Goal: Information Seeking & Learning: Check status

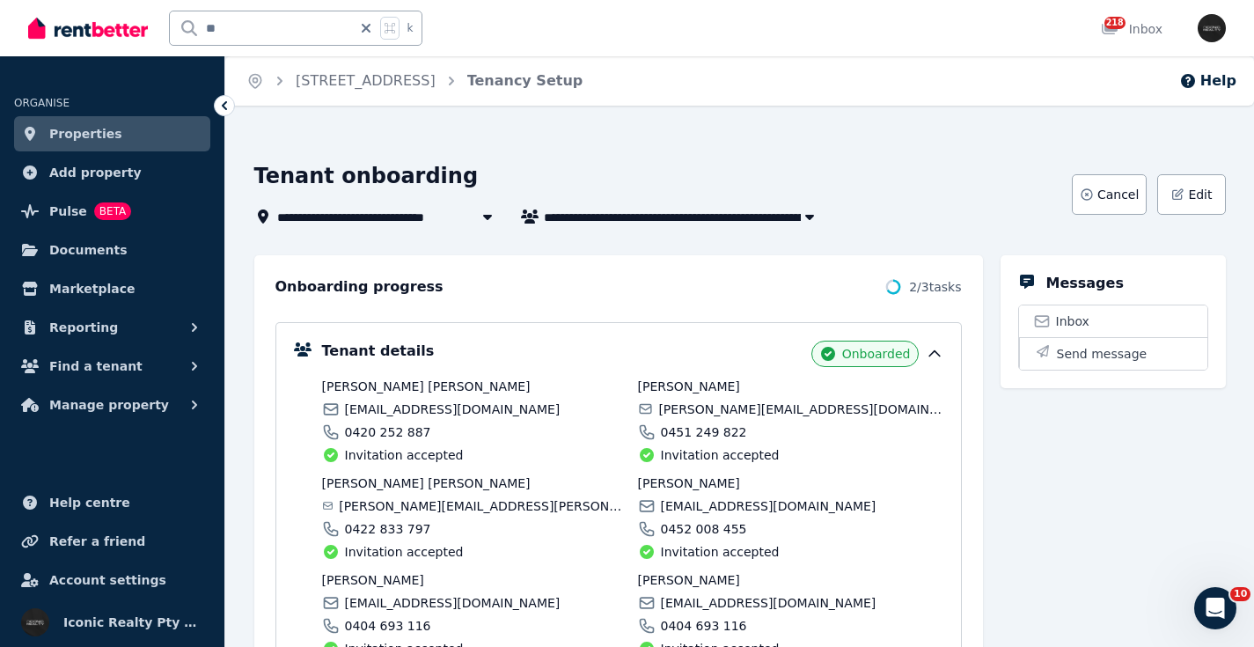
click at [185, 15] on input "**" at bounding box center [261, 27] width 182 height 33
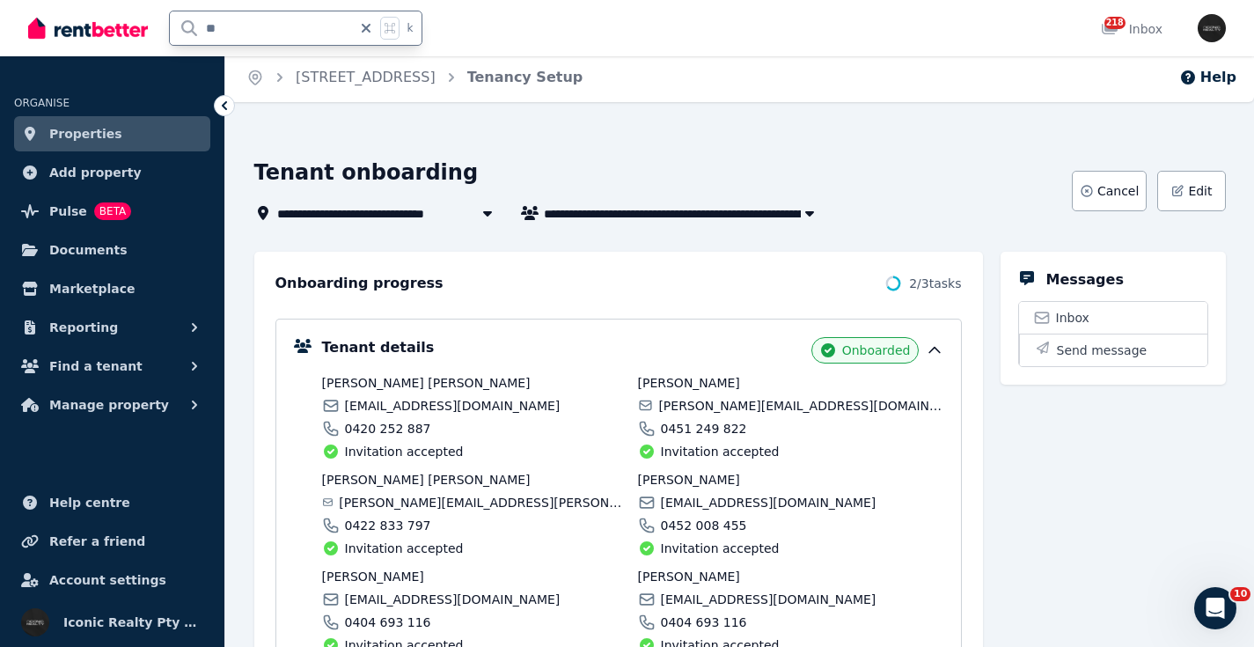
scroll to position [4, 0]
type input "**"
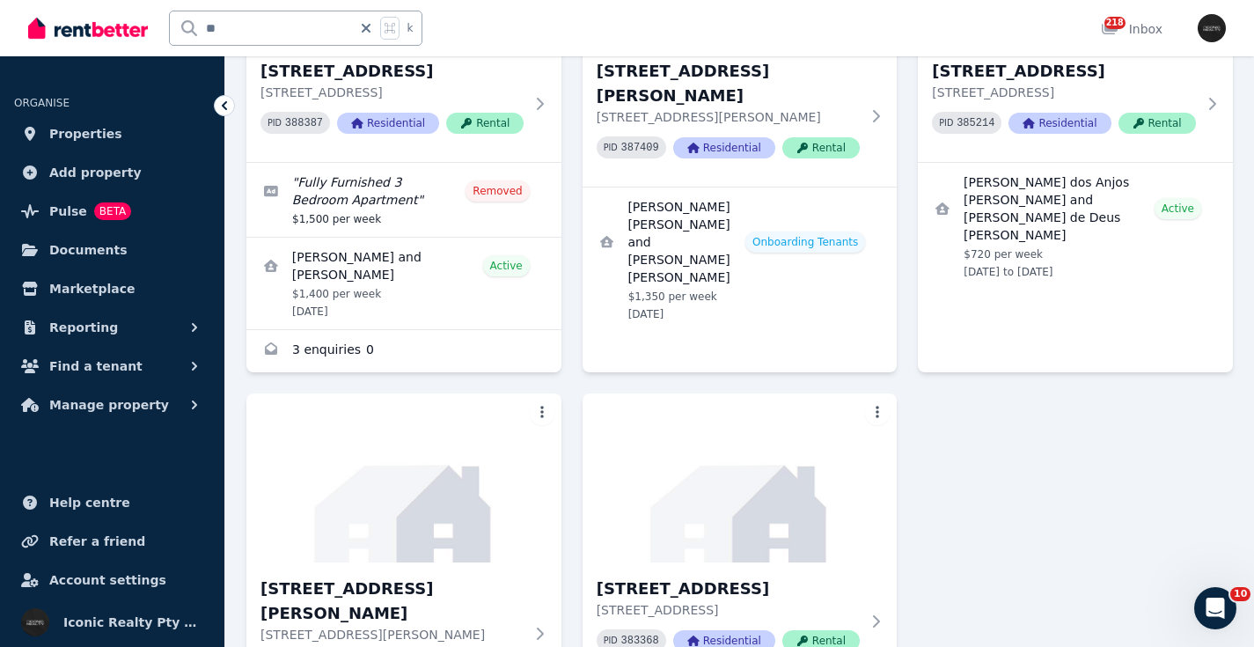
scroll to position [1084, 0]
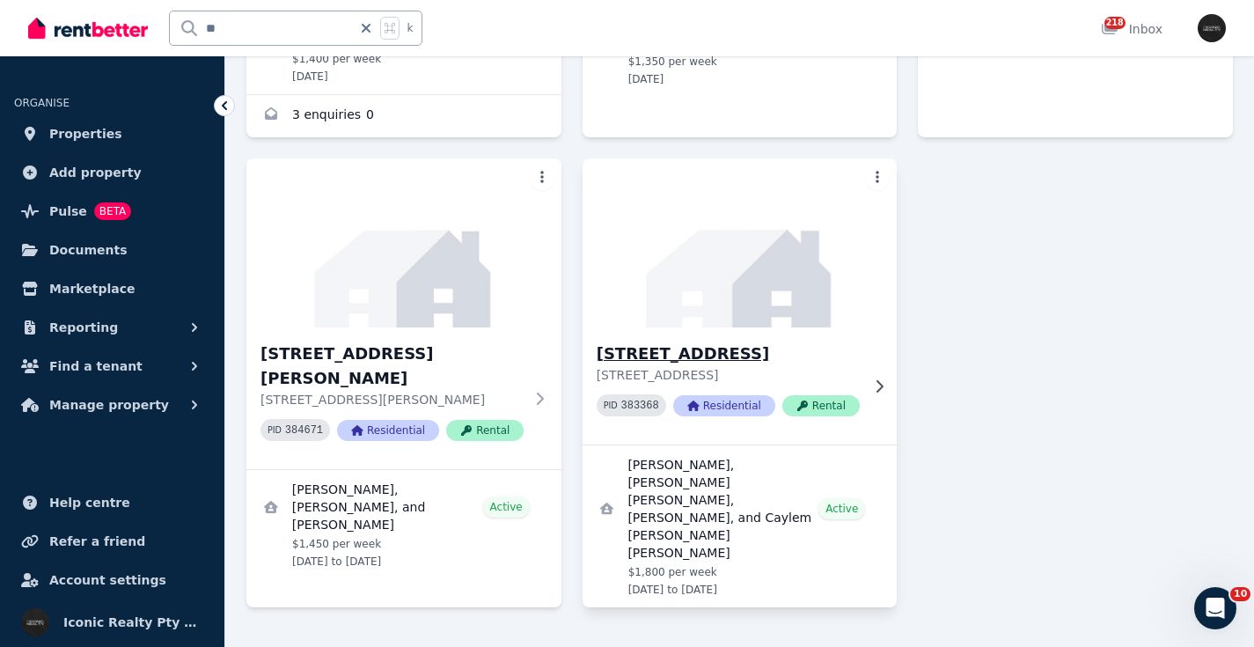
click at [717, 330] on div "[STREET_ADDRESS] 383368 Residential Rental" at bounding box center [739, 385] width 315 height 117
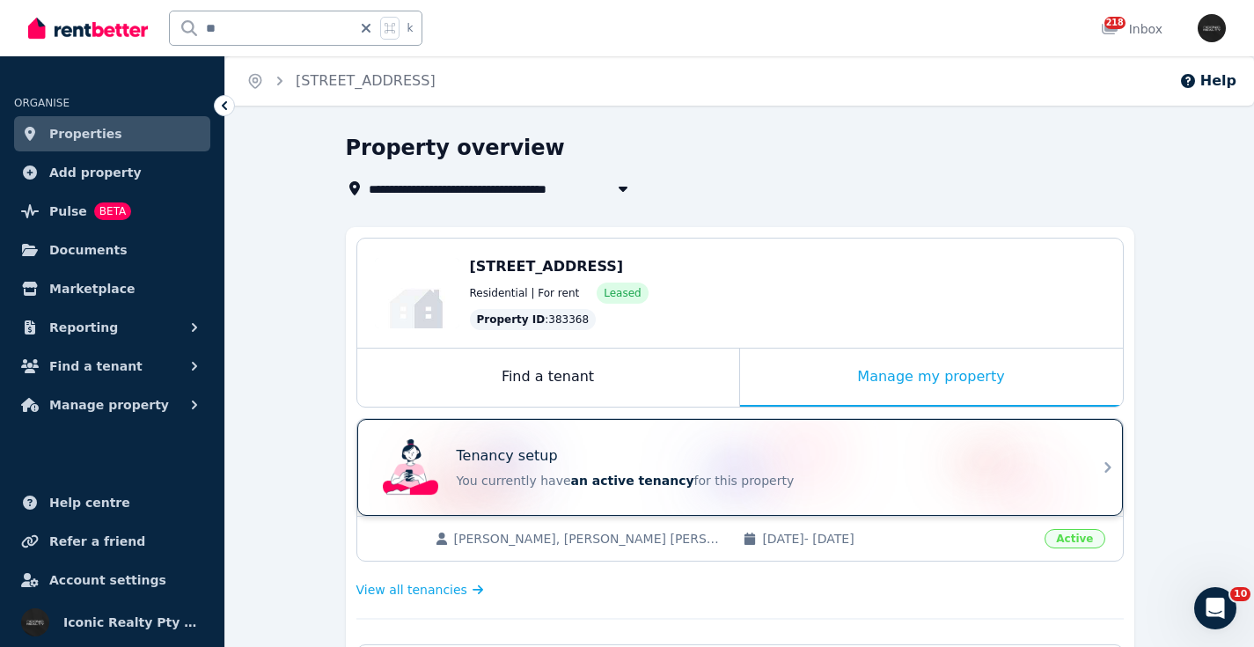
click at [720, 465] on div "Tenancy setup" at bounding box center [765, 455] width 616 height 21
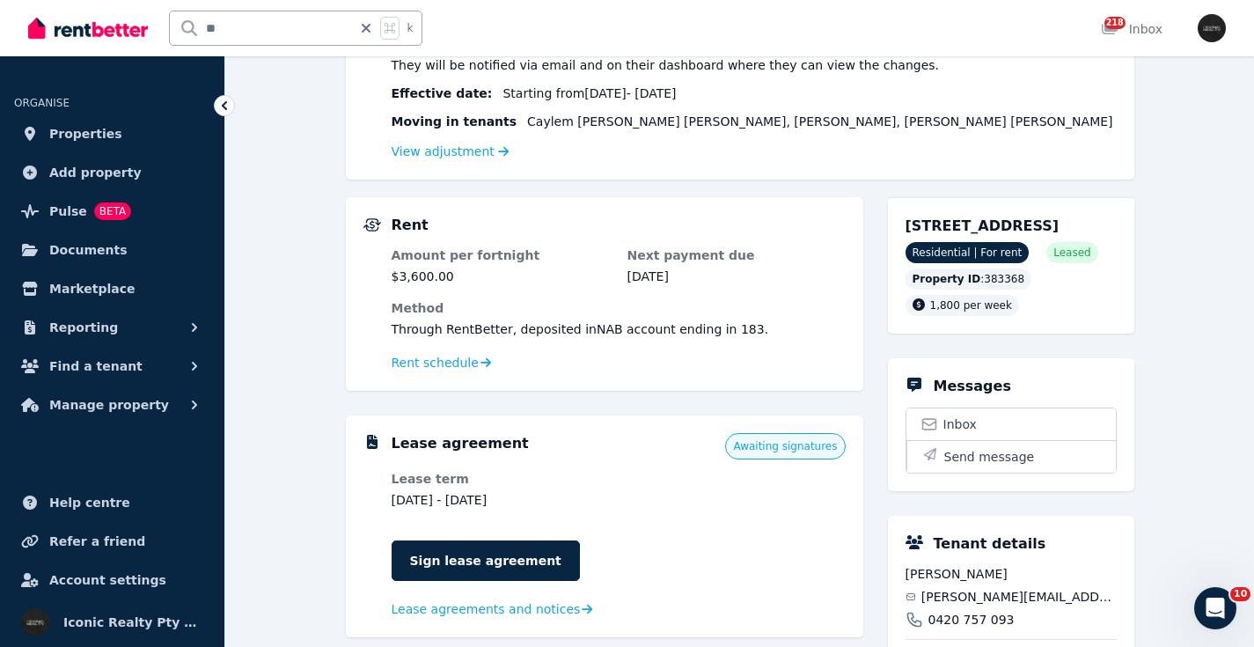
scroll to position [322, 0]
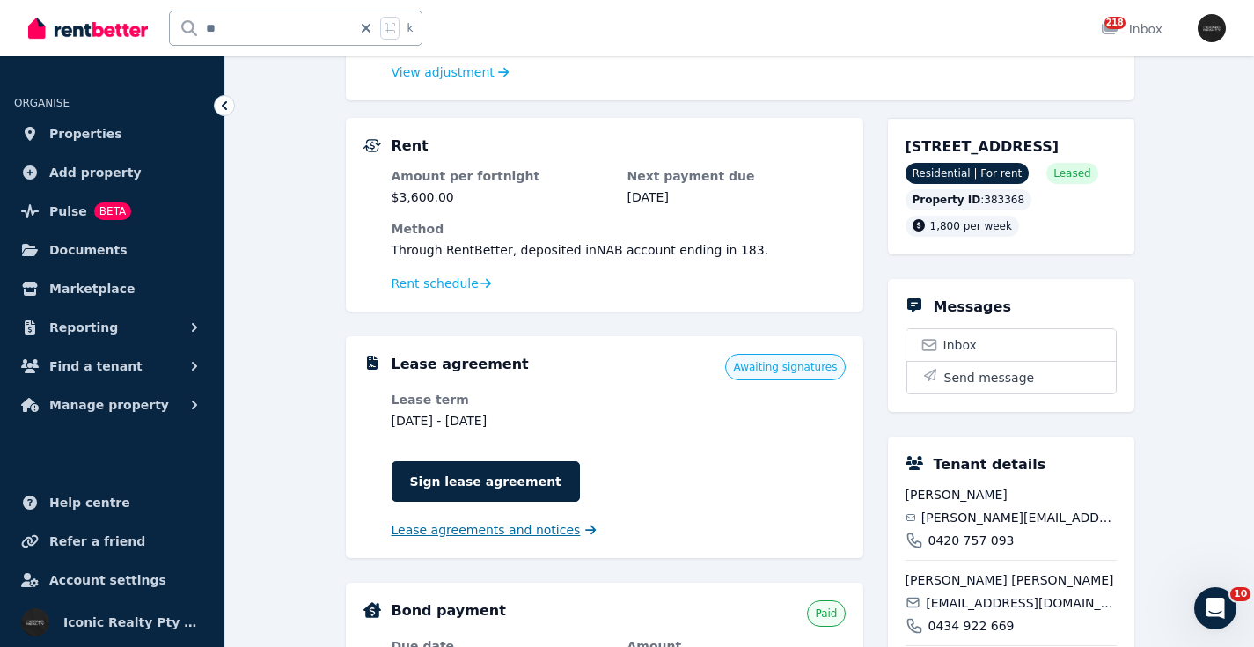
click at [458, 530] on span "Lease agreements and notices" at bounding box center [485, 530] width 189 height 18
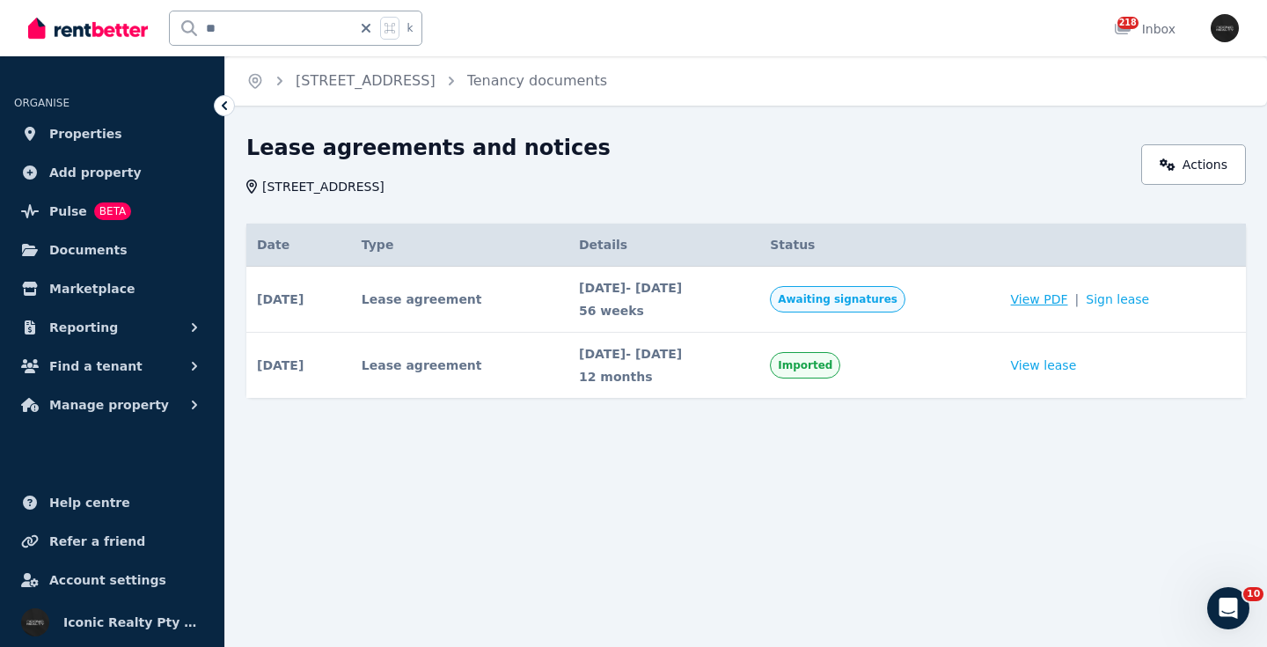
click at [1062, 296] on span "View PDF" at bounding box center [1039, 299] width 57 height 18
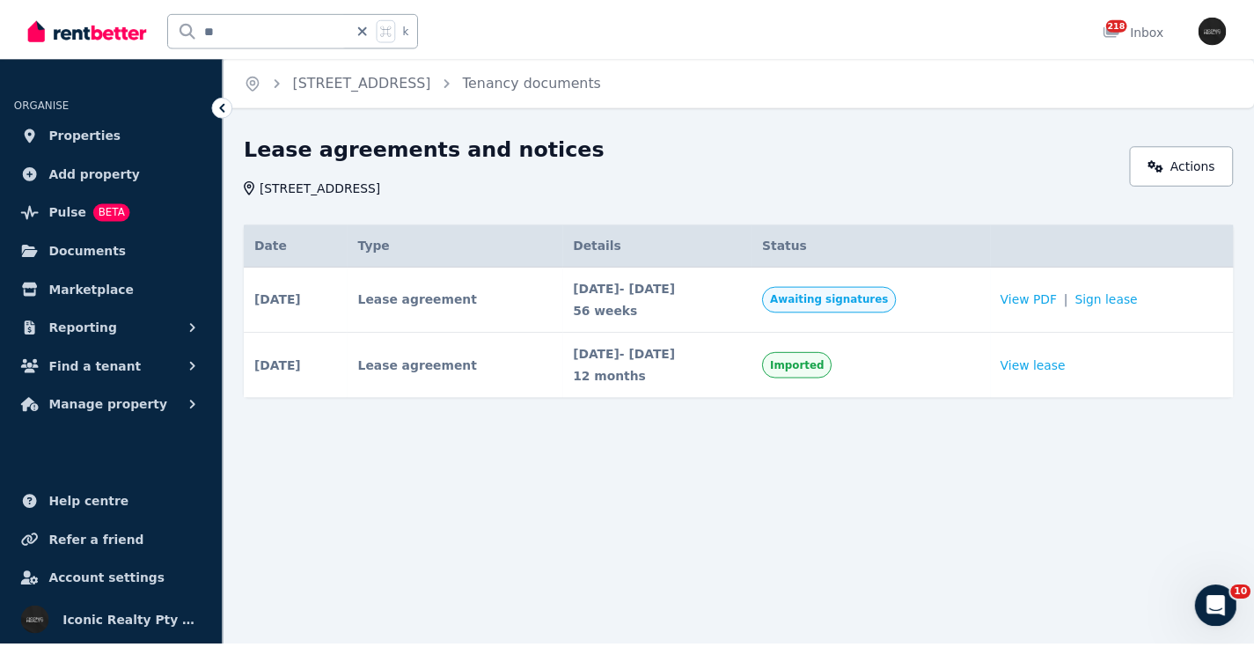
scroll to position [2873, 0]
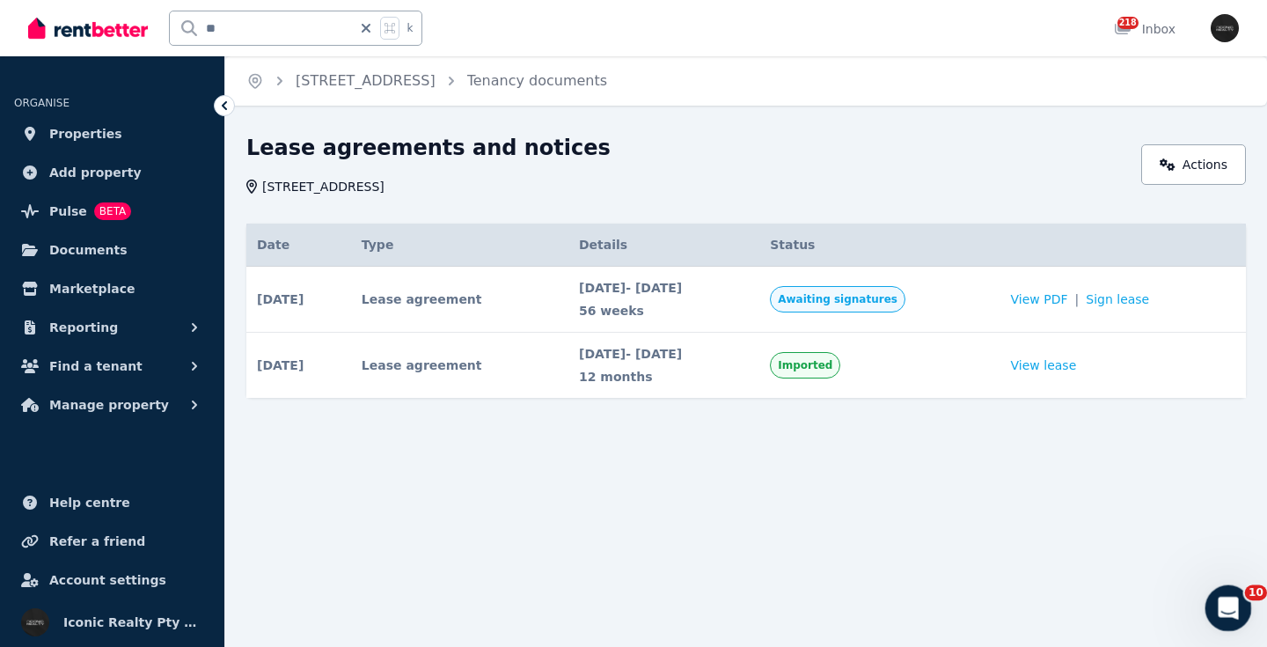
drag, startPoint x: 1235, startPoint y: 608, endPoint x: 2005, endPoint y: 760, distance: 784.7
click at [1235, 608] on icon "Open Intercom Messenger" at bounding box center [1225, 605] width 29 height 29
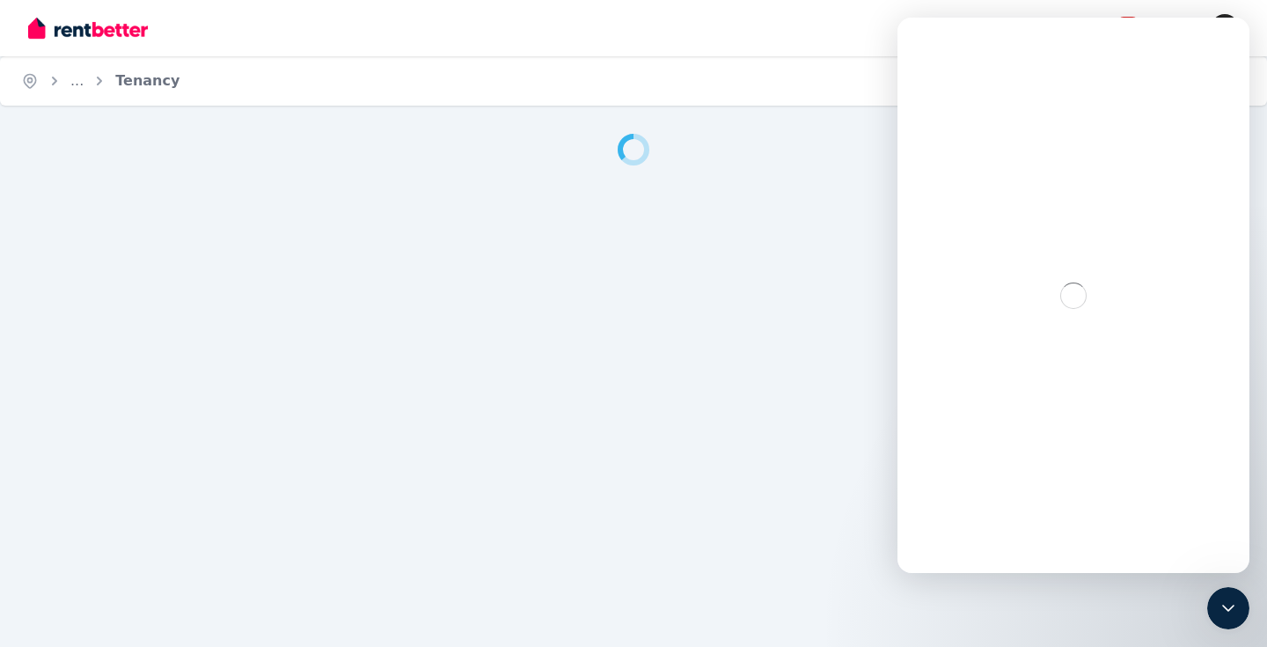
drag, startPoint x: 516, startPoint y: 525, endPoint x: 620, endPoint y: 444, distance: 132.3
click at [601, 522] on div "Home ... Tenancy Help" at bounding box center [633, 323] width 1267 height 647
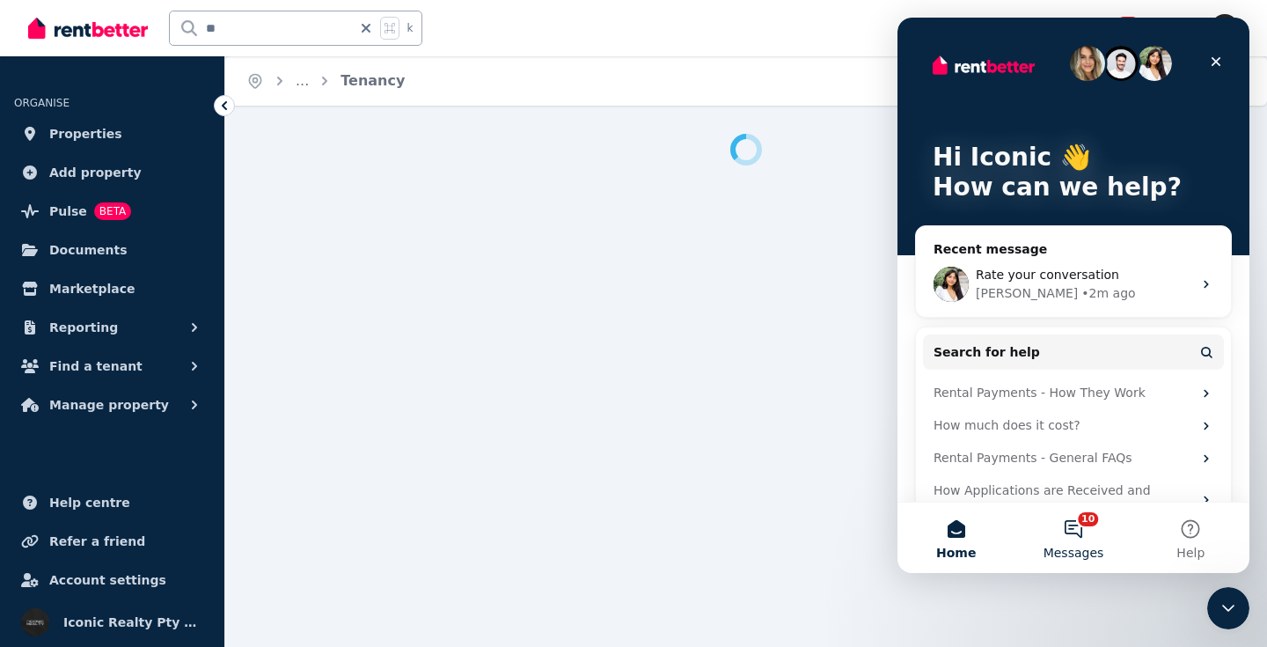
click at [1079, 537] on button "10 Messages" at bounding box center [1072, 537] width 117 height 70
click at [1064, 260] on div "Rate your conversation [PERSON_NAME] • 2m ago" at bounding box center [1073, 284] width 315 height 65
click at [1215, 63] on icon "Close" at bounding box center [1216, 62] width 10 height 10
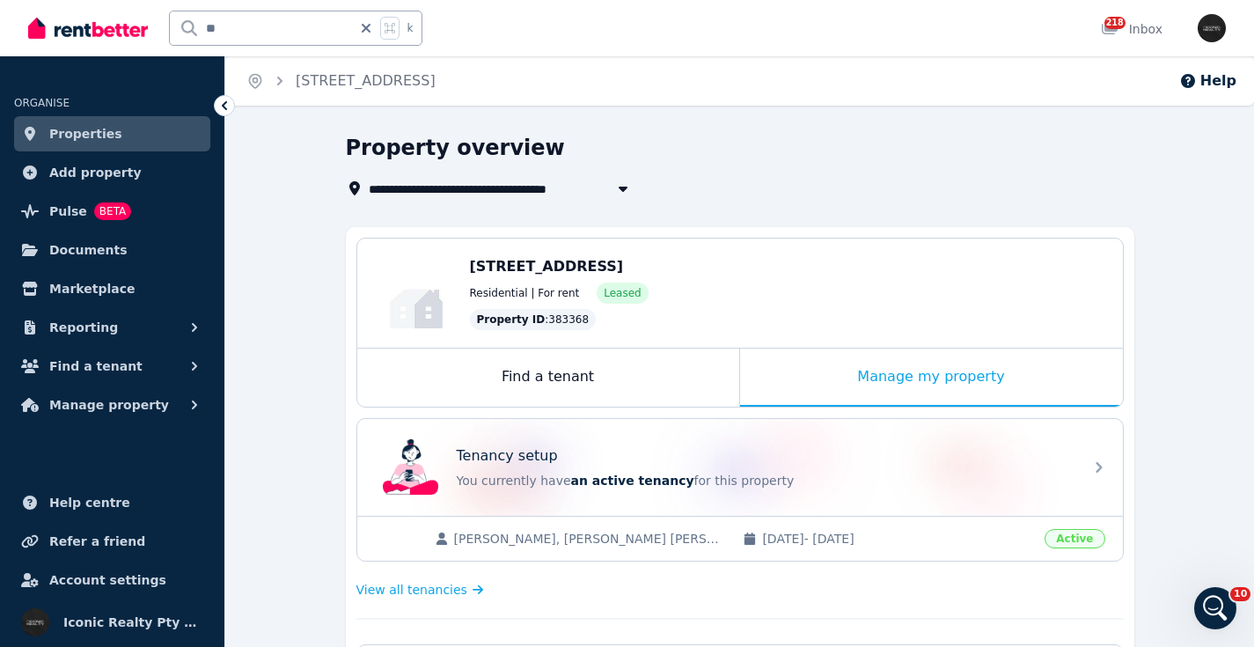
drag, startPoint x: 465, startPoint y: 256, endPoint x: 600, endPoint y: 267, distance: 135.1
click at [600, 267] on div "Edit [STREET_ADDRESS] Residential | For rent Leased Property ID : 383368" at bounding box center [739, 292] width 765 height 109
drag, startPoint x: 1287, startPoint y: 997, endPoint x: 1210, endPoint y: 601, distance: 403.2
click at [1210, 601] on icon "Open Intercom Messenger" at bounding box center [1212, 605] width 29 height 29
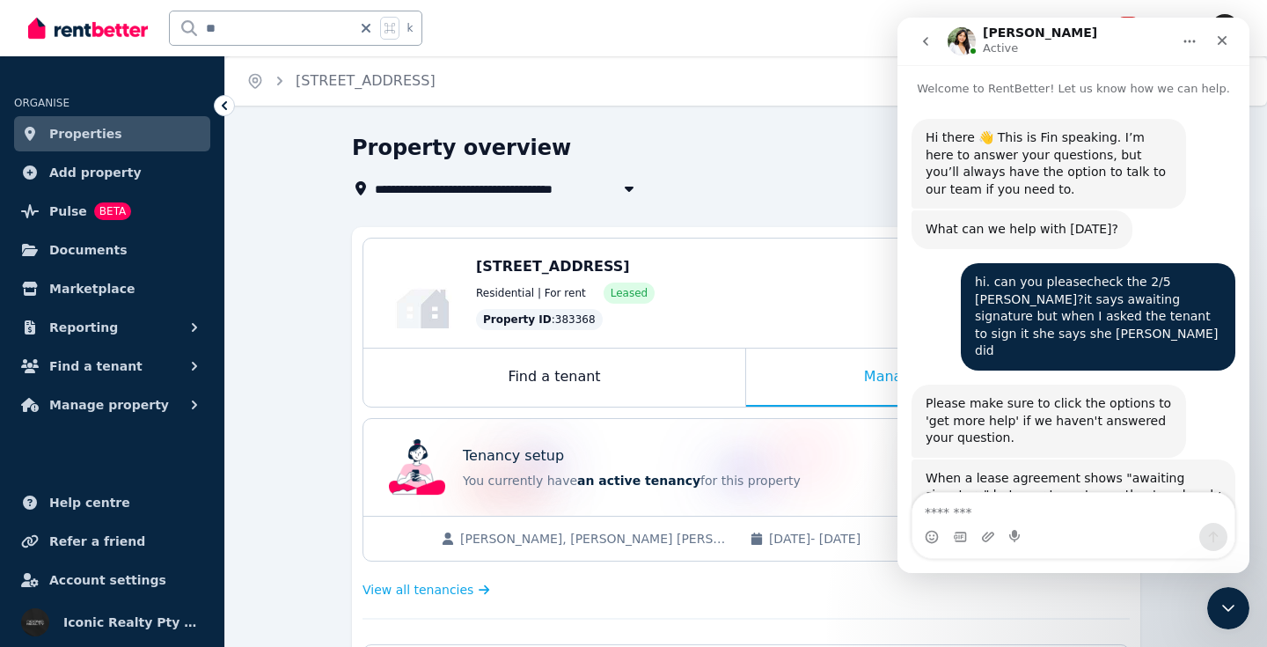
scroll to position [4064, 0]
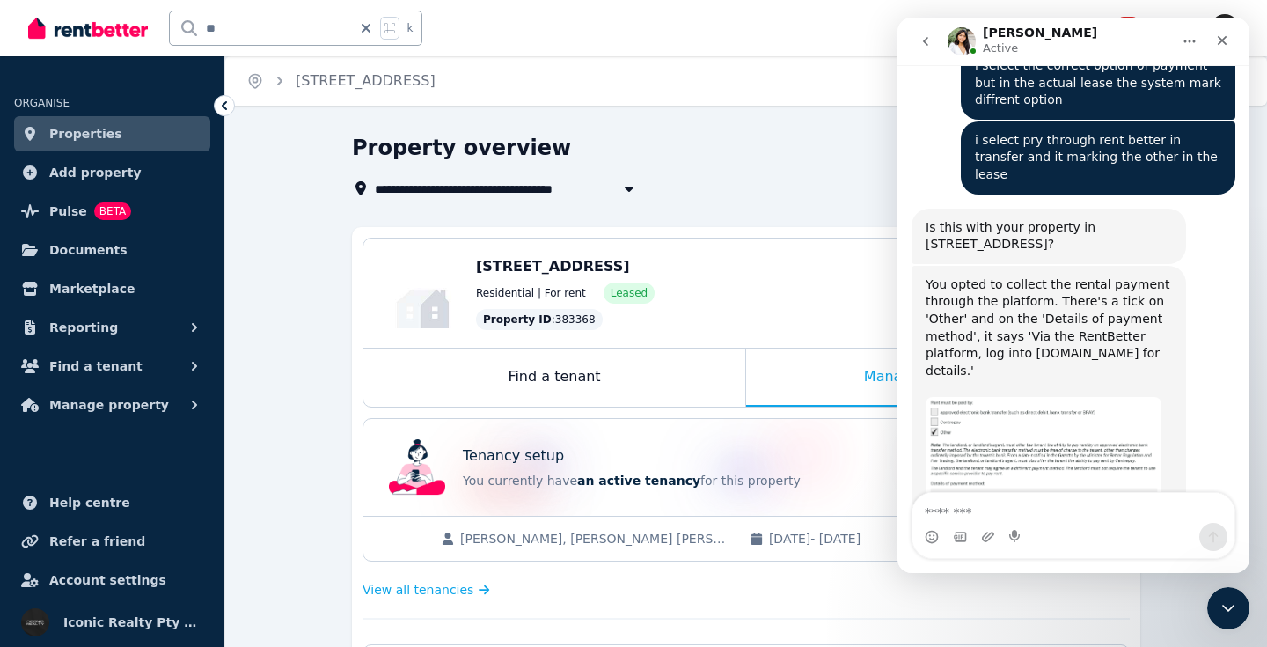
click at [1010, 506] on textarea "Message…" at bounding box center [1073, 508] width 322 height 30
click at [1030, 494] on textarea "Message…" at bounding box center [1073, 508] width 322 height 30
drag, startPoint x: 266, startPoint y: 25, endPoint x: 151, endPoint y: 28, distance: 114.4
click at [151, 28] on div "** k" at bounding box center [229, 28] width 403 height 56
click at [1221, 40] on icon "Close" at bounding box center [1223, 41] width 10 height 10
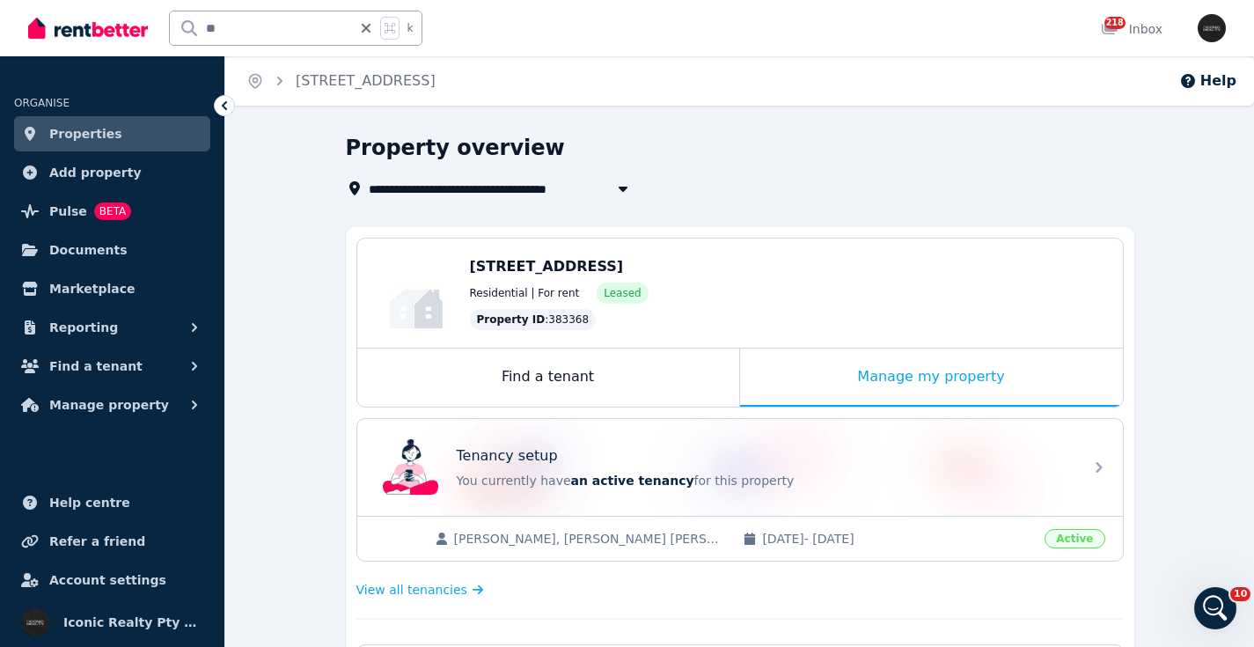
click at [266, 26] on input "**" at bounding box center [261, 27] width 182 height 33
click at [266, 25] on input "**" at bounding box center [261, 27] width 182 height 33
type input "*"
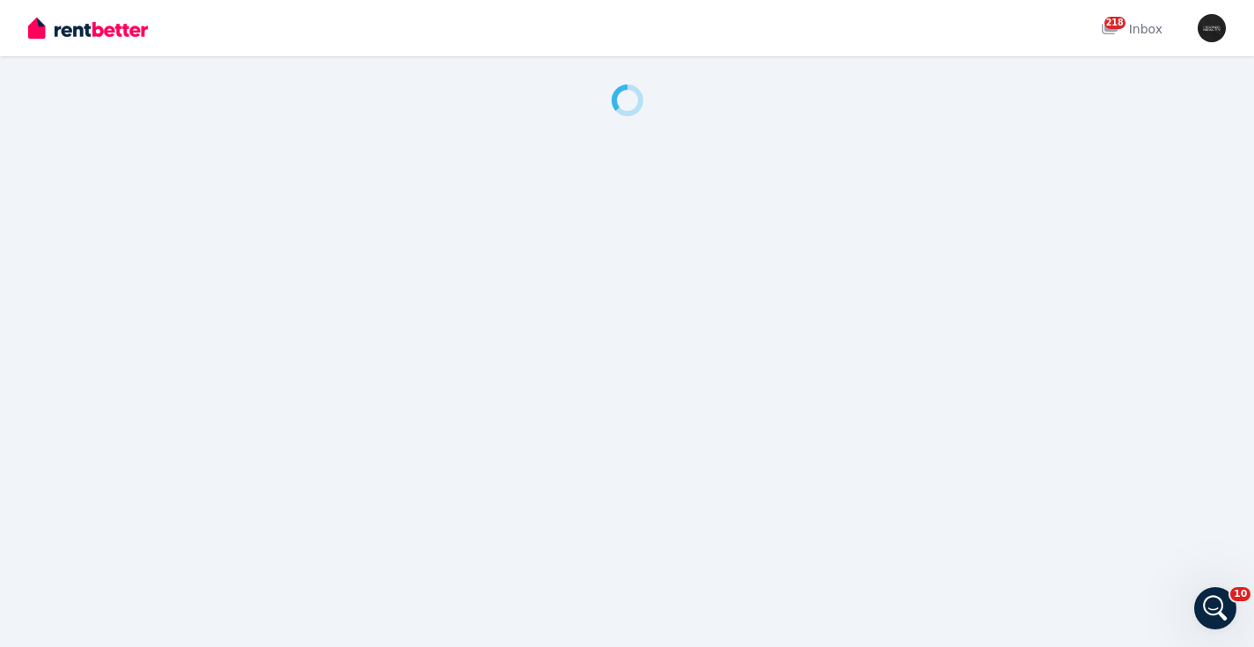
scroll to position [4798, 0]
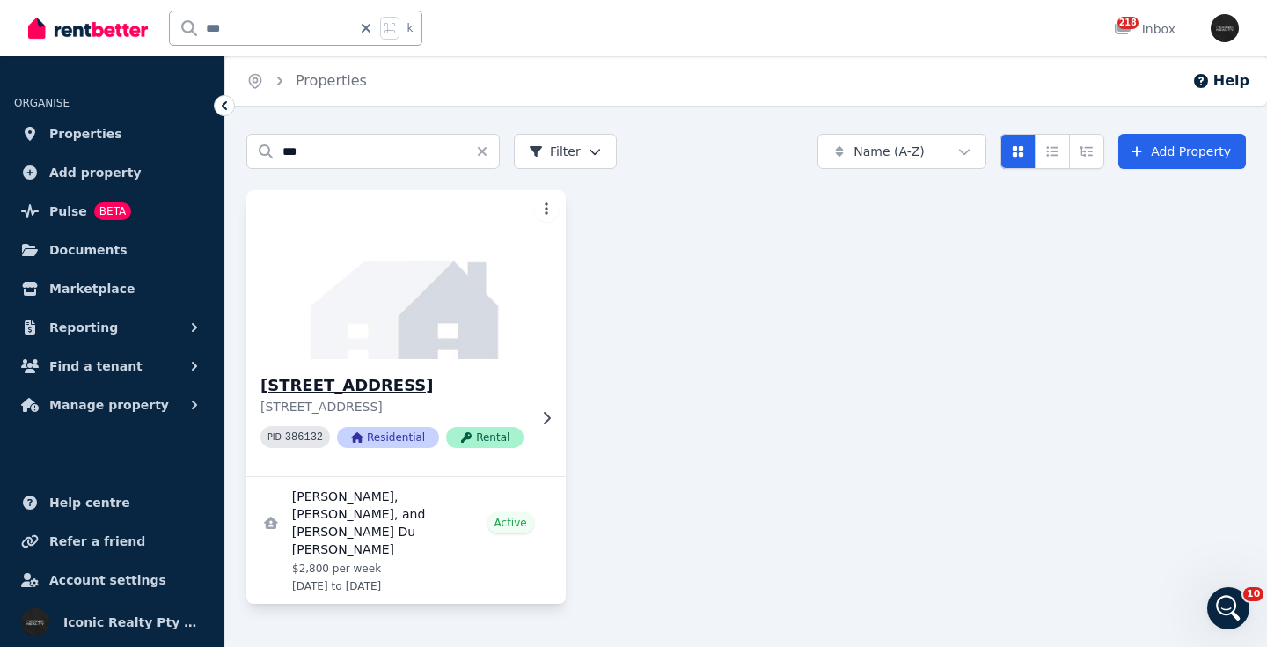
click at [357, 230] on img at bounding box center [405, 275] width 335 height 178
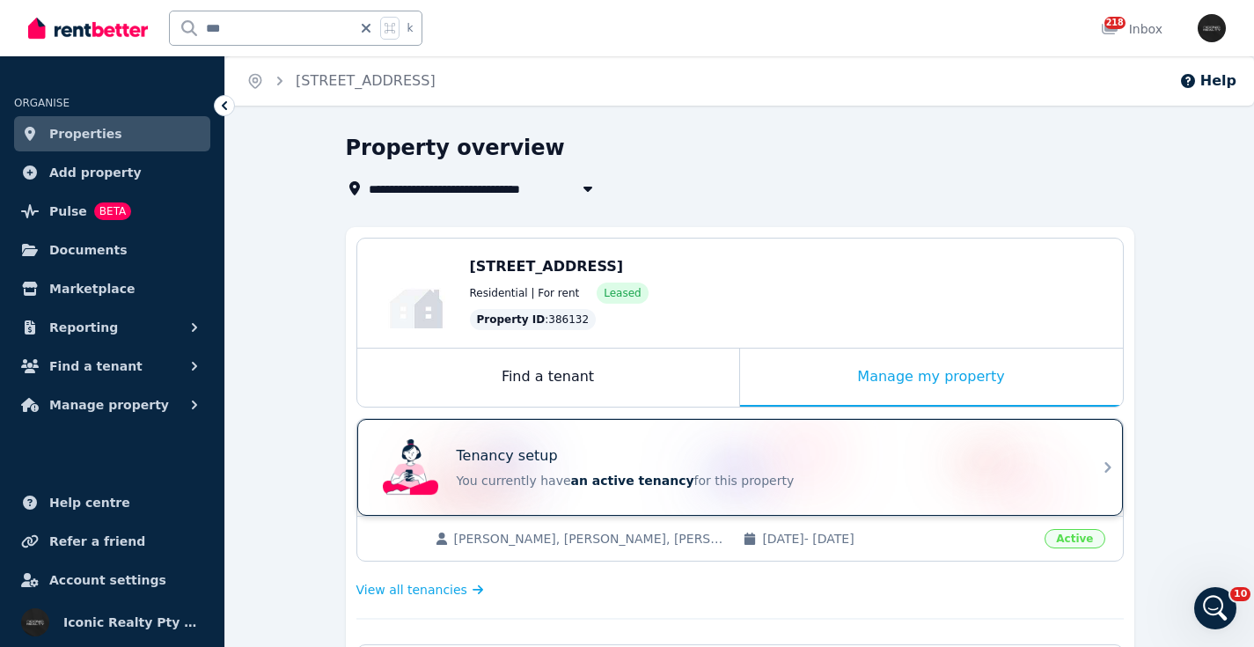
click at [583, 440] on div "Tenancy setup You currently have an active tenancy for this property" at bounding box center [724, 467] width 697 height 70
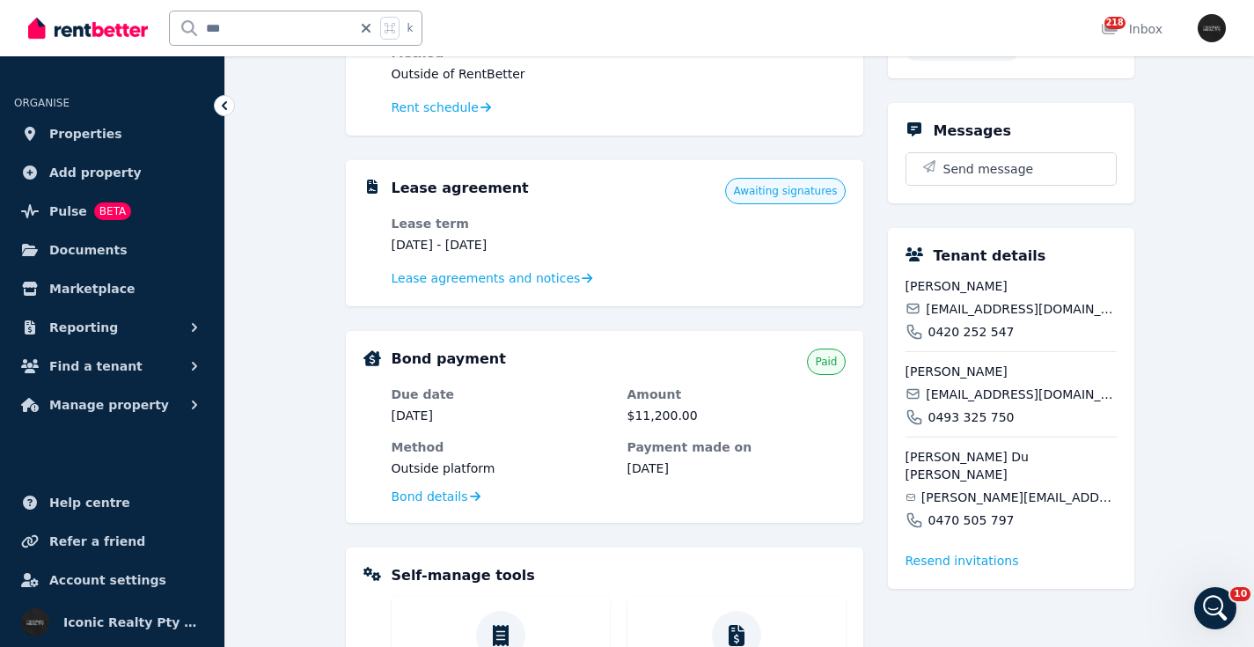
scroll to position [569, 0]
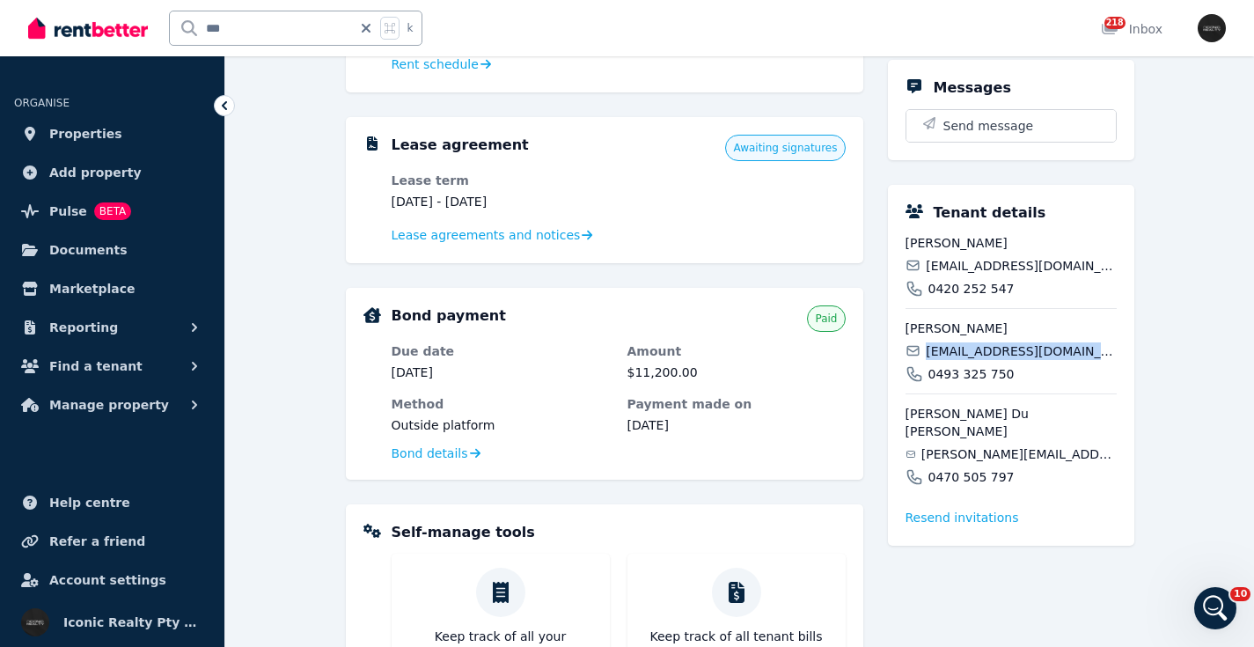
drag, startPoint x: 1074, startPoint y: 371, endPoint x: 927, endPoint y: 369, distance: 146.9
click at [927, 360] on div "[EMAIL_ADDRESS][DOMAIN_NAME]" at bounding box center [1010, 351] width 211 height 18
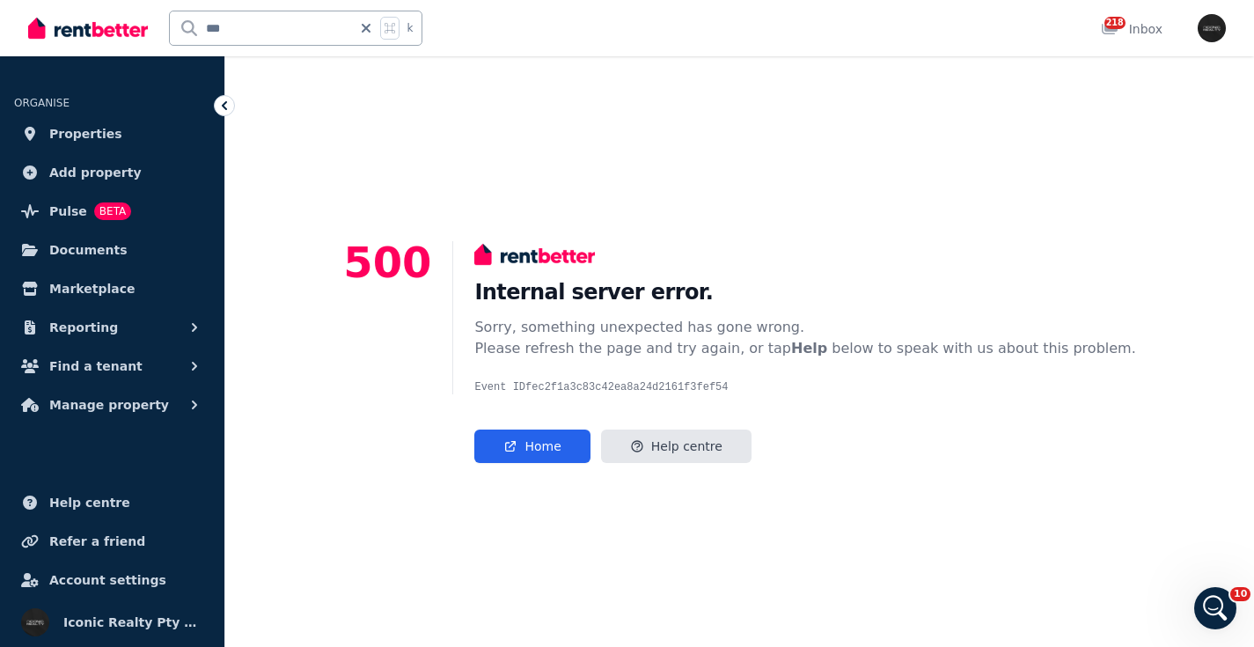
scroll to position [77, 0]
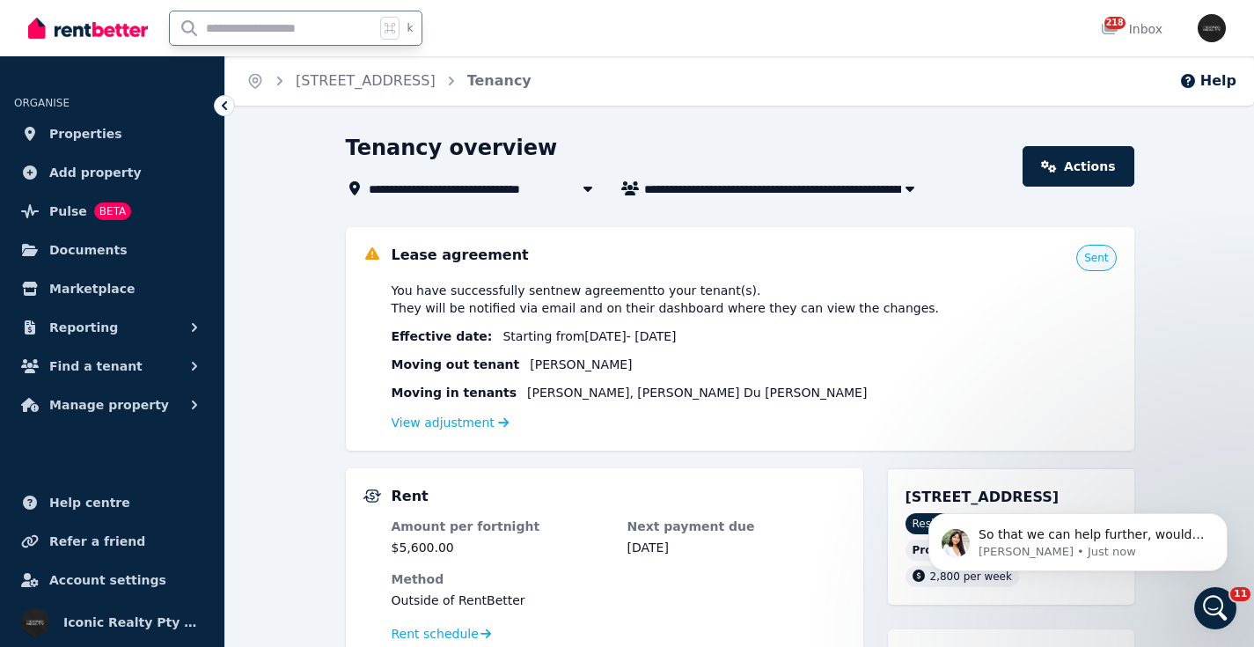
click at [258, 19] on input "text" at bounding box center [272, 27] width 205 height 33
type input "***"
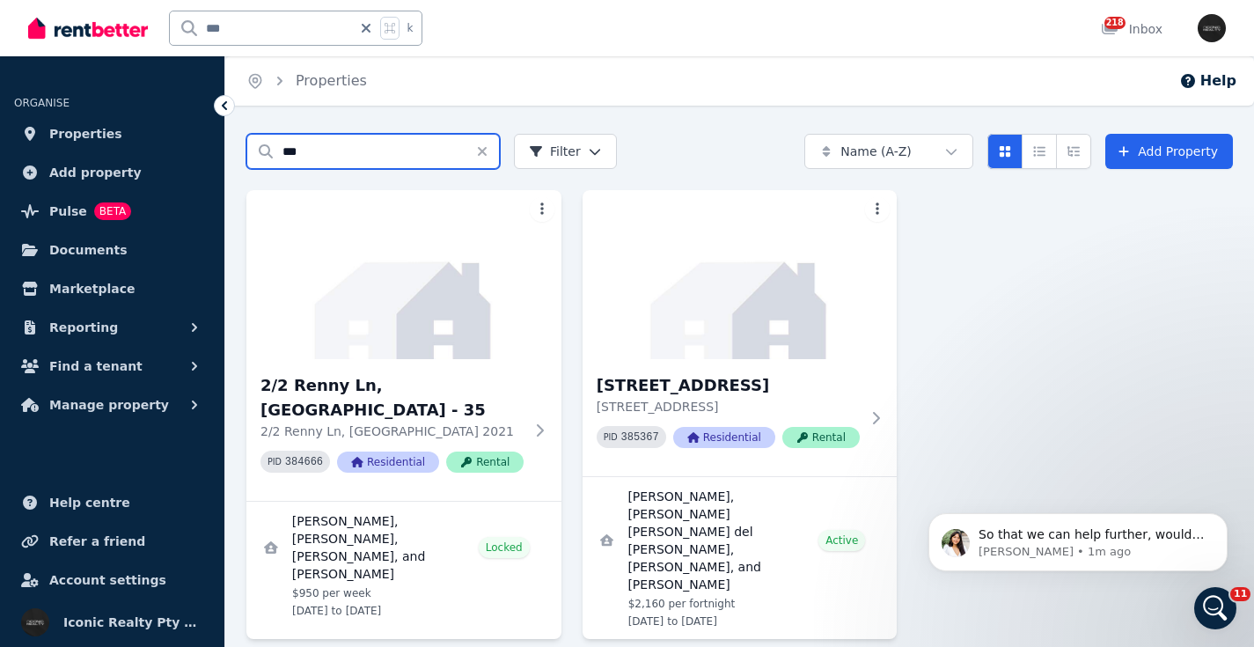
click at [353, 143] on input "***" at bounding box center [372, 151] width 253 height 35
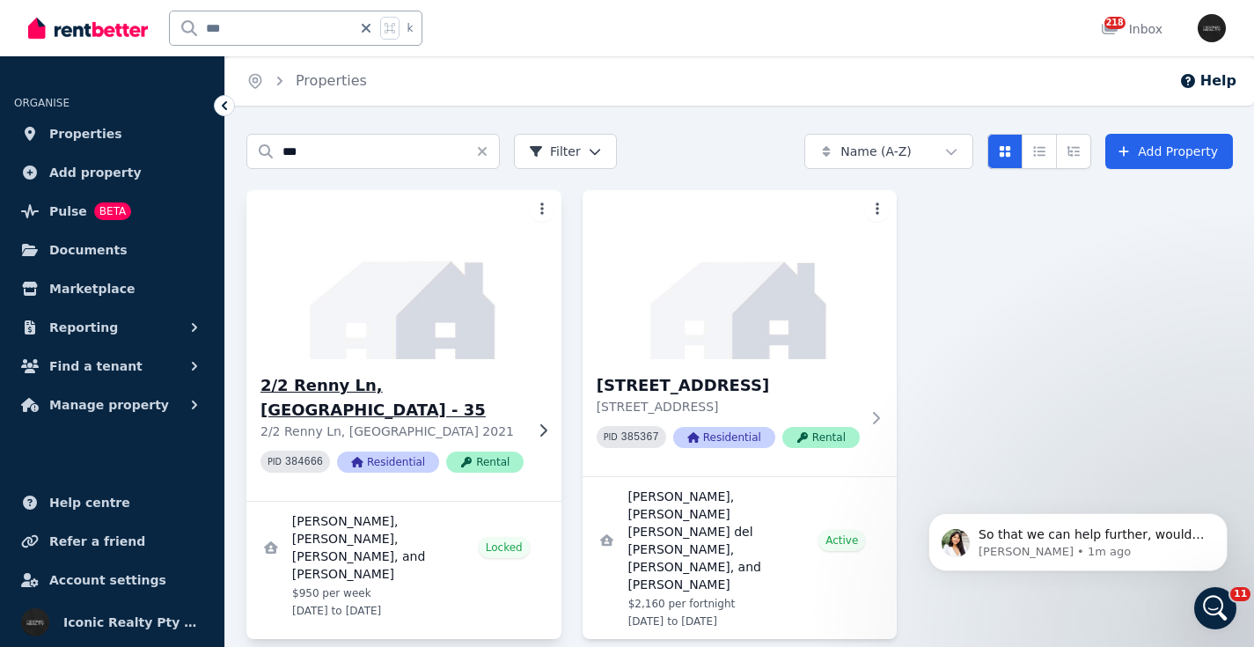
click at [364, 328] on img at bounding box center [403, 275] width 331 height 178
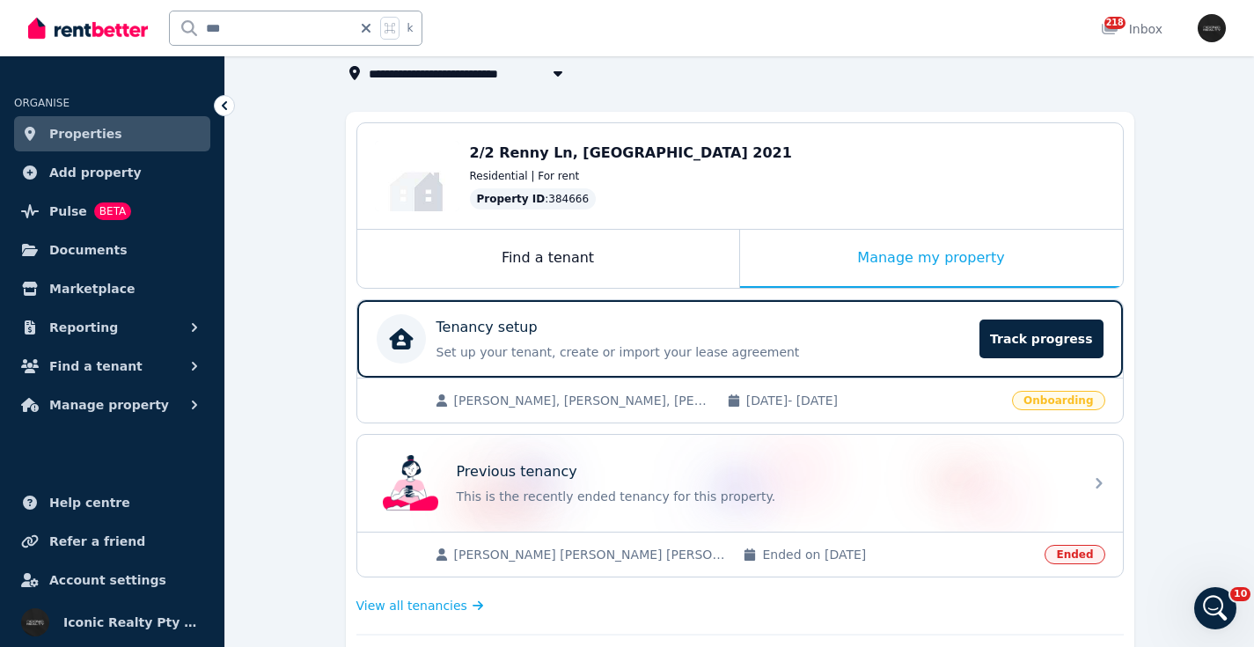
scroll to position [52, 0]
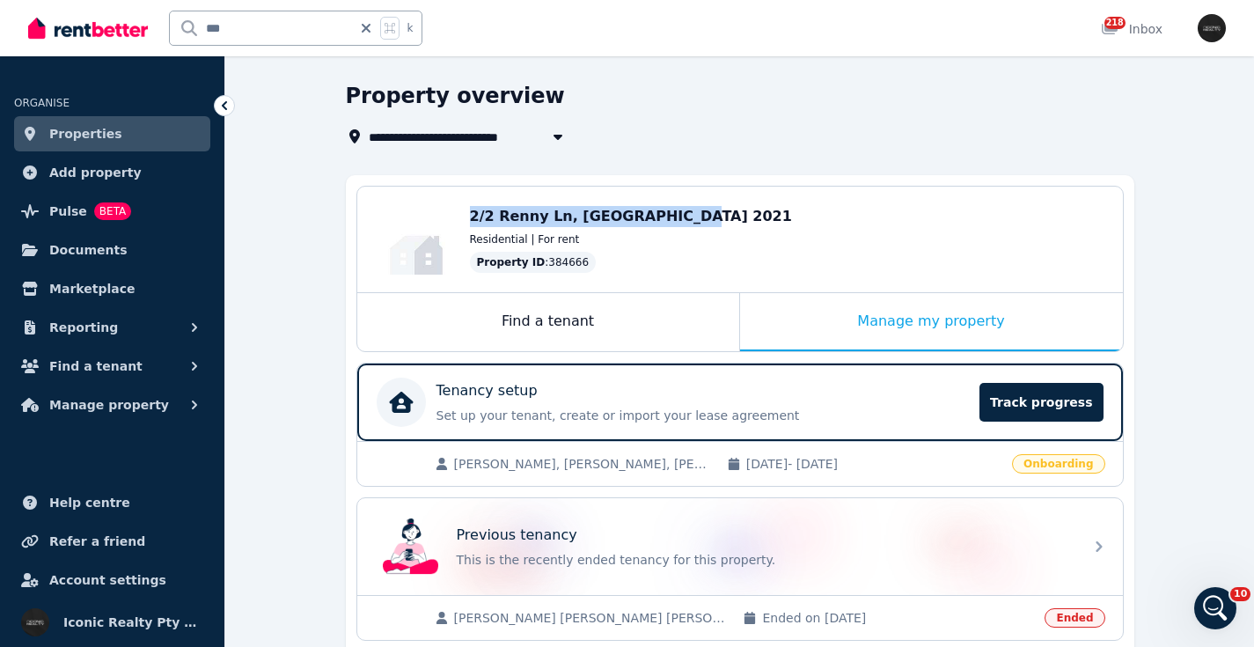
drag, startPoint x: 467, startPoint y: 216, endPoint x: 677, endPoint y: 216, distance: 210.3
click at [677, 216] on div "Edit 2/2 Renny Ln, Paddington NSW 2021 Residential | For rent Property ID : 384…" at bounding box center [739, 240] width 765 height 106
copy span "2/2 Renny Ln, Paddington NSW"
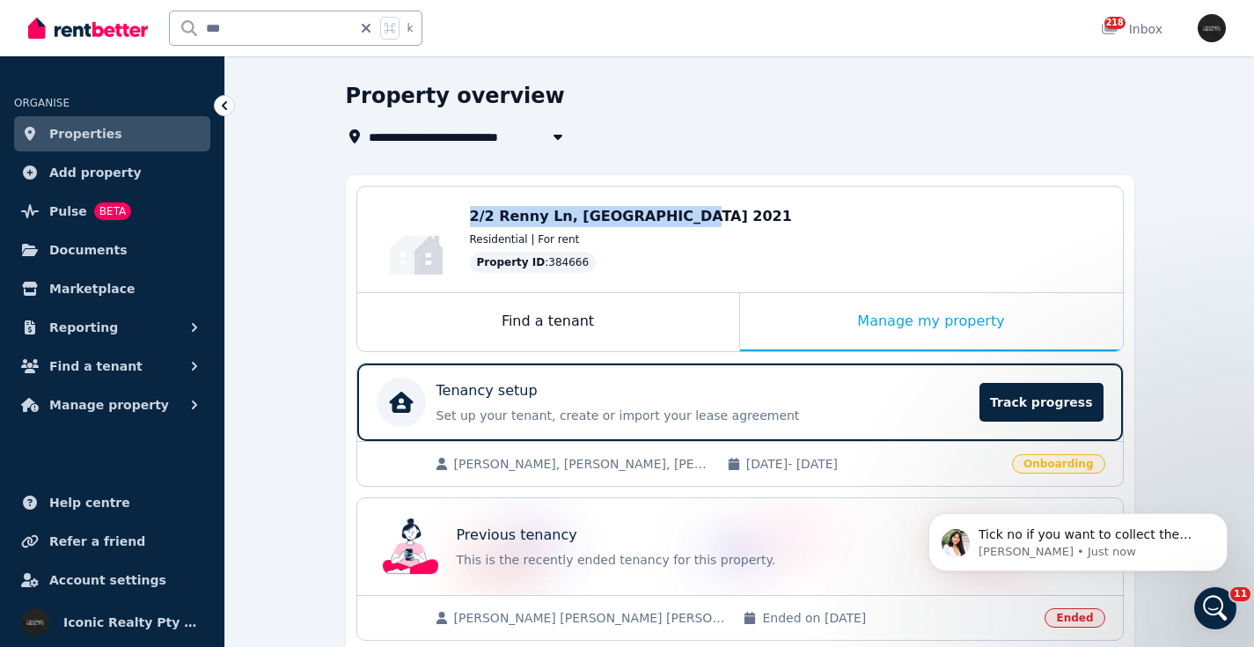
scroll to position [0, 0]
click at [757, 218] on div "2/2 Renny Ln, Paddington NSW 2021" at bounding box center [787, 216] width 635 height 21
drag, startPoint x: 466, startPoint y: 217, endPoint x: 720, endPoint y: 204, distance: 253.7
click at [725, 217] on div "Edit 2/2 Renny Ln, Paddington NSW 2021 Residential | For rent Property ID : 384…" at bounding box center [739, 240] width 765 height 106
copy span "2/2 Renny Ln, Paddington NSW 2021"
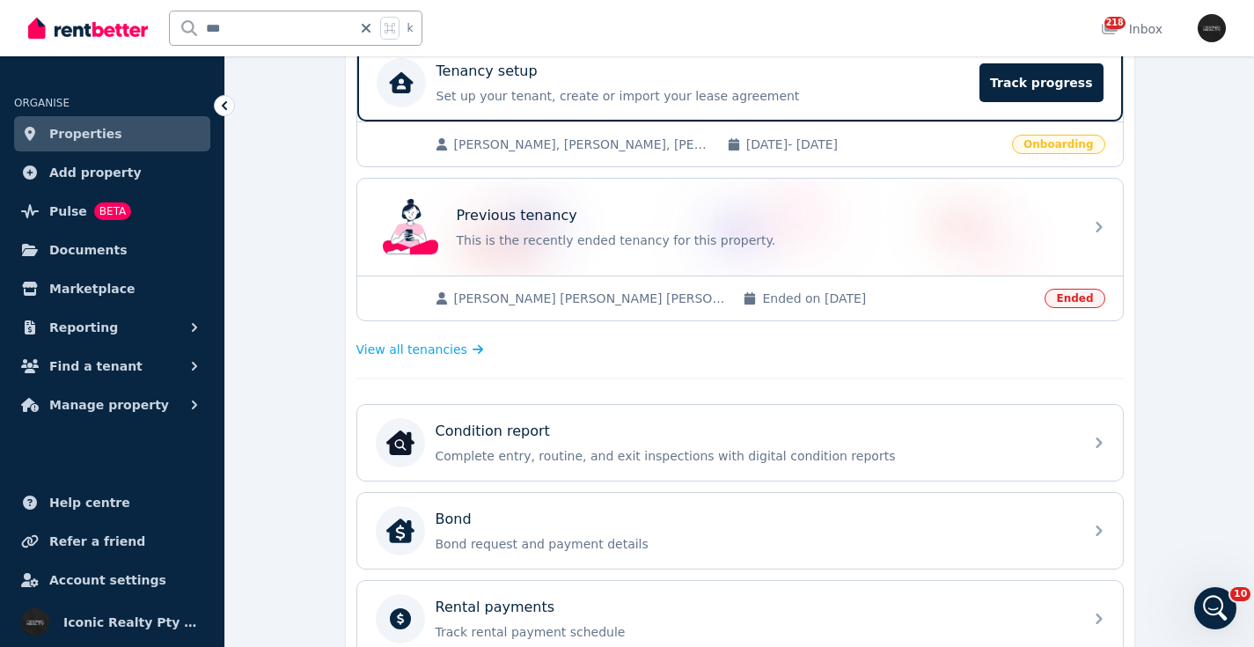
scroll to position [421, 0]
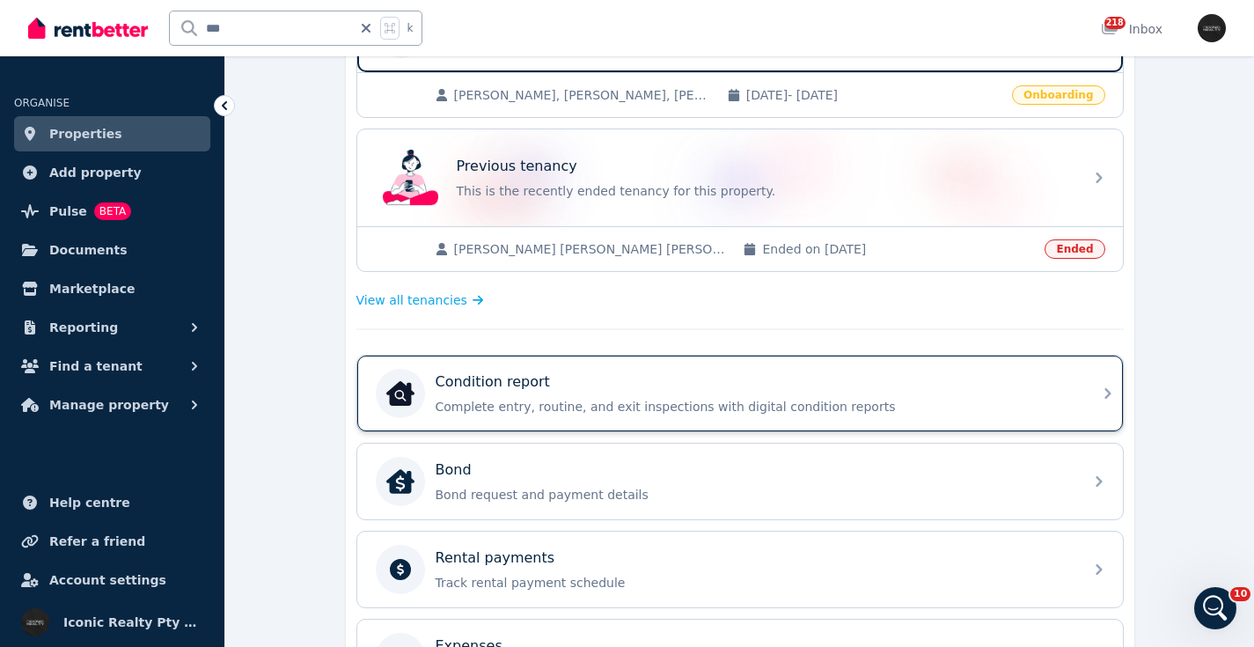
click at [560, 384] on div "Condition report" at bounding box center [753, 381] width 637 height 21
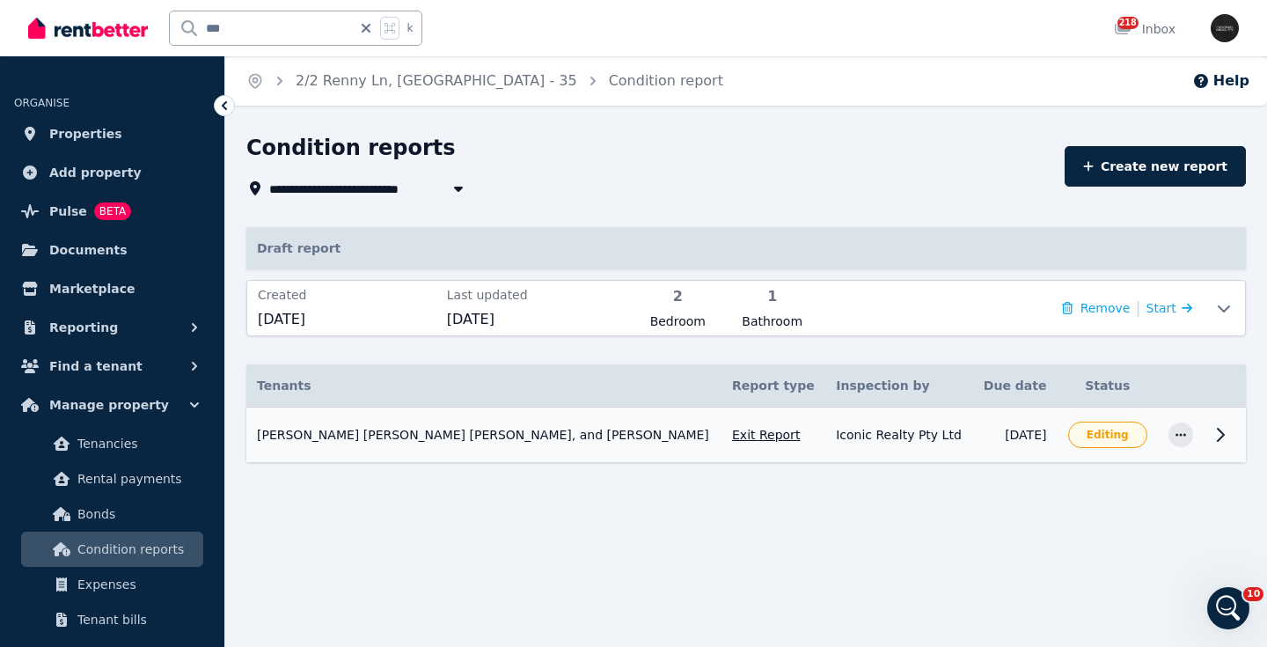
click at [1221, 433] on icon at bounding box center [1221, 434] width 6 height 12
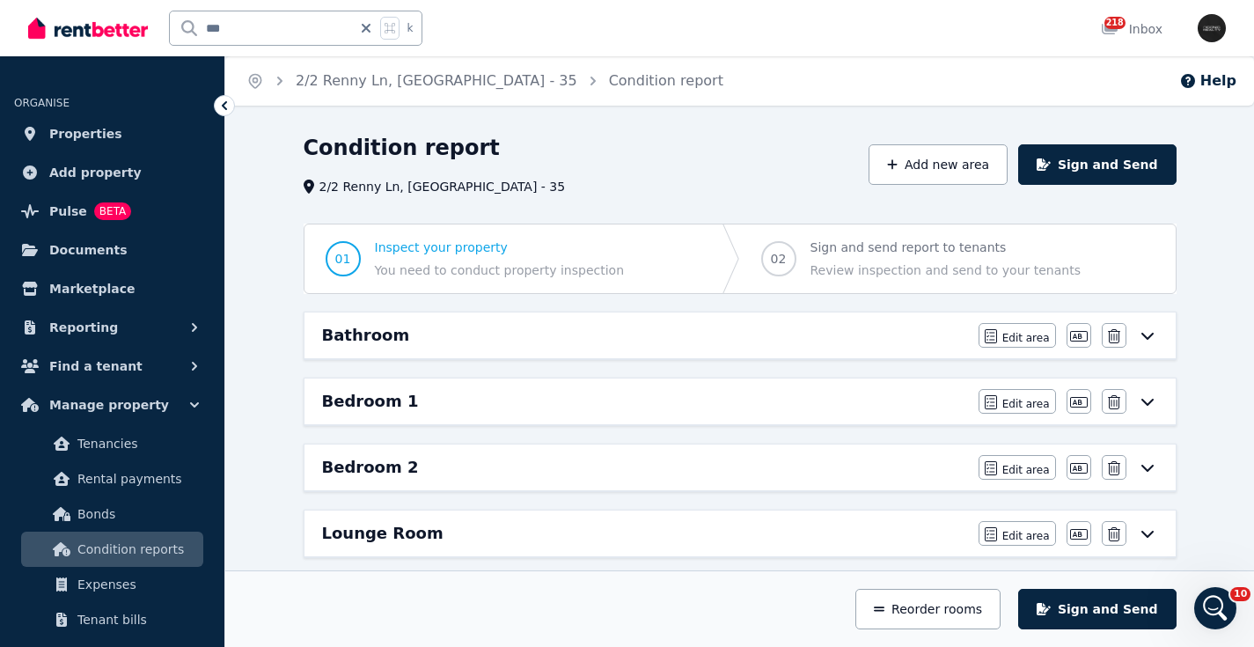
click at [889, 253] on span "Sign and send report to tenants" at bounding box center [945, 247] width 270 height 18
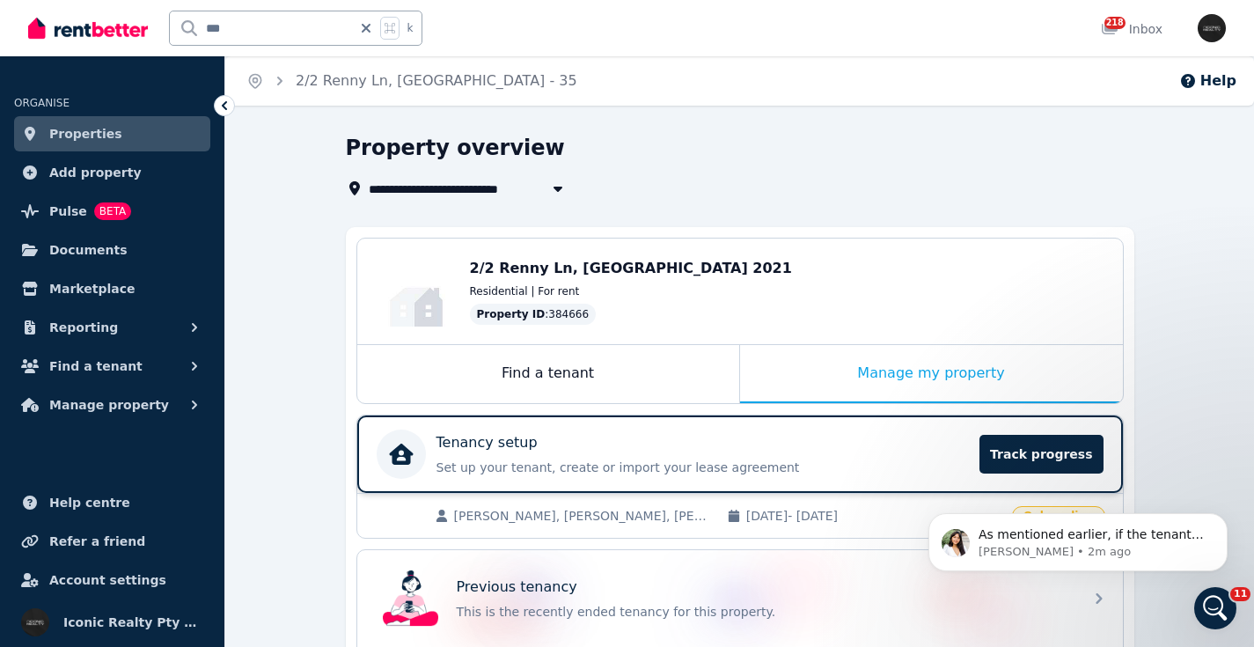
click at [570, 443] on div "Tenancy setup" at bounding box center [702, 442] width 533 height 21
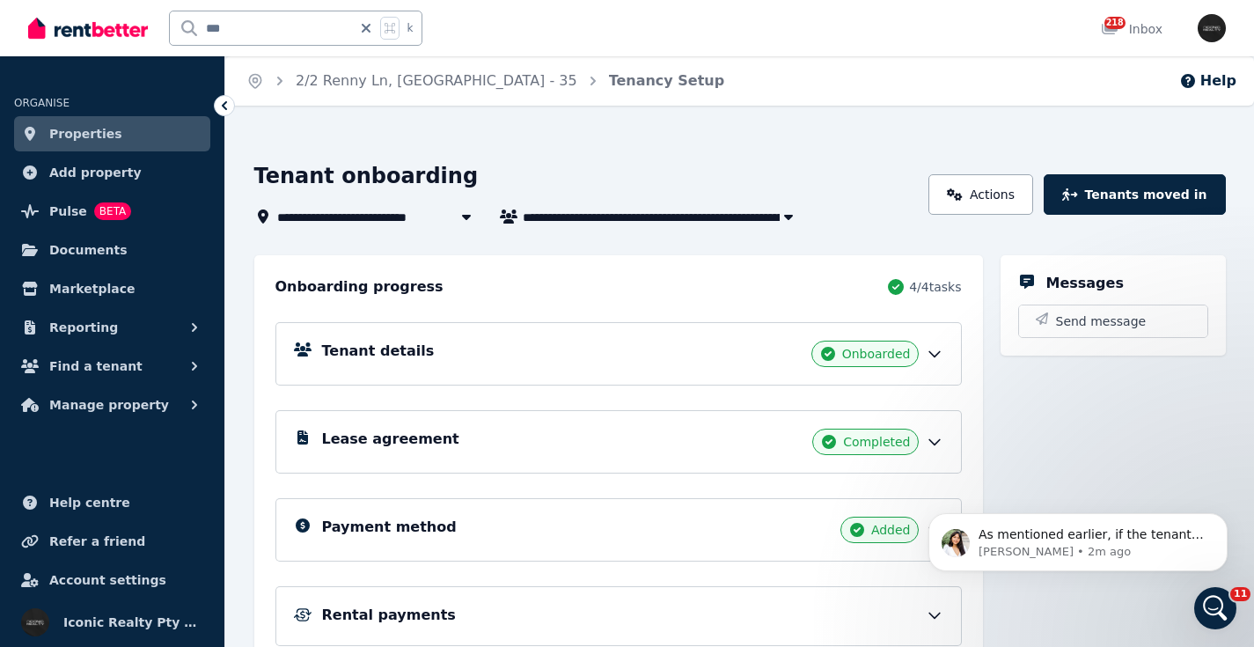
click at [605, 426] on div "Lease agreement Completed" at bounding box center [618, 441] width 686 height 63
click at [524, 432] on div "Lease agreement Completed" at bounding box center [632, 441] width 621 height 26
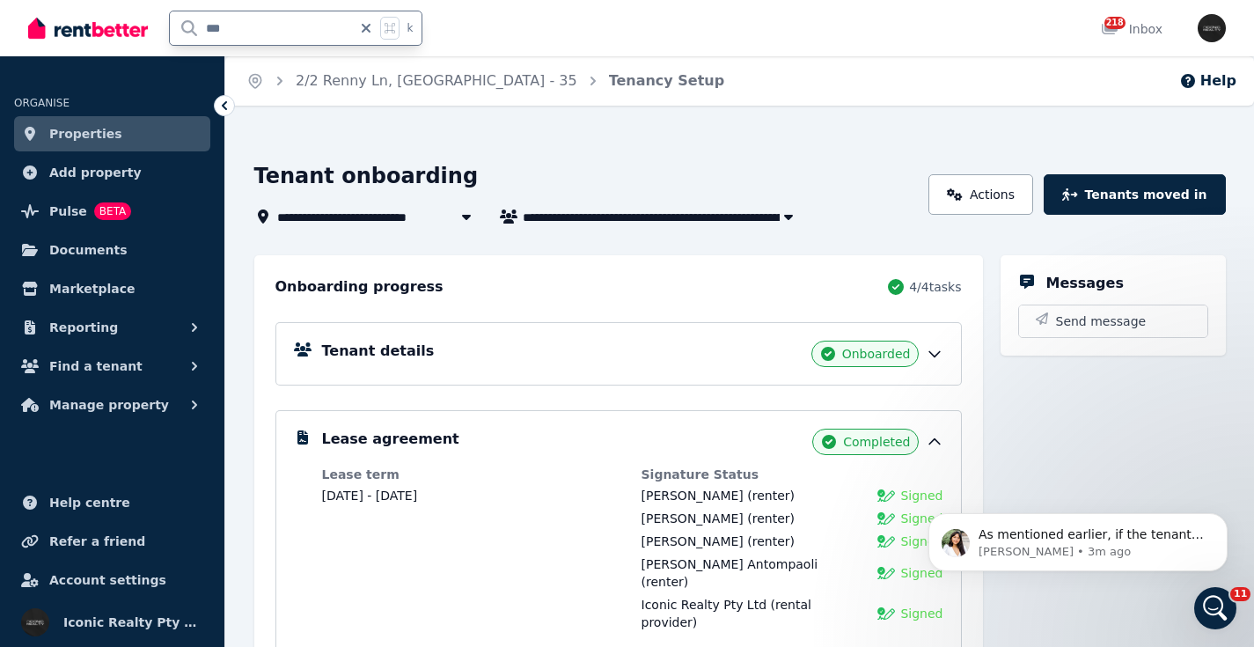
drag, startPoint x: 190, startPoint y: 29, endPoint x: 208, endPoint y: 23, distance: 18.6
click at [187, 28] on input "***" at bounding box center [261, 27] width 182 height 33
type input "******"
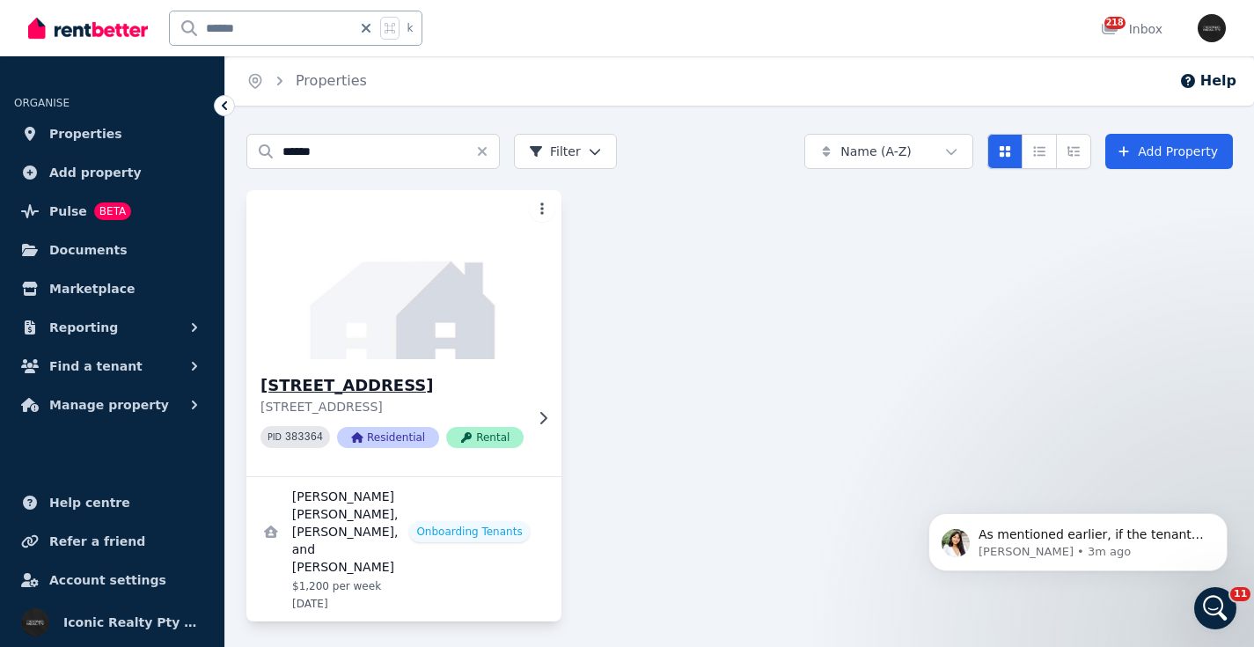
click at [486, 328] on img at bounding box center [403, 275] width 331 height 178
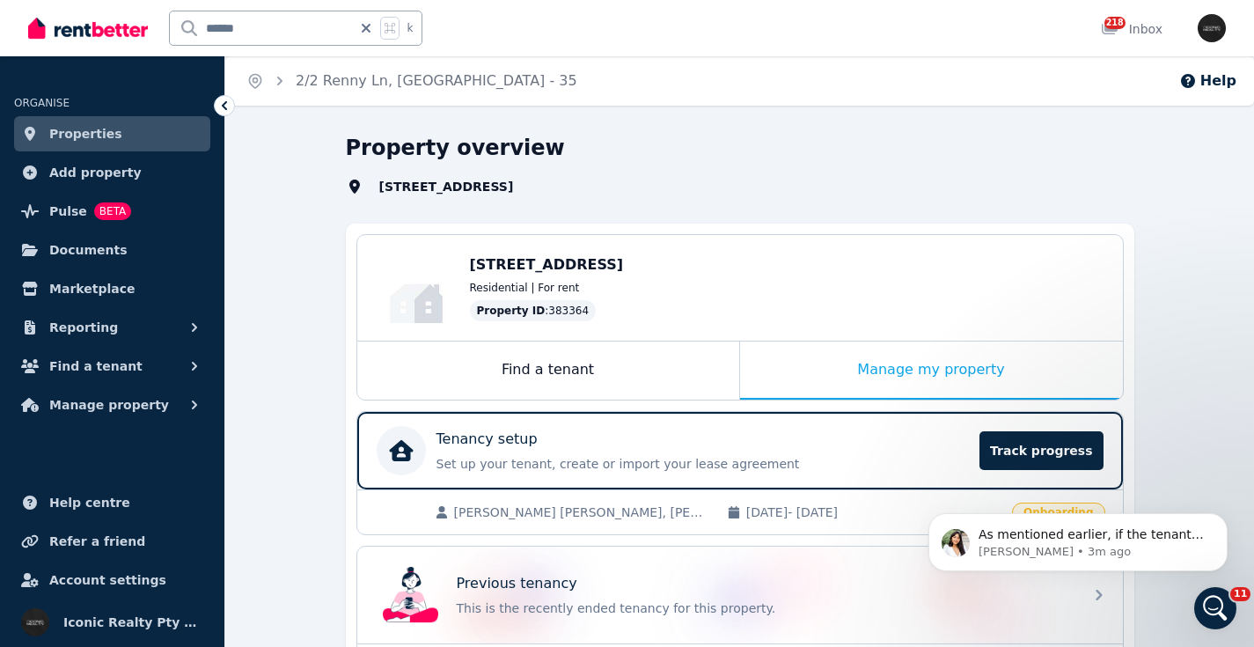
click at [629, 440] on div "Tenancy setup" at bounding box center [702, 438] width 533 height 21
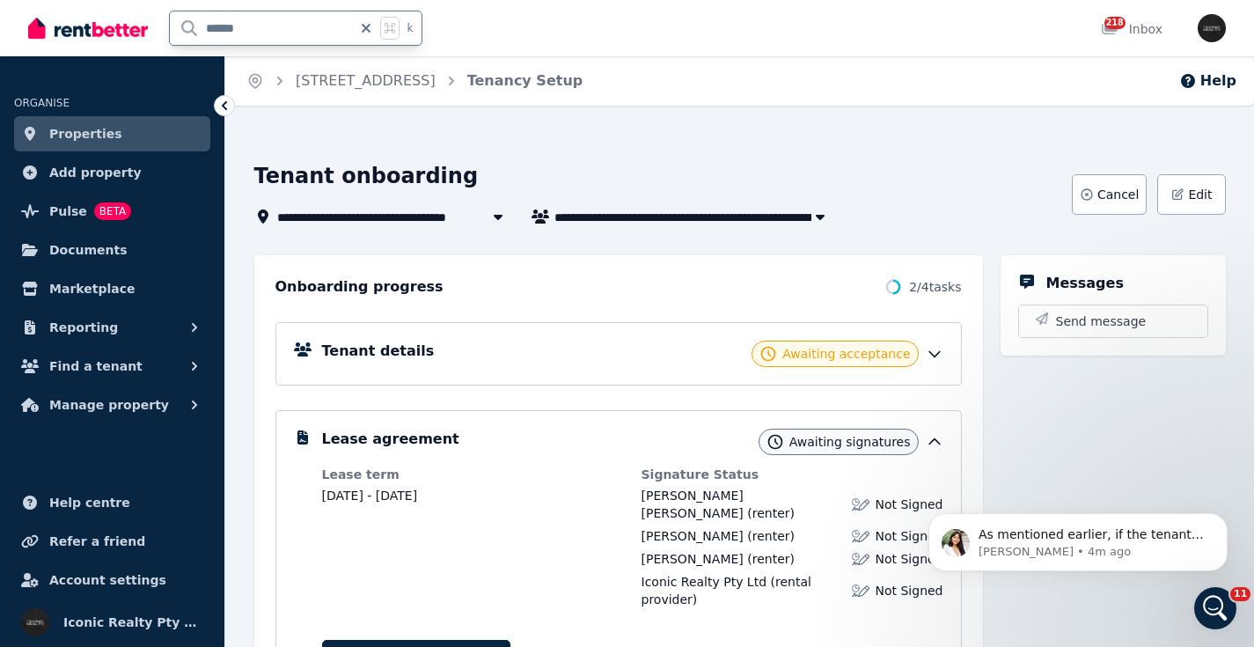
drag, startPoint x: 264, startPoint y: 25, endPoint x: 141, endPoint y: 9, distance: 124.2
click at [135, 26] on div "****** k" at bounding box center [229, 28] width 403 height 56
type input "**"
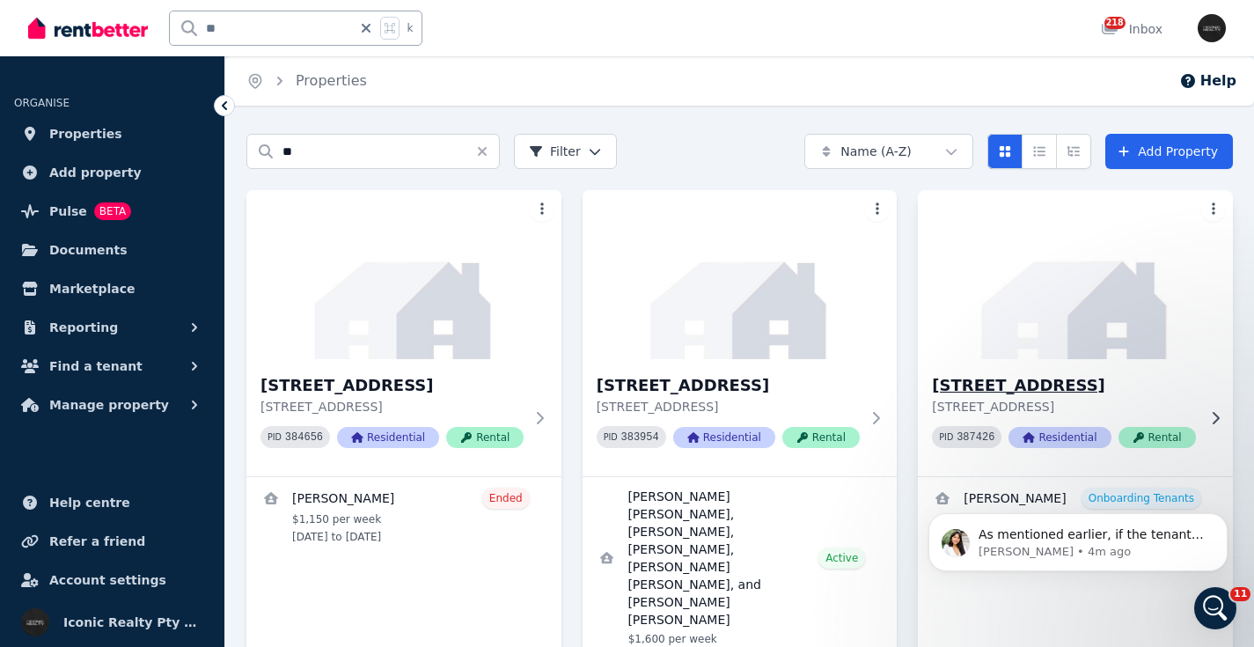
click at [1087, 327] on img at bounding box center [1075, 275] width 331 height 178
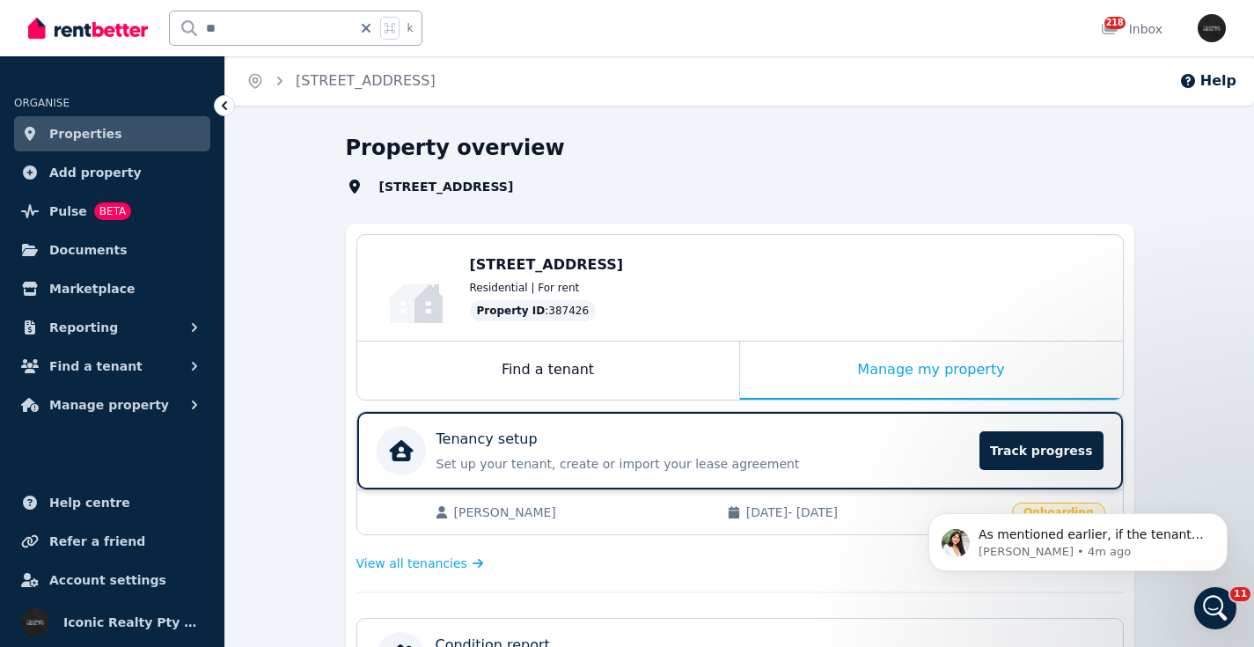
click at [762, 441] on div "Tenancy setup" at bounding box center [702, 438] width 533 height 21
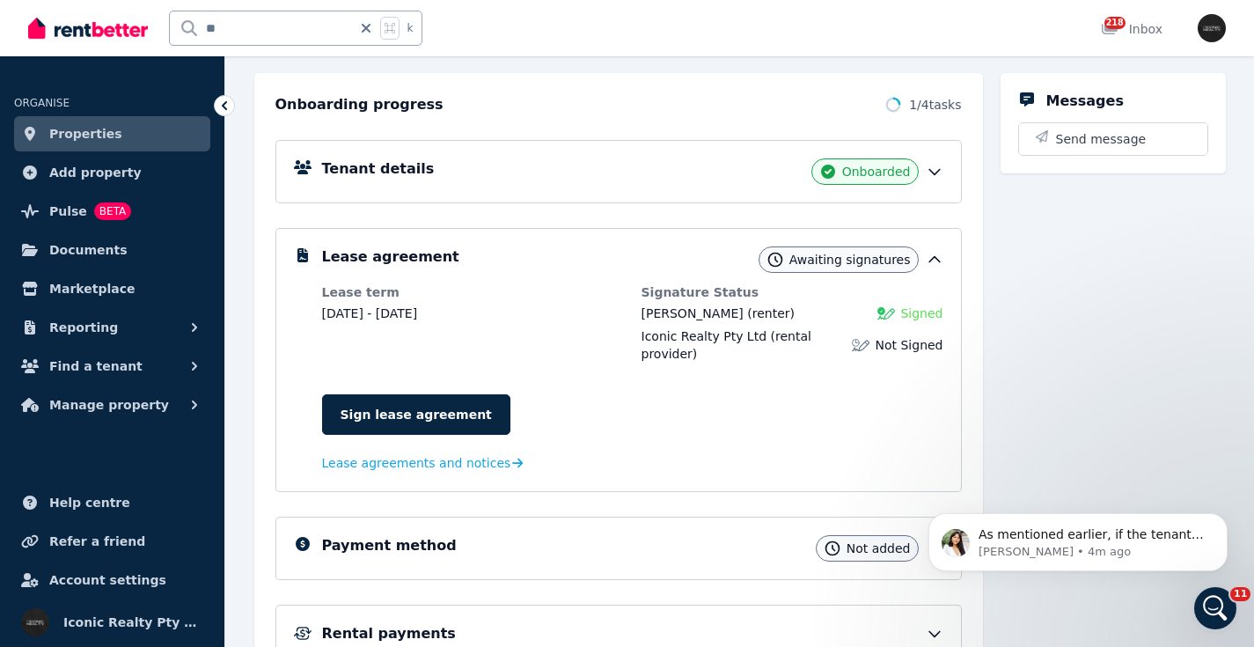
scroll to position [184, 0]
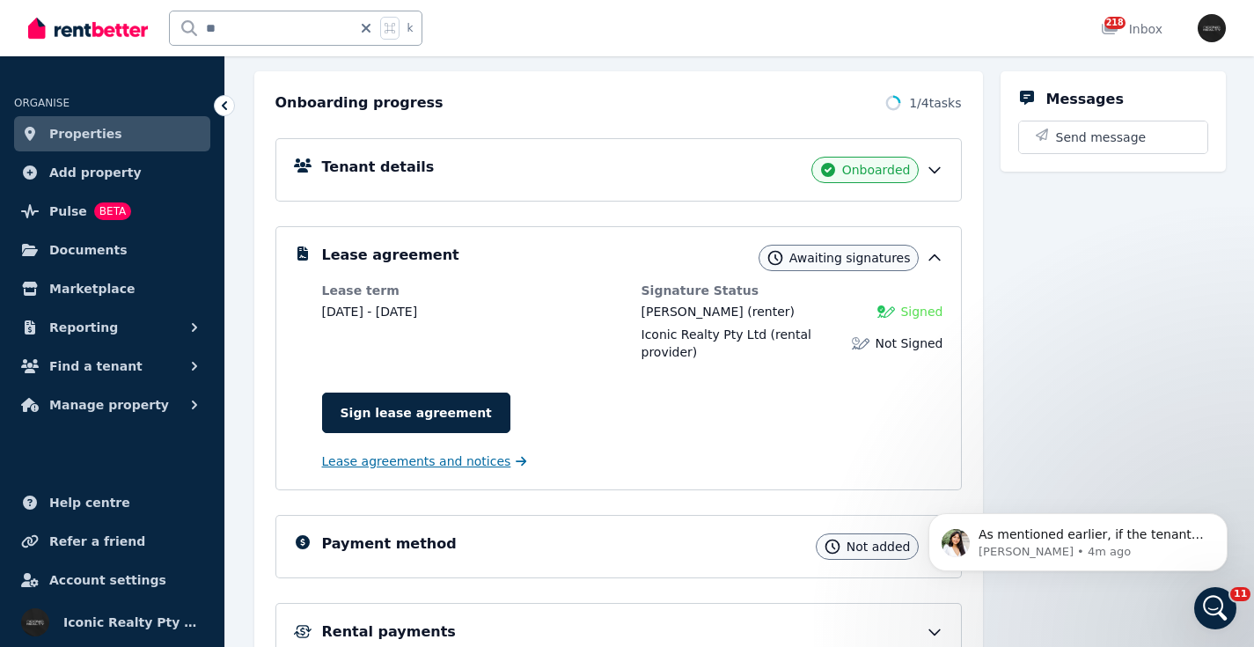
click at [423, 466] on span "Lease agreements and notices" at bounding box center [416, 461] width 189 height 18
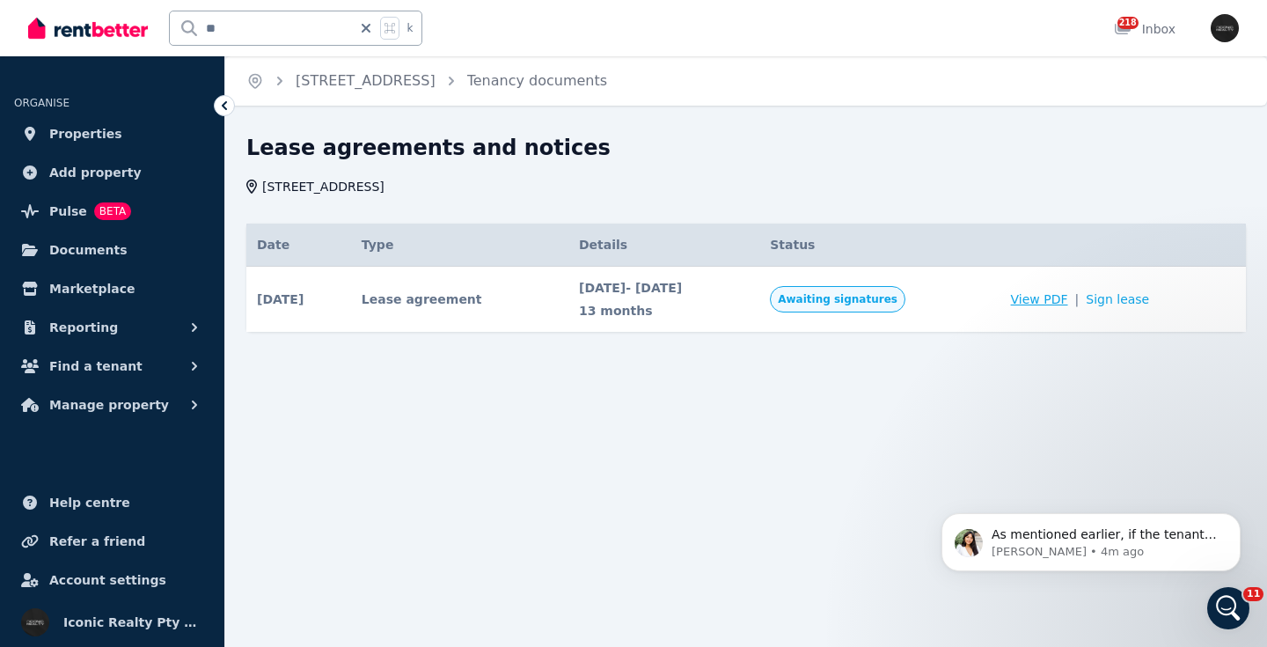
click at [1064, 296] on span "View PDF" at bounding box center [1039, 299] width 57 height 18
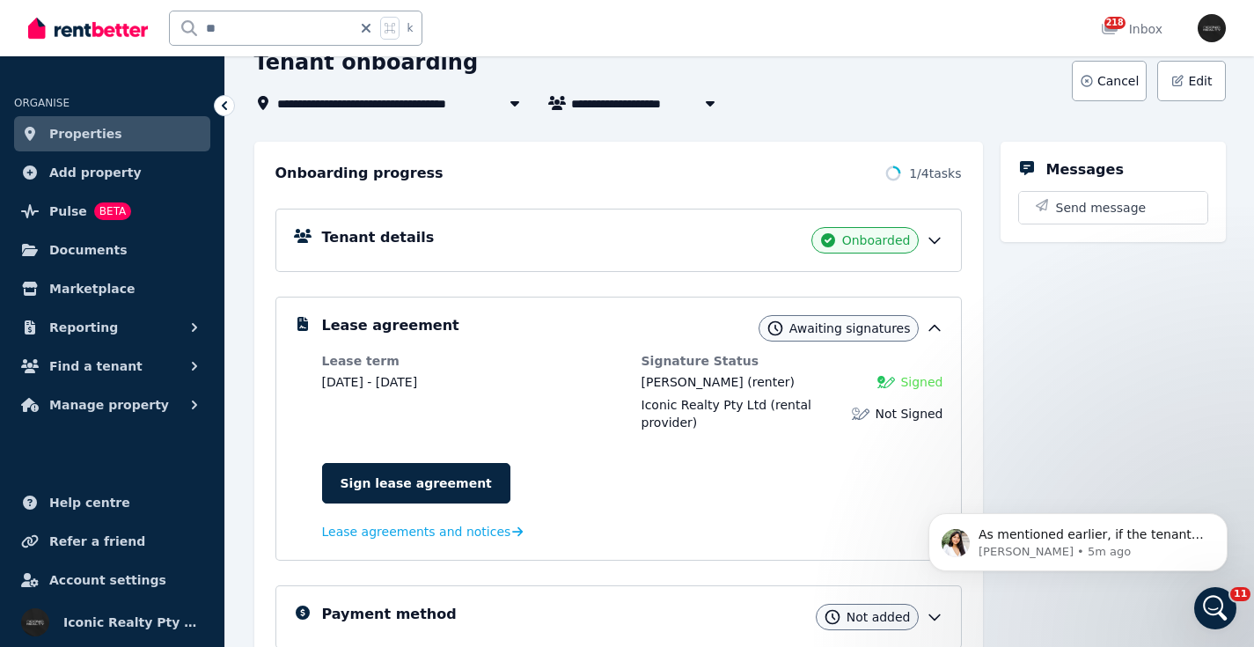
scroll to position [116, 0]
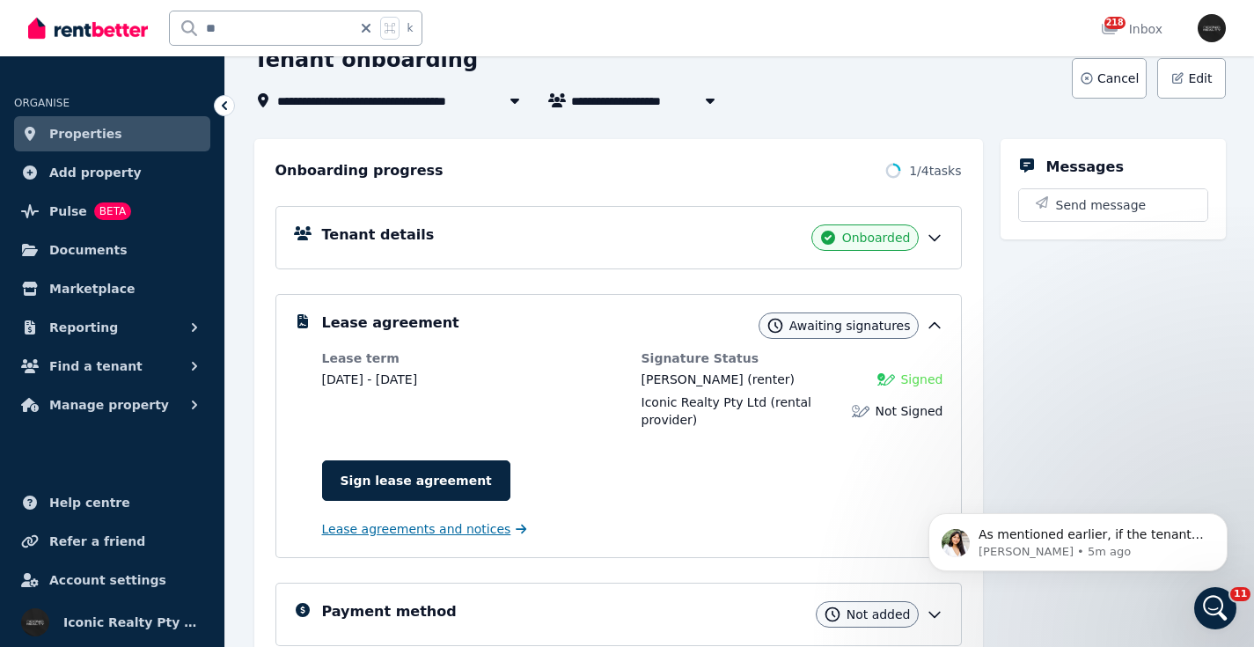
click at [429, 530] on span "Lease agreements and notices" at bounding box center [416, 529] width 189 height 18
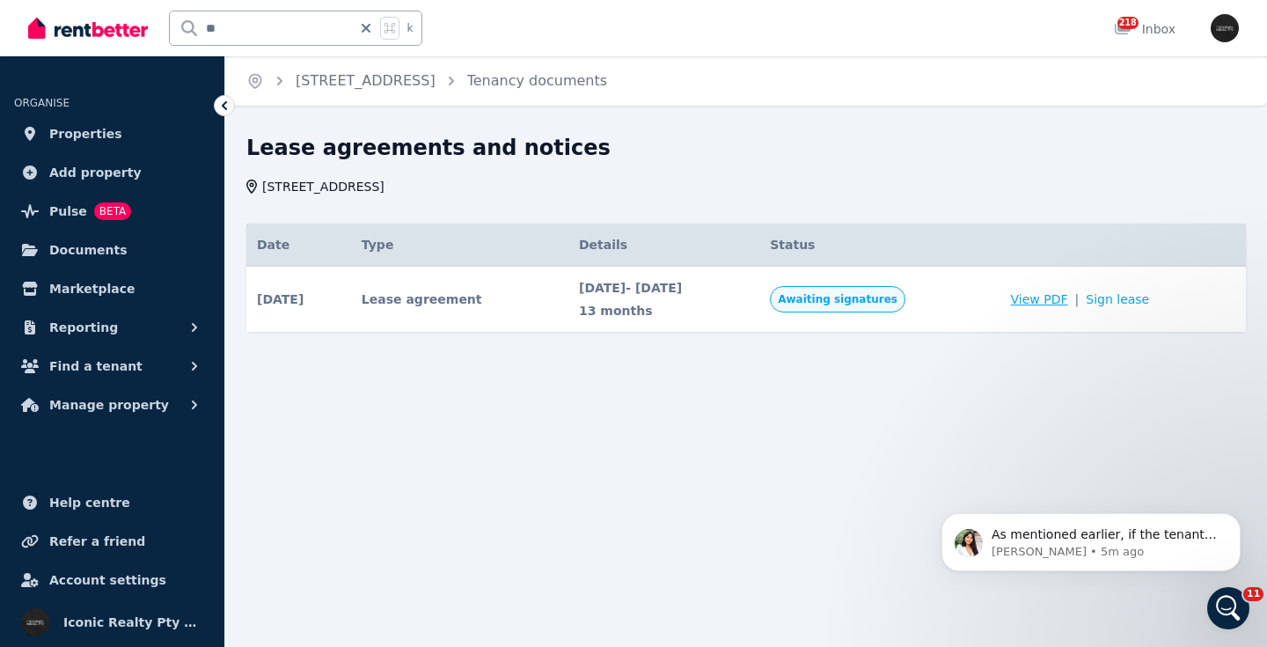
click at [1068, 297] on span "View PDF" at bounding box center [1039, 299] width 57 height 18
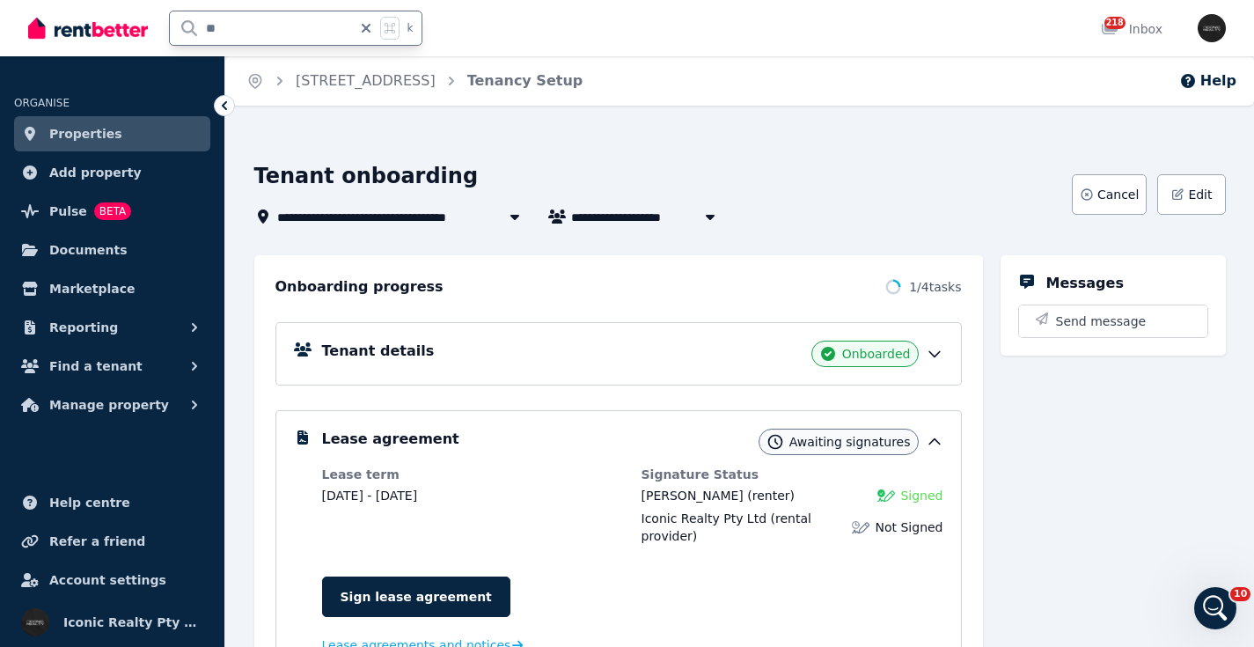
drag, startPoint x: 251, startPoint y: 39, endPoint x: 165, endPoint y: 19, distance: 88.4
click at [165, 19] on div "** k" at bounding box center [229, 28] width 403 height 56
type input "****"
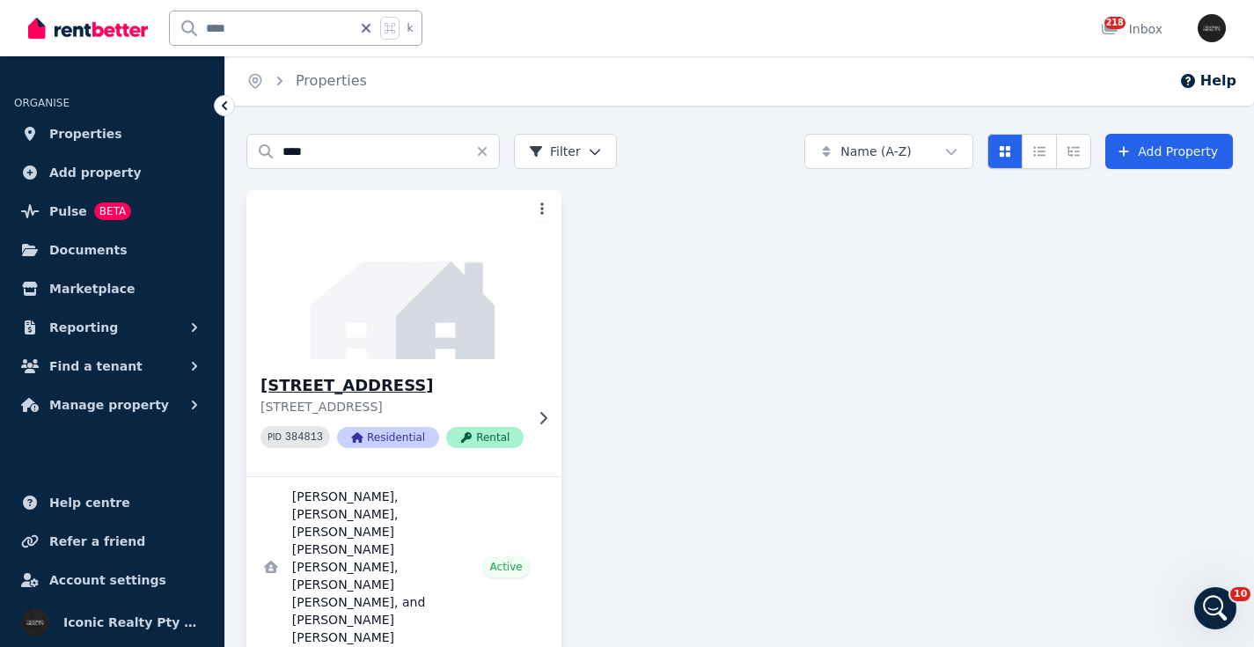
click at [396, 336] on img at bounding box center [403, 275] width 331 height 178
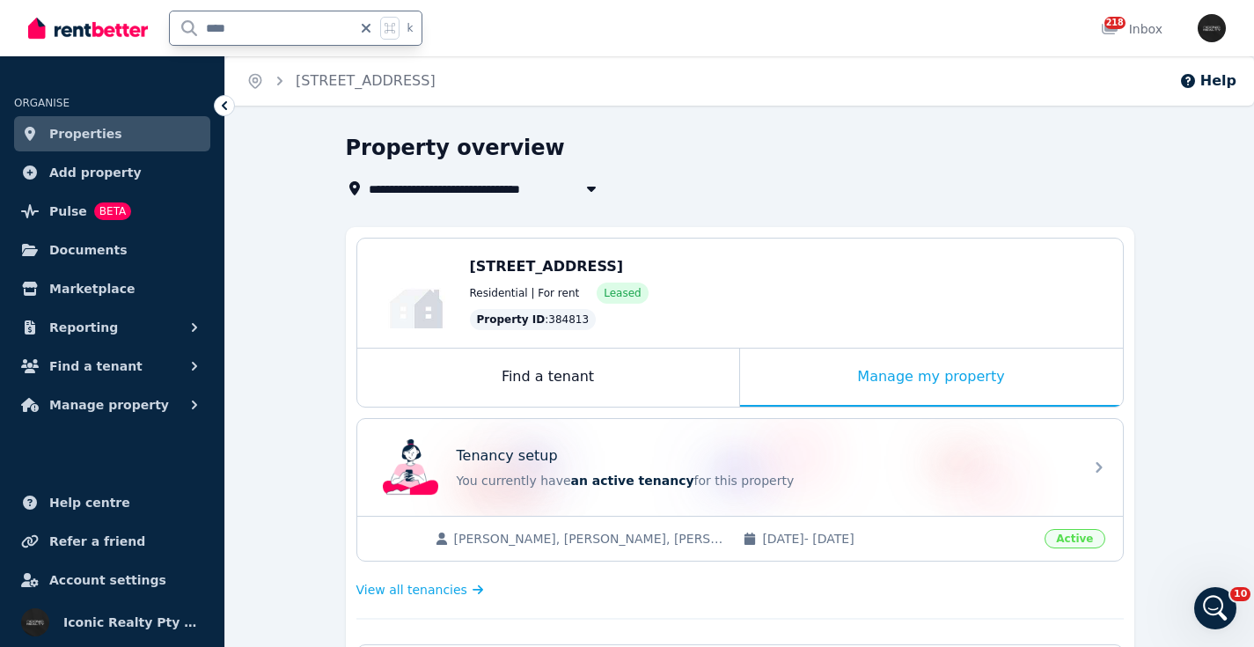
drag, startPoint x: 284, startPoint y: 26, endPoint x: 133, endPoint y: 11, distance: 152.0
click at [132, 14] on div "**** k" at bounding box center [229, 28] width 403 height 56
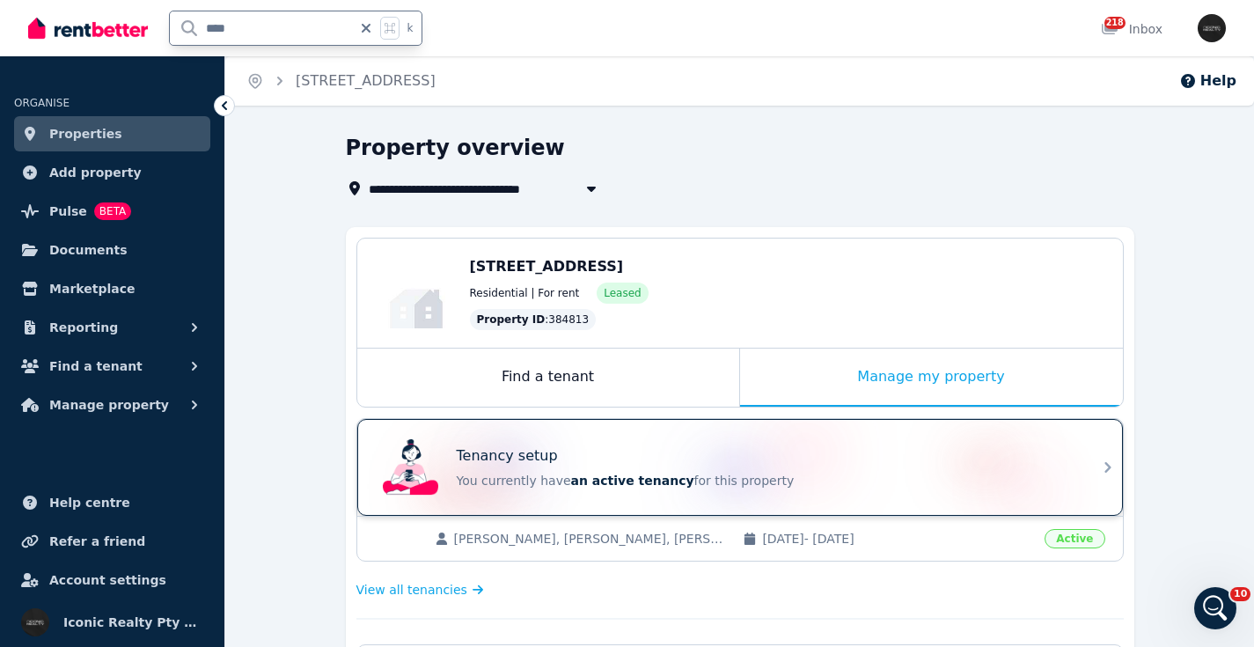
click at [779, 463] on div "Tenancy setup" at bounding box center [765, 455] width 616 height 21
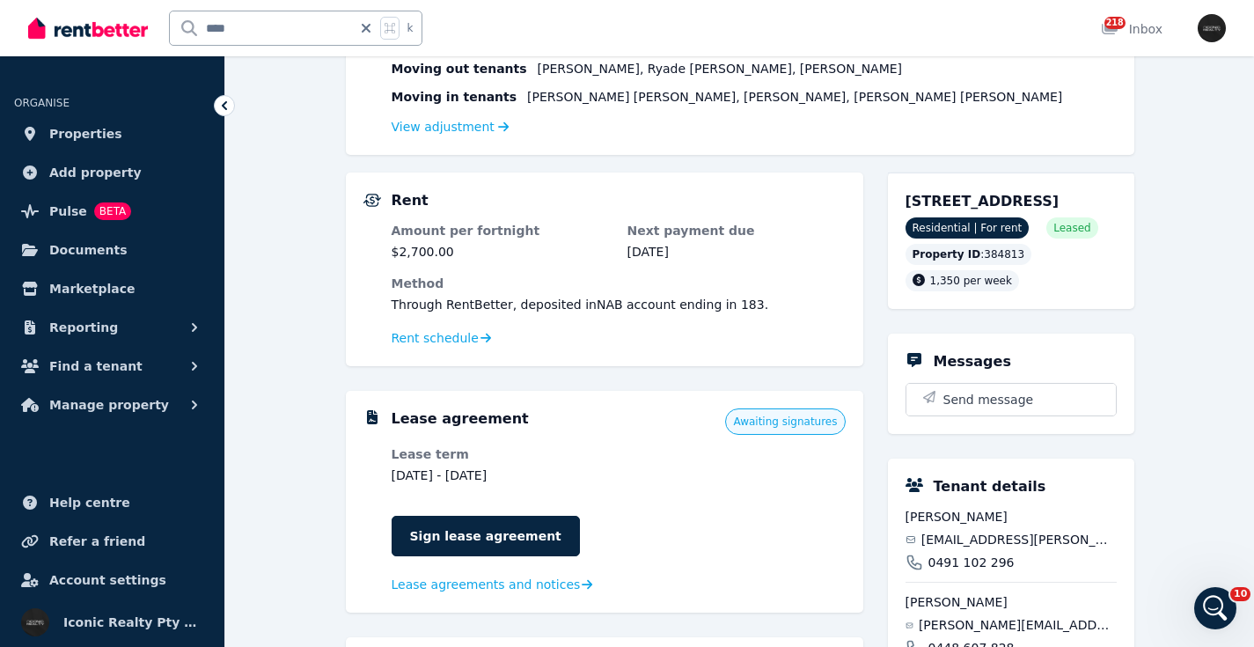
scroll to position [263, 0]
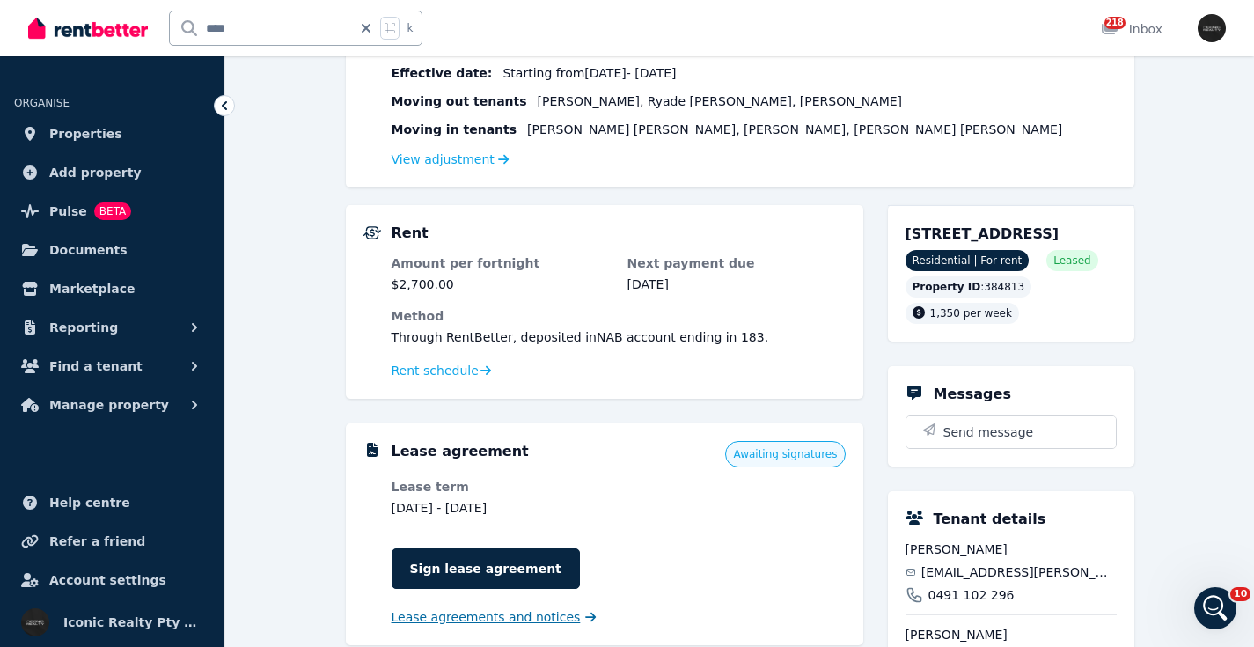
click at [485, 617] on span "Lease agreements and notices" at bounding box center [485, 617] width 189 height 18
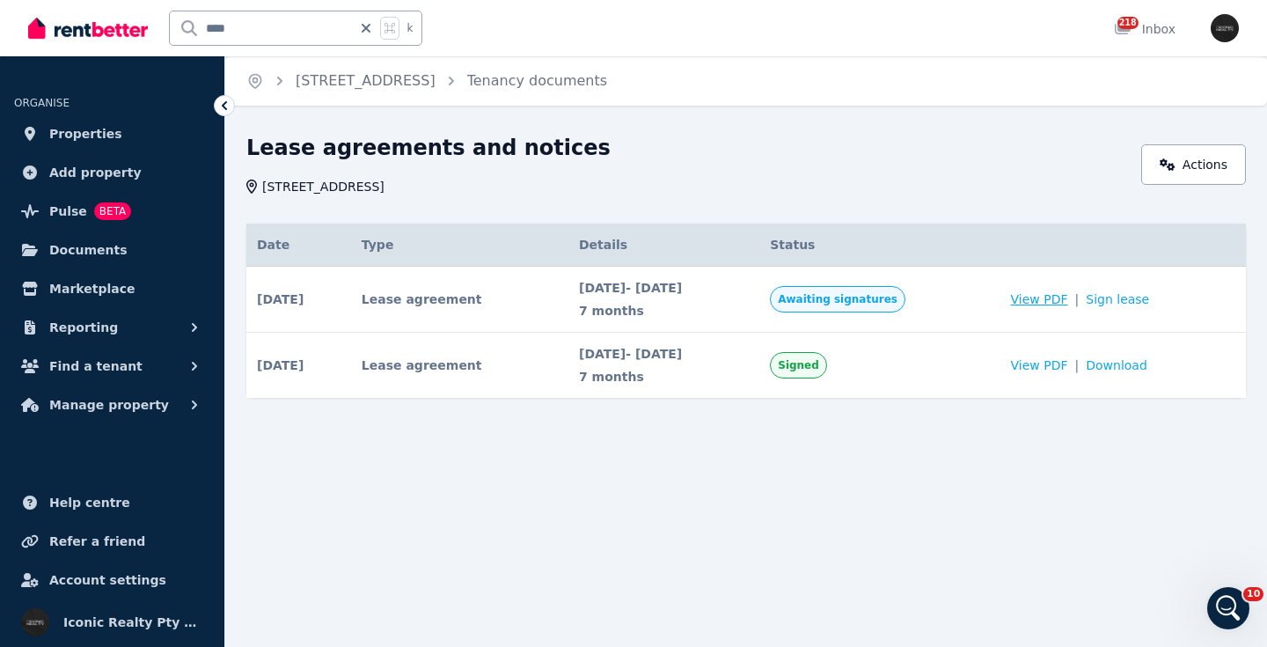
click at [1049, 297] on span "View PDF" at bounding box center [1039, 299] width 57 height 18
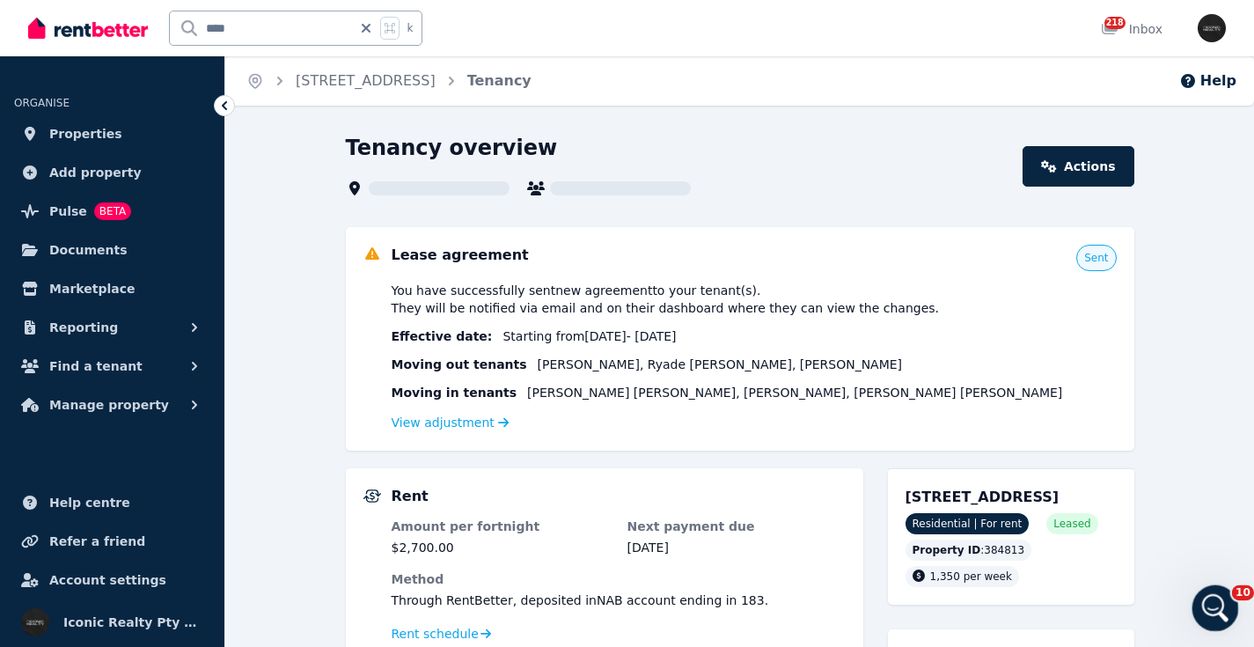
click at [1215, 609] on icon "Open Intercom Messenger" at bounding box center [1212, 605] width 29 height 29
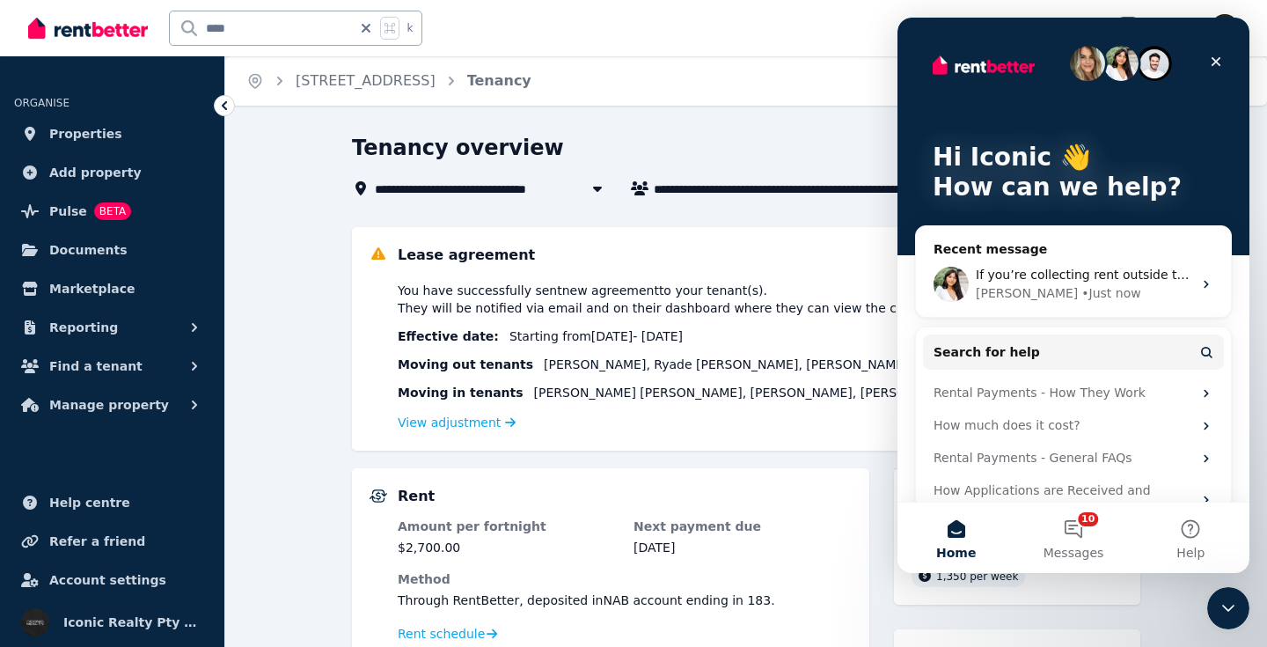
click at [1217, 63] on icon "Close" at bounding box center [1216, 62] width 10 height 10
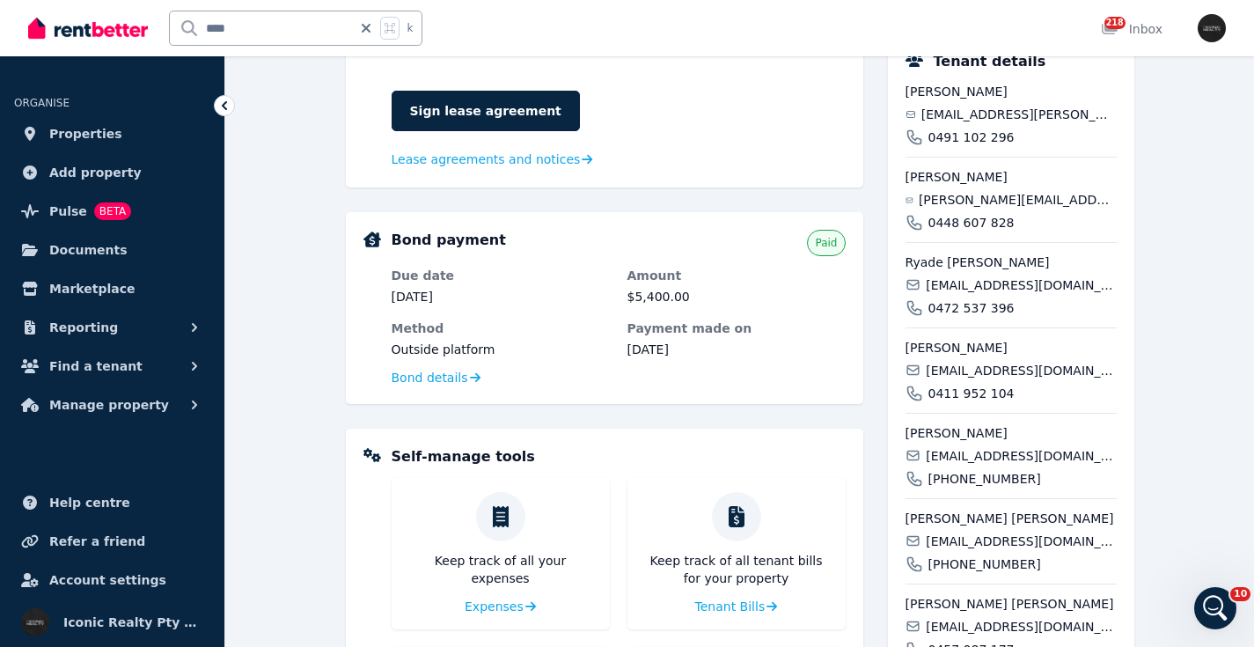
scroll to position [716, 0]
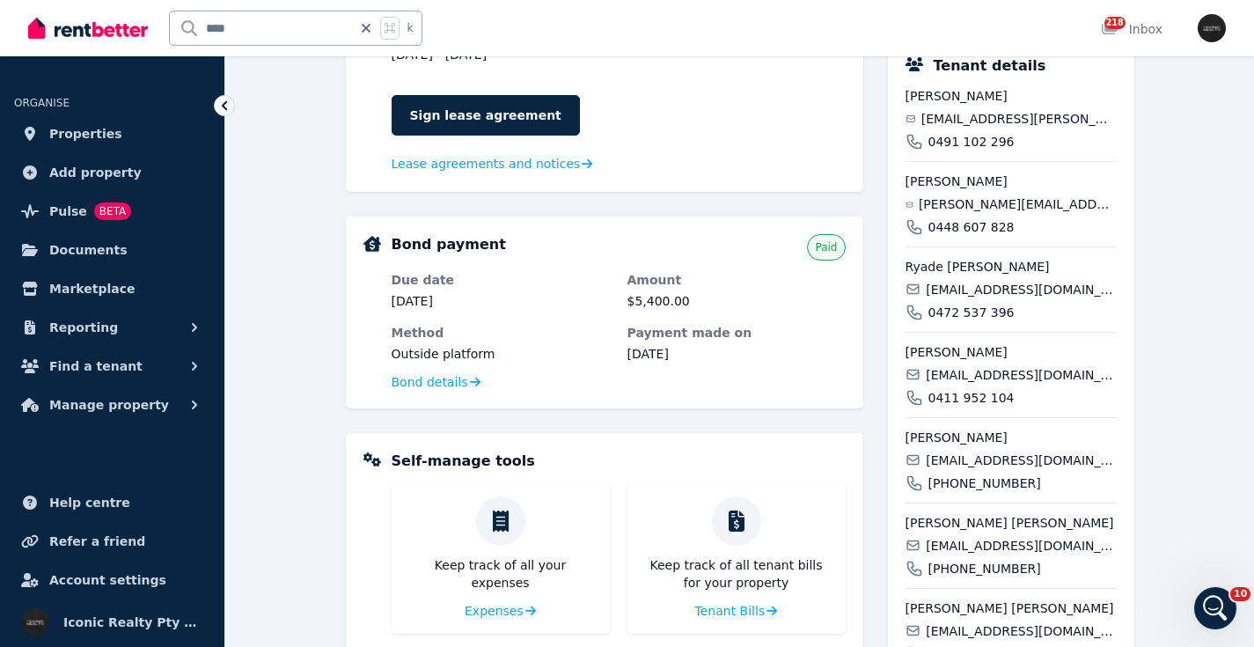
click at [1010, 128] on span "megan.j.donohoe@gmail.com" at bounding box center [1018, 119] width 195 height 18
copy div "megan.j.donohoe@gmail.com"
click at [960, 469] on span "jasmine13dearing@icloud.com" at bounding box center [1020, 460] width 190 height 18
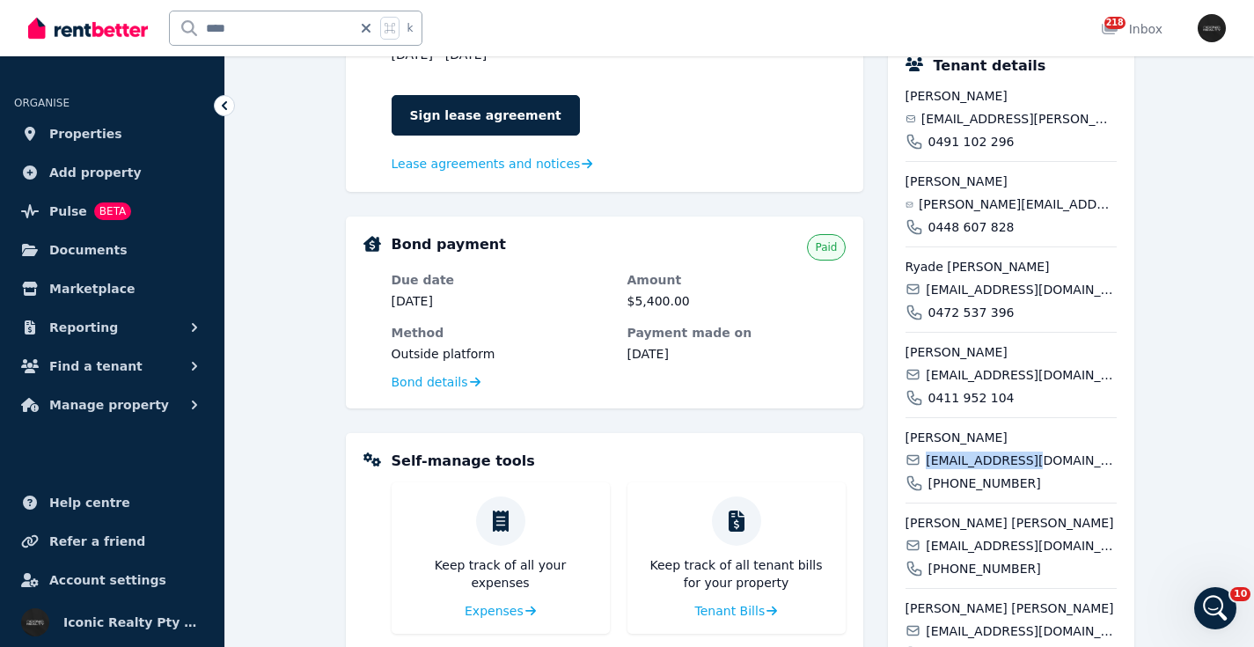
click at [960, 469] on span "jasmine13dearing@icloud.com" at bounding box center [1020, 460] width 190 height 18
copy div "jasmine13dearing@icloud.com"
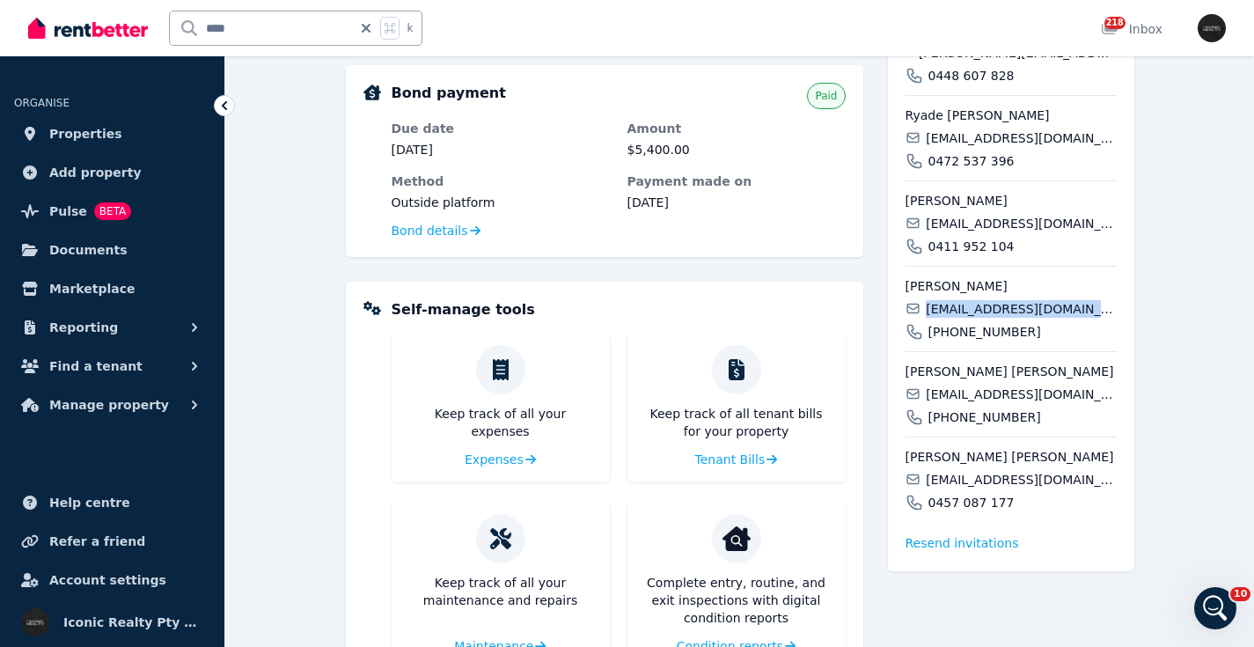
scroll to position [939, 0]
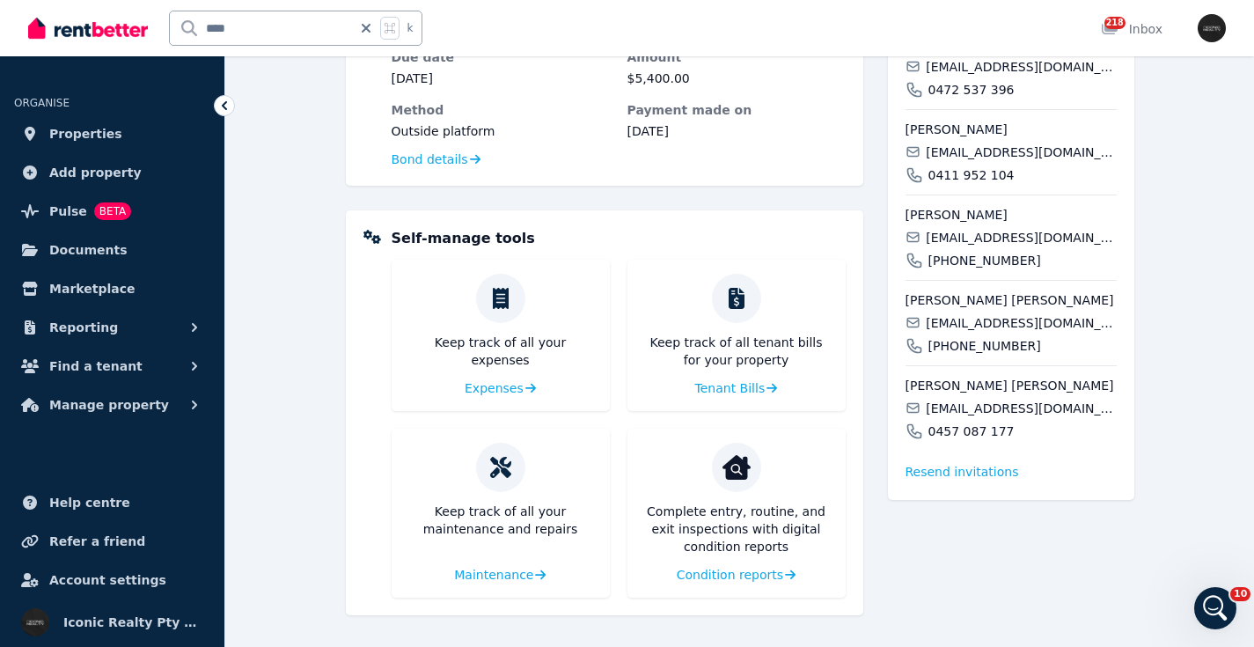
click at [987, 332] on span "connorlockyear@gmail.com" at bounding box center [1020, 323] width 190 height 18
copy div "connorlockyear@gmail.com"
click at [980, 417] on span "luke.cochrane23@gmail.com" at bounding box center [1020, 408] width 190 height 18
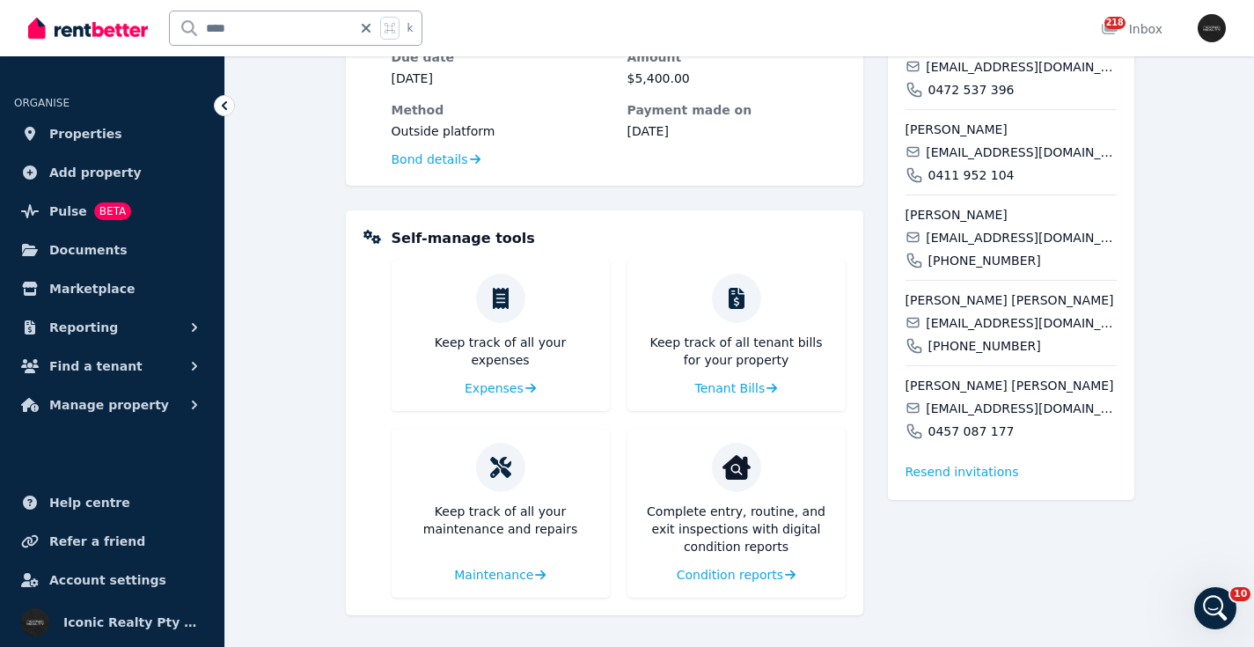
click at [980, 417] on span "luke.cochrane23@gmail.com" at bounding box center [1020, 408] width 190 height 18
copy div "luke.cochrane23@gmail.com"
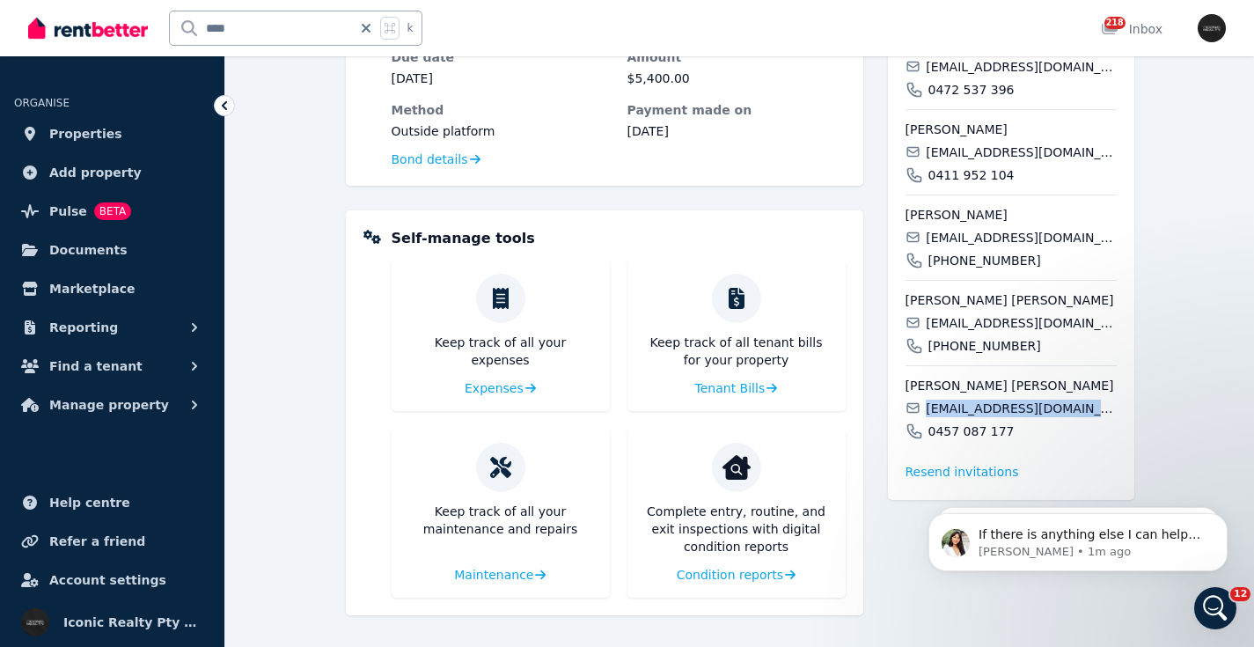
scroll to position [0, 0]
drag, startPoint x: 165, startPoint y: 25, endPoint x: 113, endPoint y: 24, distance: 51.9
click at [113, 24] on div "**** k" at bounding box center [229, 28] width 403 height 56
type input "****"
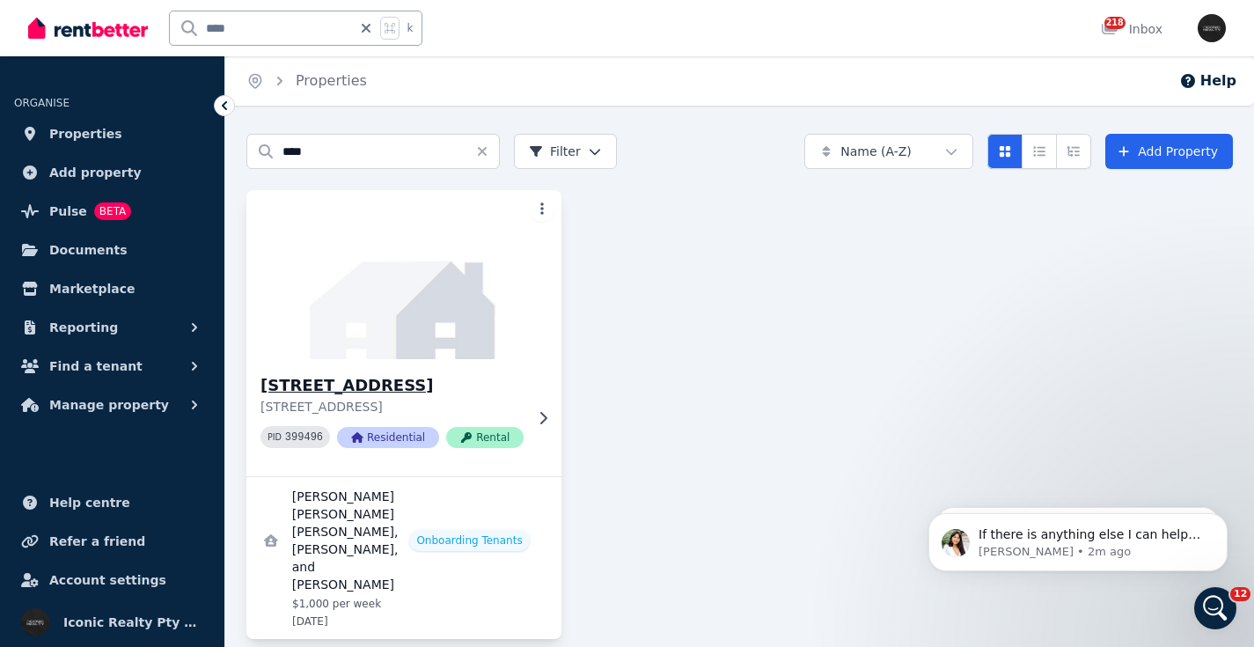
click at [396, 326] on img at bounding box center [403, 275] width 331 height 178
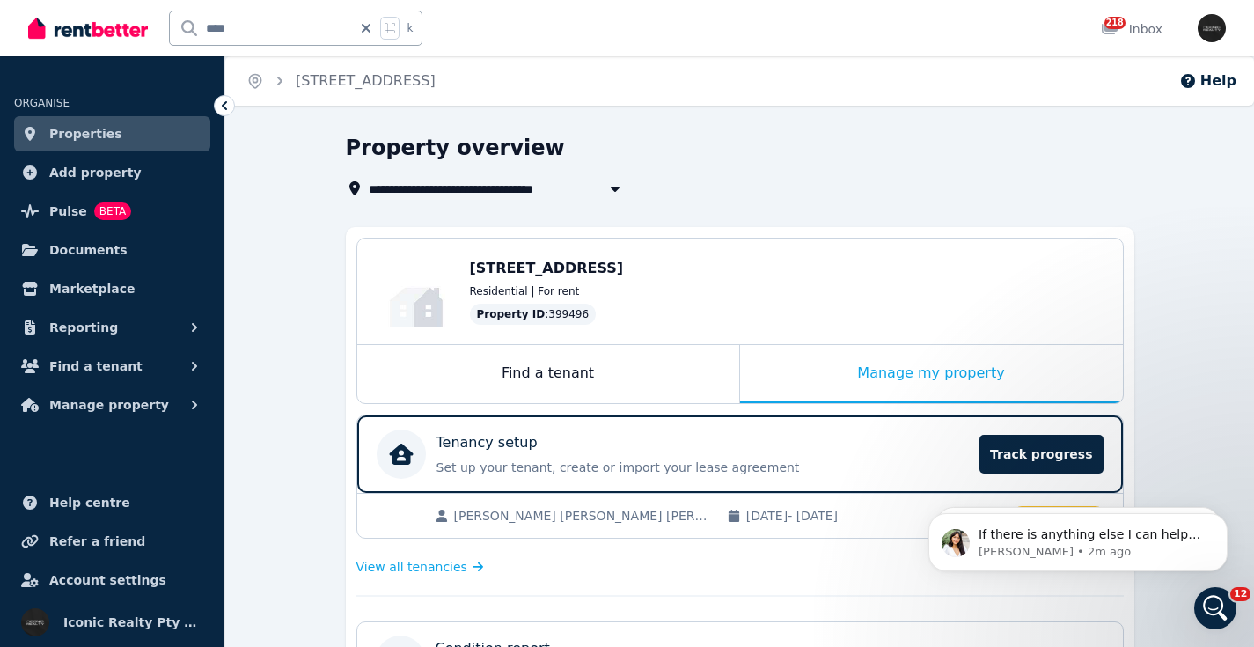
drag, startPoint x: 463, startPoint y: 267, endPoint x: 652, endPoint y: 281, distance: 189.6
click at [652, 272] on div "Edit 375B Old South Head Road, North Bondi NSW 2026 Residential | For rent Prop…" at bounding box center [739, 291] width 765 height 106
click at [702, 311] on div "Property ID : 399496" at bounding box center [787, 314] width 635 height 21
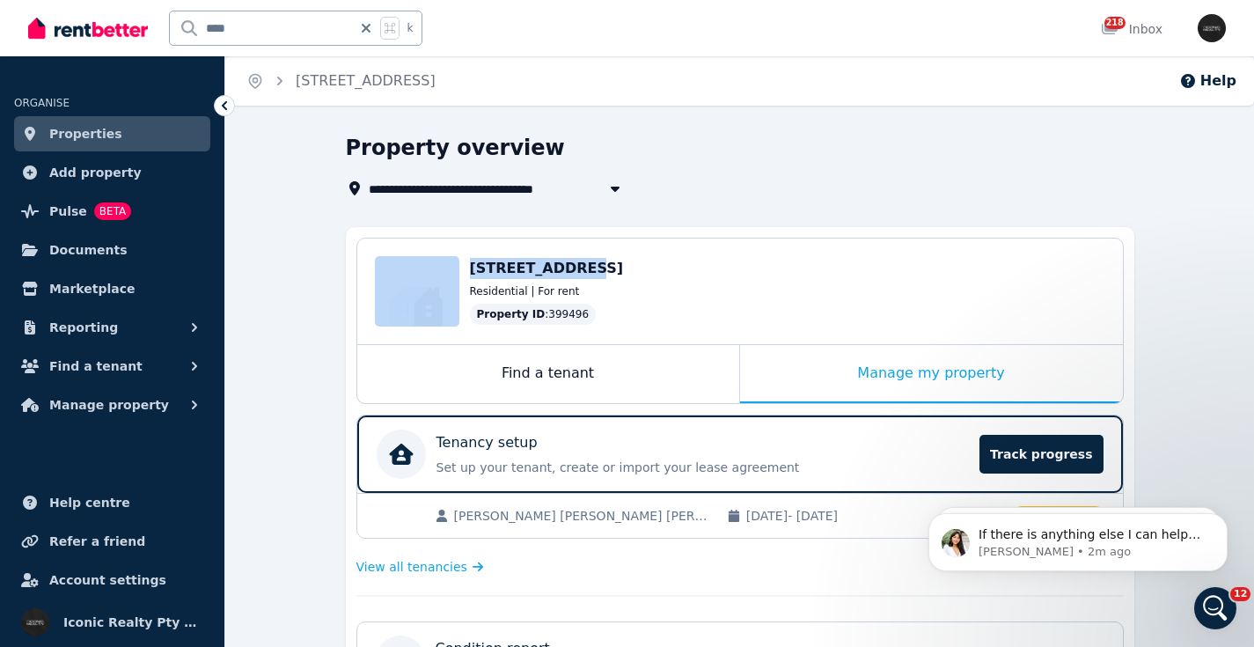
drag, startPoint x: 464, startPoint y: 266, endPoint x: 670, endPoint y: 311, distance: 211.5
click at [569, 266] on div "Edit 375B Old South Head Road, North Bondi NSW 2026 Residential | For rent Prop…" at bounding box center [739, 291] width 765 height 106
click at [672, 310] on div "Property ID : 399496" at bounding box center [787, 314] width 635 height 21
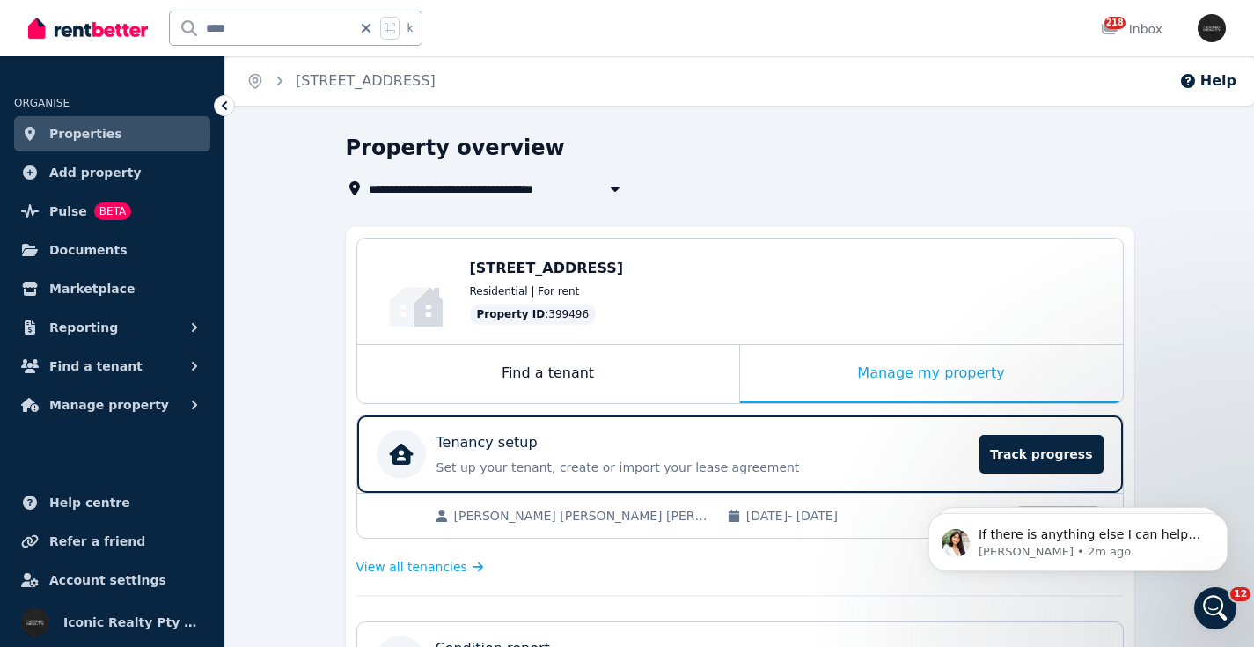
drag, startPoint x: 471, startPoint y: 267, endPoint x: 840, endPoint y: 245, distance: 370.1
click at [861, 265] on div "375B Old South Head Road, North Bondi NSW 2026" at bounding box center [787, 268] width 635 height 21
copy span "375B Old South Head Road, North Bondi NSW 2026"
click at [583, 443] on div "Tenancy setup" at bounding box center [702, 442] width 533 height 21
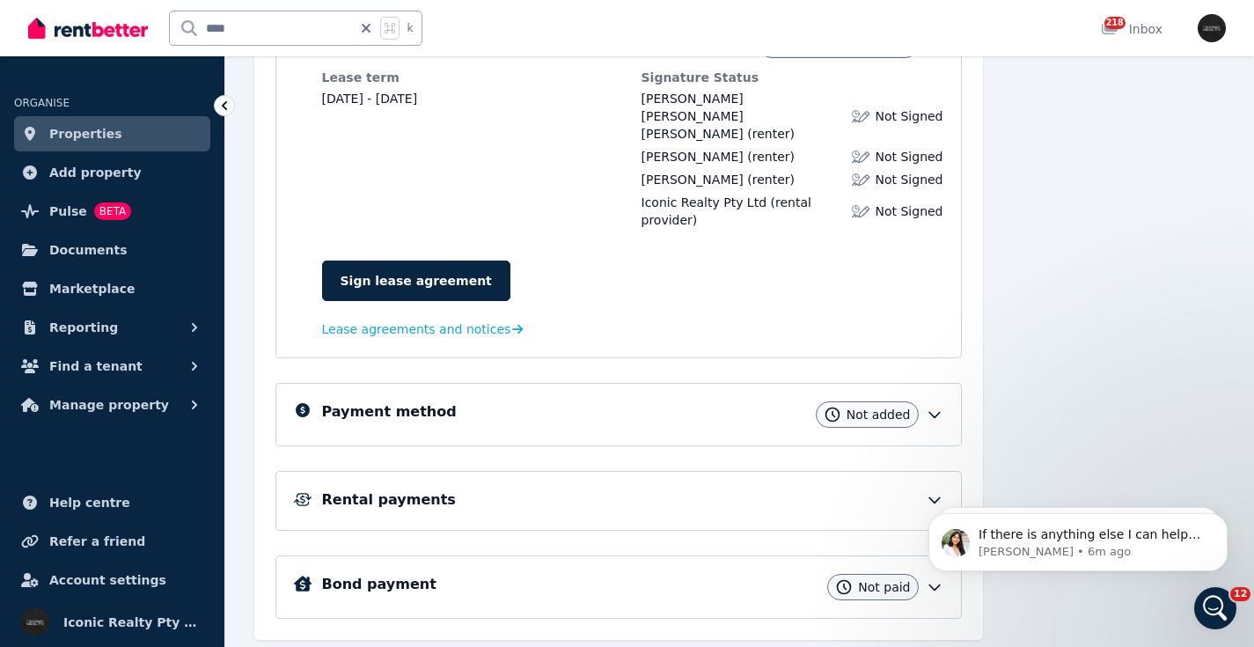
scroll to position [432, 0]
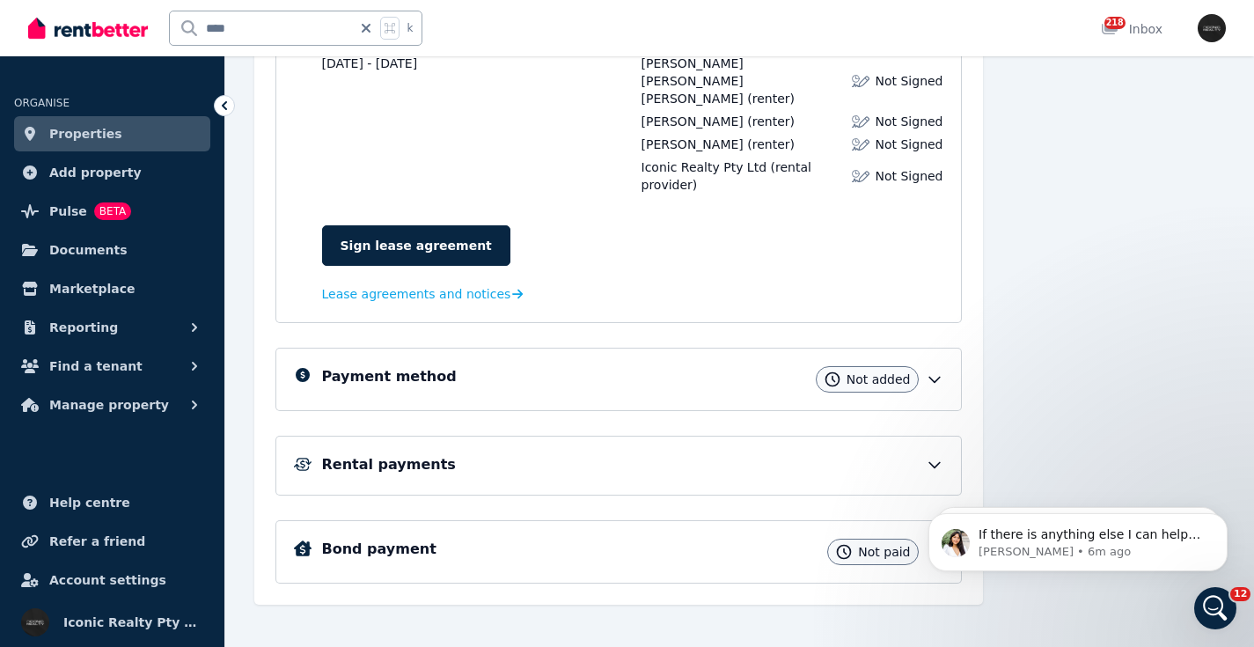
click at [403, 367] on h5 "Payment method" at bounding box center [389, 376] width 135 height 21
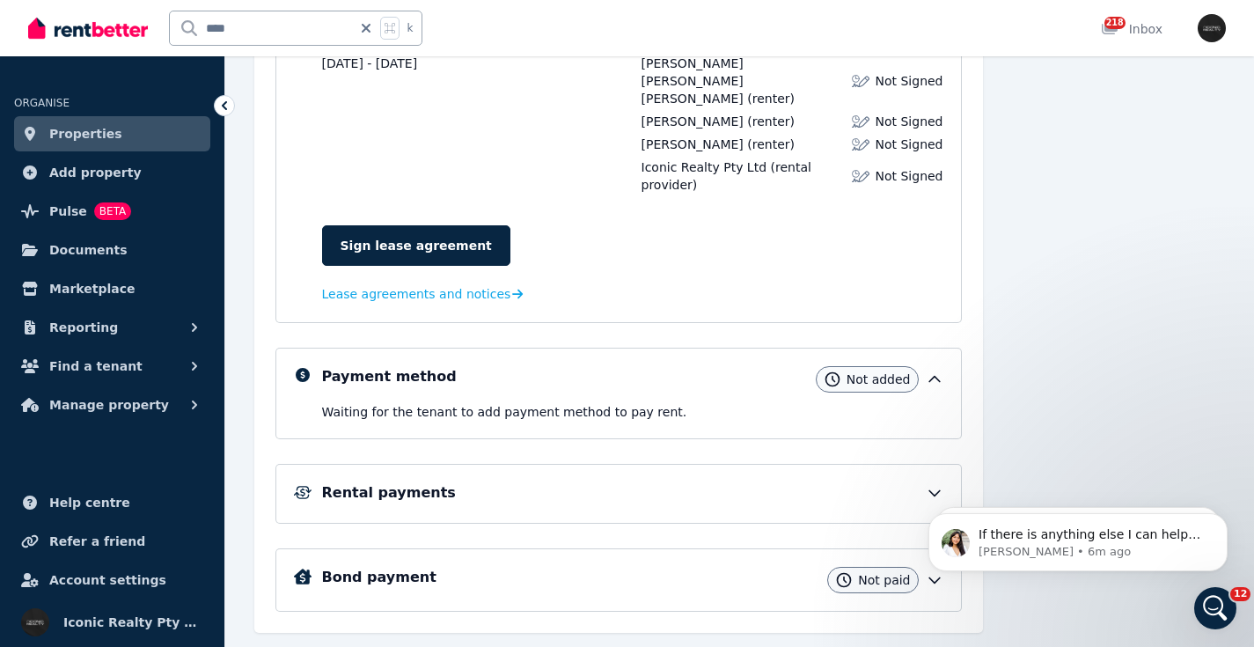
click at [403, 482] on h5 "Rental payments" at bounding box center [389, 492] width 134 height 21
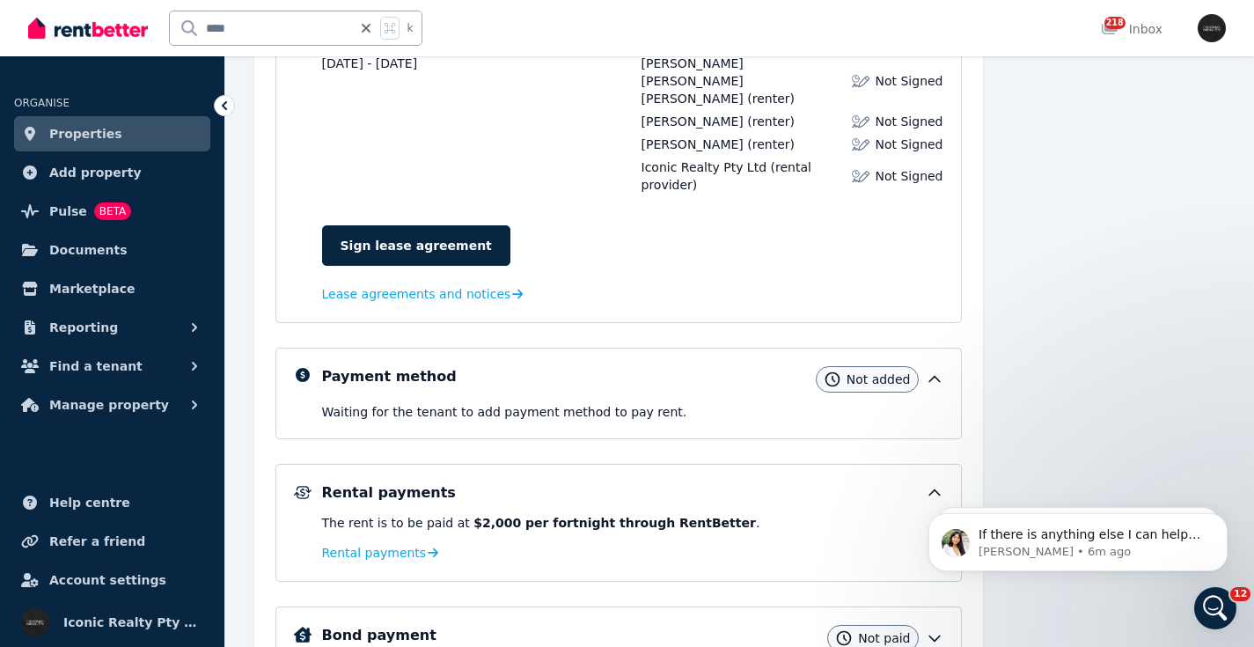
drag, startPoint x: 547, startPoint y: 615, endPoint x: 549, endPoint y: 605, distance: 9.8
click at [546, 625] on div "Bond payment Not paid" at bounding box center [632, 638] width 621 height 26
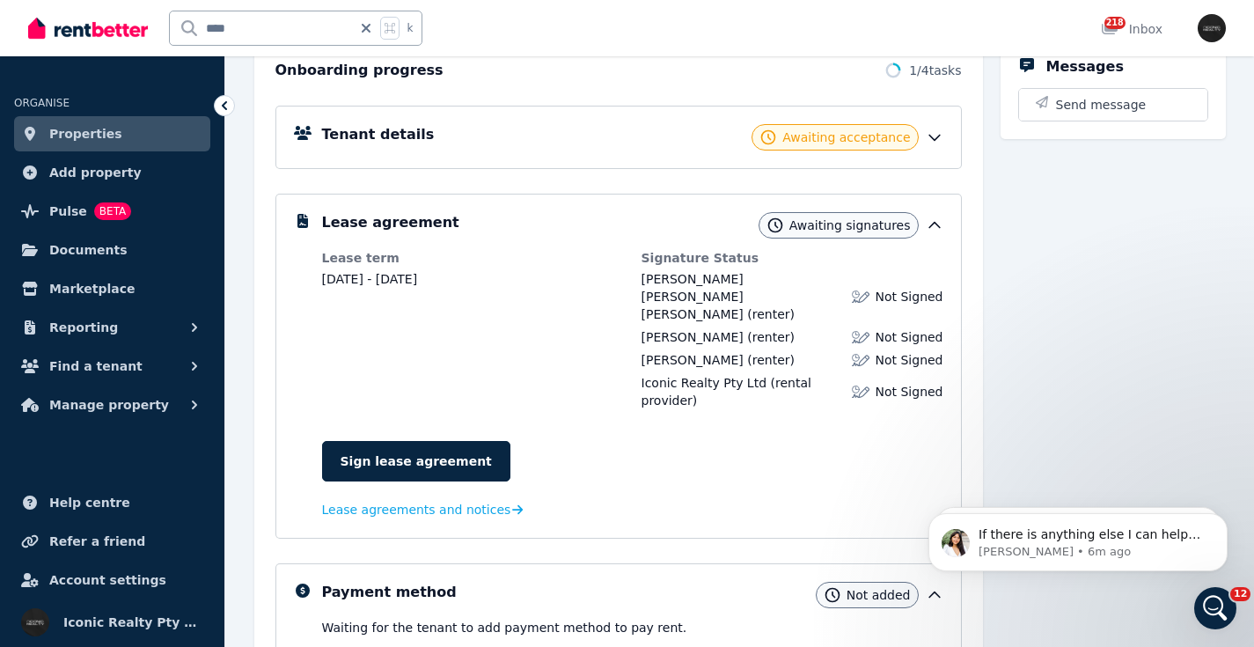
scroll to position [38, 0]
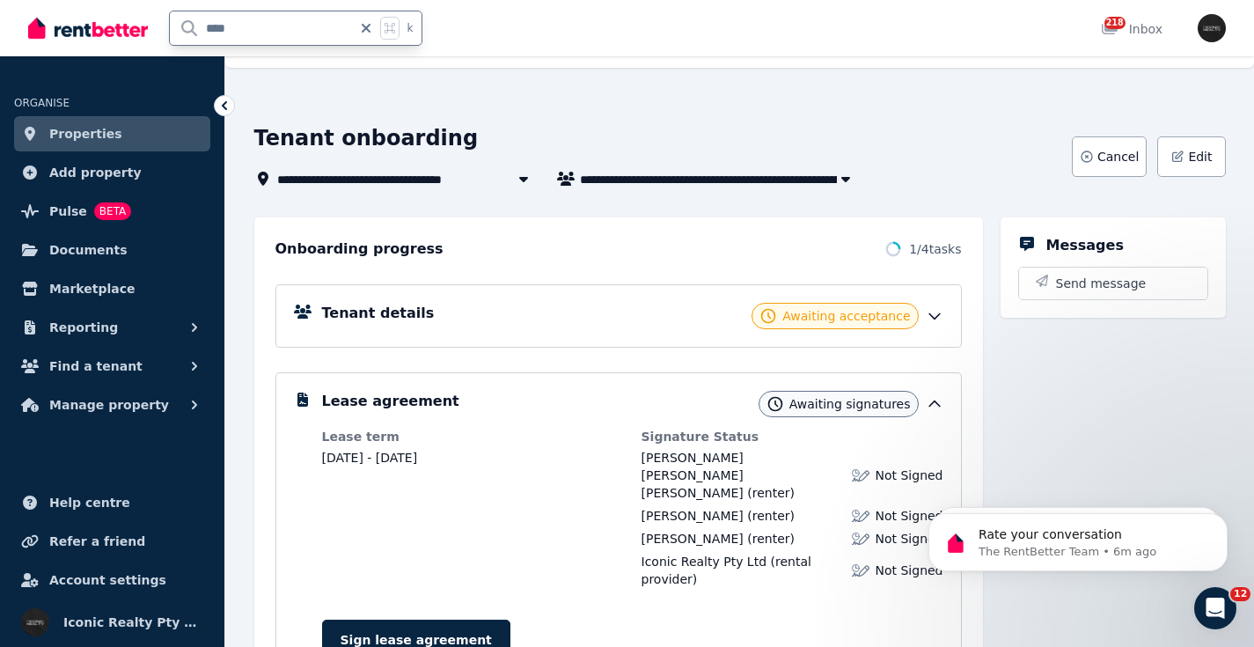
drag, startPoint x: 247, startPoint y: 21, endPoint x: 140, endPoint y: 22, distance: 107.3
click at [140, 22] on div "**** k" at bounding box center [229, 28] width 403 height 56
type input "*"
type input "**"
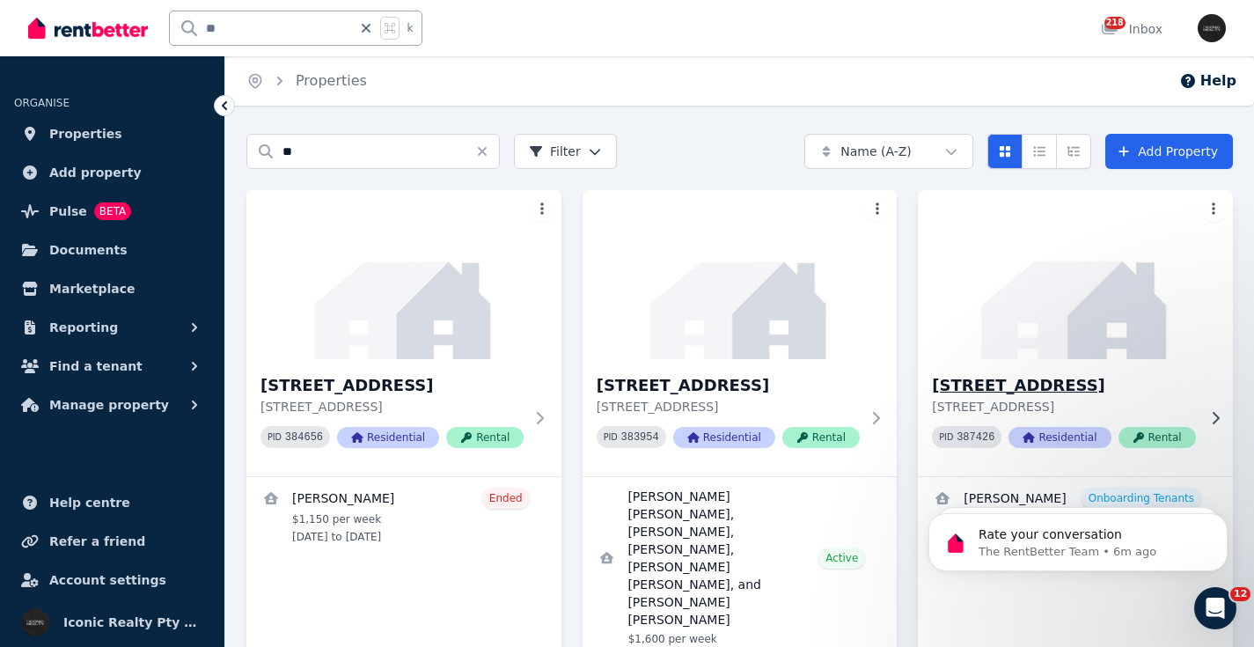
click at [1012, 304] on img at bounding box center [1075, 275] width 331 height 178
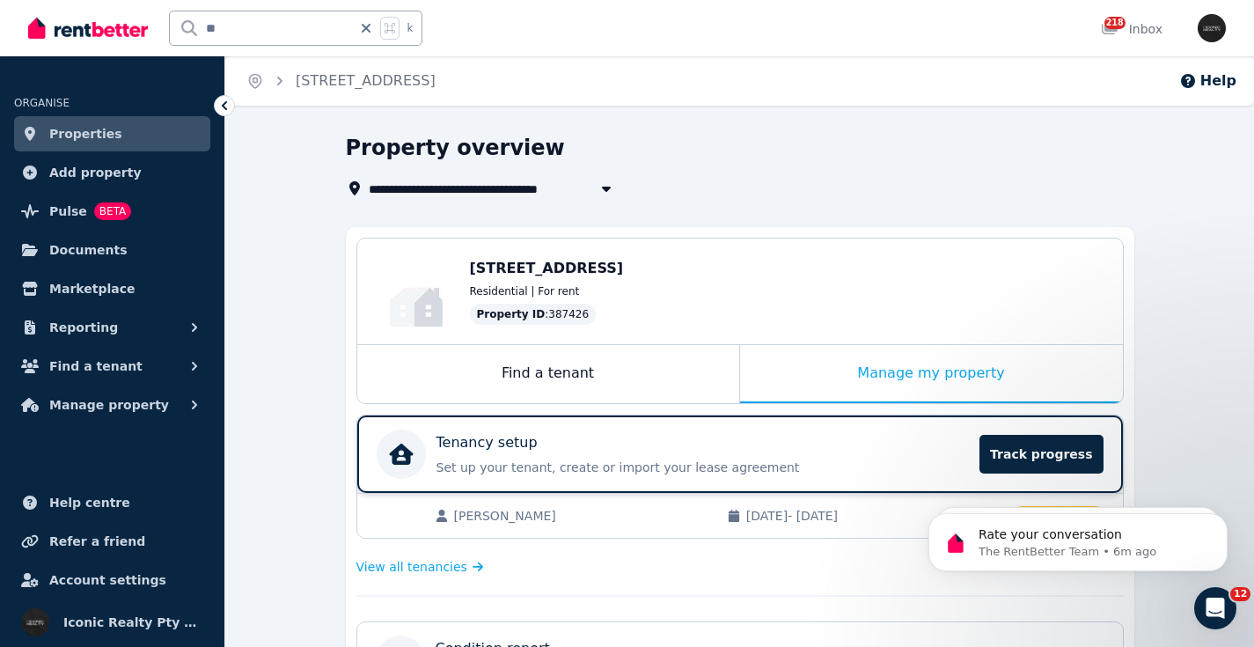
click at [558, 445] on div "Tenancy setup" at bounding box center [702, 442] width 533 height 21
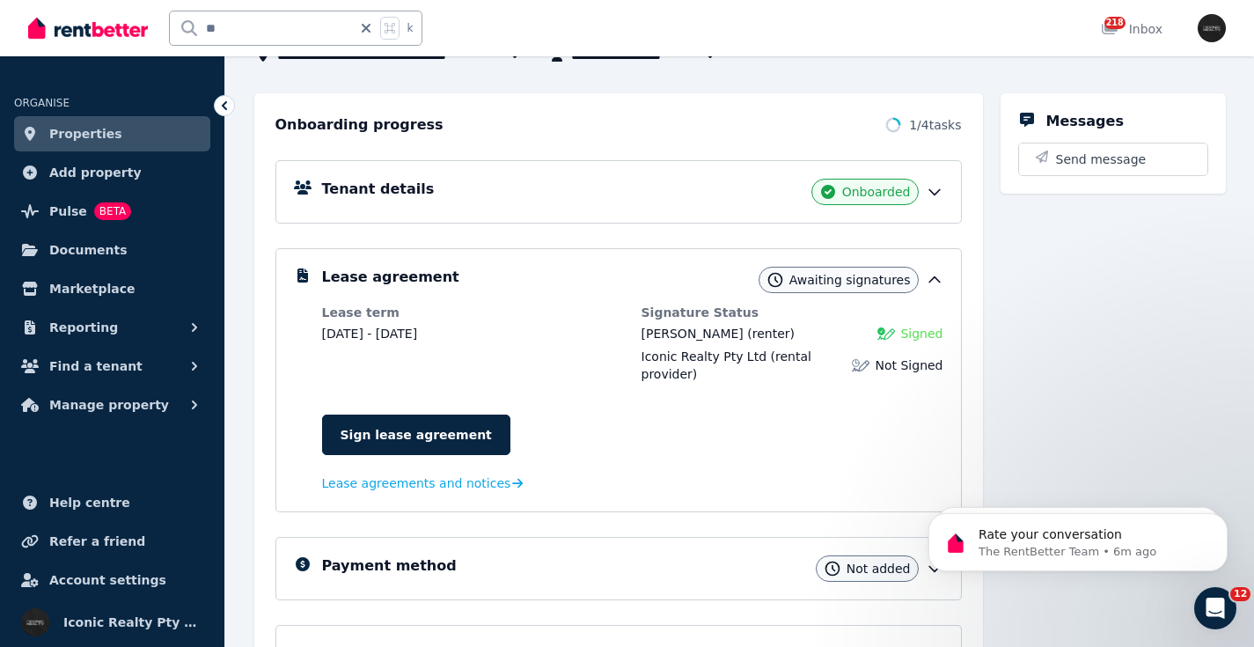
scroll to position [216, 0]
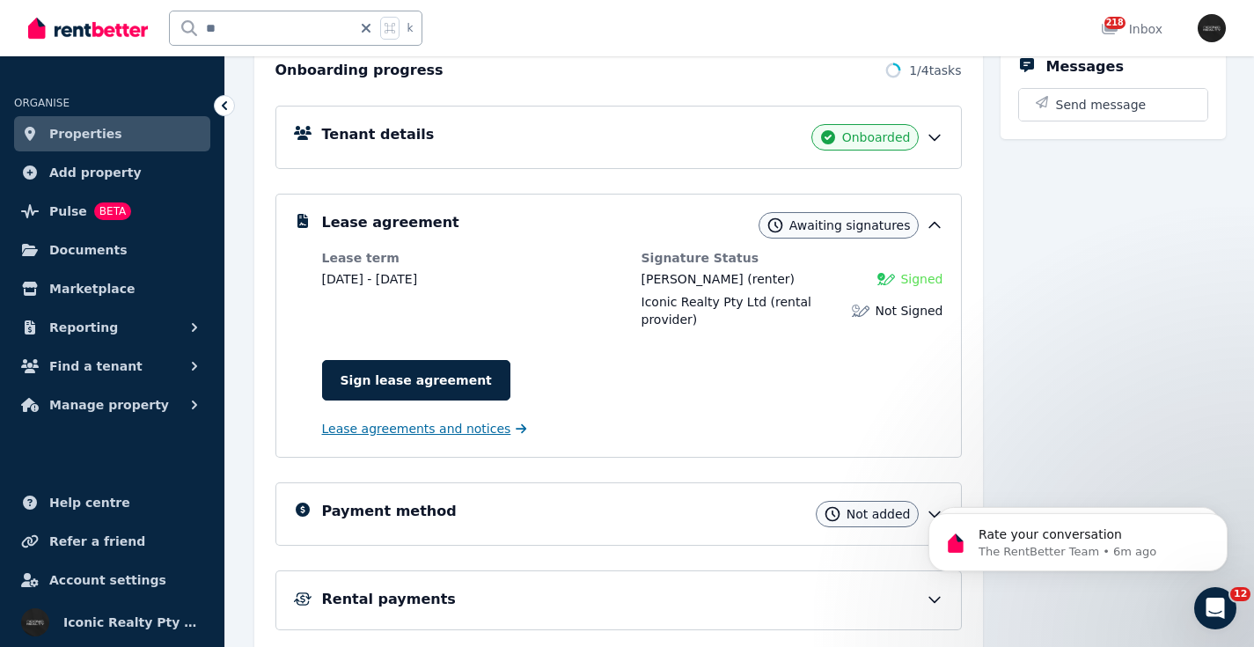
click at [482, 428] on span "Lease agreements and notices" at bounding box center [416, 429] width 189 height 18
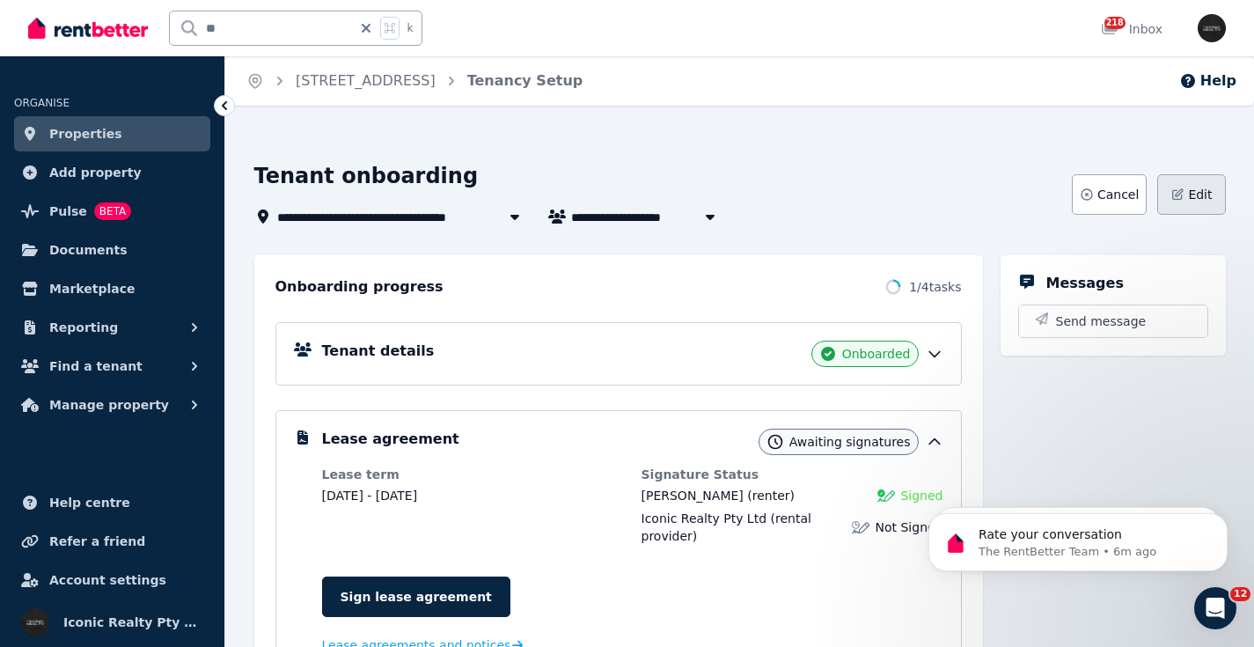
click at [1196, 192] on span "Edit" at bounding box center [1200, 195] width 24 height 18
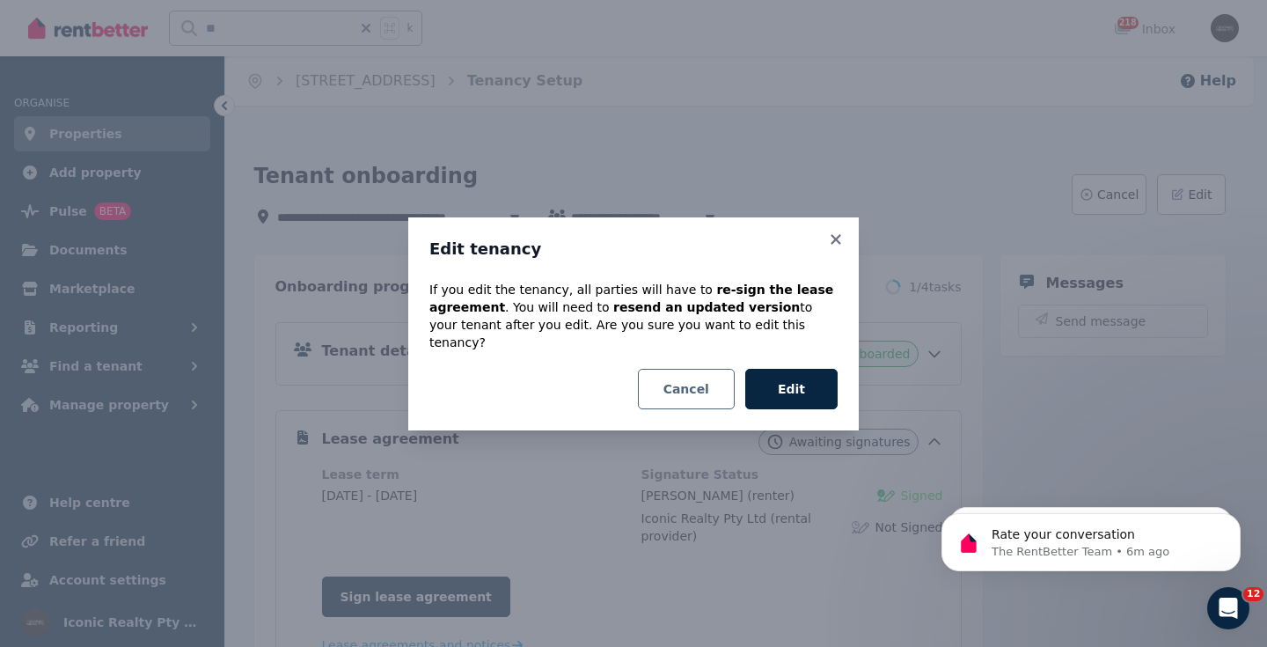
click at [680, 384] on button "Cancel" at bounding box center [686, 389] width 97 height 40
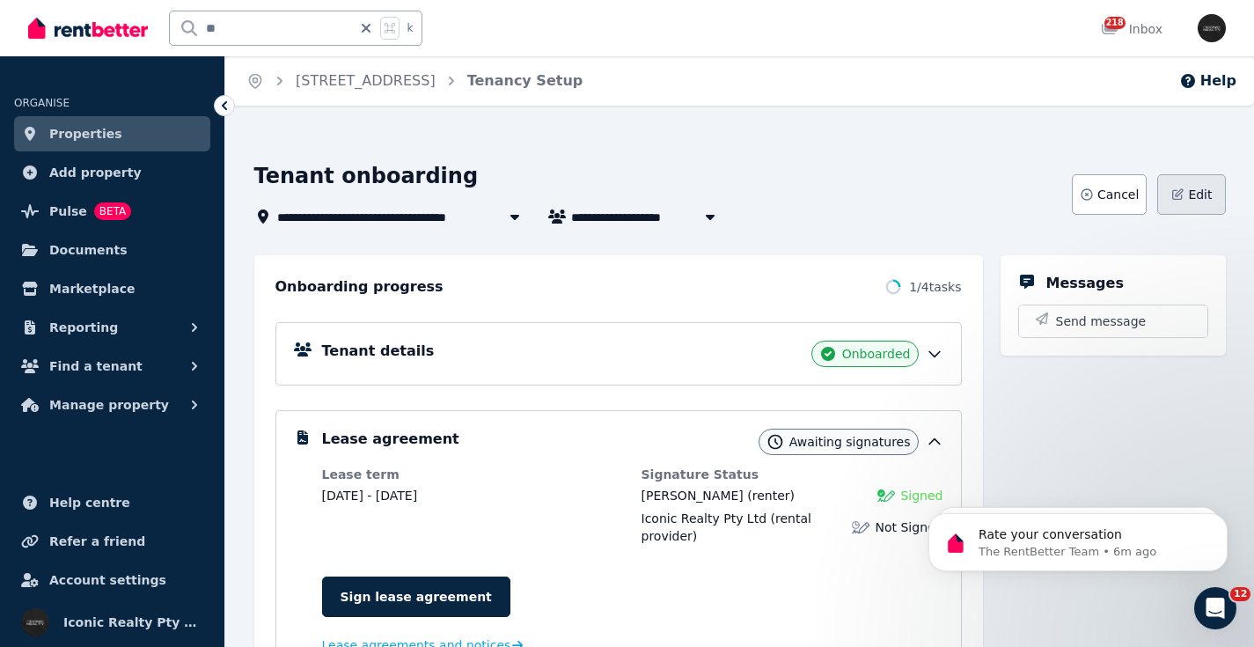
click at [1193, 189] on span "Edit" at bounding box center [1200, 195] width 24 height 18
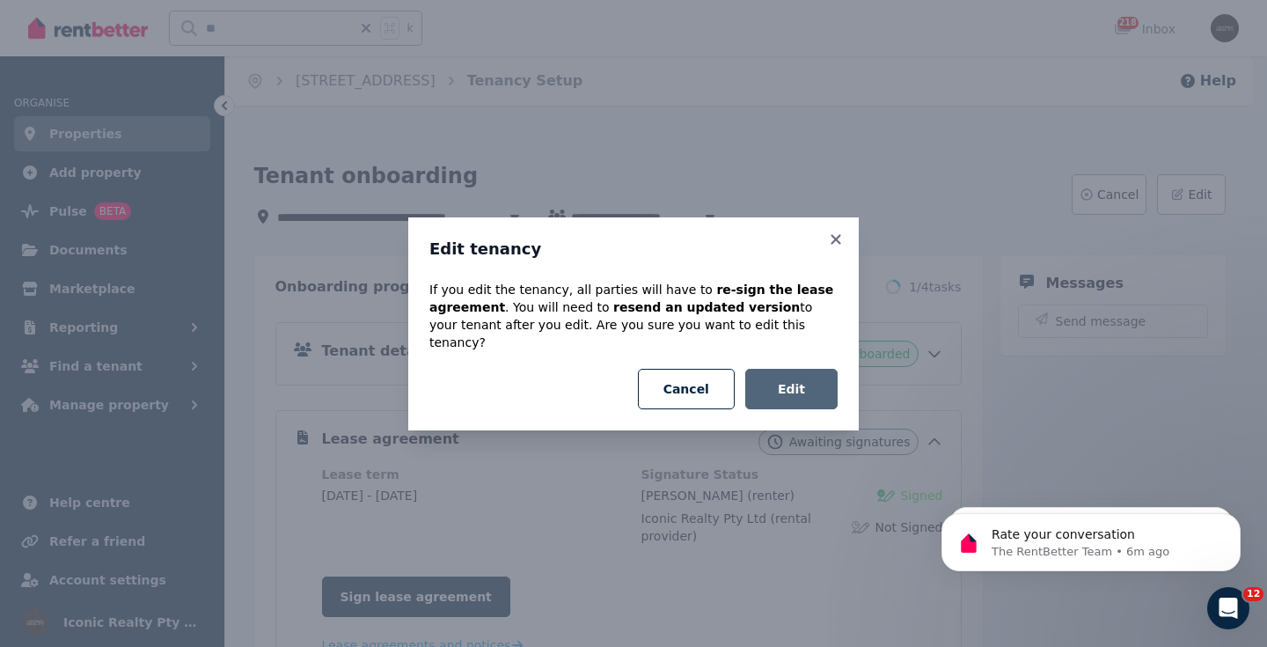
click at [810, 386] on button "Edit" at bounding box center [791, 389] width 92 height 40
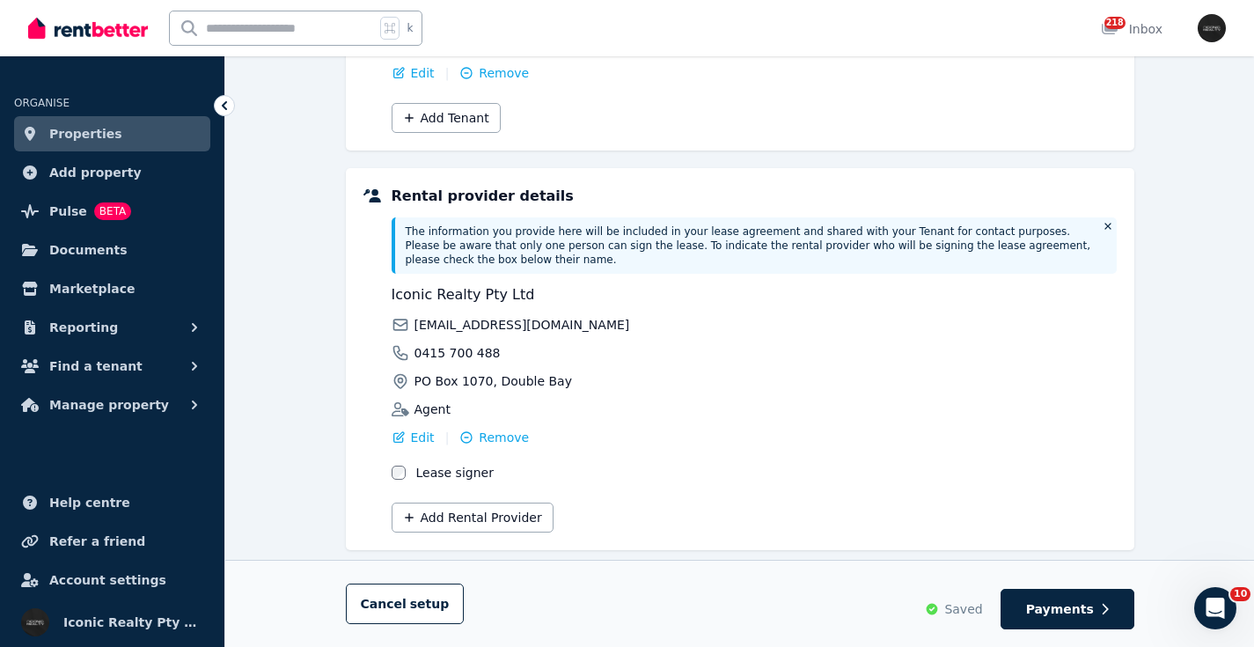
scroll to position [353, 0]
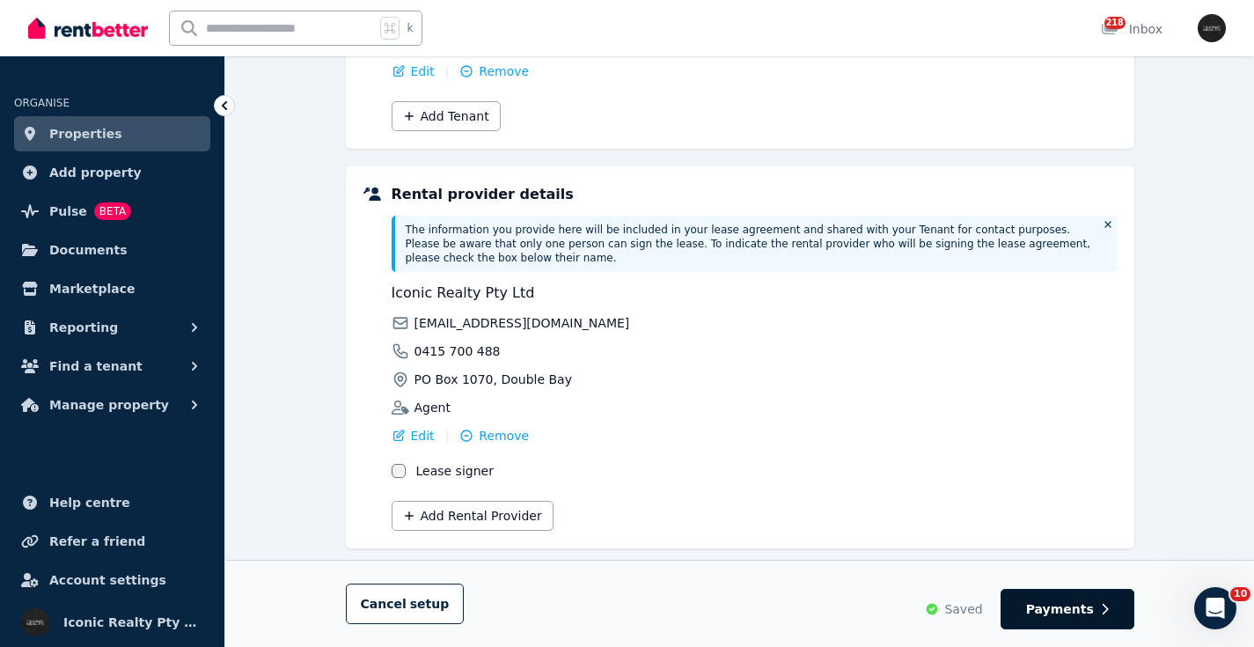
click at [1057, 618] on button "Payments" at bounding box center [1067, 609] width 134 height 40
select select "**********"
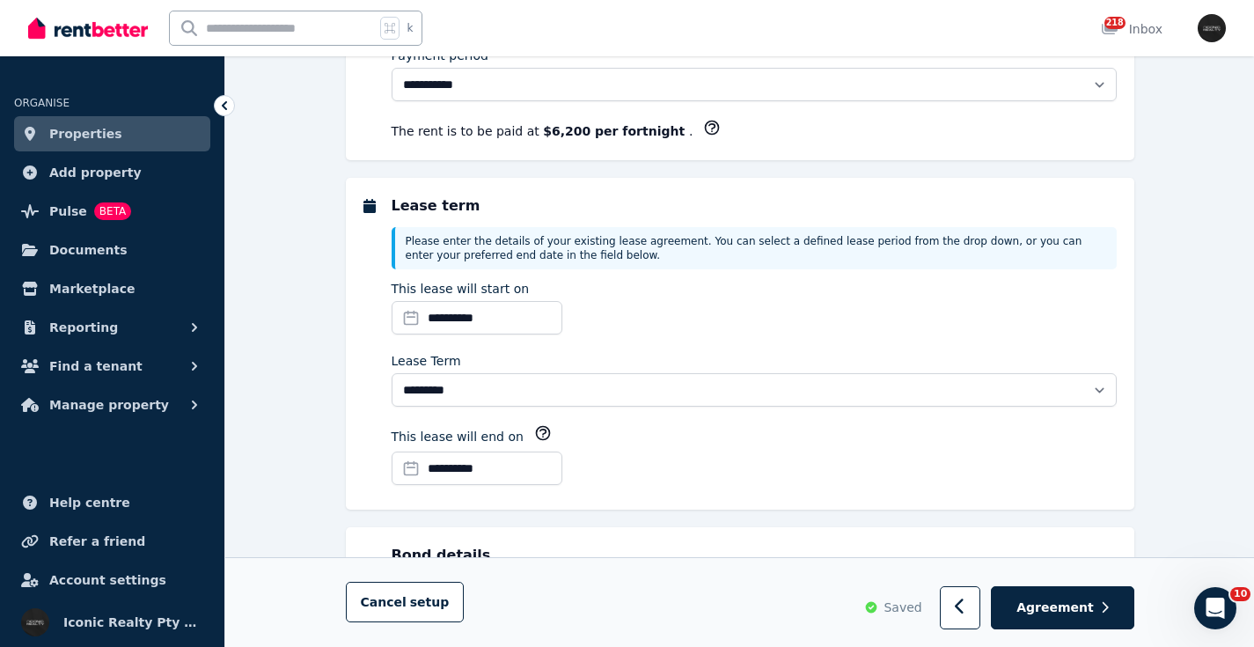
scroll to position [0, 0]
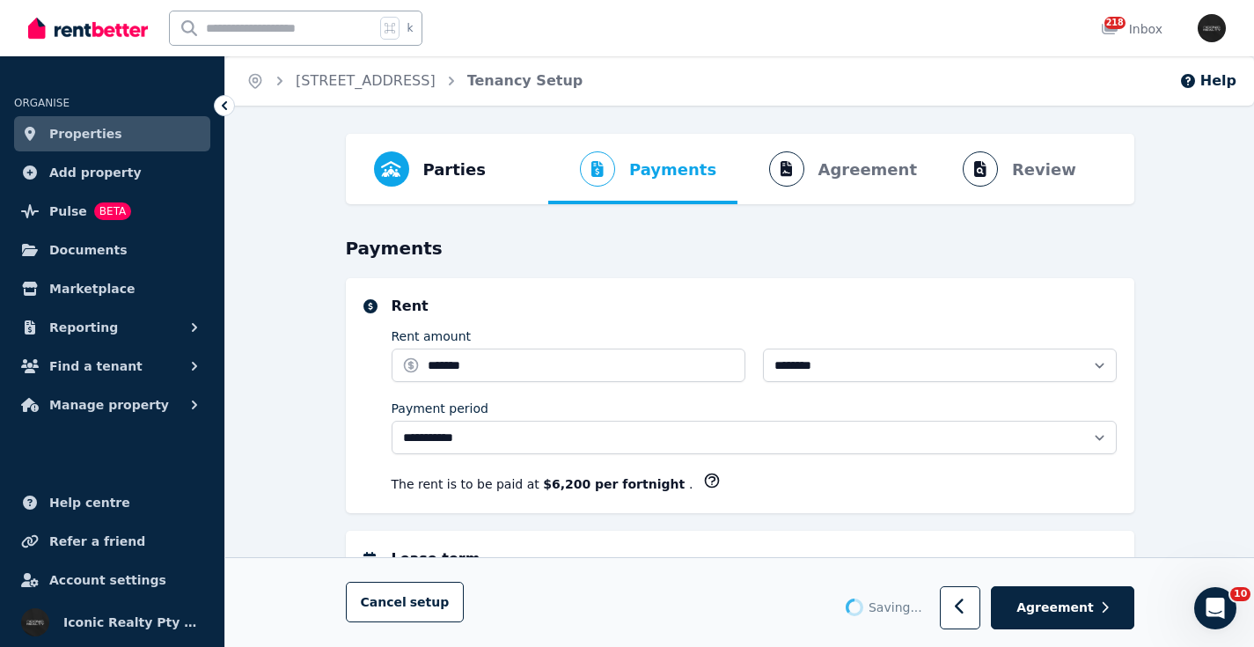
select select "**********"
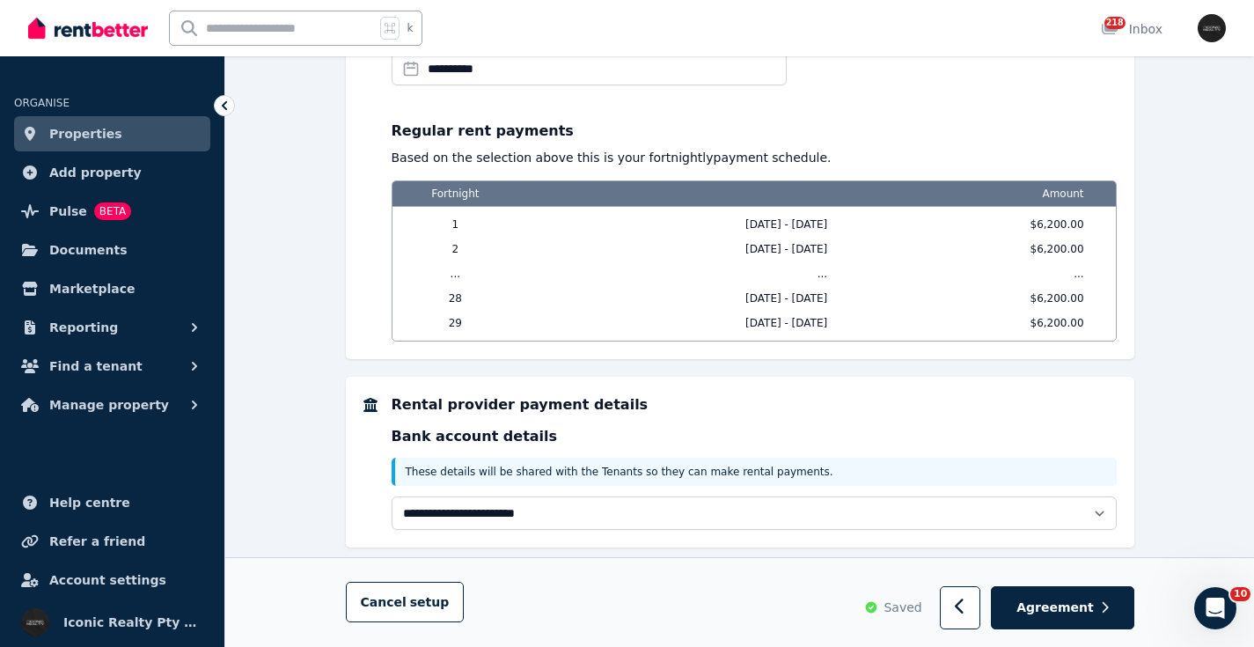
scroll to position [1587, 0]
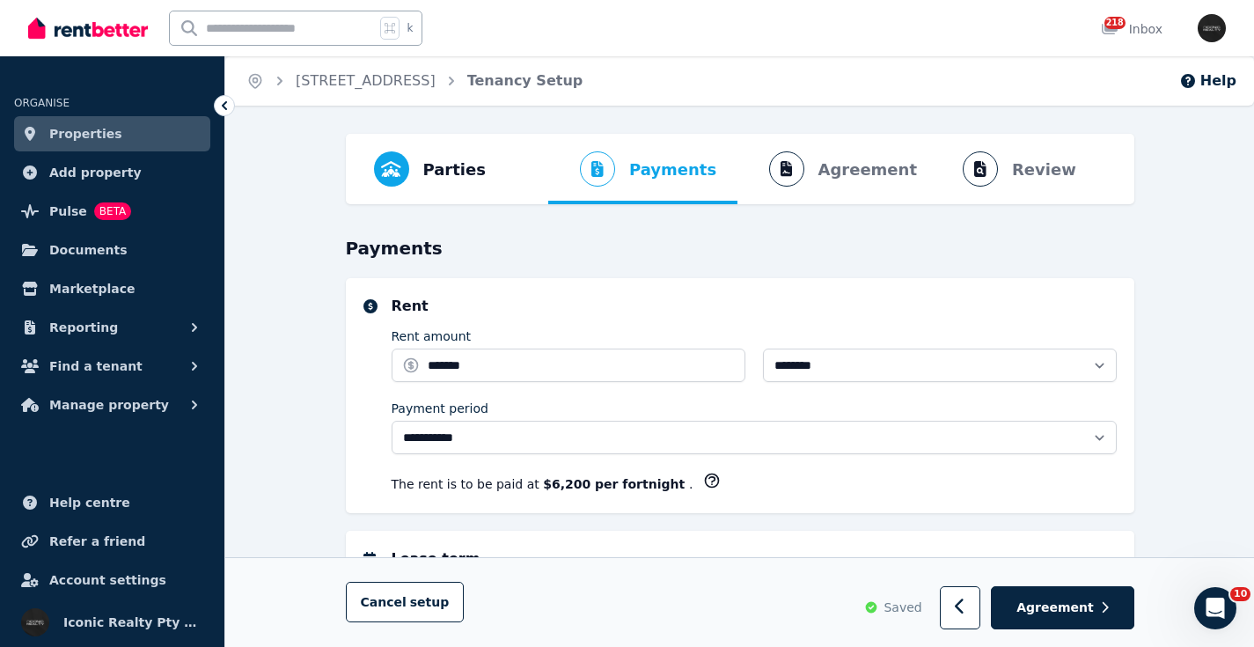
scroll to position [0, 0]
click at [252, 32] on input "text" at bounding box center [272, 27] width 205 height 33
type input "*****"
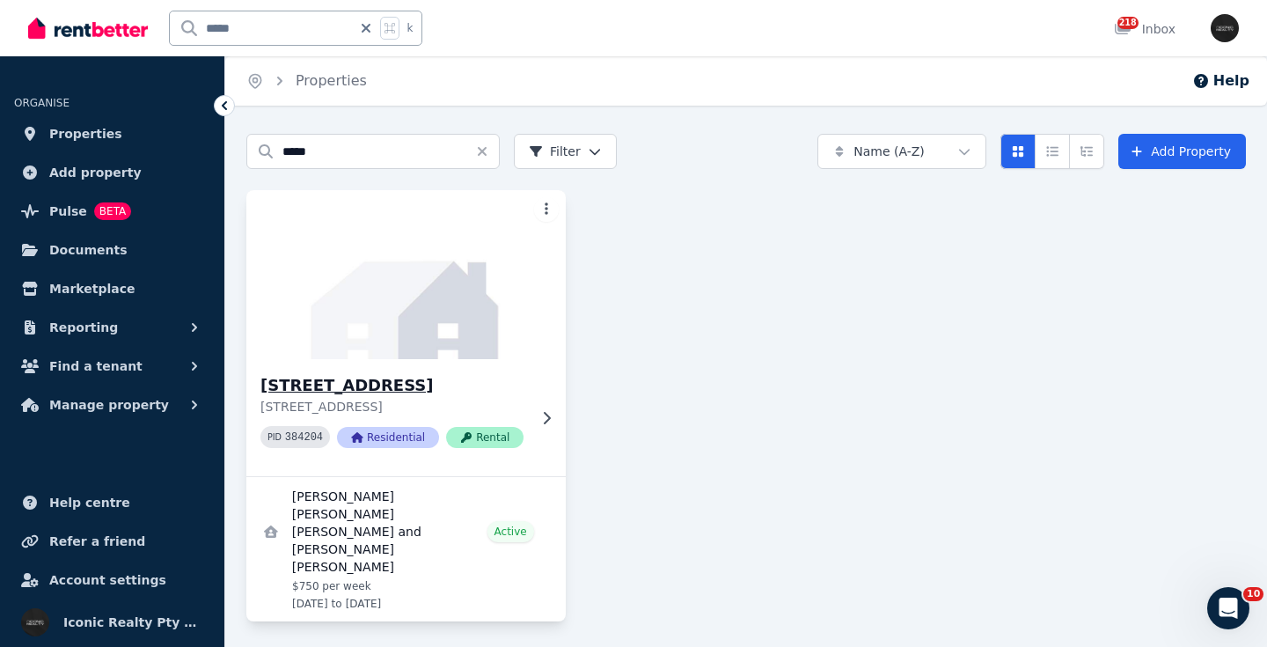
click at [404, 286] on img at bounding box center [405, 275] width 335 height 178
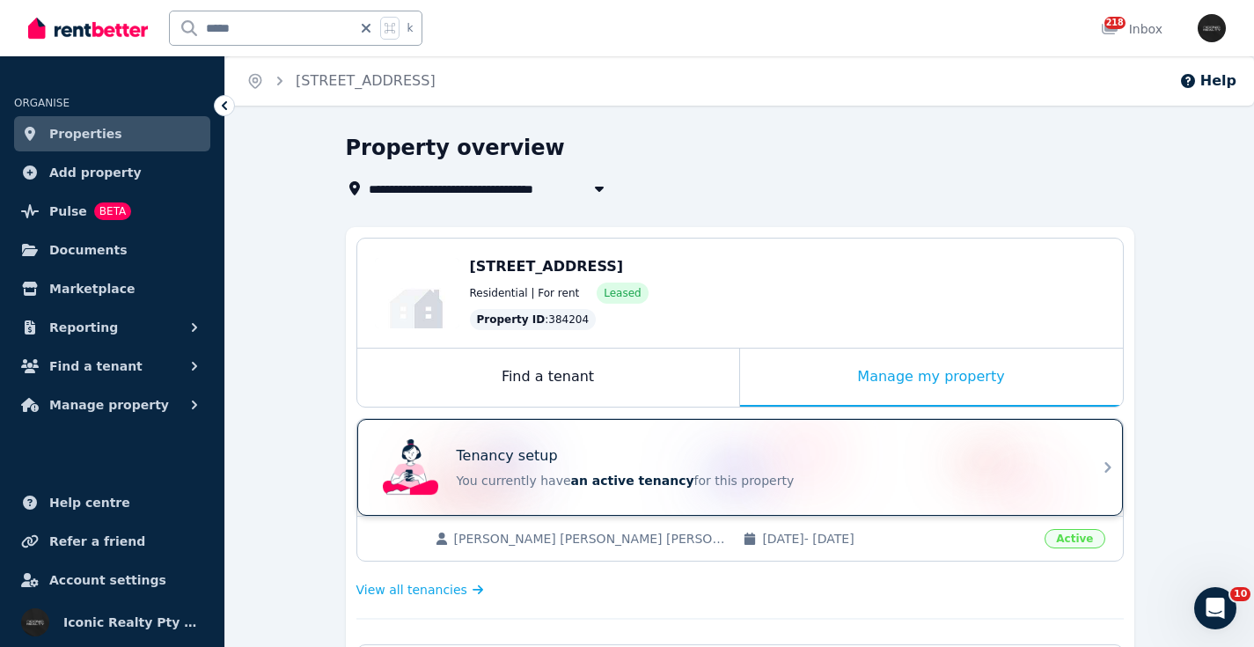
click at [594, 467] on div "Tenancy setup You currently have an active tenancy for this property" at bounding box center [765, 467] width 616 height 44
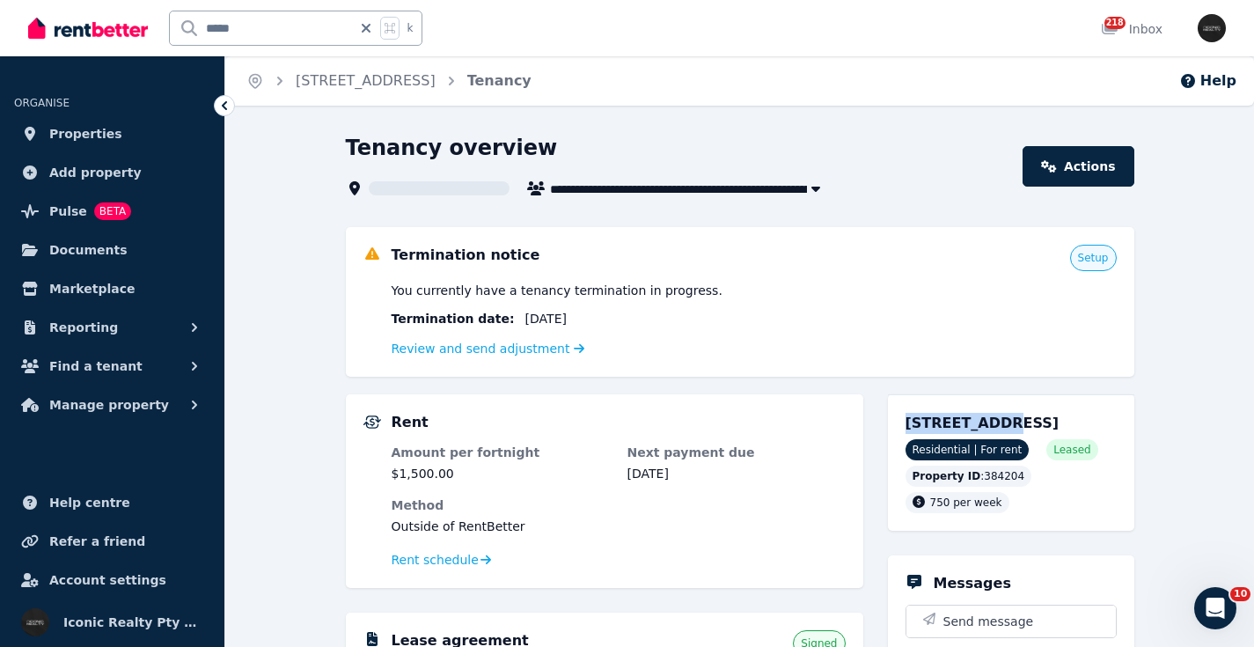
drag, startPoint x: 903, startPoint y: 421, endPoint x: 976, endPoint y: 409, distance: 73.9
click at [982, 422] on div "5/191 Bondi Rd, Bondi Junction NSW 2022 Residential | For rent Leased Property …" at bounding box center [1011, 462] width 246 height 136
copy span "5/191 Bondi"
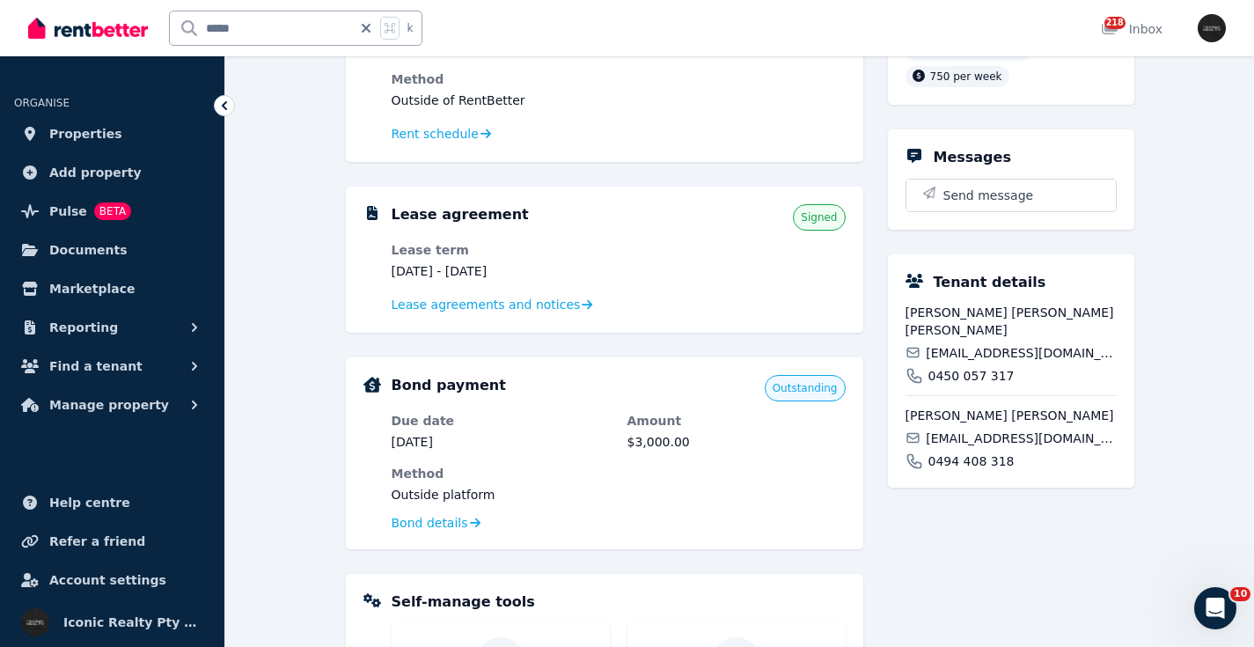
scroll to position [442, 0]
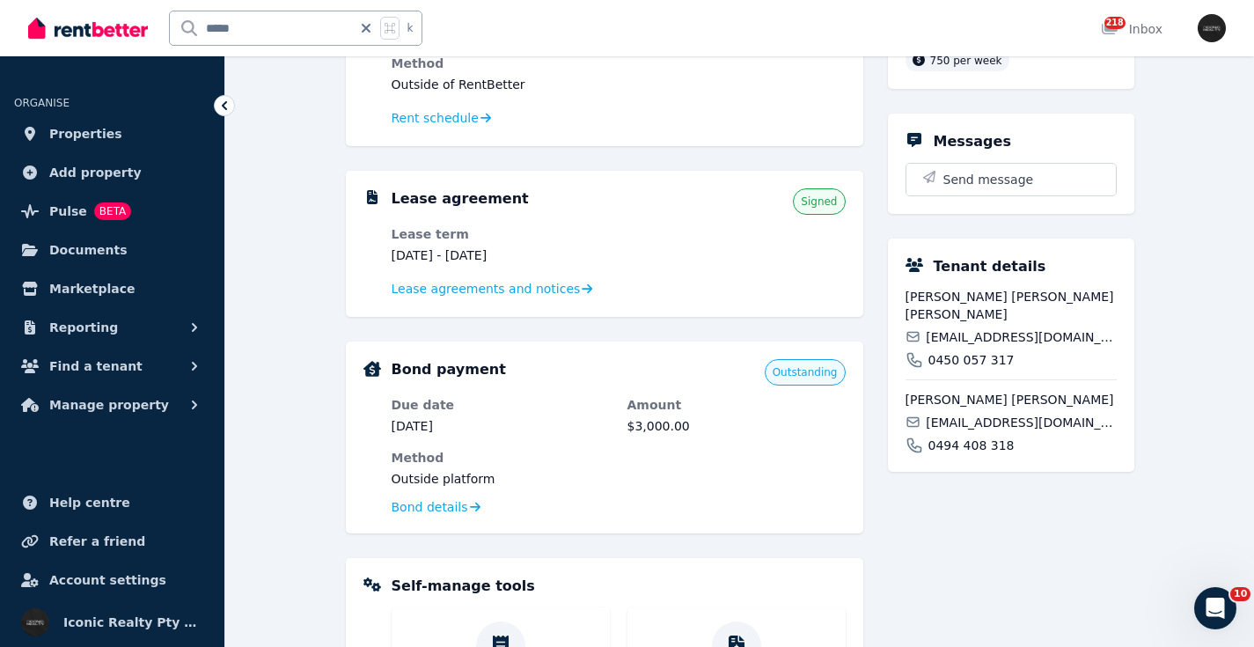
click at [999, 339] on span "espinozantonio11@gmail.com" at bounding box center [1020, 337] width 190 height 18
click at [1000, 339] on span "espinozantonio11@gmail.com" at bounding box center [1020, 337] width 190 height 18
copy div "espinozantonio11@gmail.com"
click at [965, 423] on span "taniaccastilloc@gmail.com" at bounding box center [1020, 422] width 190 height 18
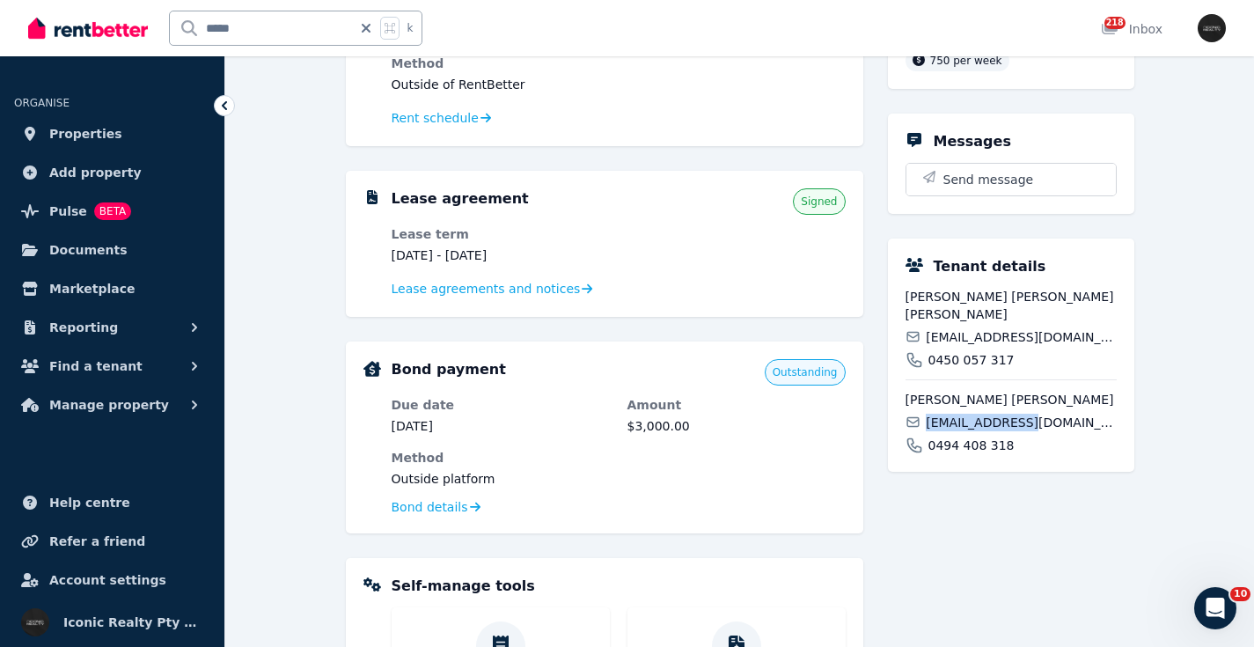
click at [965, 422] on span "taniaccastilloc@gmail.com" at bounding box center [1020, 422] width 190 height 18
drag, startPoint x: 965, startPoint y: 422, endPoint x: 959, endPoint y: 413, distance: 11.5
click at [965, 422] on span "taniaccastilloc@gmail.com" at bounding box center [1020, 422] width 190 height 18
copy div "taniaccastilloc@gmail.com"
drag, startPoint x: 266, startPoint y: 26, endPoint x: 71, endPoint y: 18, distance: 194.6
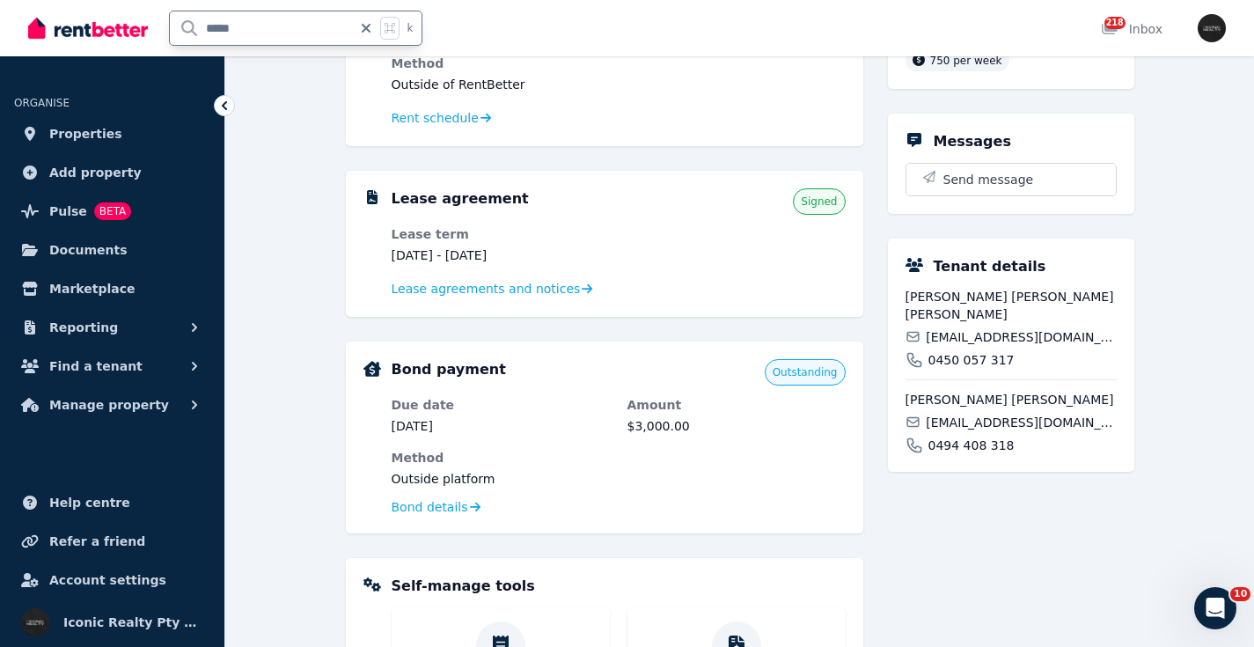
click at [71, 18] on div "***** k" at bounding box center [229, 28] width 403 height 56
type input "**"
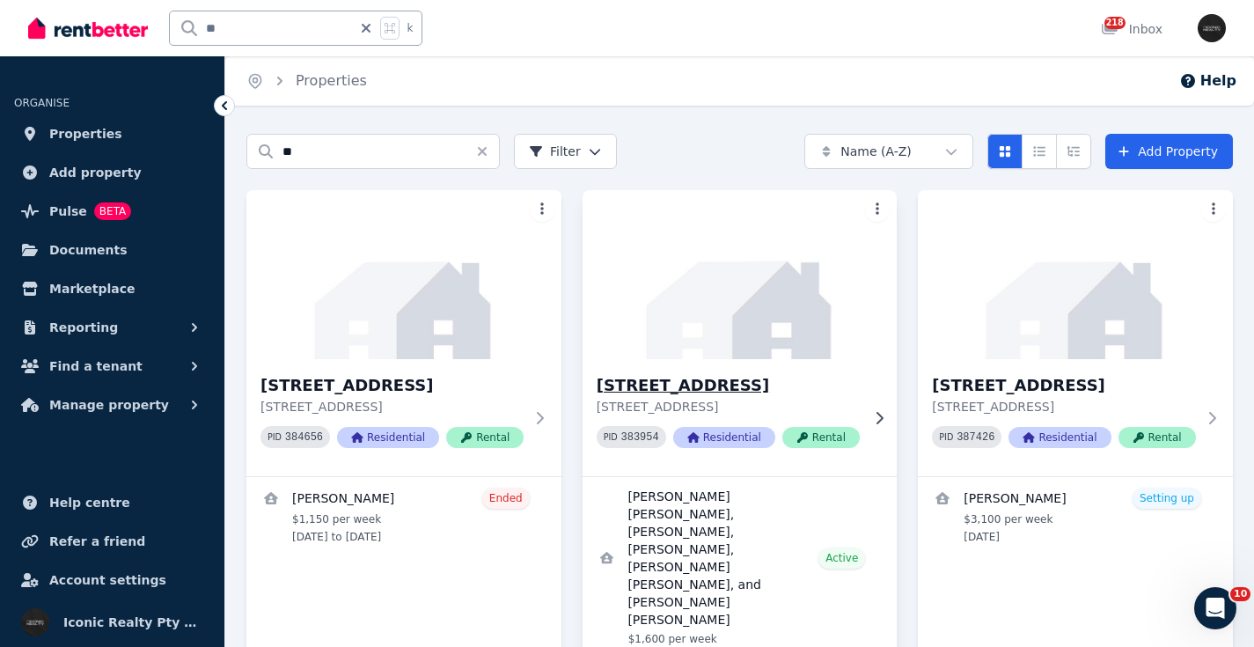
click at [773, 306] on img at bounding box center [739, 275] width 331 height 178
click at [1015, 317] on img at bounding box center [1075, 275] width 331 height 178
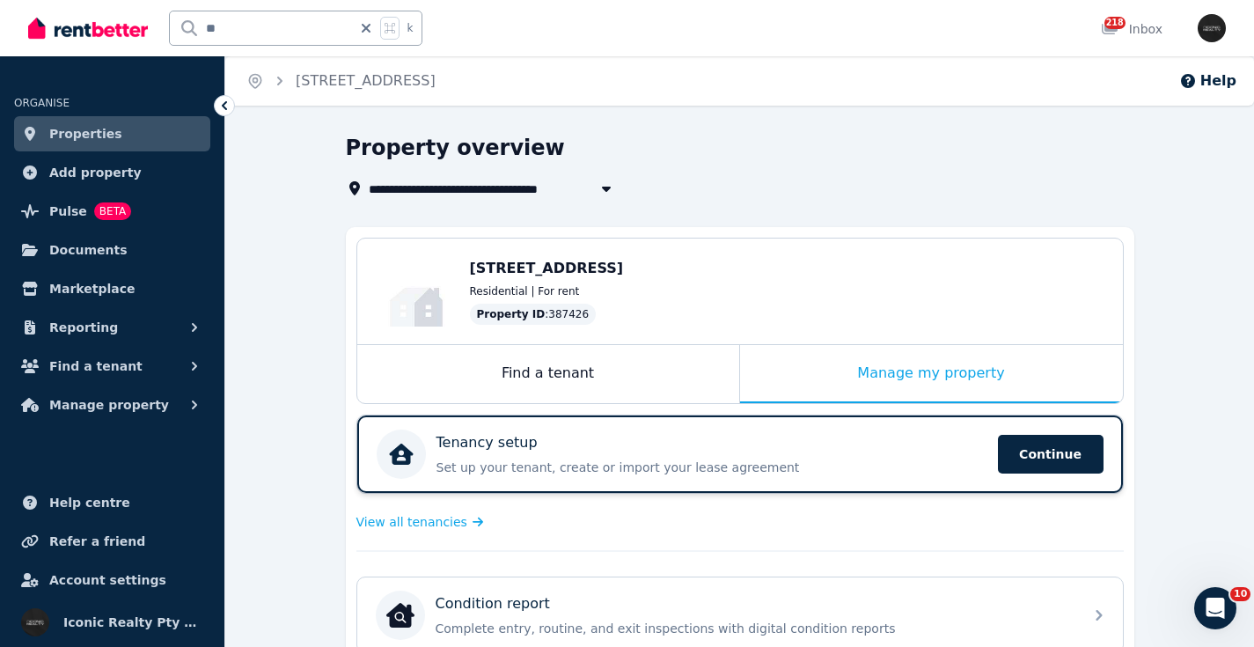
click at [728, 452] on div "Tenancy setup" at bounding box center [711, 442] width 551 height 21
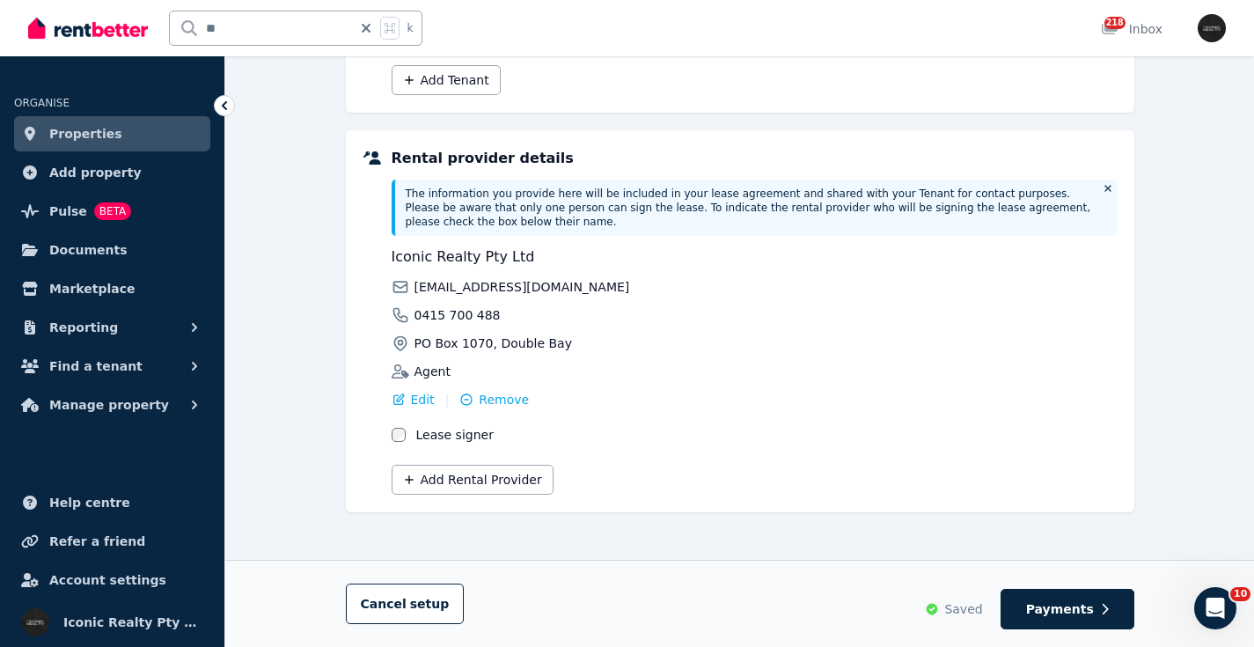
scroll to position [391, 0]
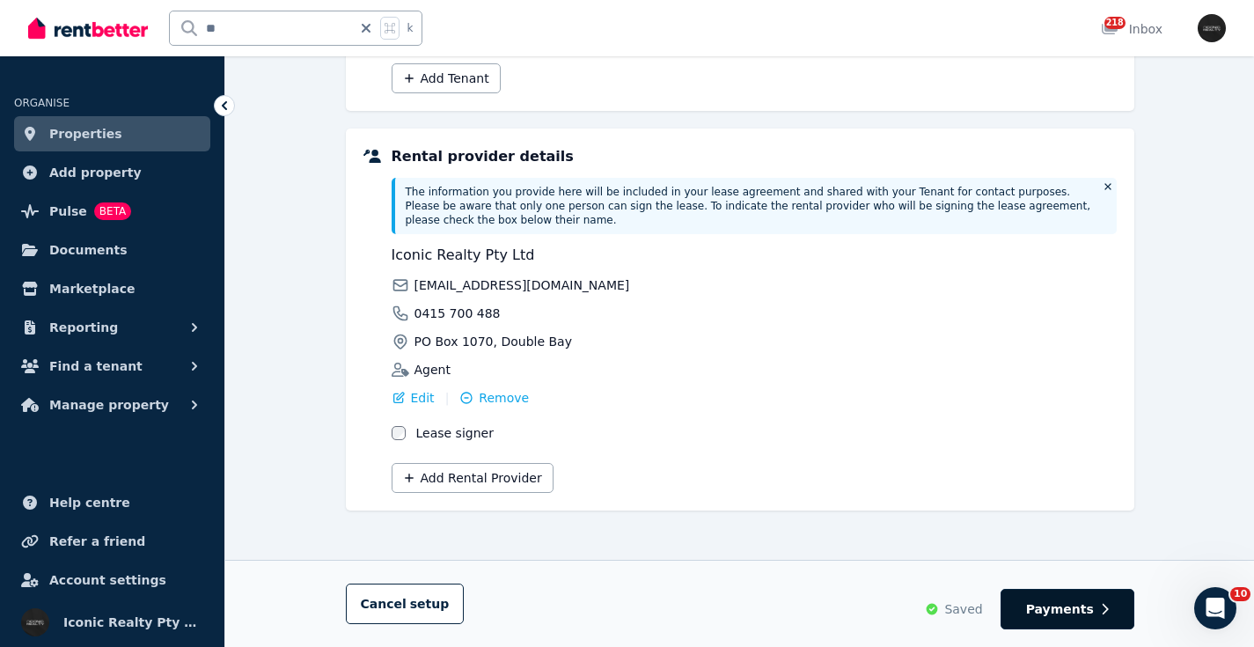
click at [1057, 621] on button "Payments" at bounding box center [1067, 609] width 134 height 40
select select "**********"
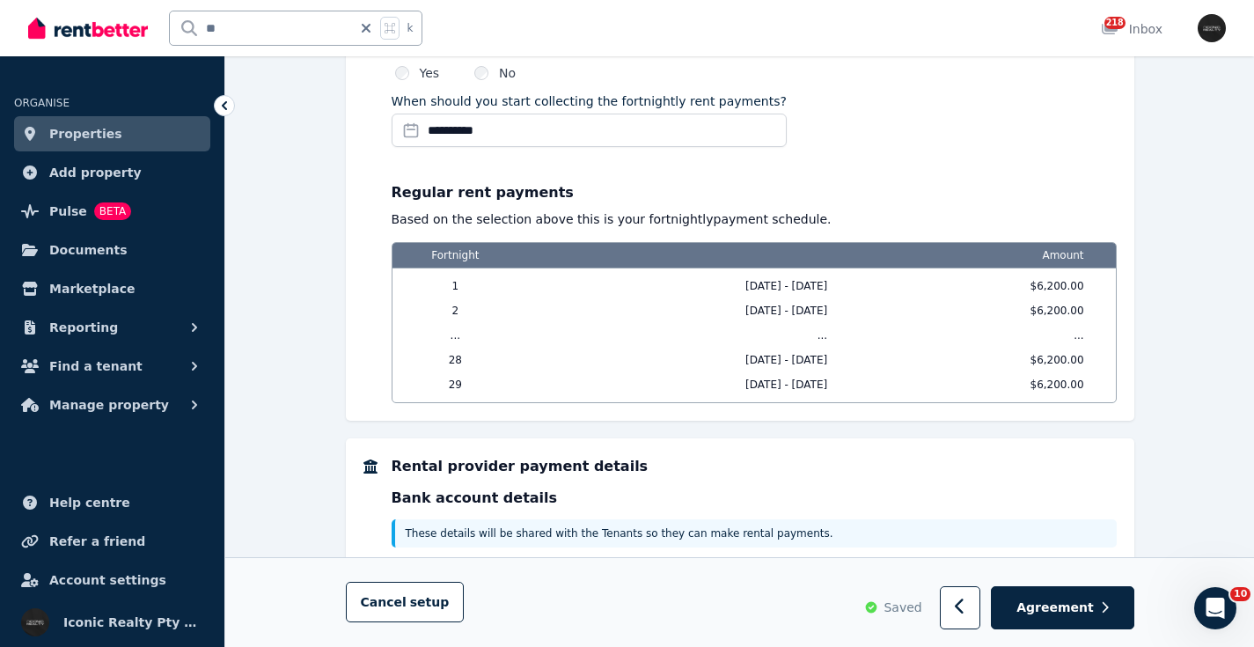
scroll to position [1587, 0]
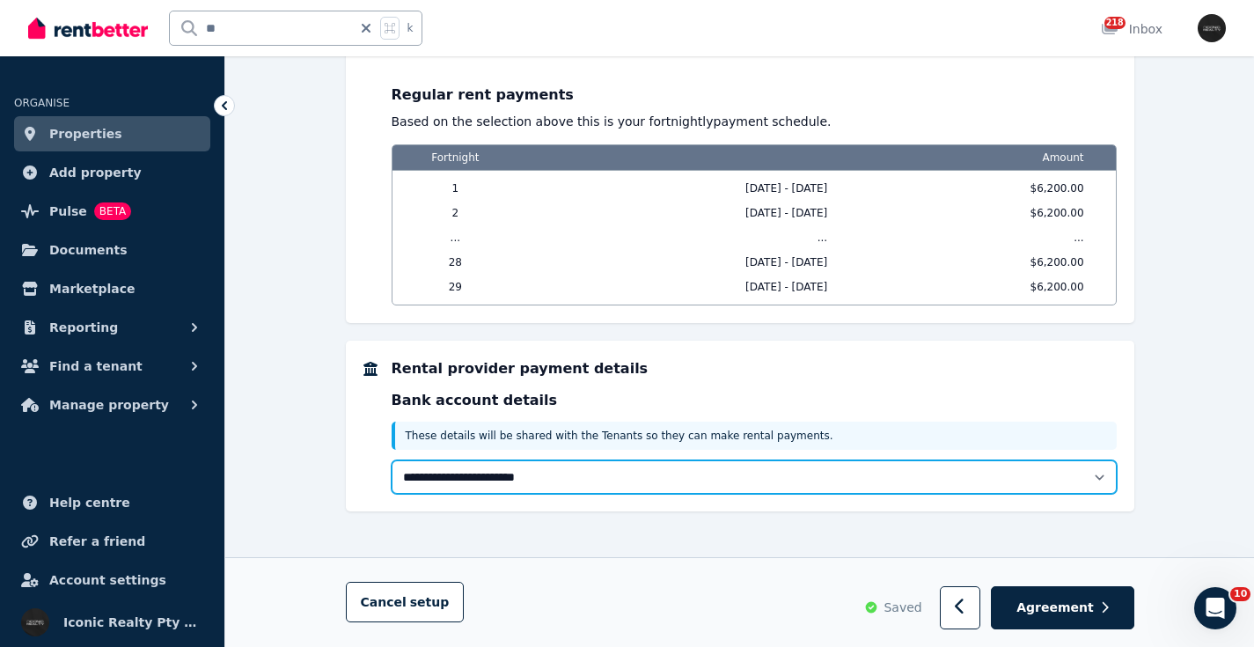
select select "**********"
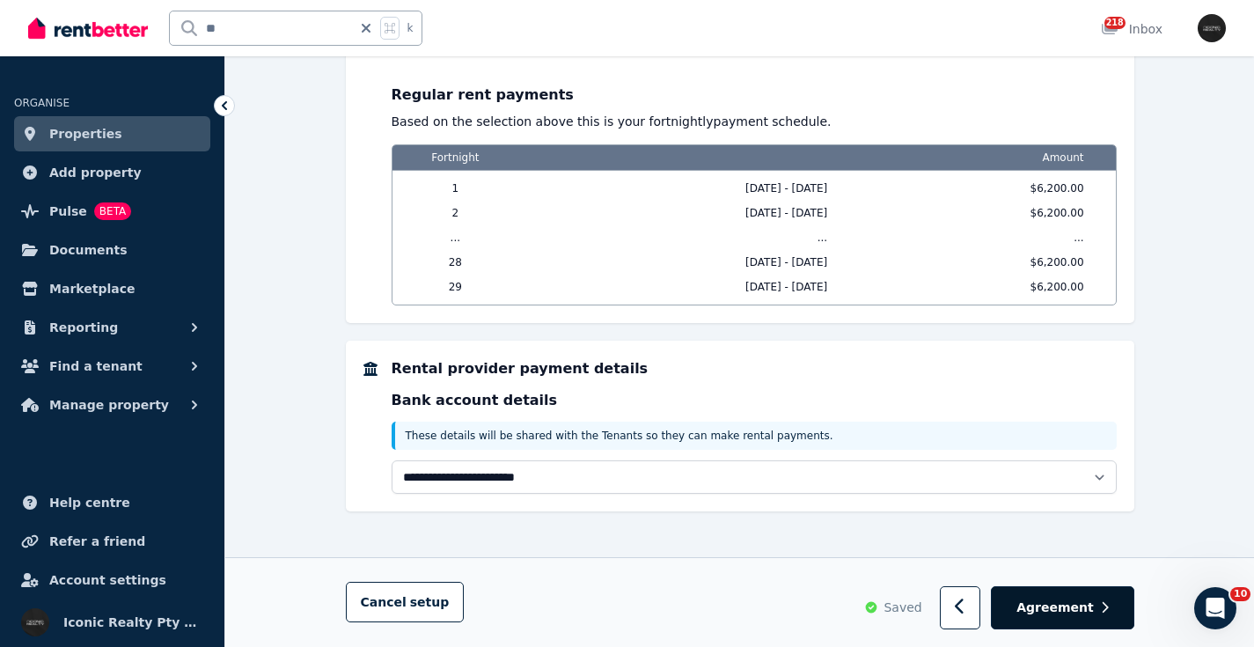
click at [1053, 606] on span "Agreement" at bounding box center [1054, 608] width 77 height 18
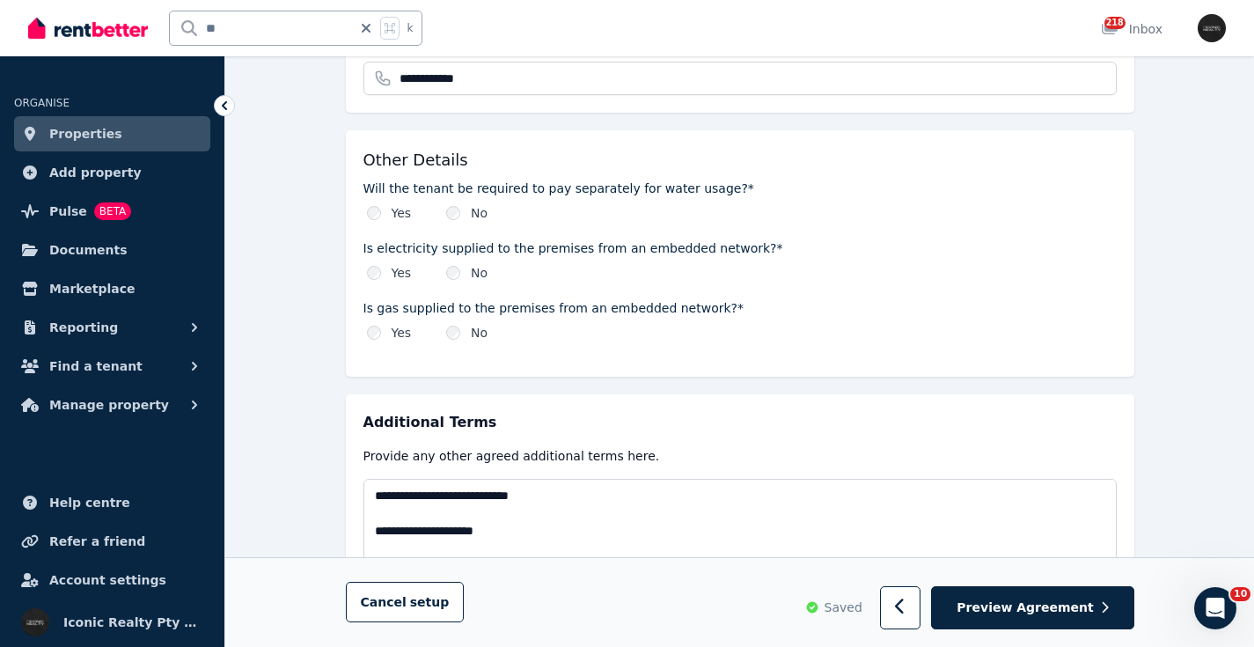
scroll to position [2075, 0]
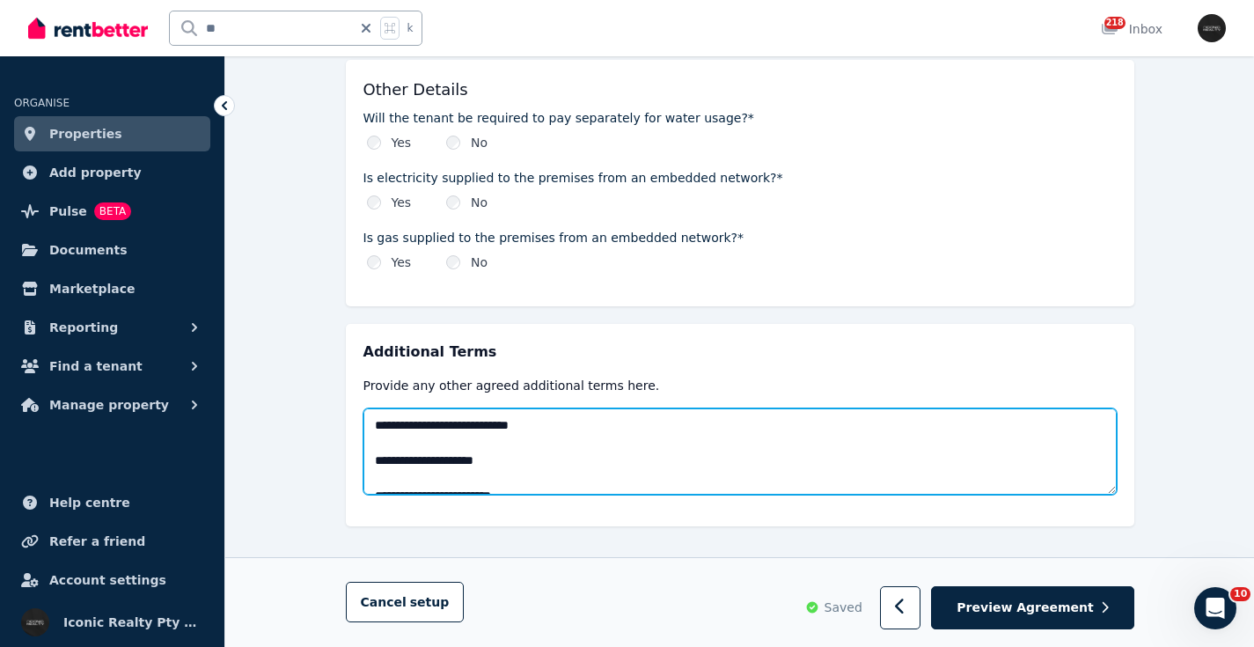
click at [377, 408] on textarea at bounding box center [739, 451] width 753 height 86
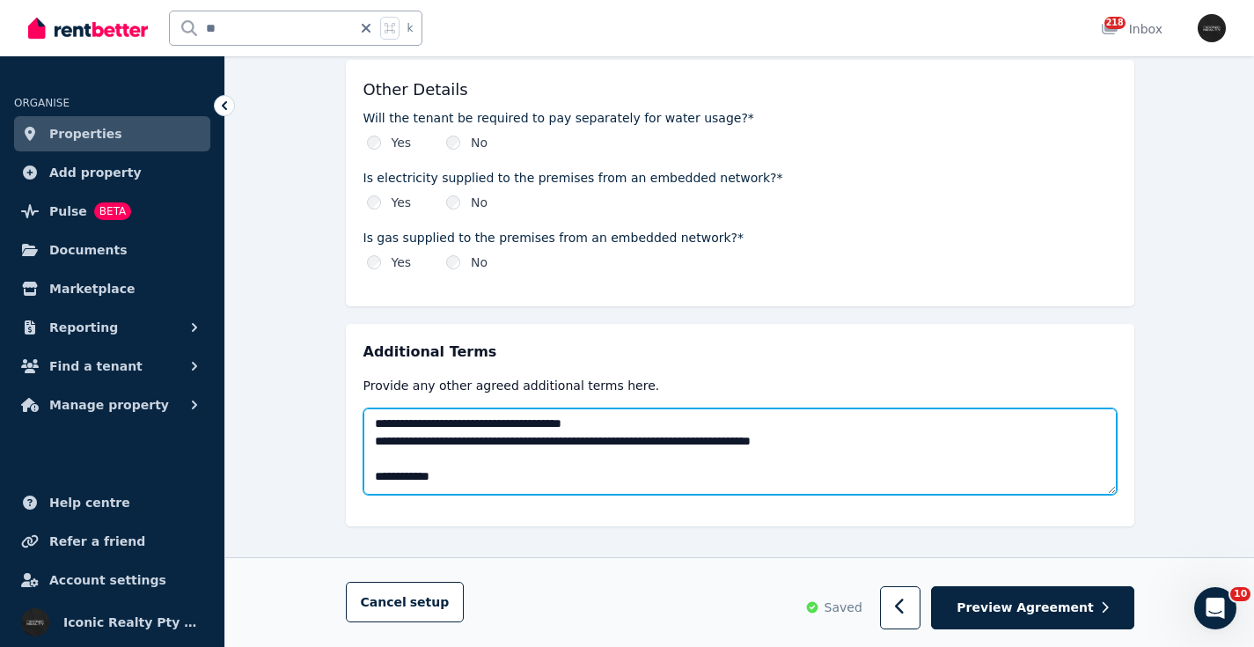
scroll to position [2762, 0]
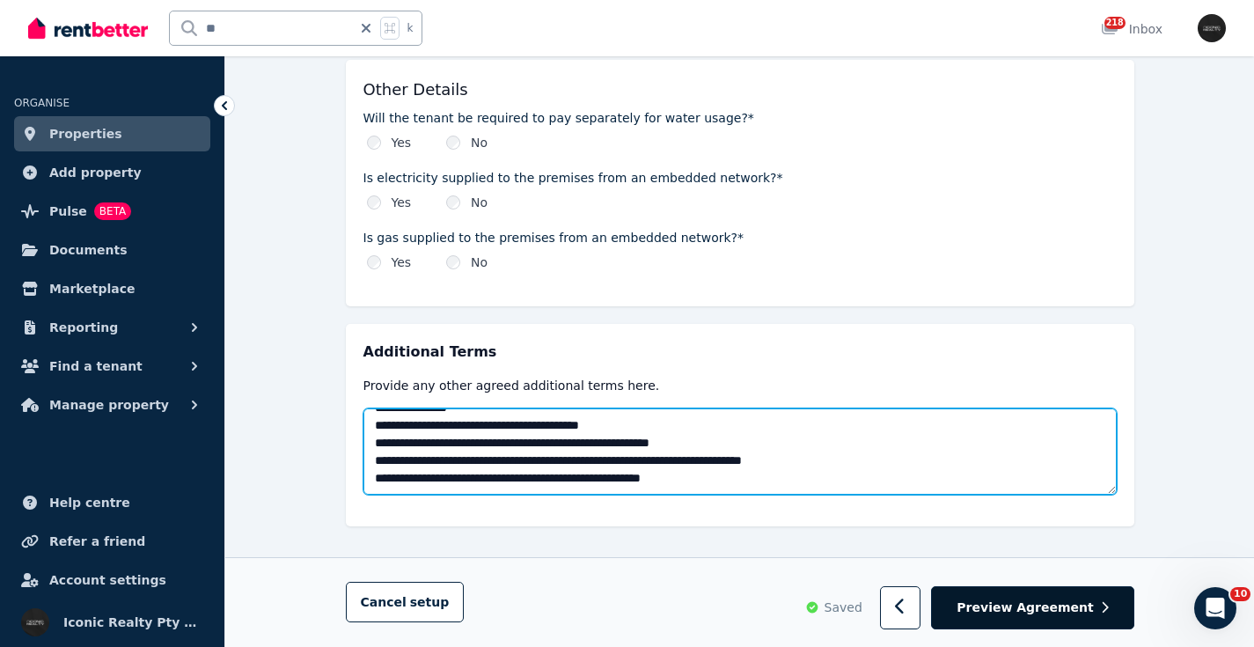
type textarea "**********"
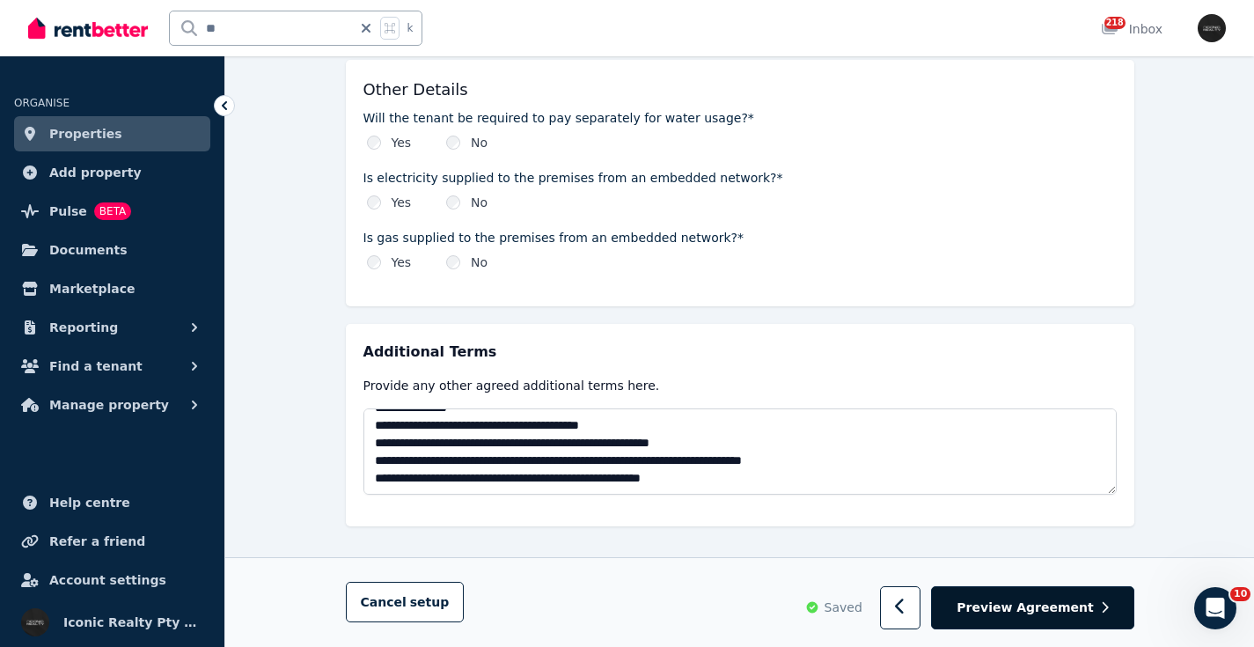
click at [1057, 611] on span "Preview Agreement" at bounding box center [1024, 608] width 136 height 18
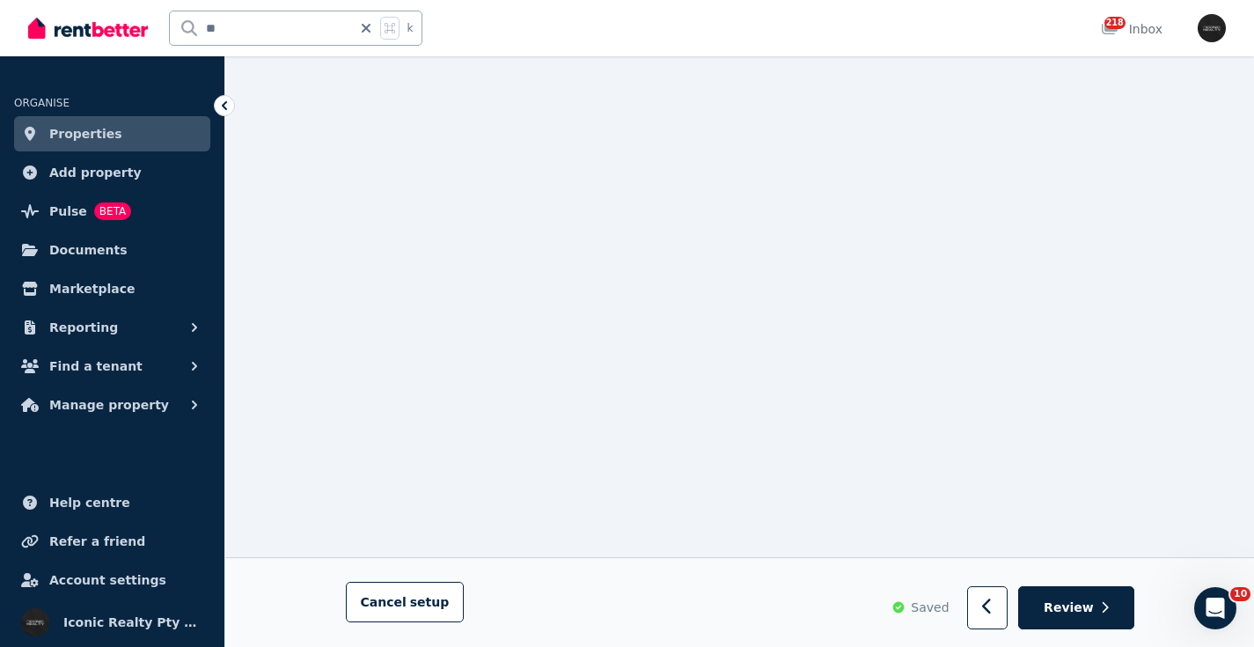
scroll to position [2539, 0]
click at [993, 622] on button "button" at bounding box center [987, 608] width 41 height 43
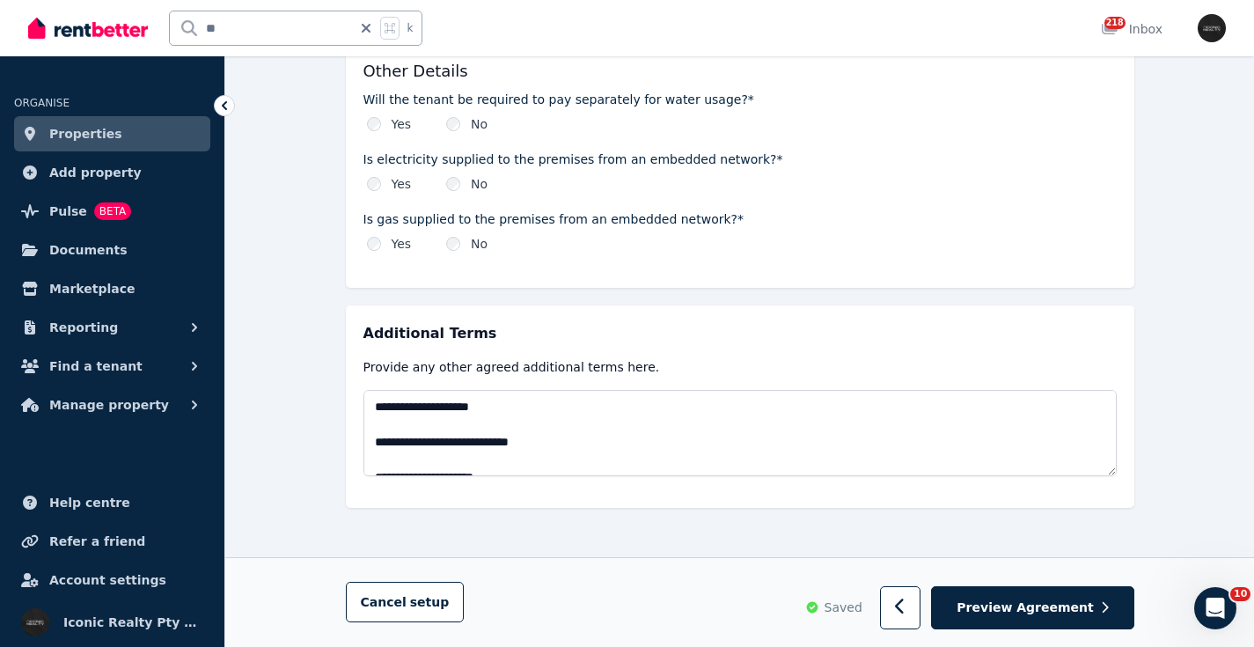
scroll to position [2075, 0]
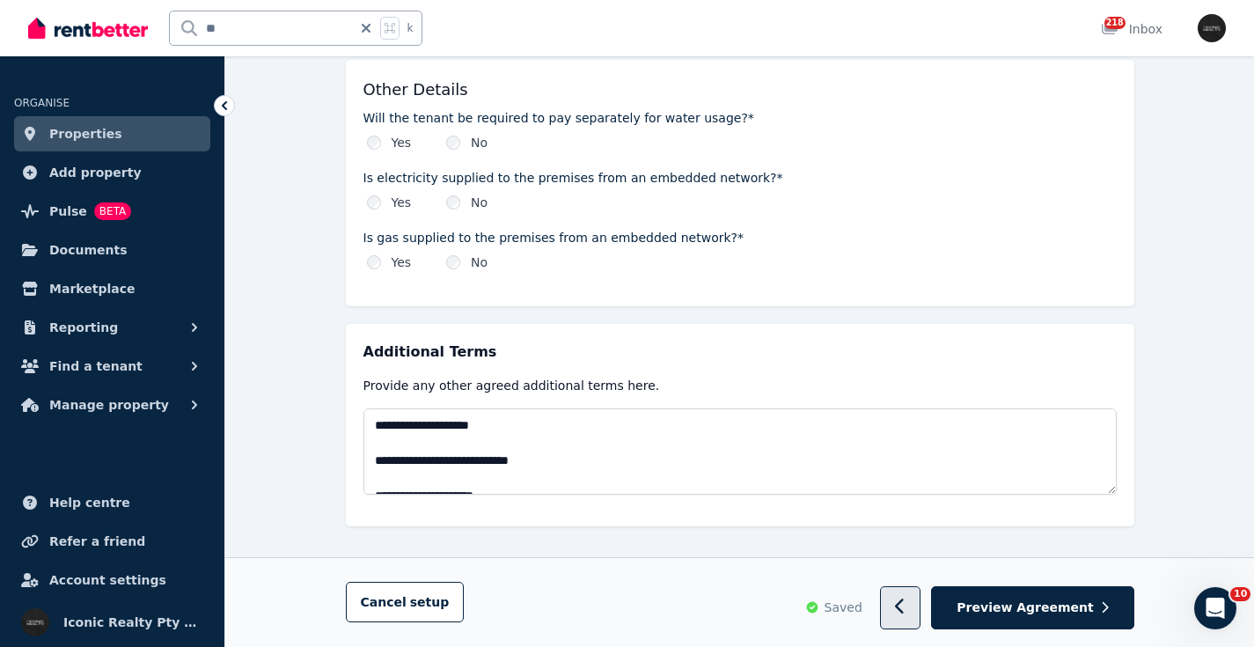
click at [903, 605] on icon "button" at bounding box center [899, 607] width 9 height 16
select select "**********"
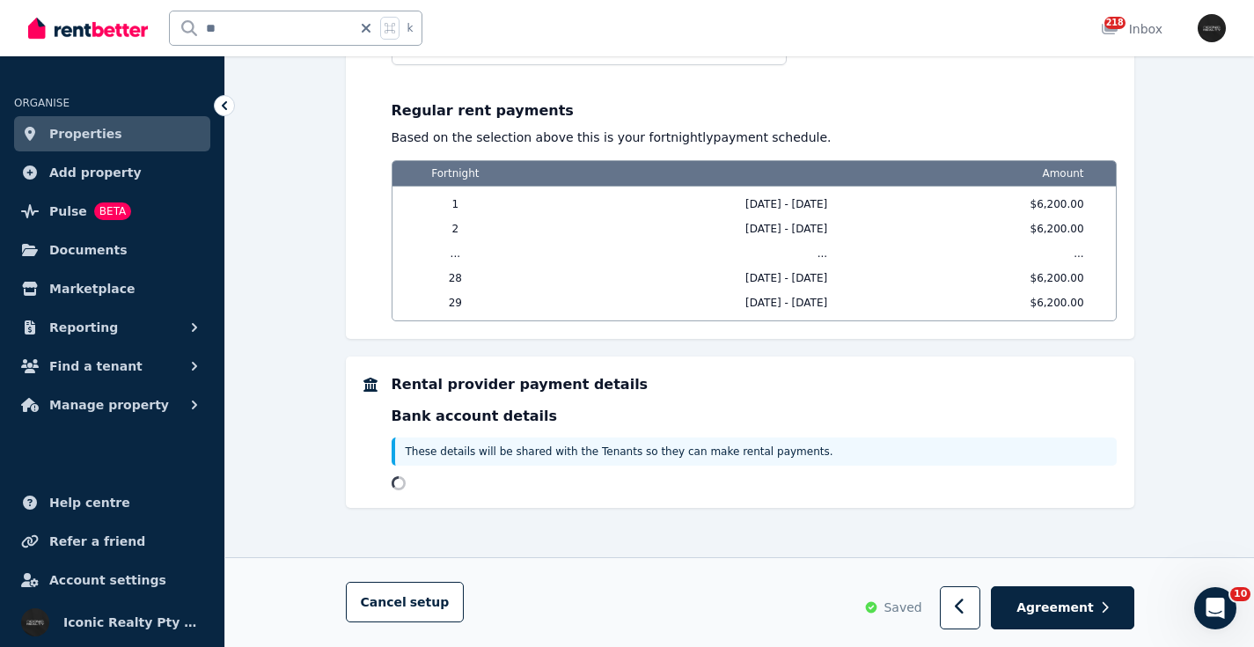
scroll to position [0, 0]
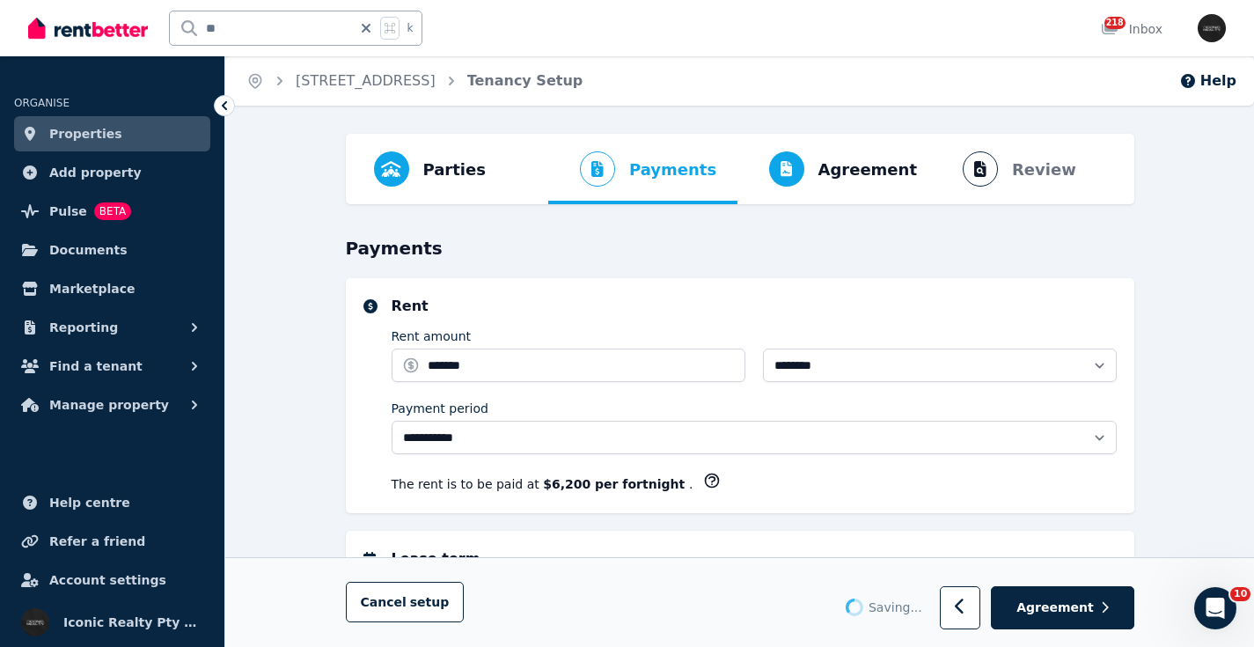
select select "**********"
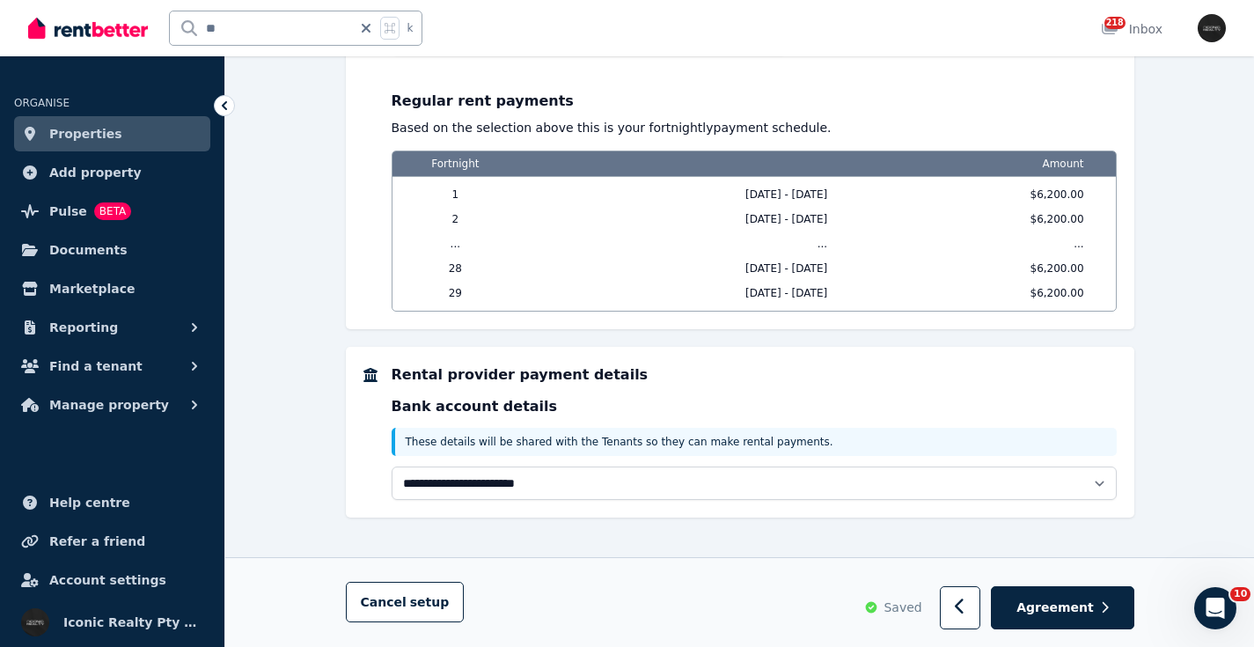
scroll to position [1587, 0]
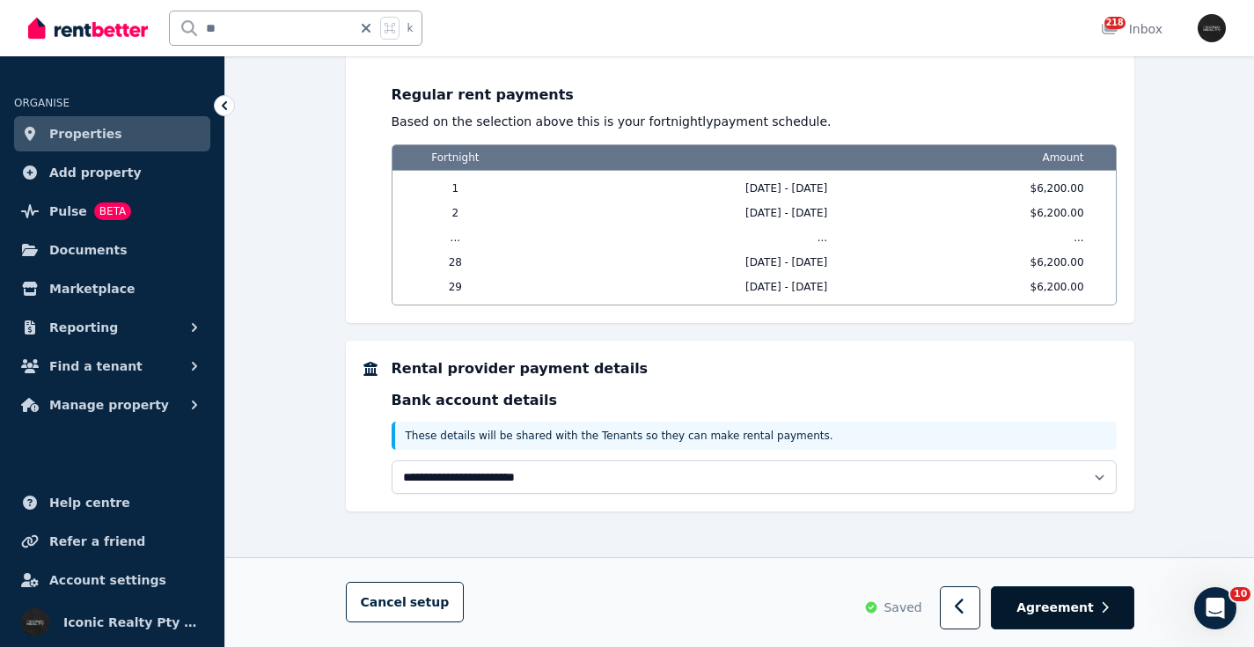
click at [1042, 602] on span "Agreement" at bounding box center [1054, 608] width 77 height 18
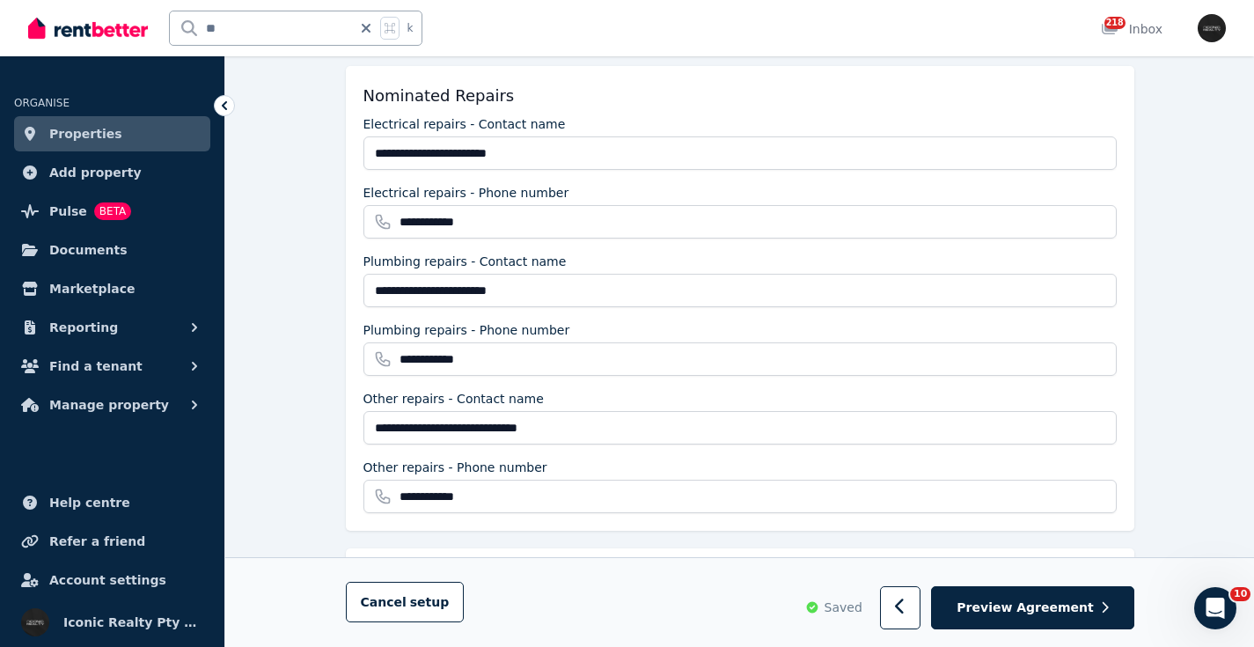
scroll to position [0, 0]
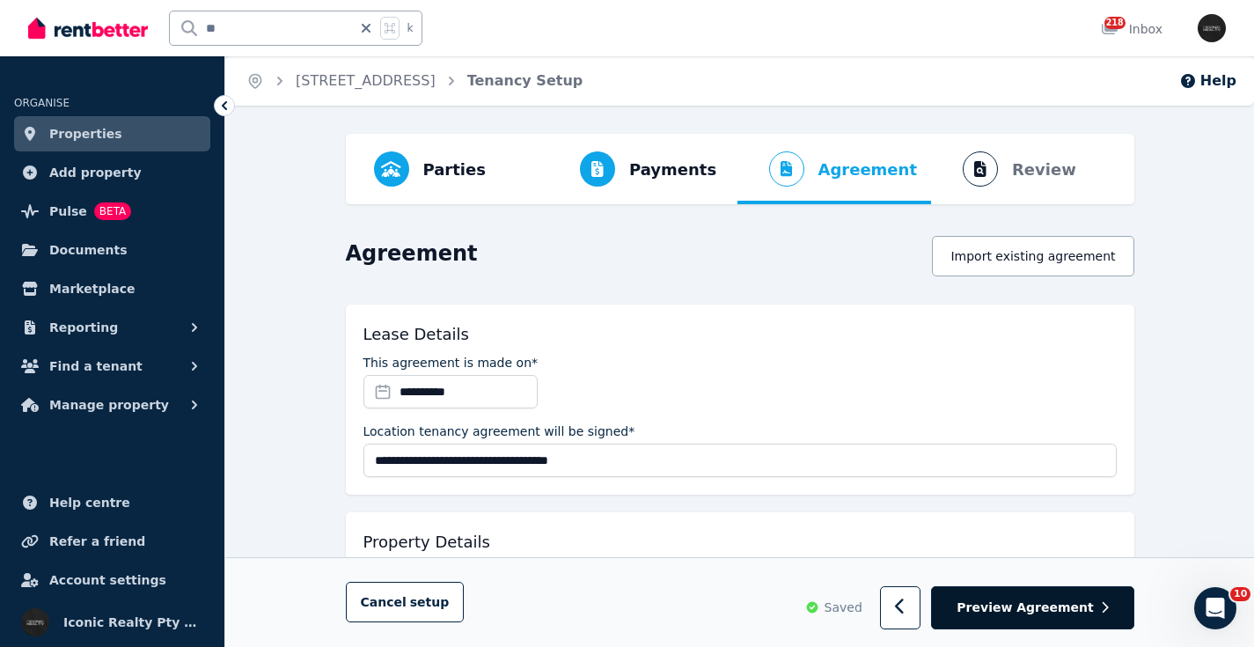
click at [996, 618] on button "Preview Agreement" at bounding box center [1032, 608] width 202 height 43
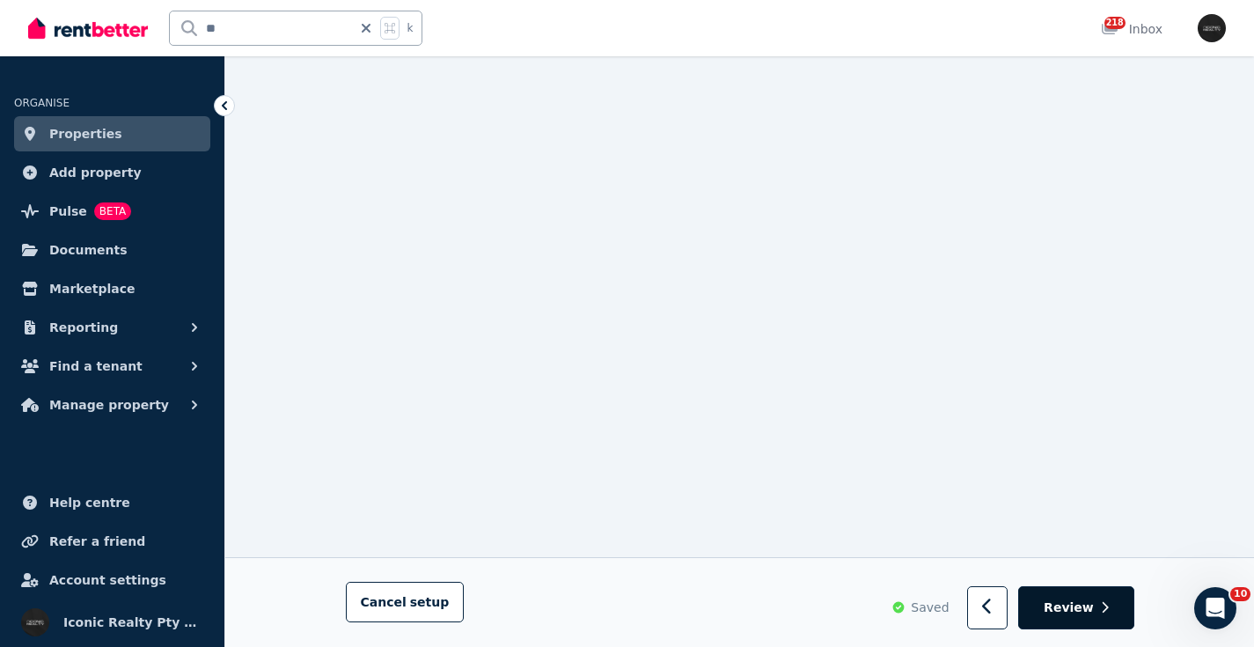
scroll to position [22121, 0]
click at [1095, 600] on button "Review" at bounding box center [1075, 608] width 115 height 43
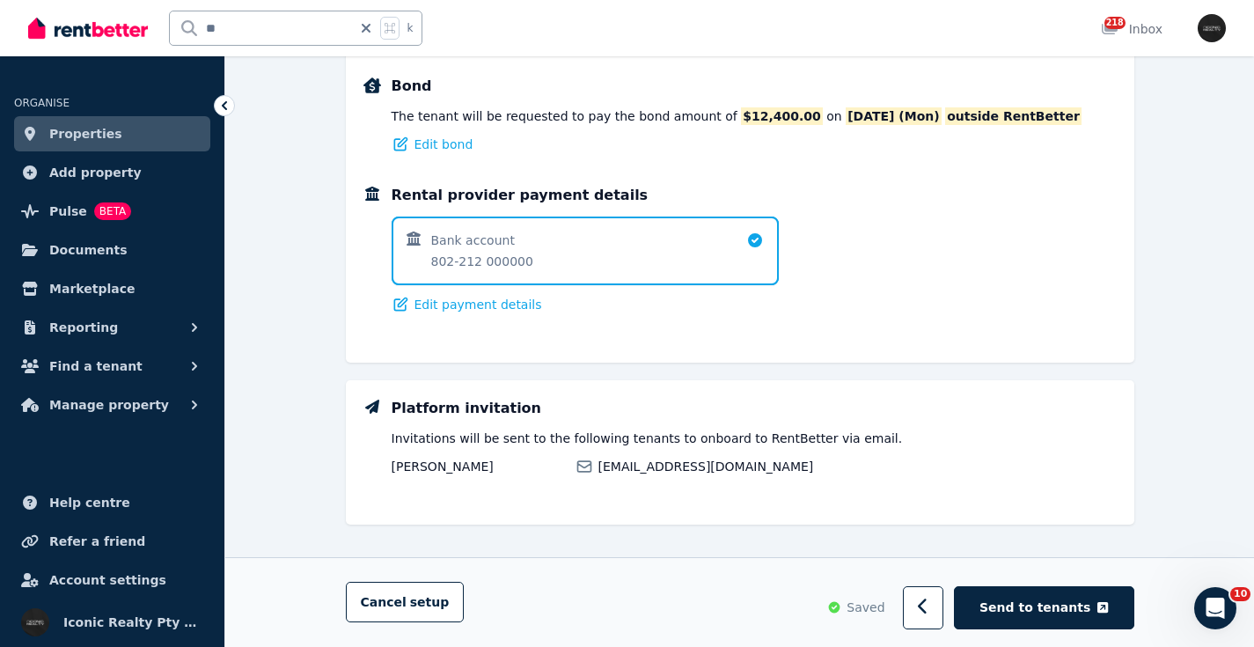
scroll to position [1193, 0]
click at [991, 216] on div "Rental provider payment details Bank account 802-212 000000 Edit payment details" at bounding box center [753, 250] width 725 height 128
drag, startPoint x: 280, startPoint y: 27, endPoint x: 232, endPoint y: 26, distance: 47.5
click at [158, 24] on div "** k" at bounding box center [229, 28] width 403 height 56
type input "****"
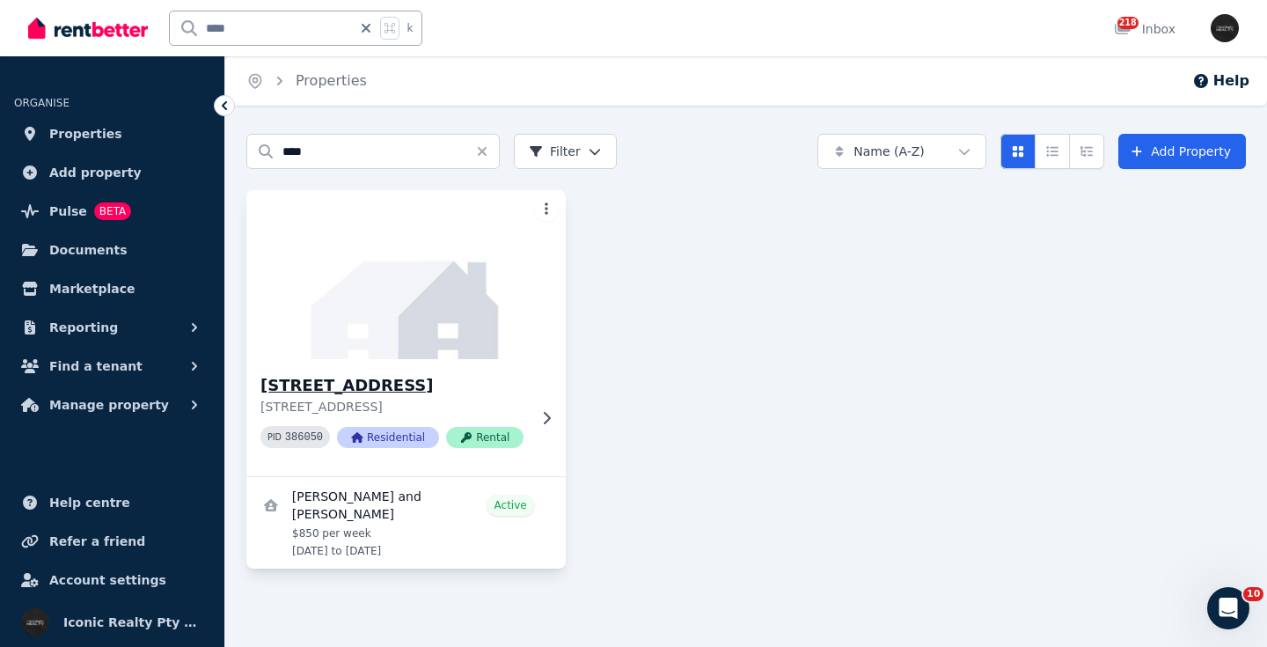
click at [444, 283] on img at bounding box center [405, 275] width 335 height 178
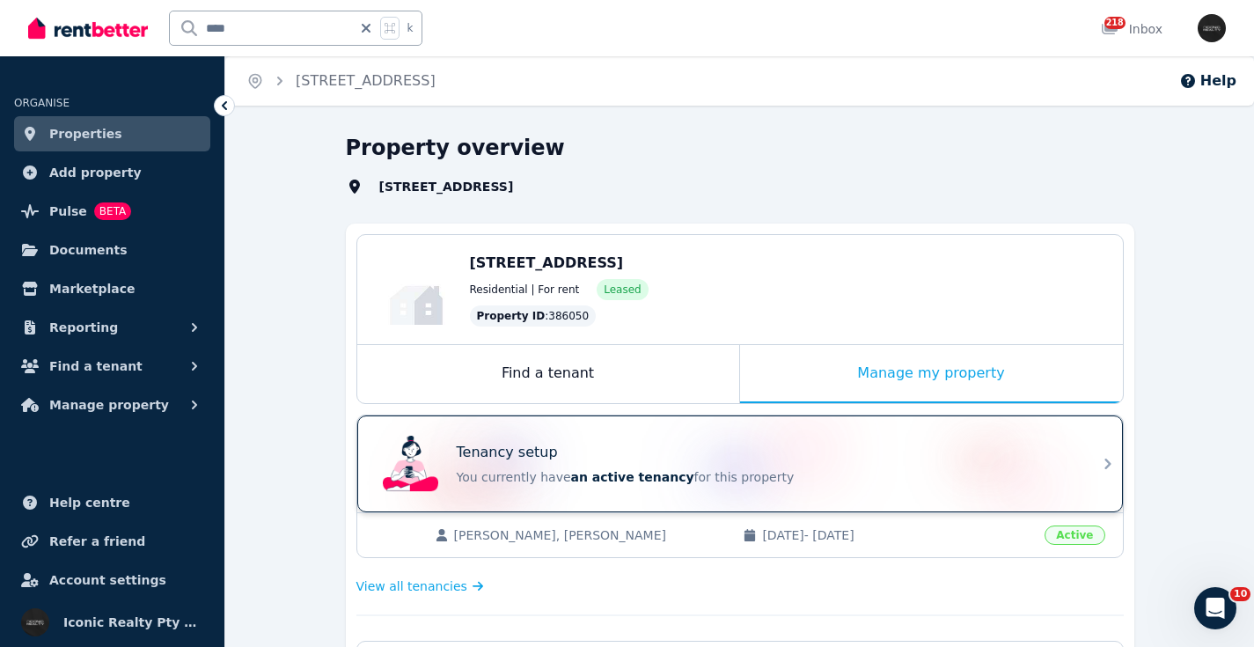
click at [749, 443] on div "Tenancy setup" at bounding box center [765, 452] width 616 height 21
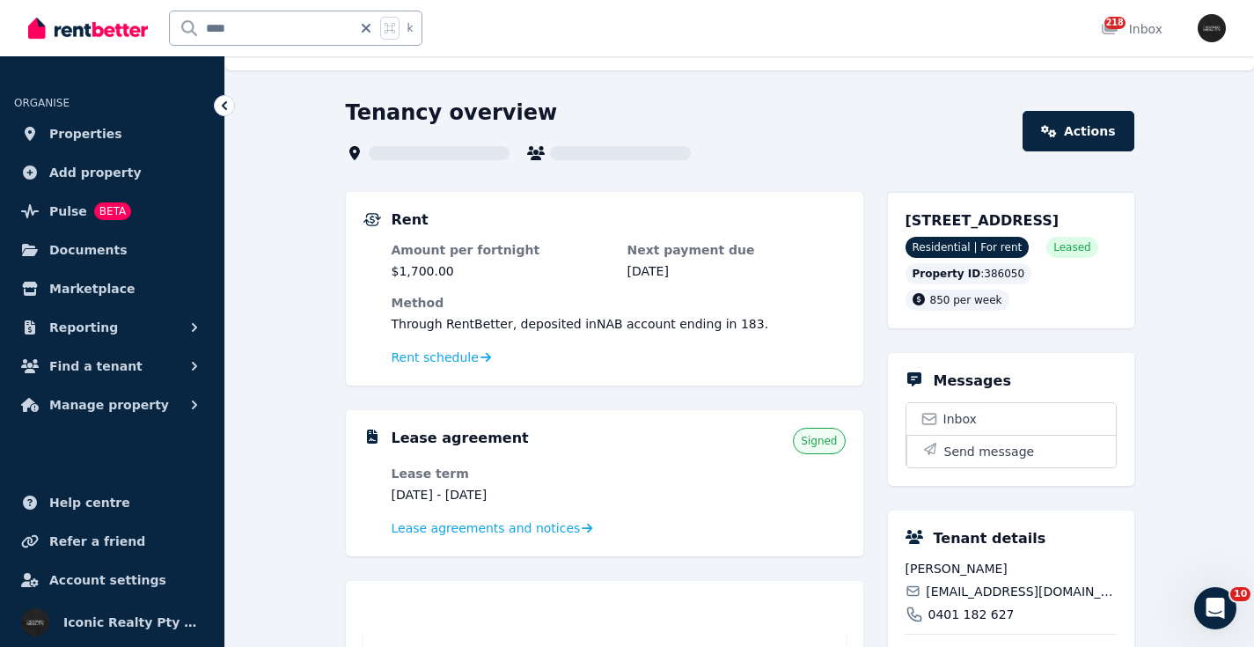
scroll to position [51, 0]
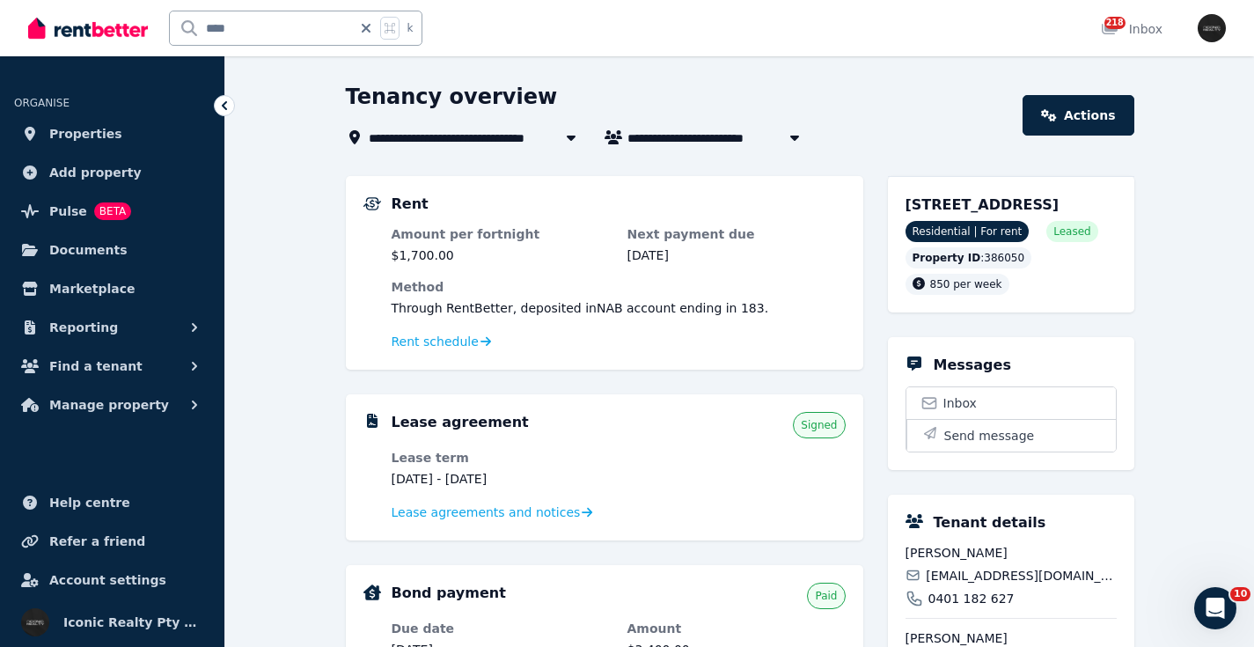
click at [90, 27] on div "**** k" at bounding box center [229, 28] width 403 height 56
type input "*****"
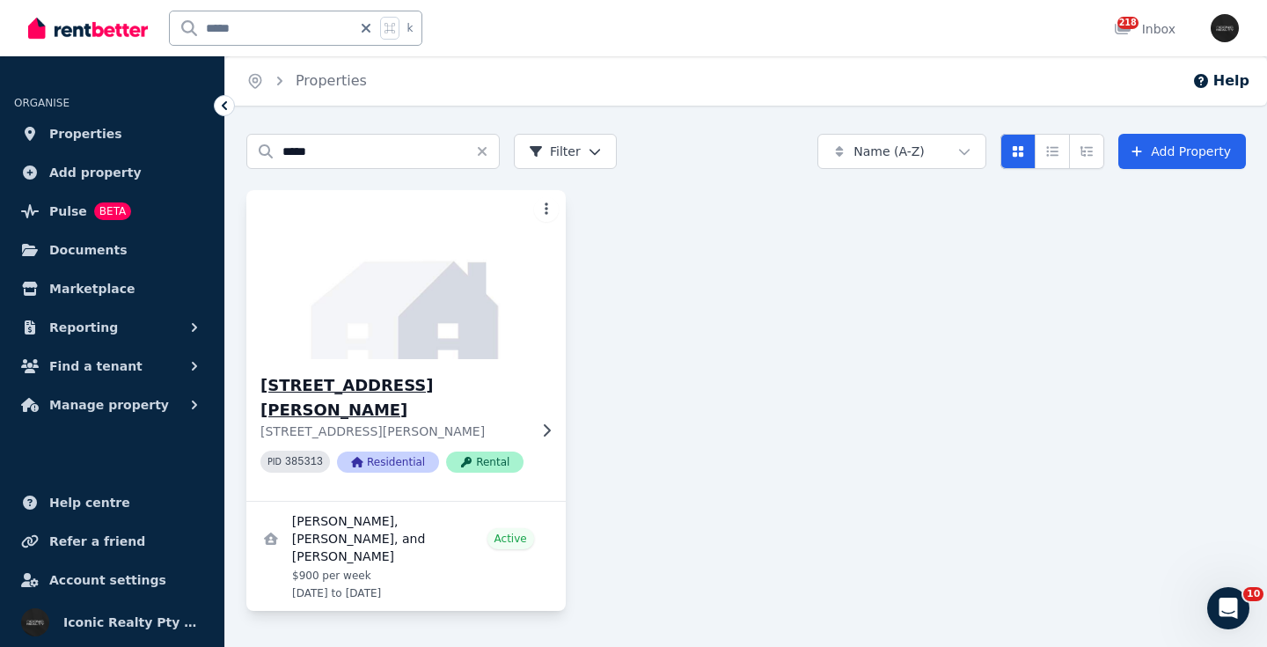
click at [472, 223] on img at bounding box center [405, 275] width 335 height 178
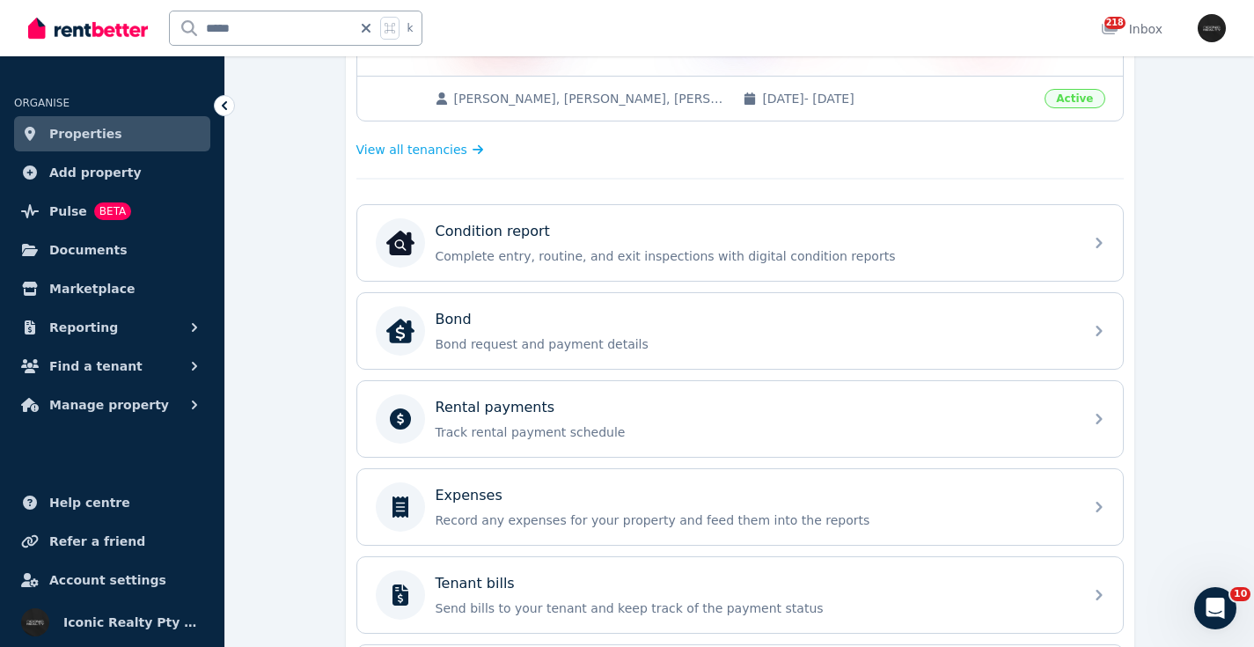
scroll to position [445, 0]
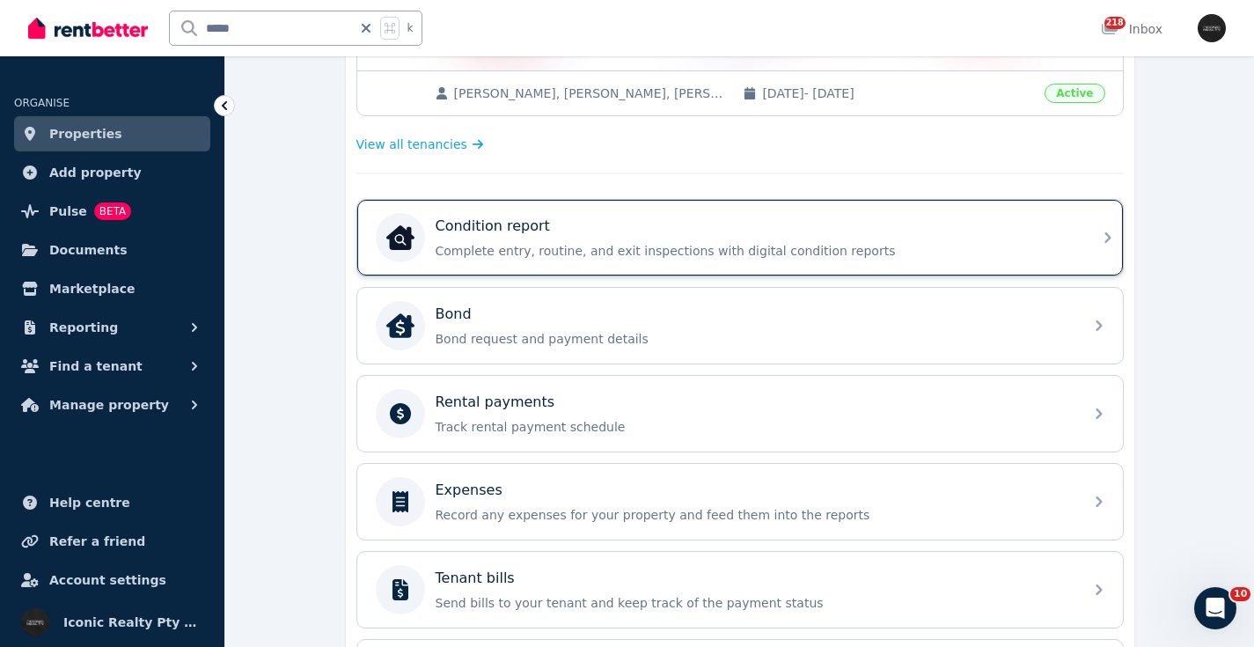
click at [593, 217] on div "Condition report" at bounding box center [753, 226] width 637 height 21
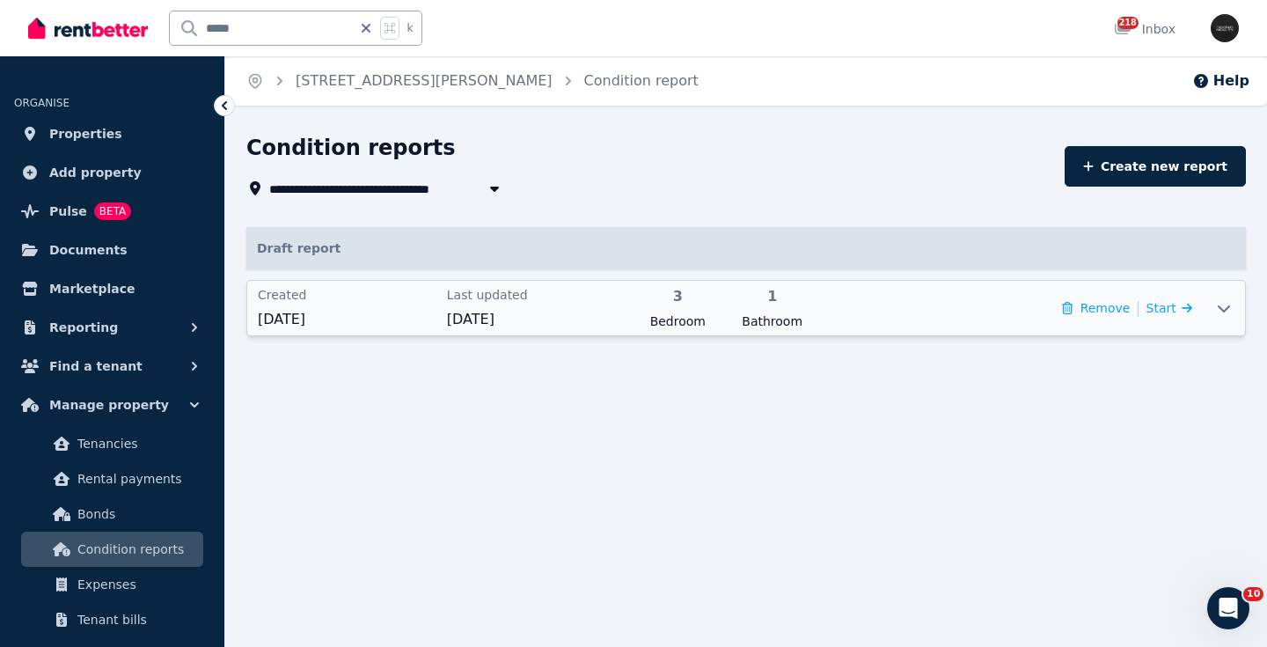
click at [1225, 308] on icon at bounding box center [1223, 308] width 21 height 14
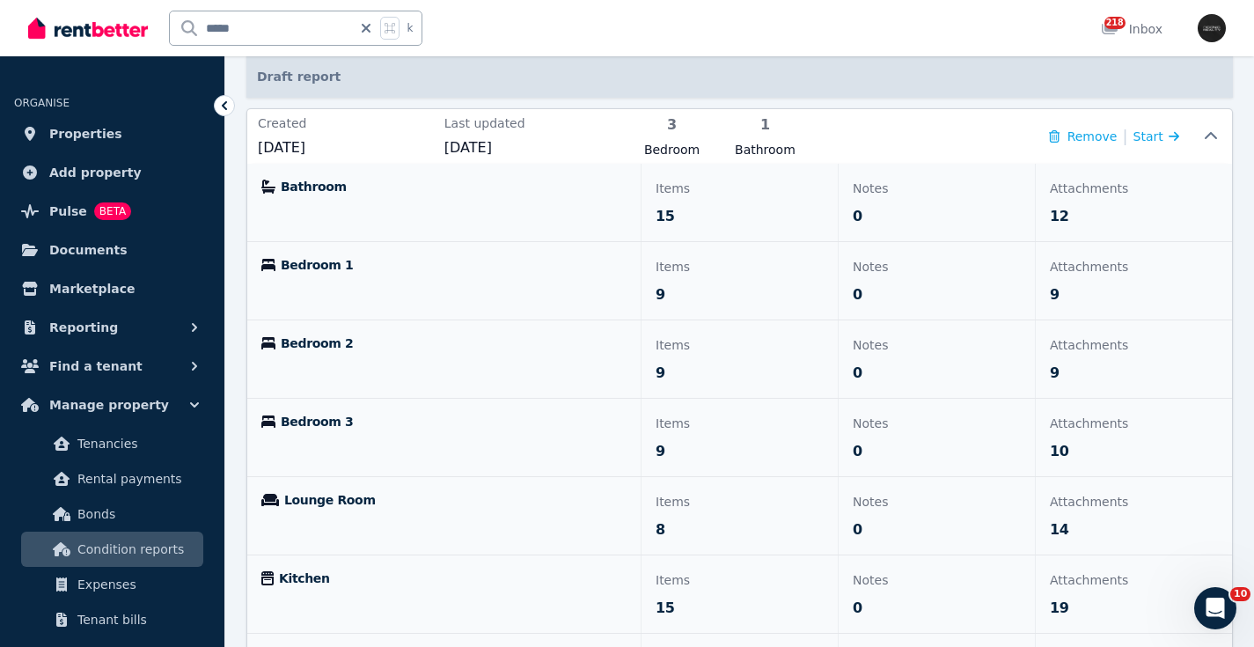
scroll to position [174, 0]
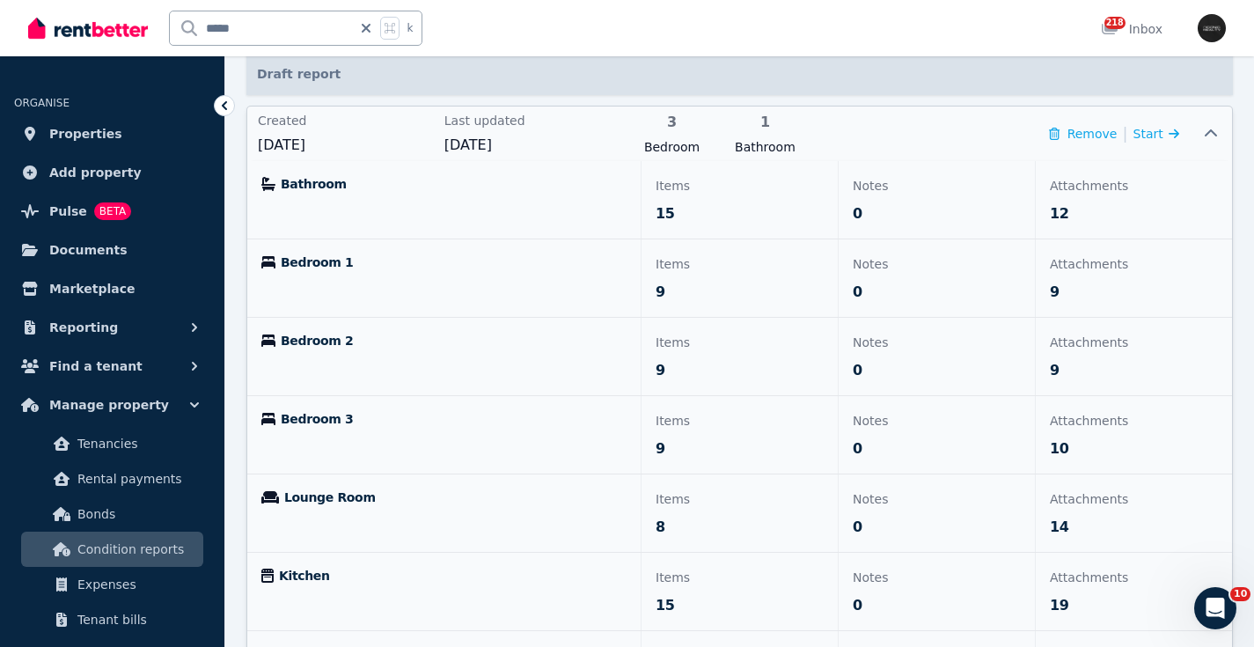
click at [312, 184] on span "Bathroom" at bounding box center [314, 184] width 66 height 18
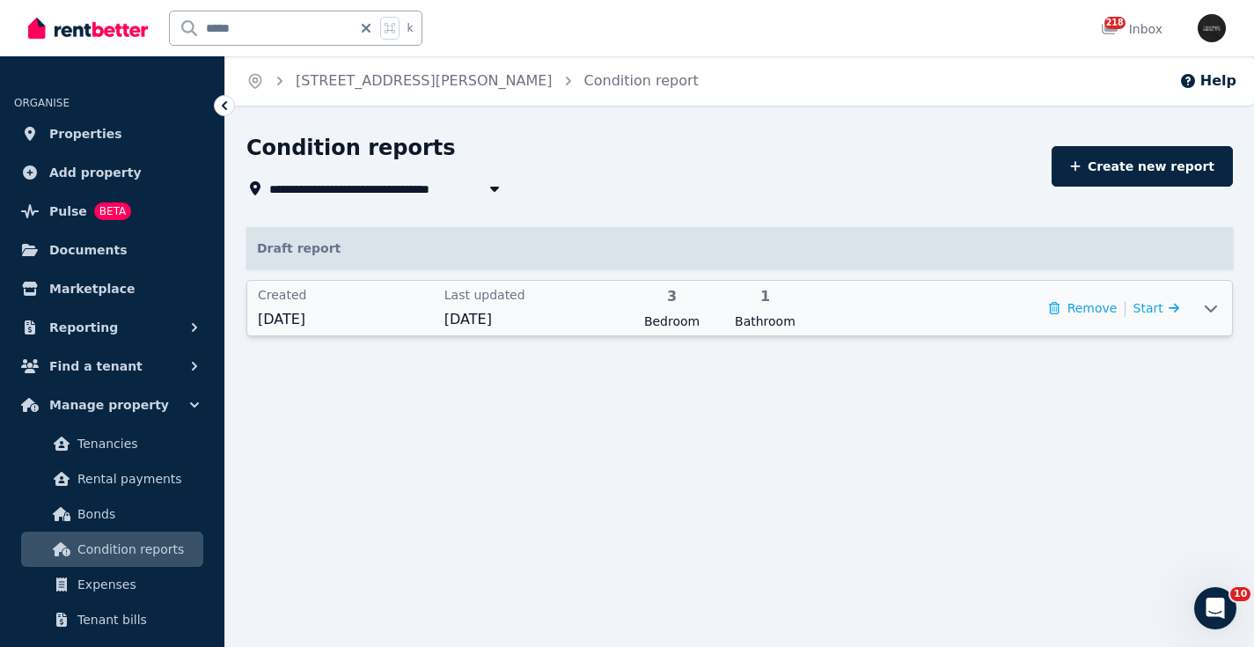
scroll to position [0, 0]
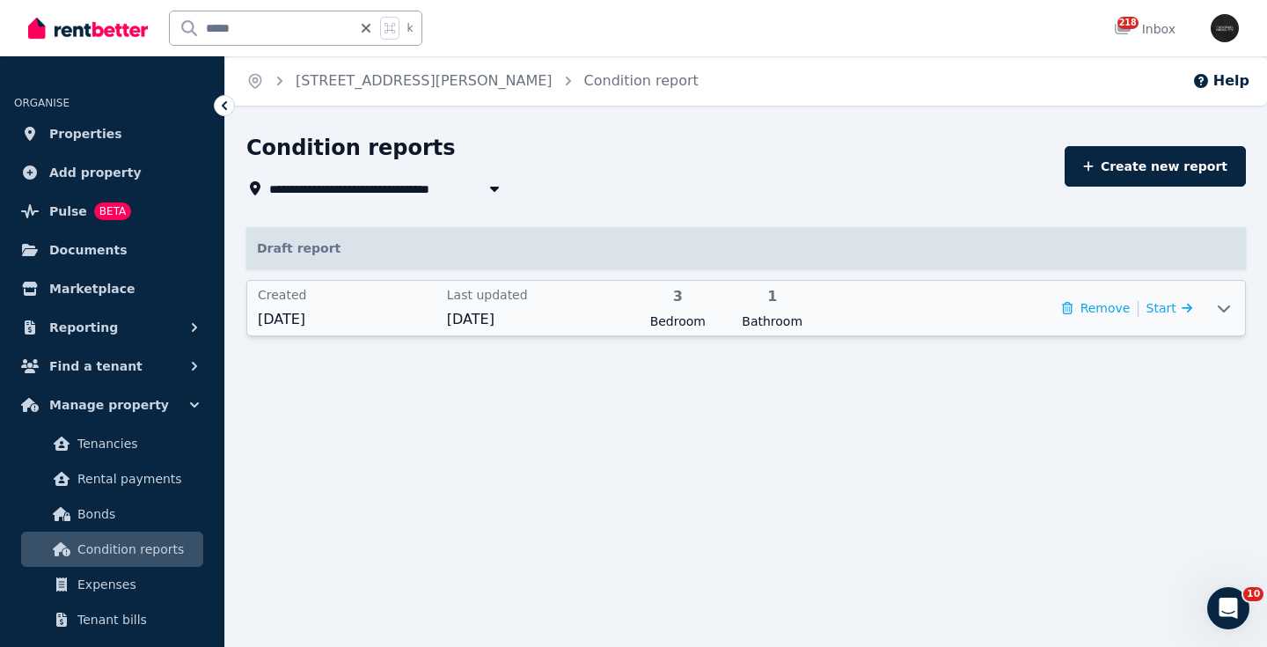
click at [1232, 309] on icon at bounding box center [1223, 308] width 21 height 14
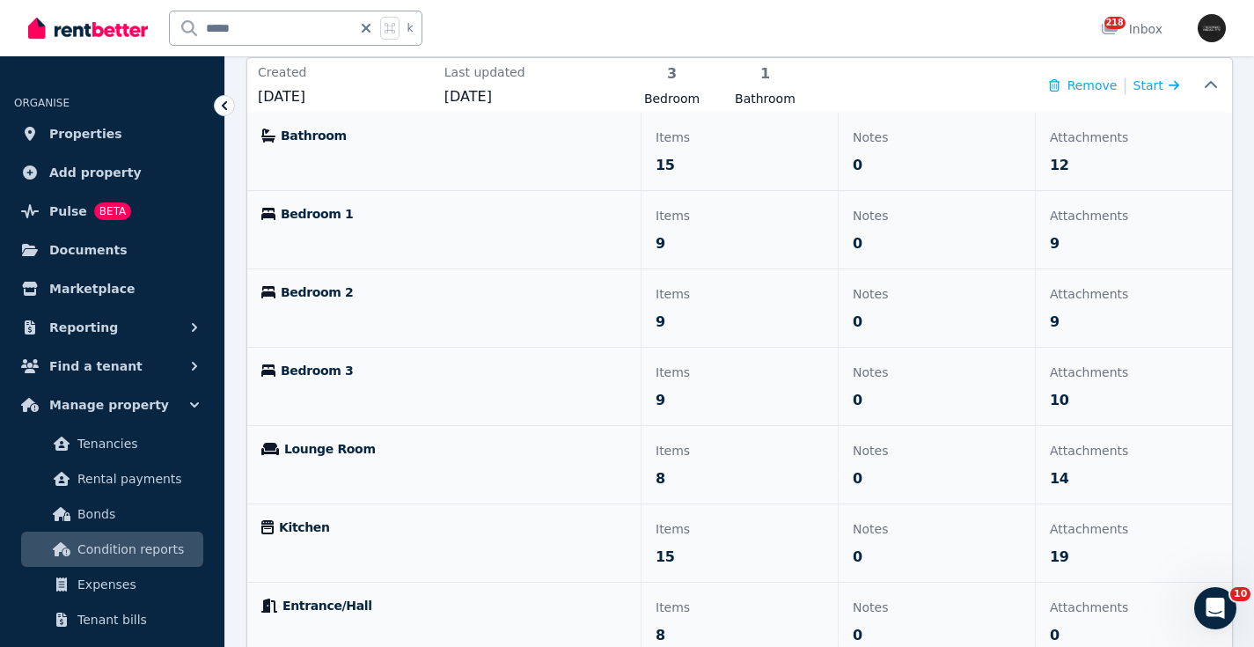
scroll to position [224, 0]
click at [1079, 134] on p "Attachments" at bounding box center [1134, 135] width 168 height 21
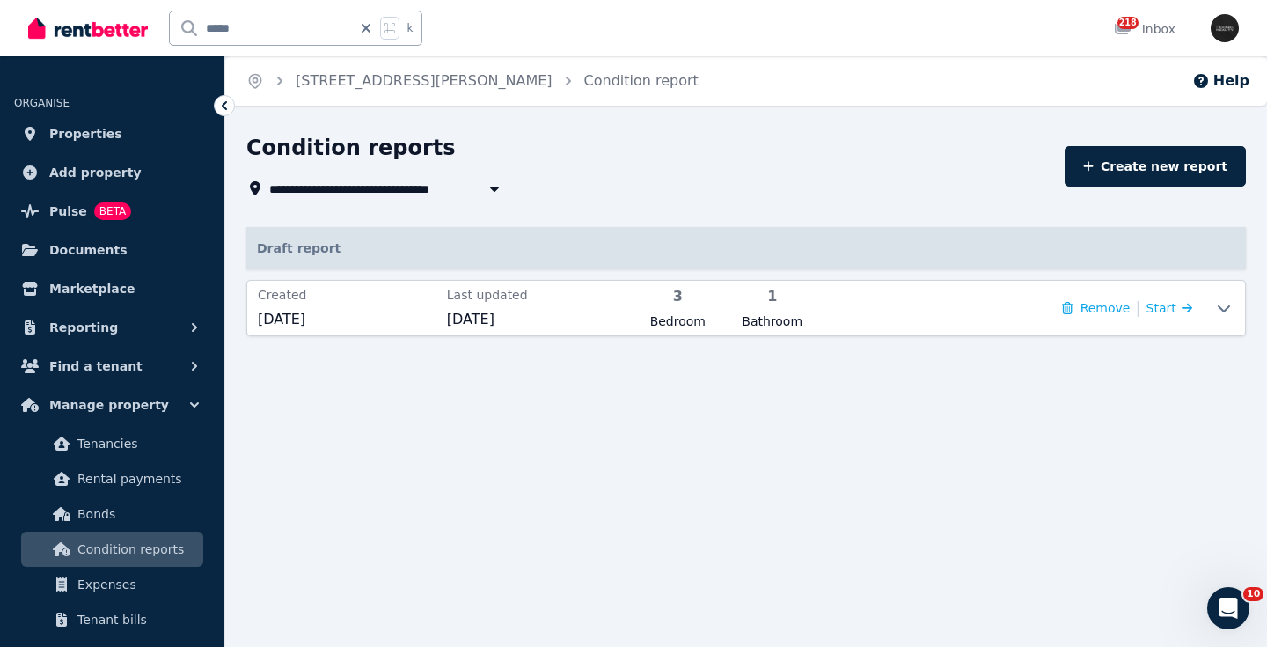
click at [908, 452] on div "**********" at bounding box center [633, 323] width 1267 height 647
drag, startPoint x: 295, startPoint y: 23, endPoint x: 314, endPoint y: 41, distance: 26.8
click at [75, 24] on div "***** k" at bounding box center [229, 28] width 403 height 56
type input "******"
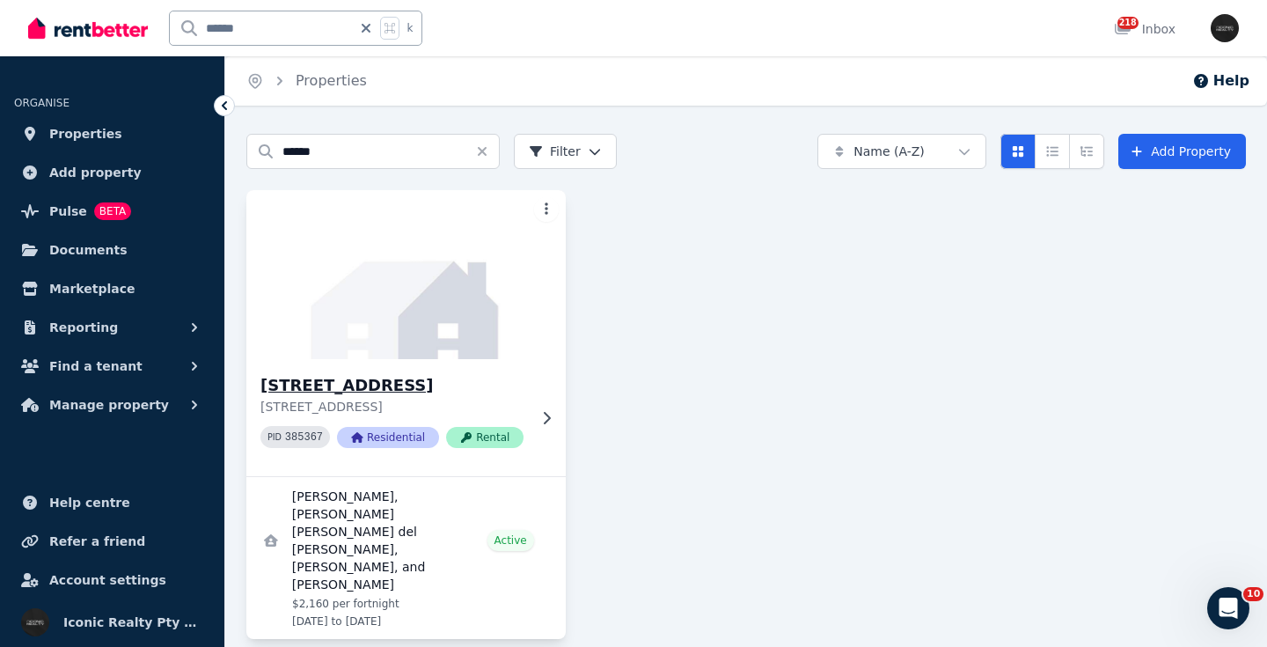
click at [415, 371] on div "22/204 Jersey Rd, Paddington - 33 22/204 Jersey Rd, Paddington NSW 2021 PID 385…" at bounding box center [405, 417] width 319 height 117
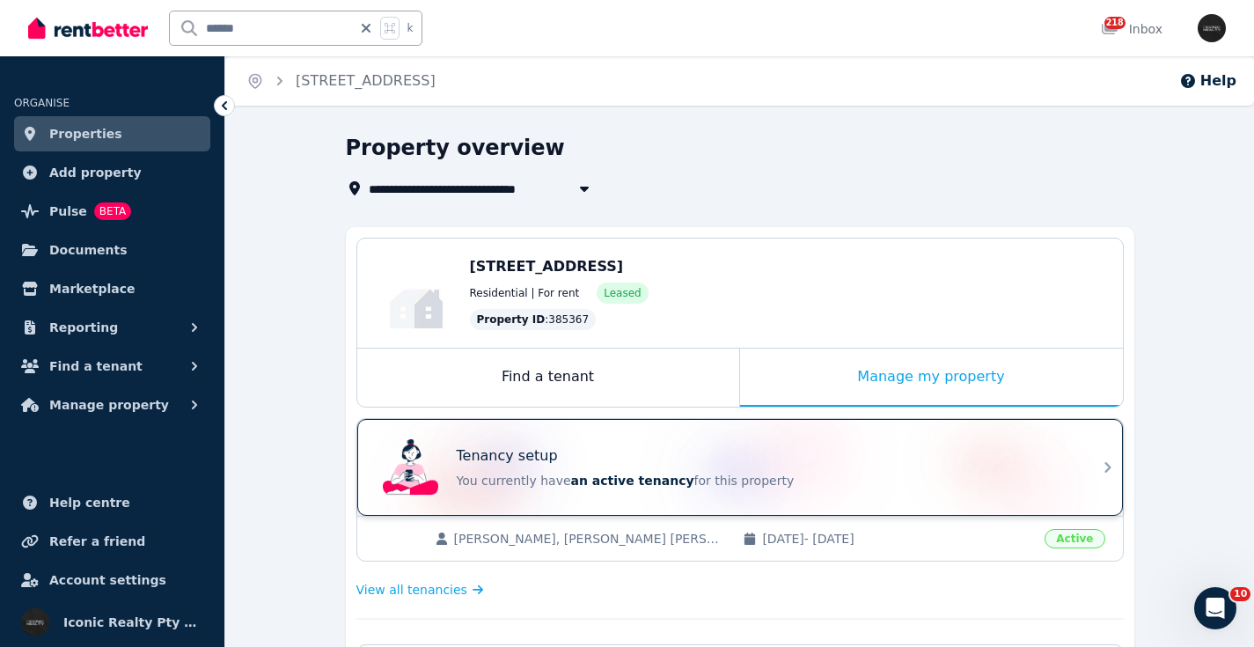
click at [655, 447] on div "Tenancy setup" at bounding box center [765, 455] width 616 height 21
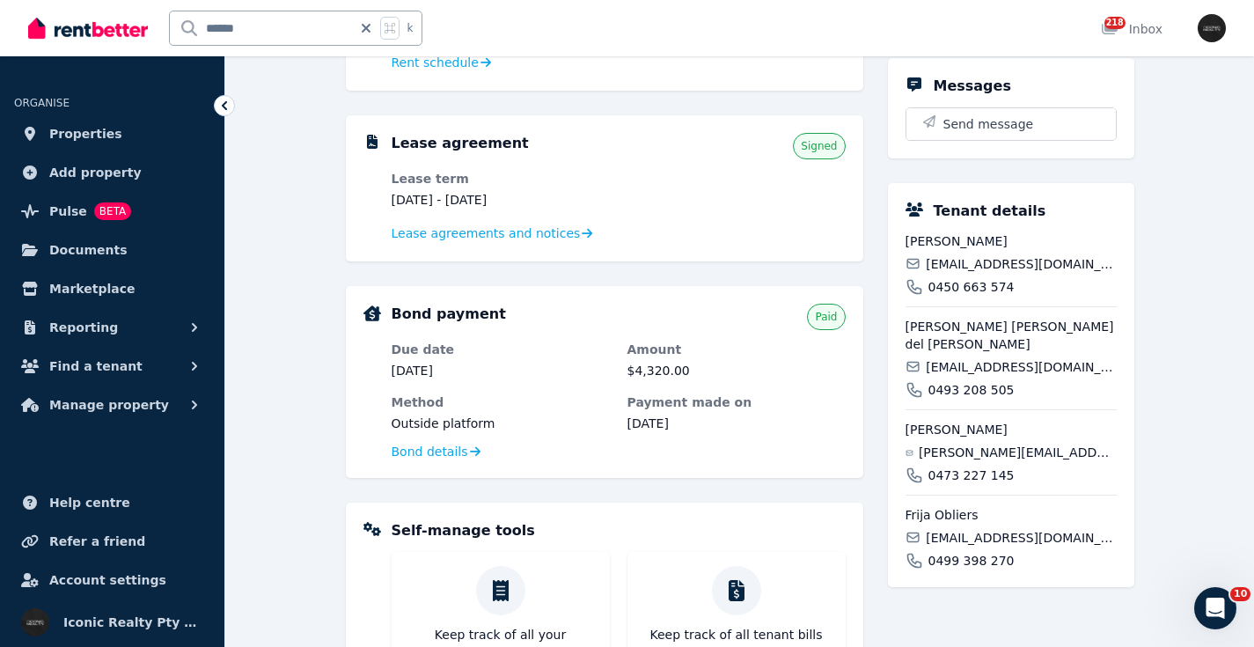
scroll to position [332, 0]
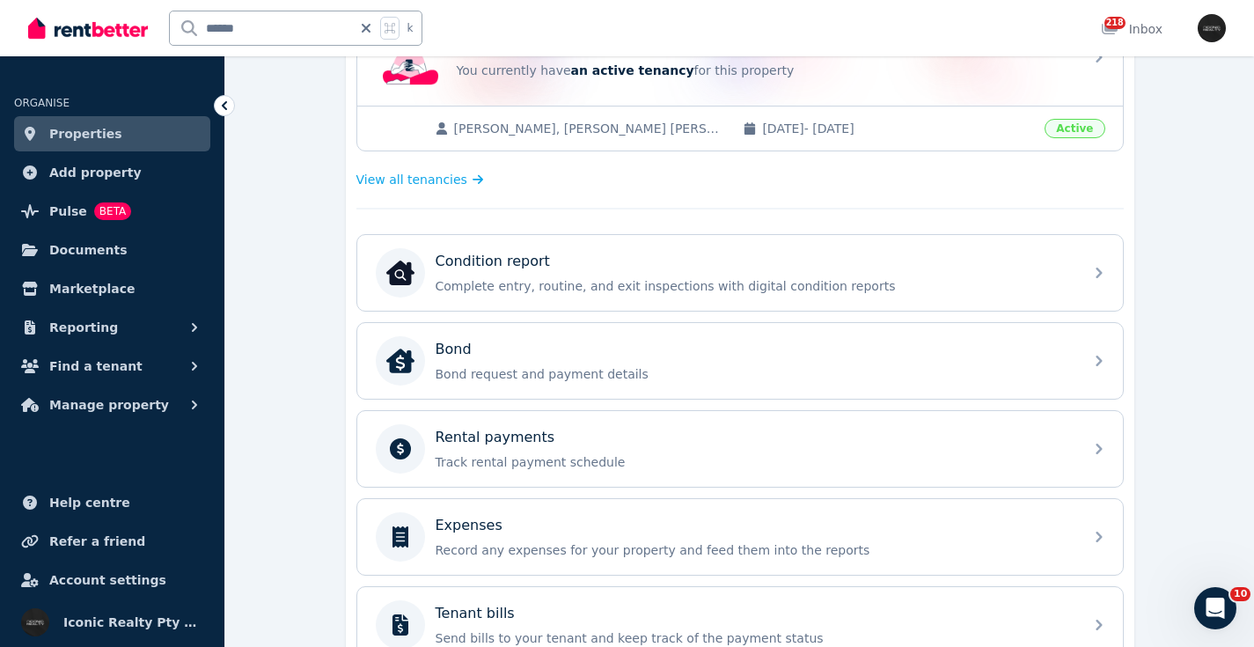
scroll to position [538, 0]
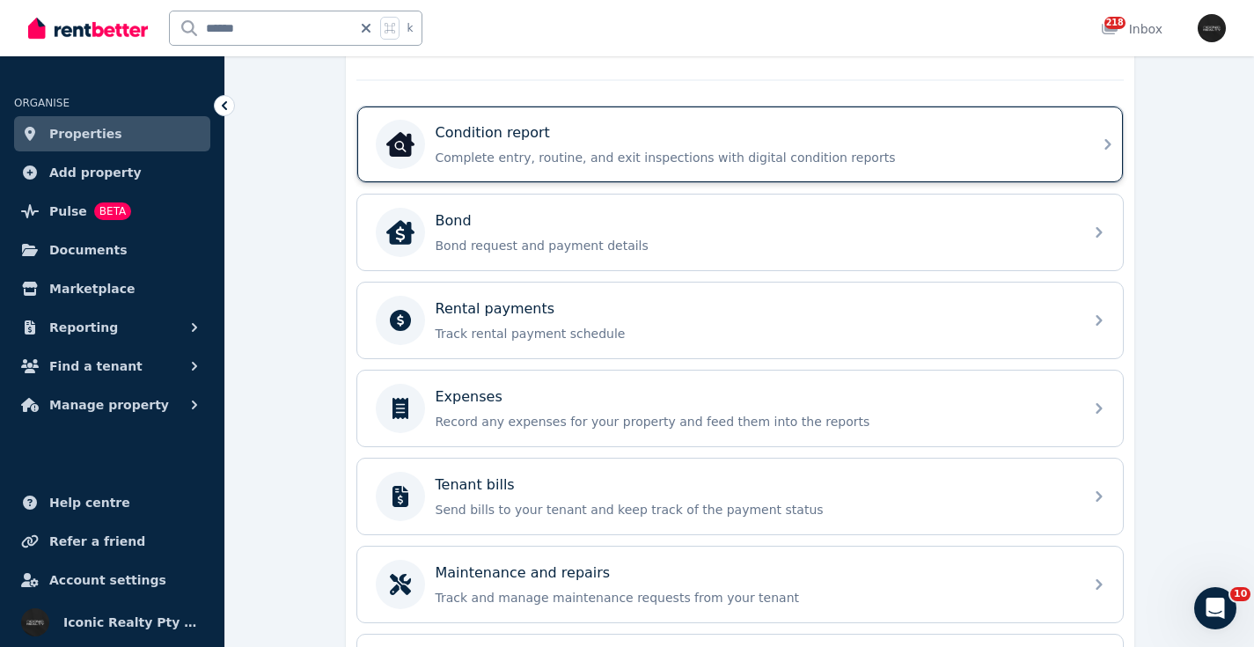
click at [694, 145] on div "Condition report Complete entry, routine, and exit inspections with digital con…" at bounding box center [753, 144] width 637 height 44
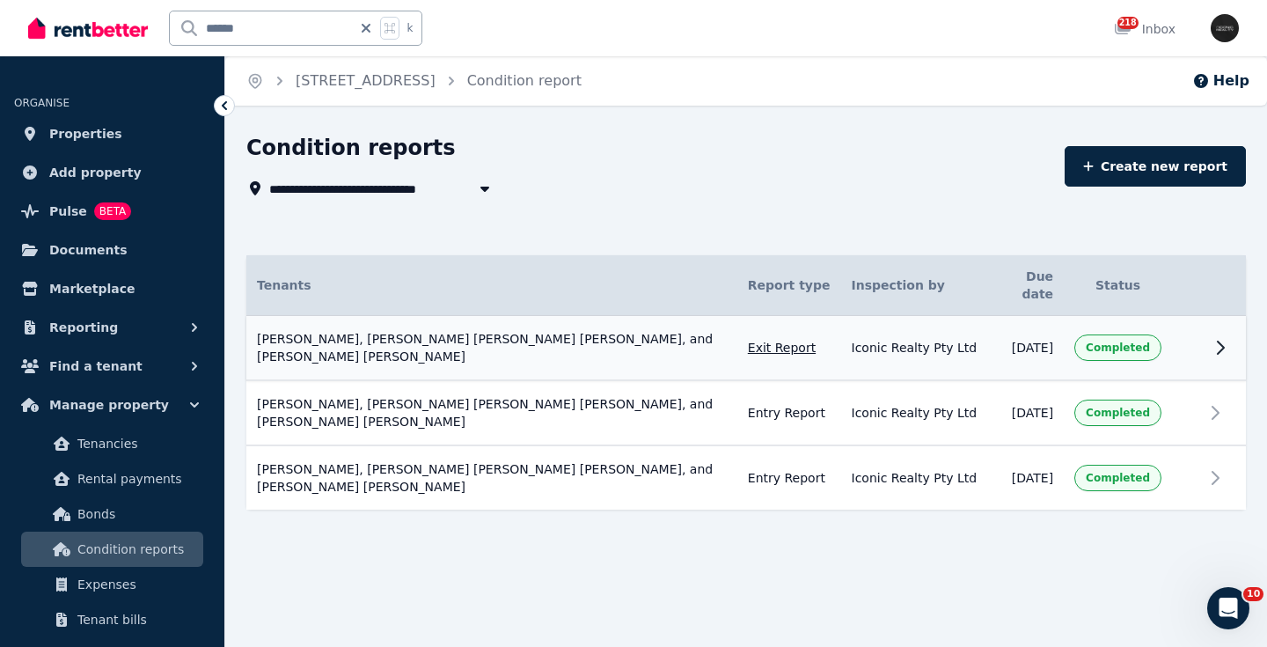
click at [1224, 337] on icon at bounding box center [1220, 347] width 21 height 21
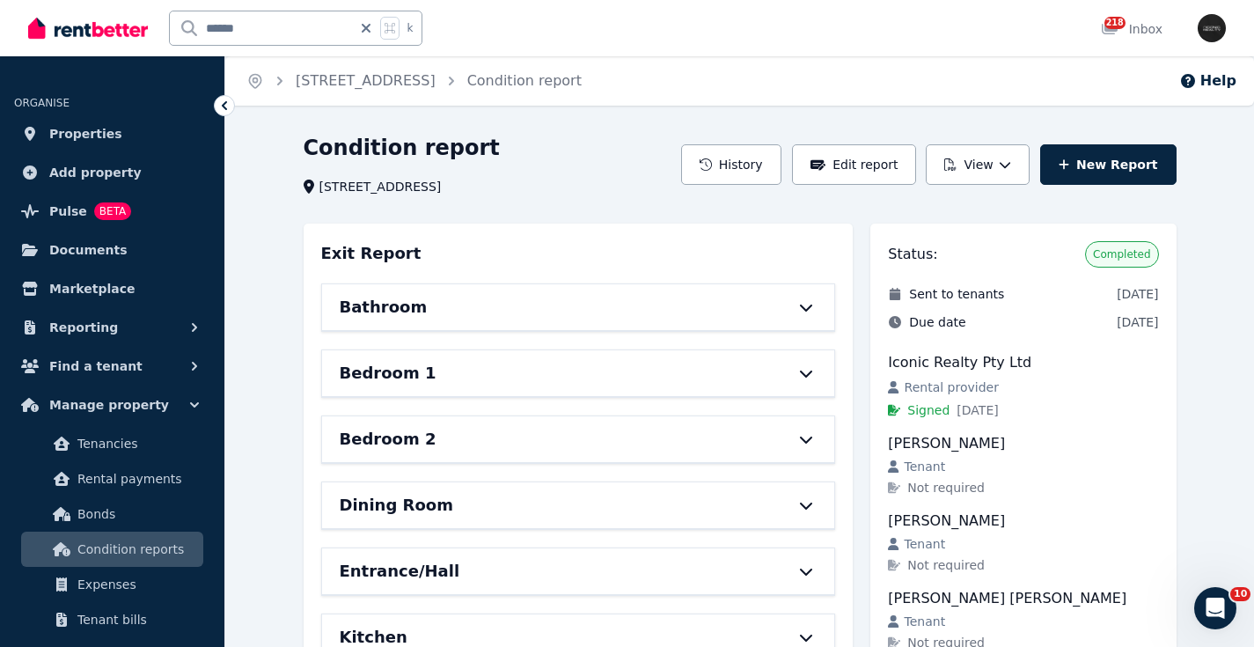
click at [809, 301] on icon at bounding box center [805, 307] width 21 height 14
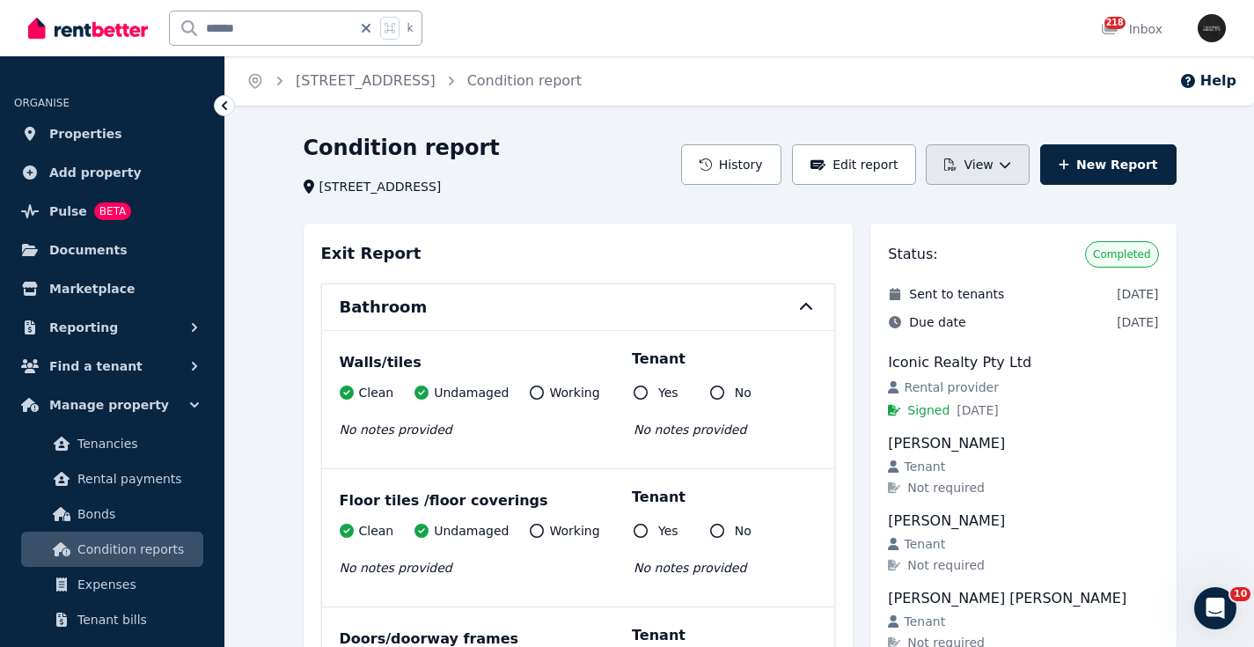
click at [1011, 165] on icon "button" at bounding box center [1004, 164] width 12 height 12
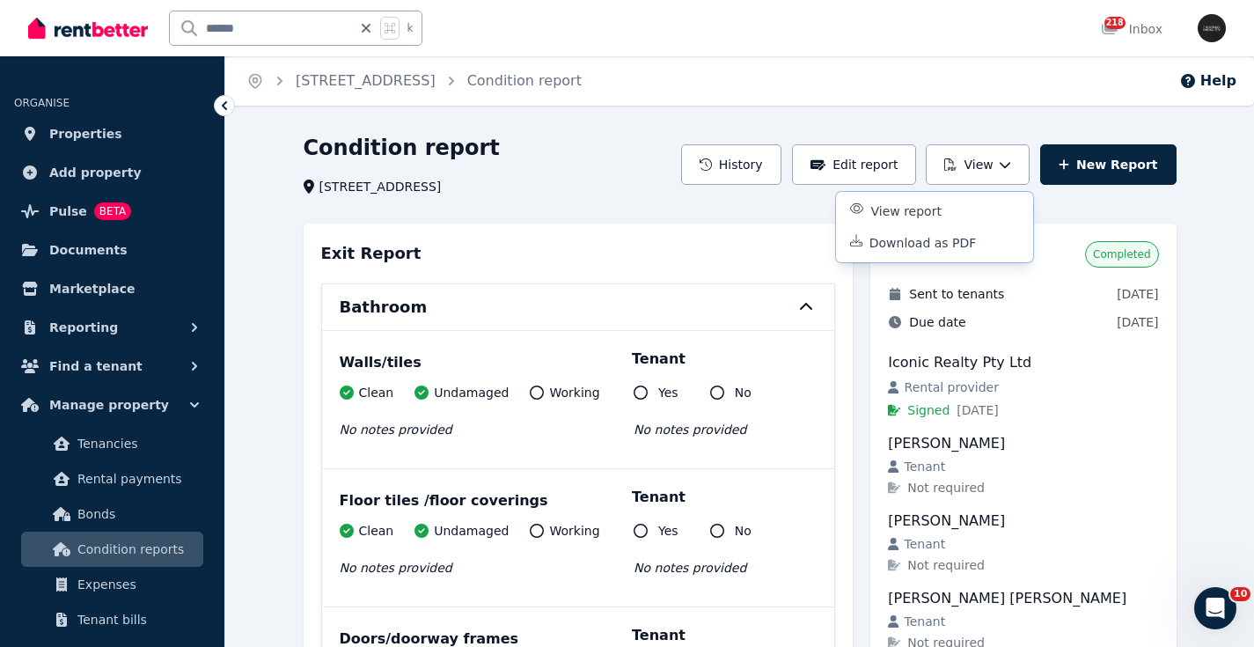
drag, startPoint x: 1235, startPoint y: 249, endPoint x: 1240, endPoint y: 222, distance: 27.6
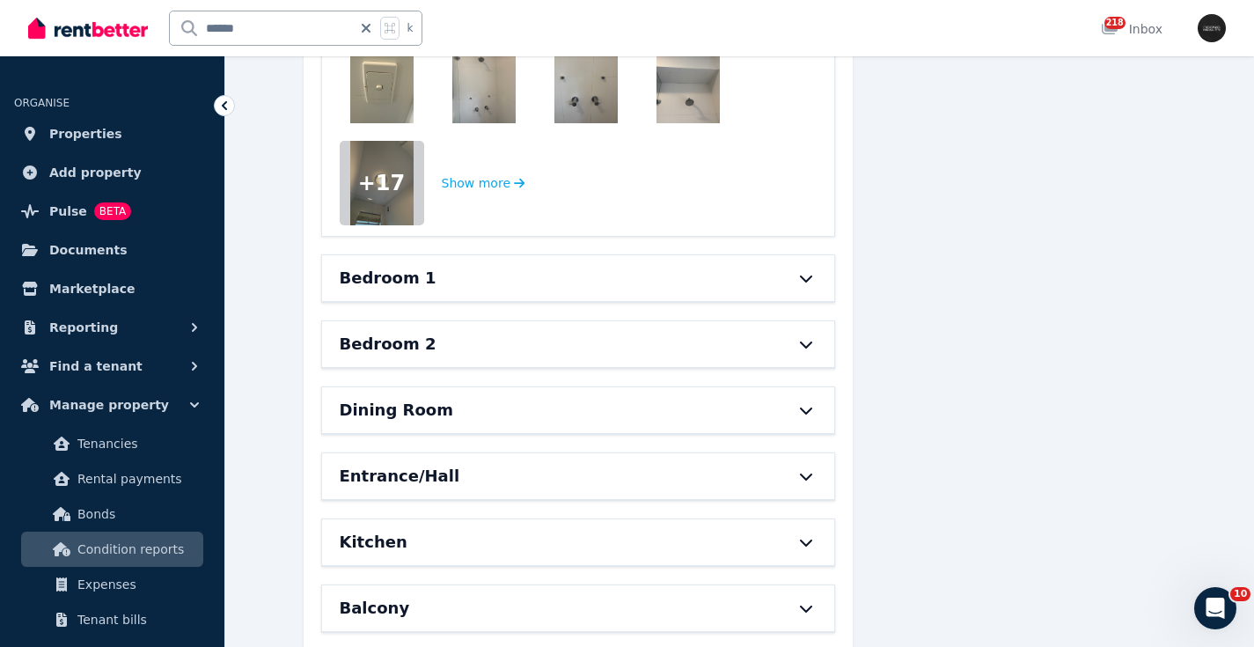
scroll to position [2257, 0]
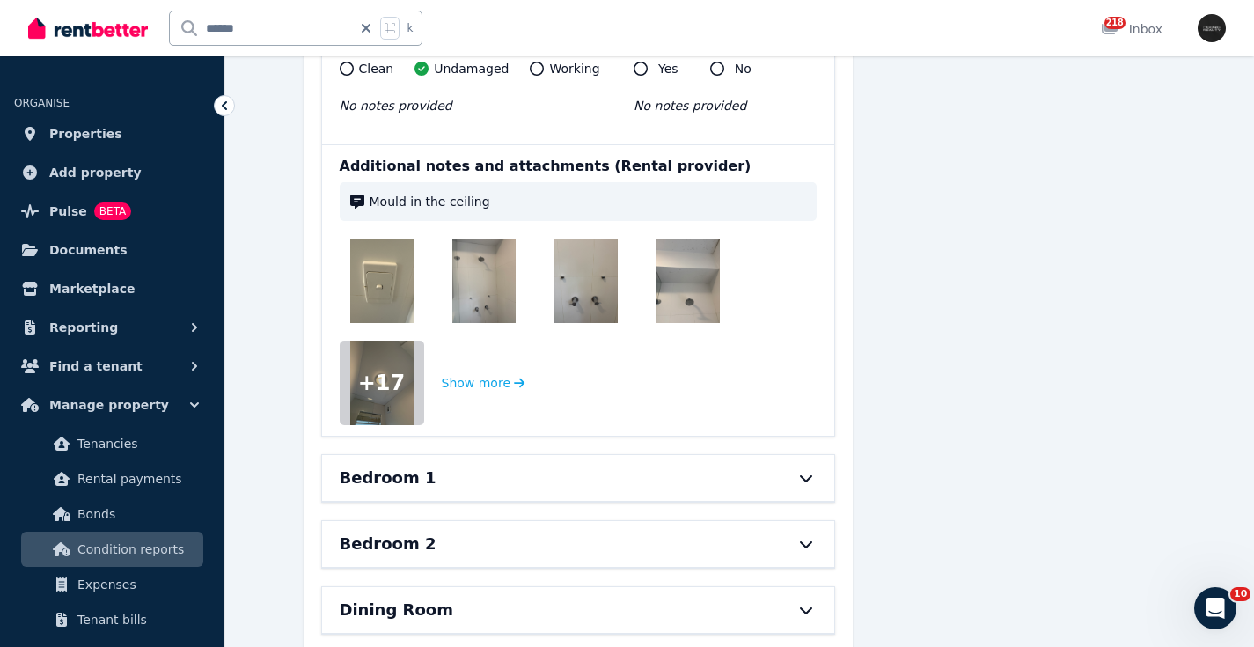
click at [382, 271] on img at bounding box center [381, 280] width 63 height 84
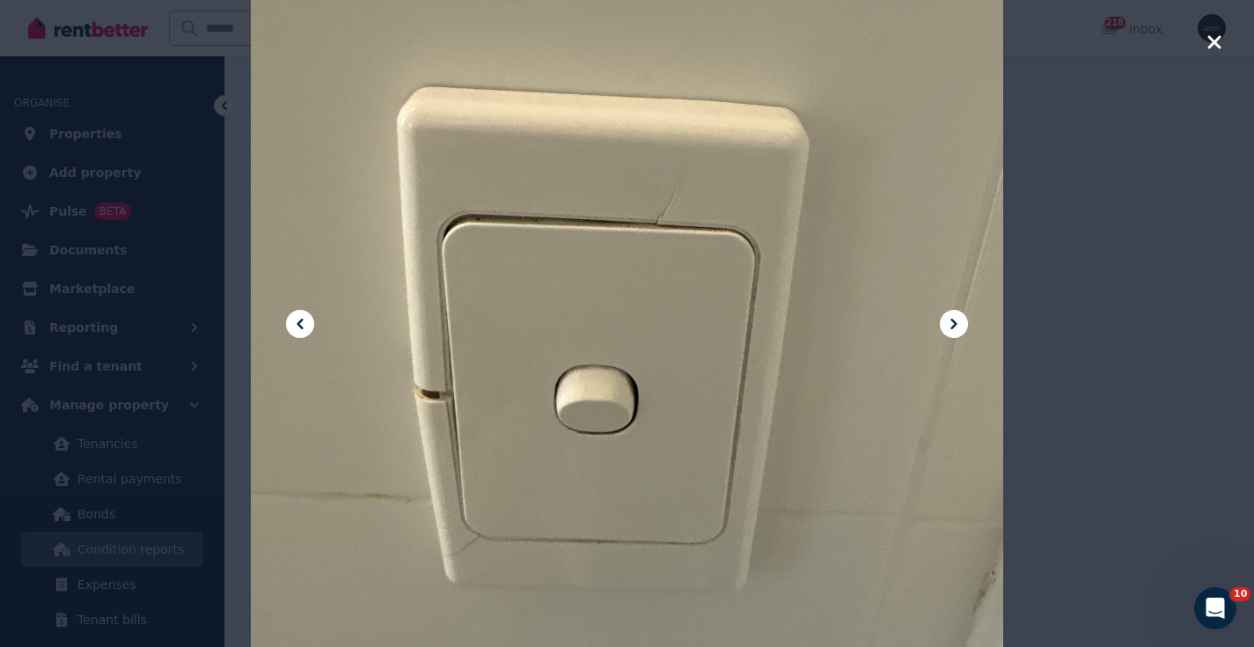
click at [953, 318] on icon at bounding box center [953, 323] width 21 height 21
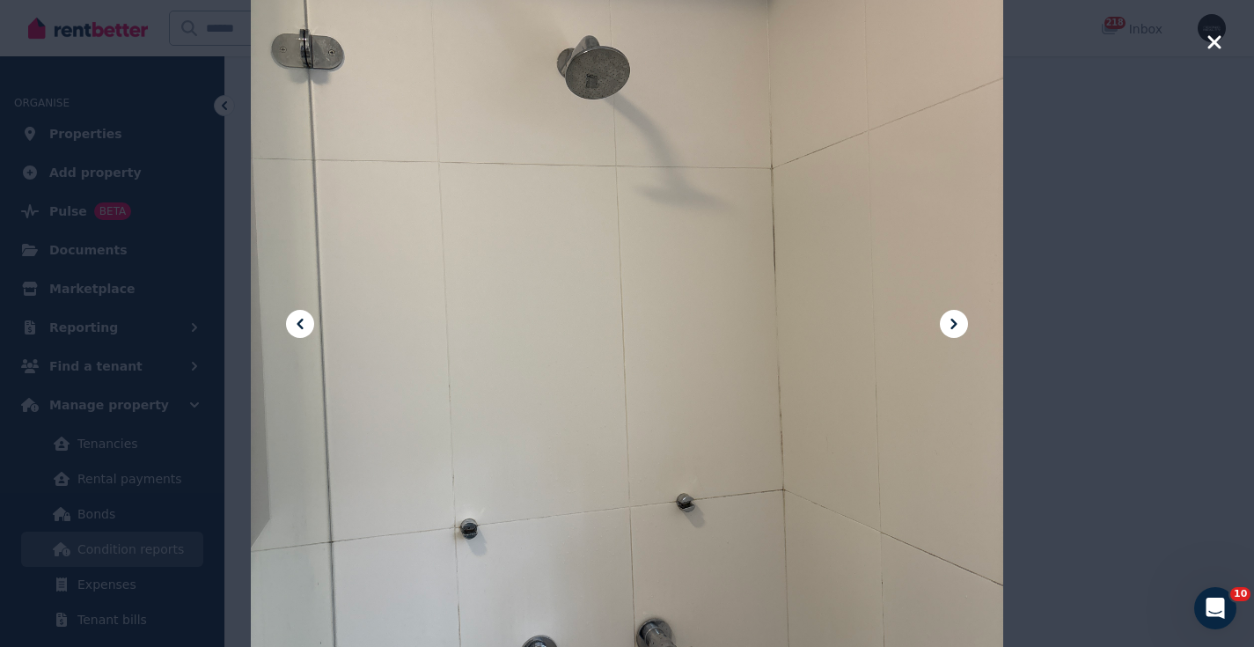
click at [953, 318] on icon at bounding box center [953, 323] width 21 height 21
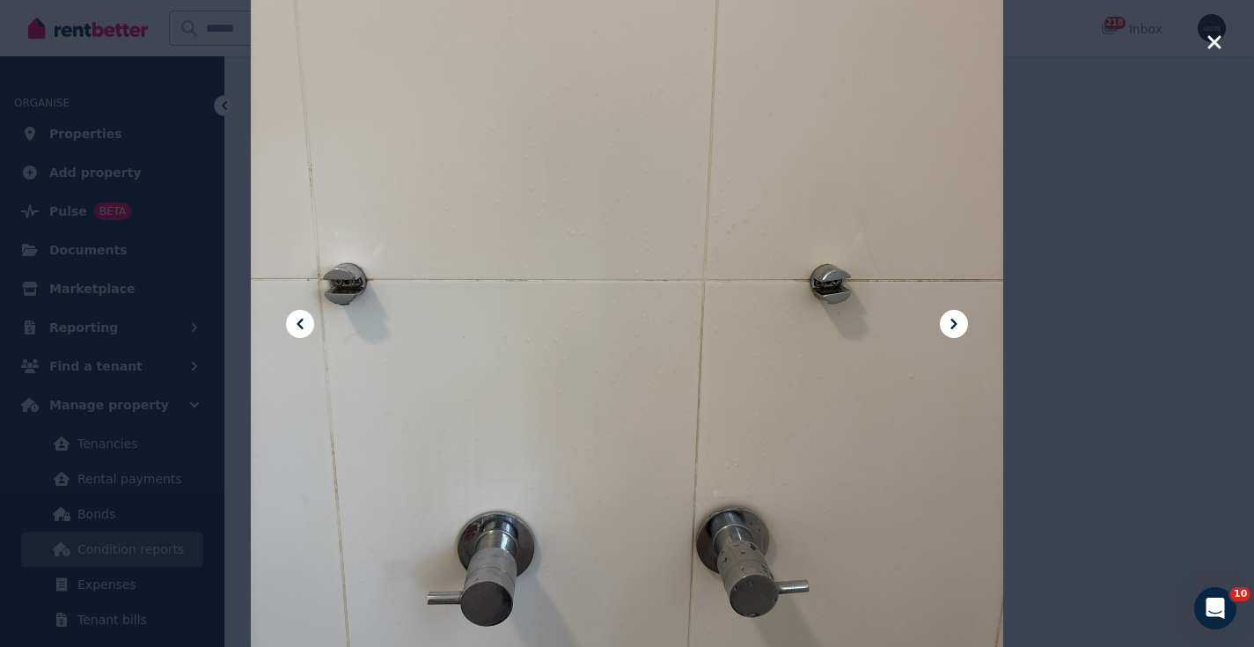
click at [953, 318] on icon at bounding box center [953, 323] width 21 height 21
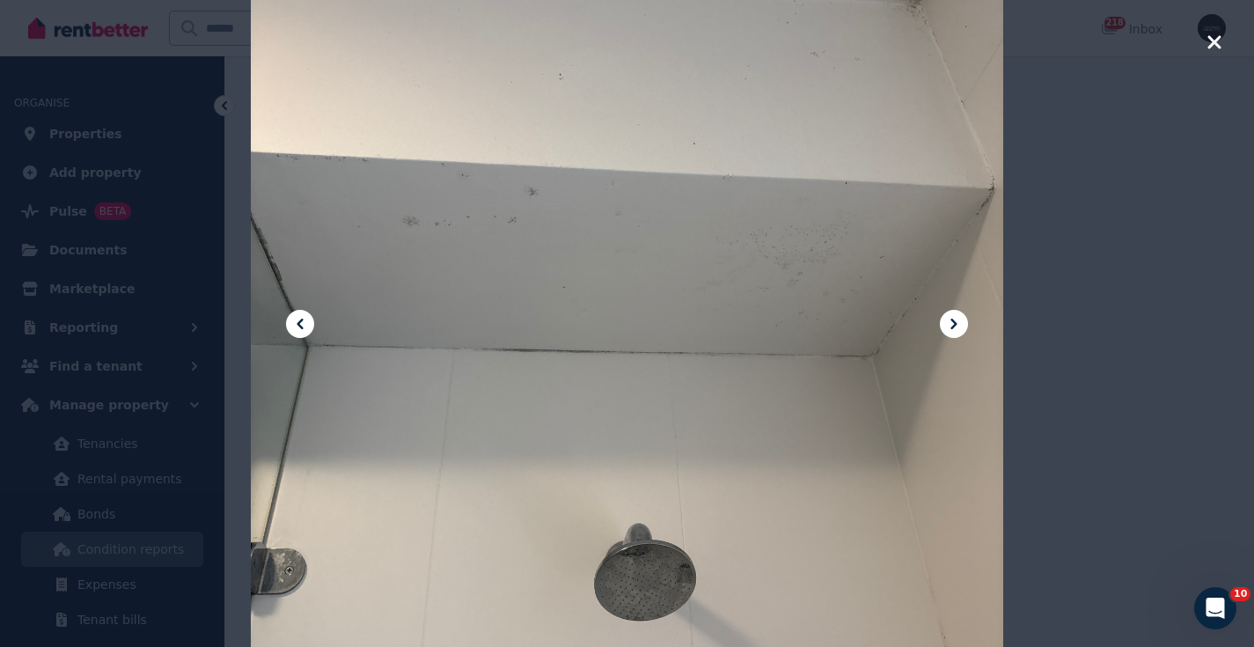
click at [953, 318] on icon at bounding box center [953, 323] width 21 height 21
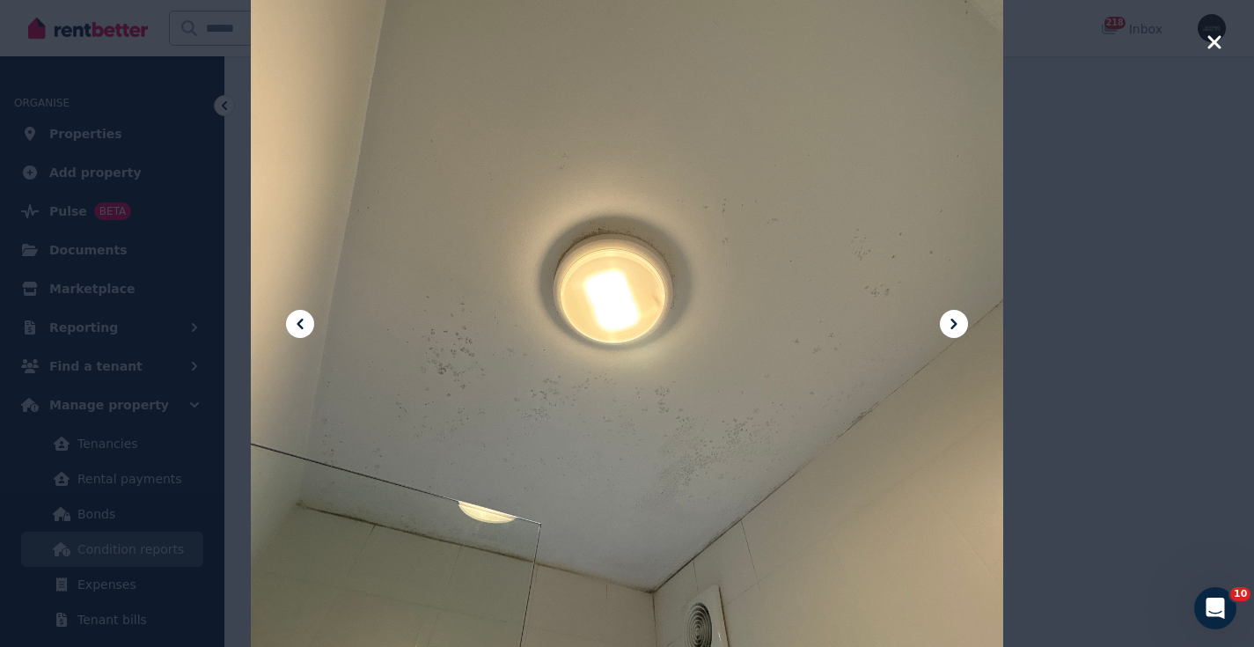
click at [953, 318] on icon at bounding box center [953, 323] width 21 height 21
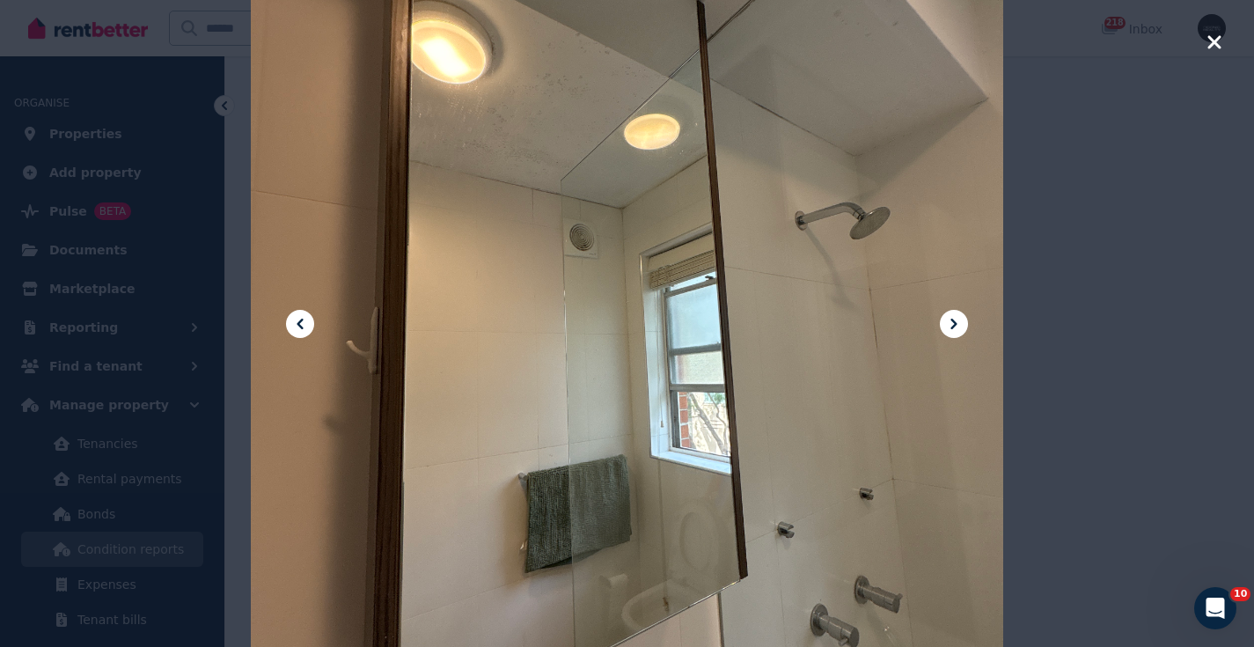
click at [1215, 42] on icon "button" at bounding box center [1213, 41] width 13 height 13
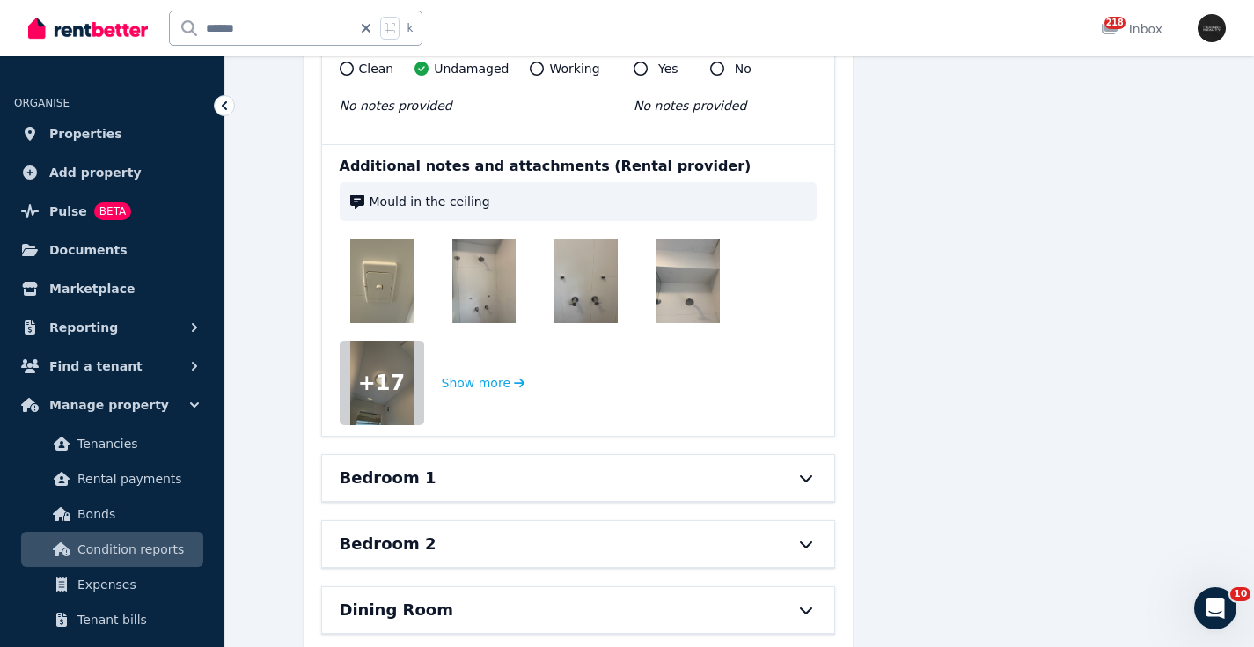
drag, startPoint x: 261, startPoint y: 31, endPoint x: 106, endPoint y: 18, distance: 156.2
click at [106, 18] on div "****** k" at bounding box center [229, 28] width 403 height 56
type input "*****"
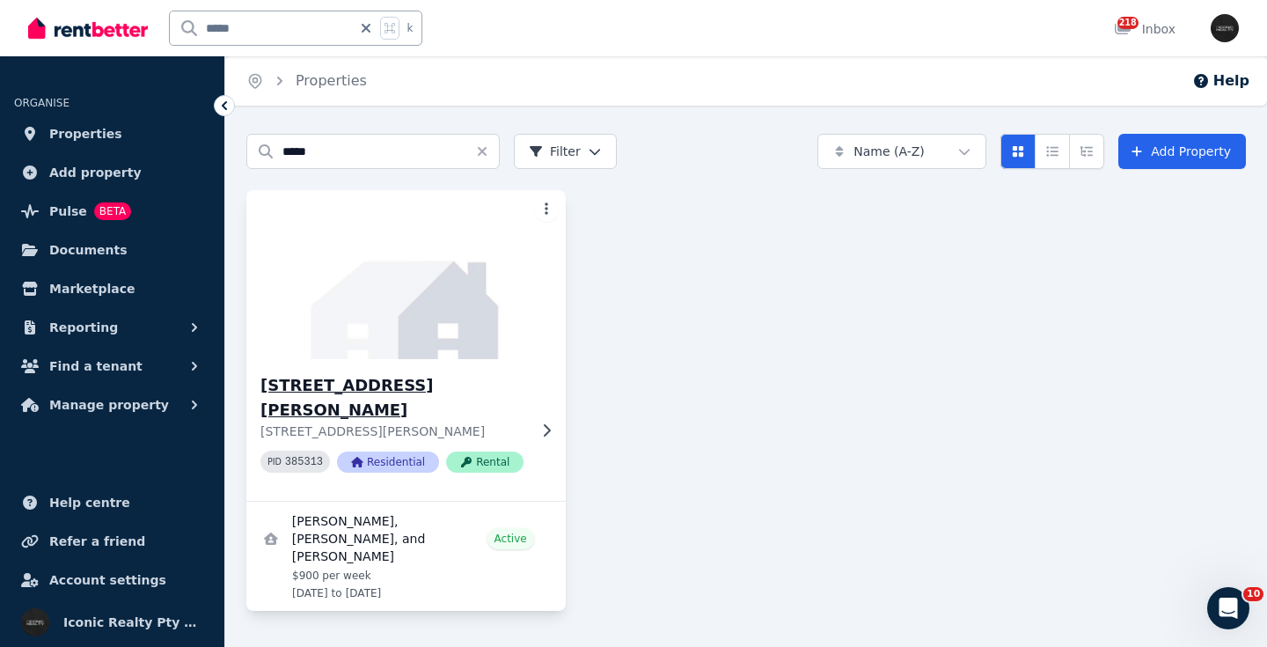
click at [399, 284] on img at bounding box center [405, 275] width 335 height 178
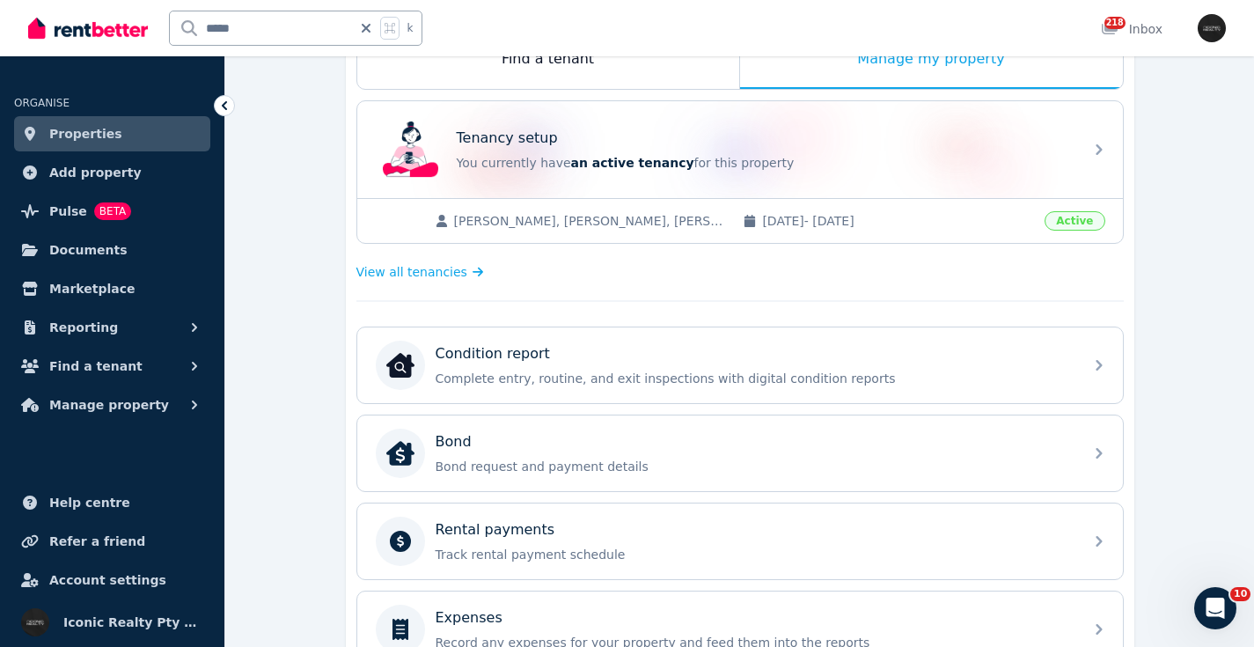
scroll to position [321, 0]
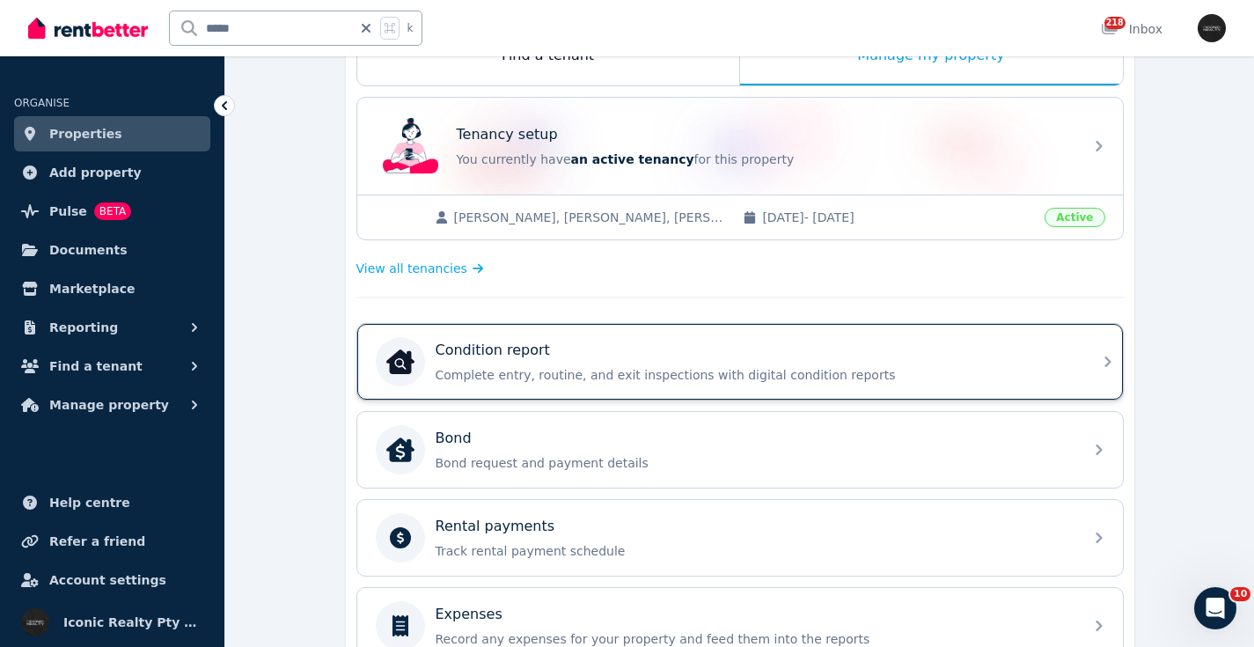
click at [538, 353] on p "Condition report" at bounding box center [492, 350] width 114 height 21
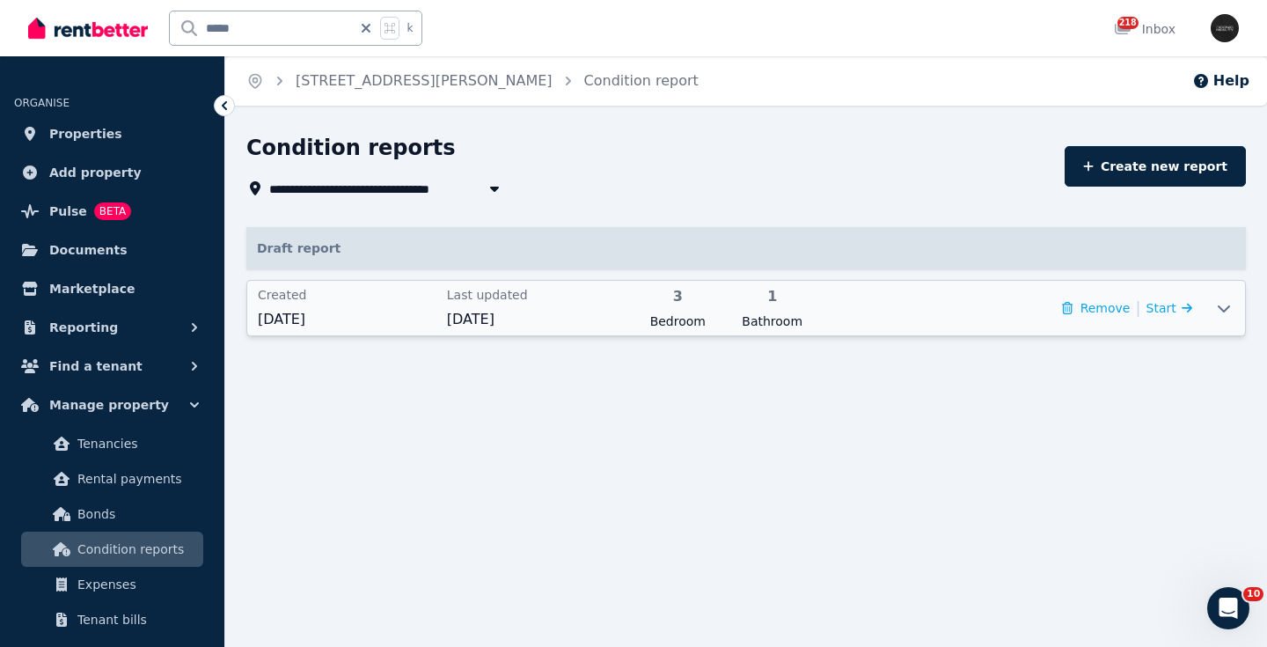
click at [1229, 310] on icon at bounding box center [1223, 308] width 21 height 14
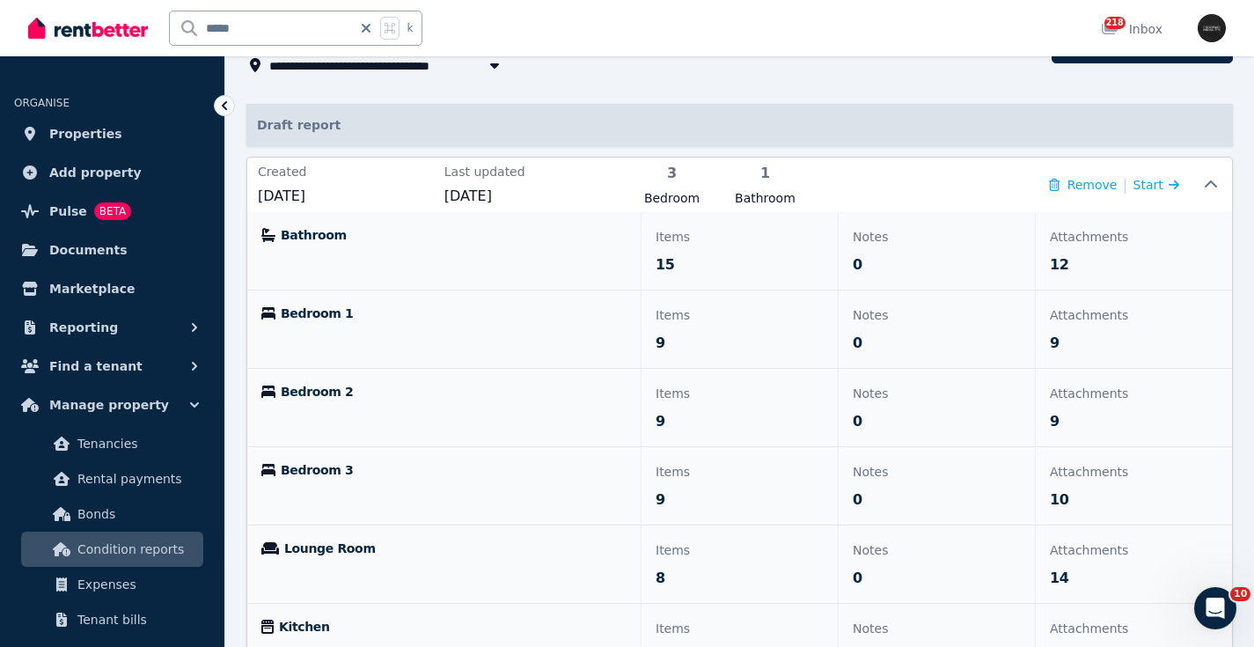
scroll to position [121, 0]
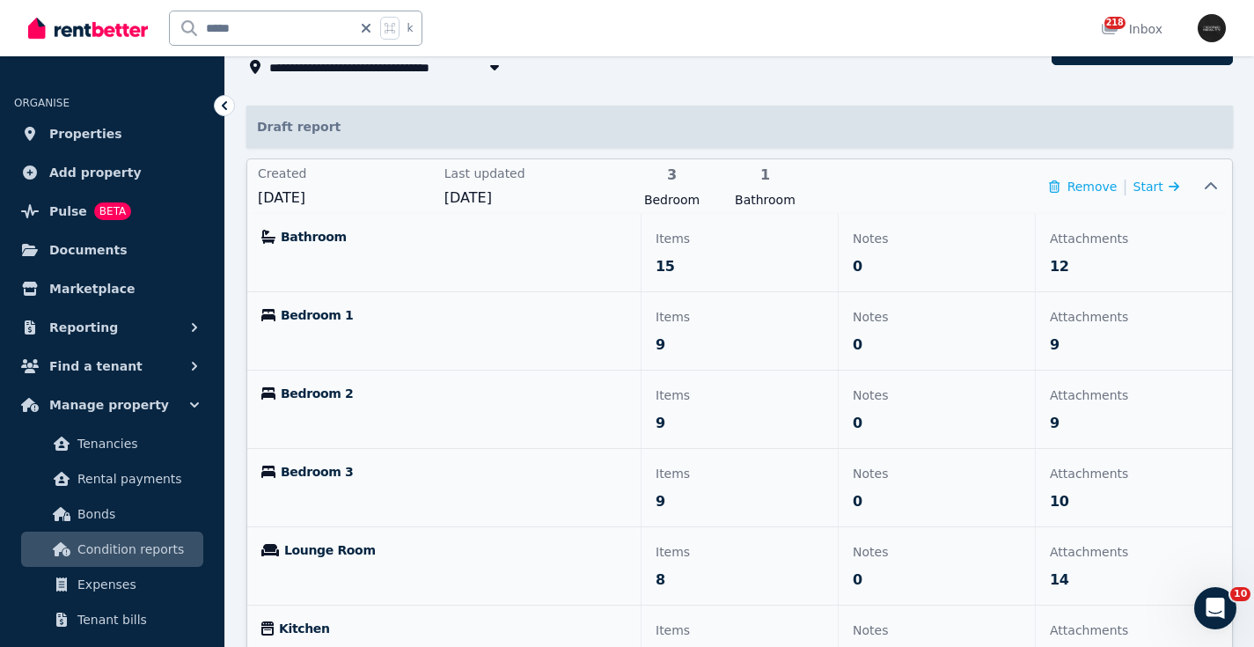
click at [316, 238] on span "Bathroom" at bounding box center [314, 237] width 66 height 18
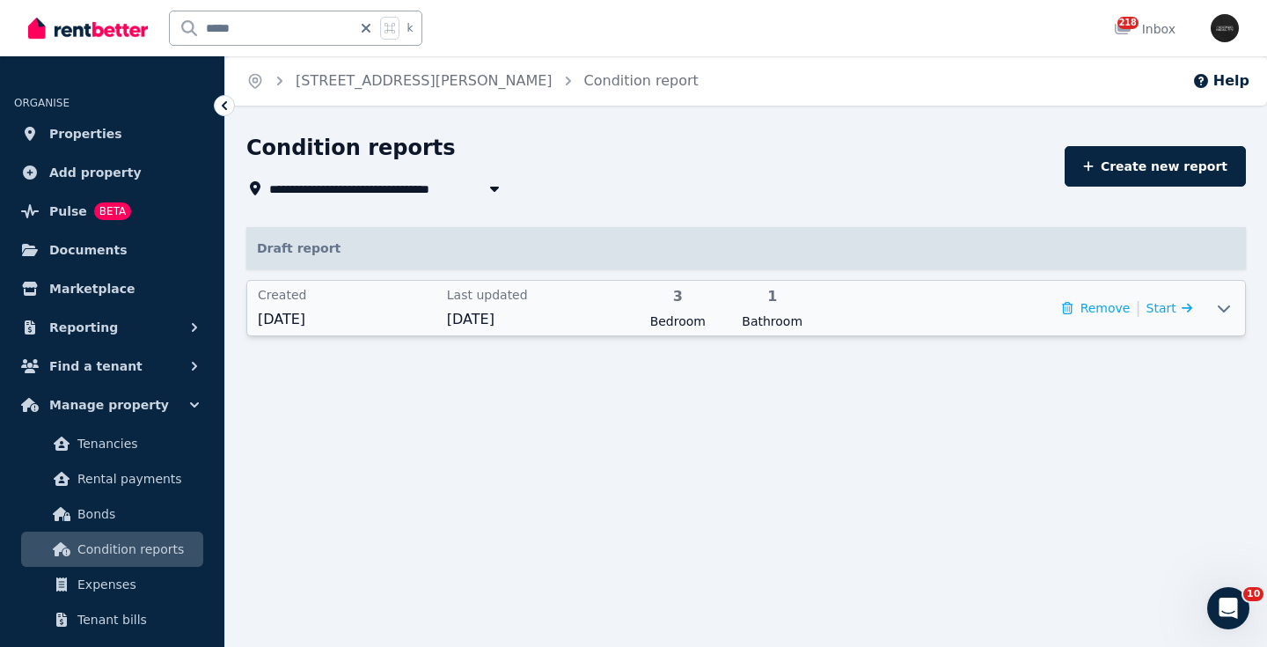
click at [1224, 304] on icon at bounding box center [1223, 308] width 21 height 14
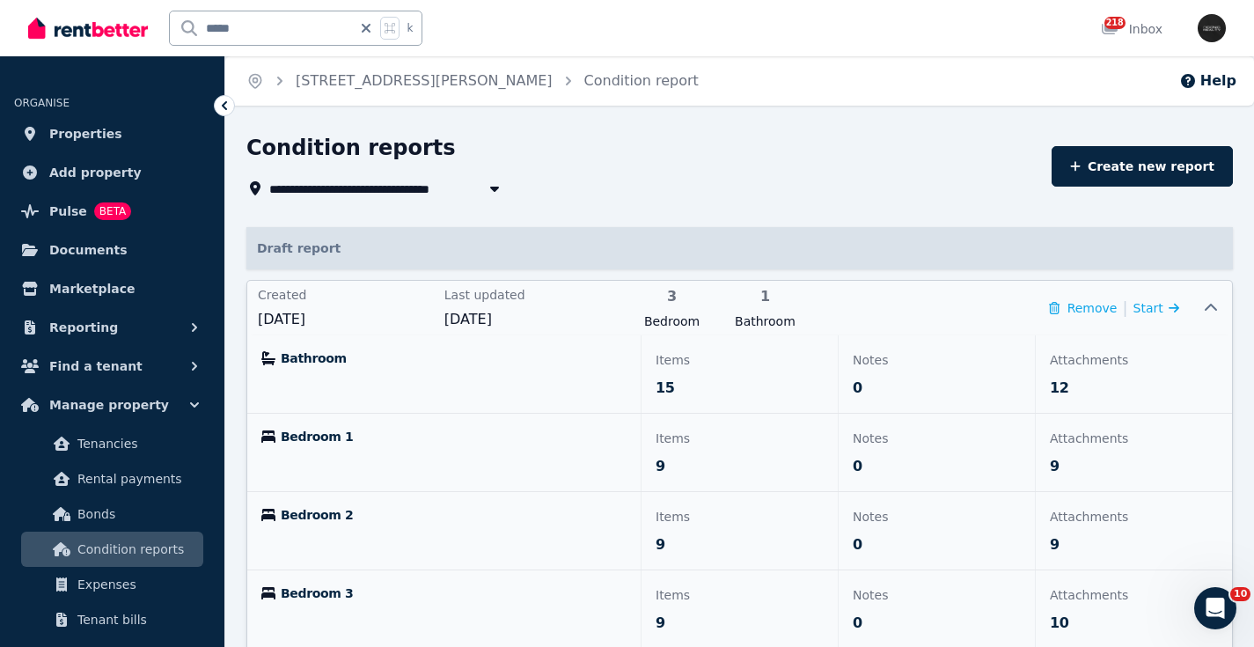
click at [1069, 360] on p "Attachments" at bounding box center [1134, 359] width 168 height 21
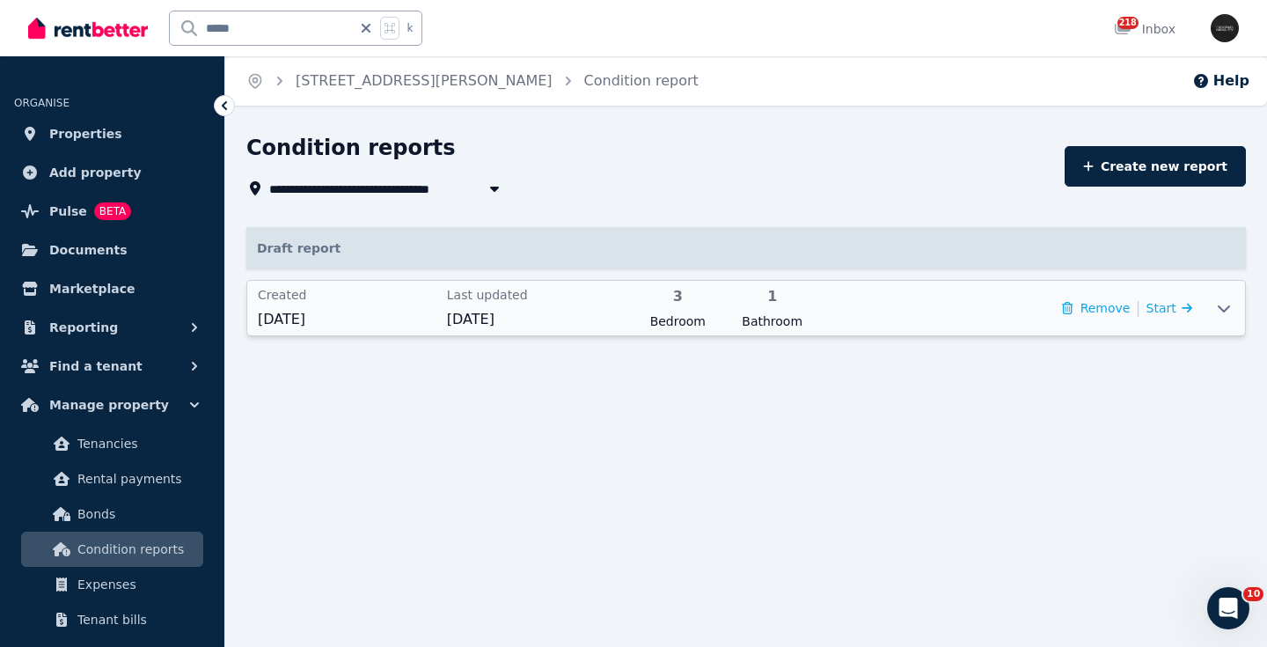
click at [1226, 304] on icon at bounding box center [1223, 308] width 21 height 14
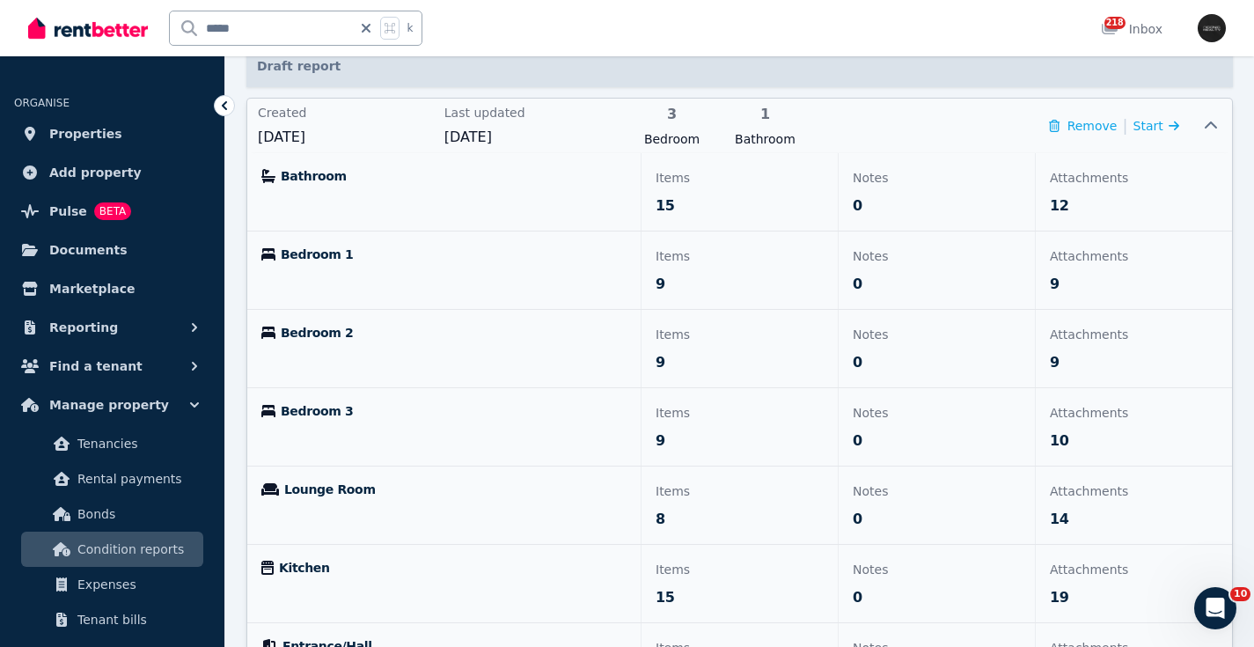
scroll to position [181, 0]
click at [1091, 183] on p "Attachments" at bounding box center [1134, 178] width 168 height 21
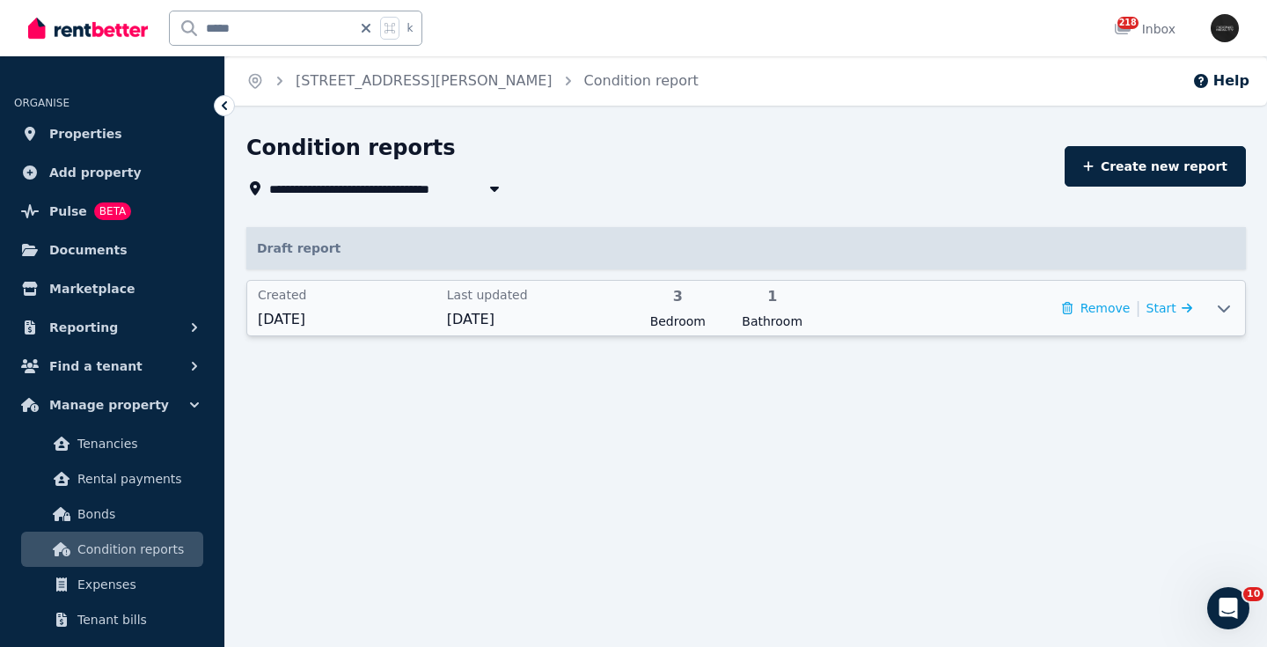
click at [1229, 308] on icon at bounding box center [1223, 308] width 21 height 14
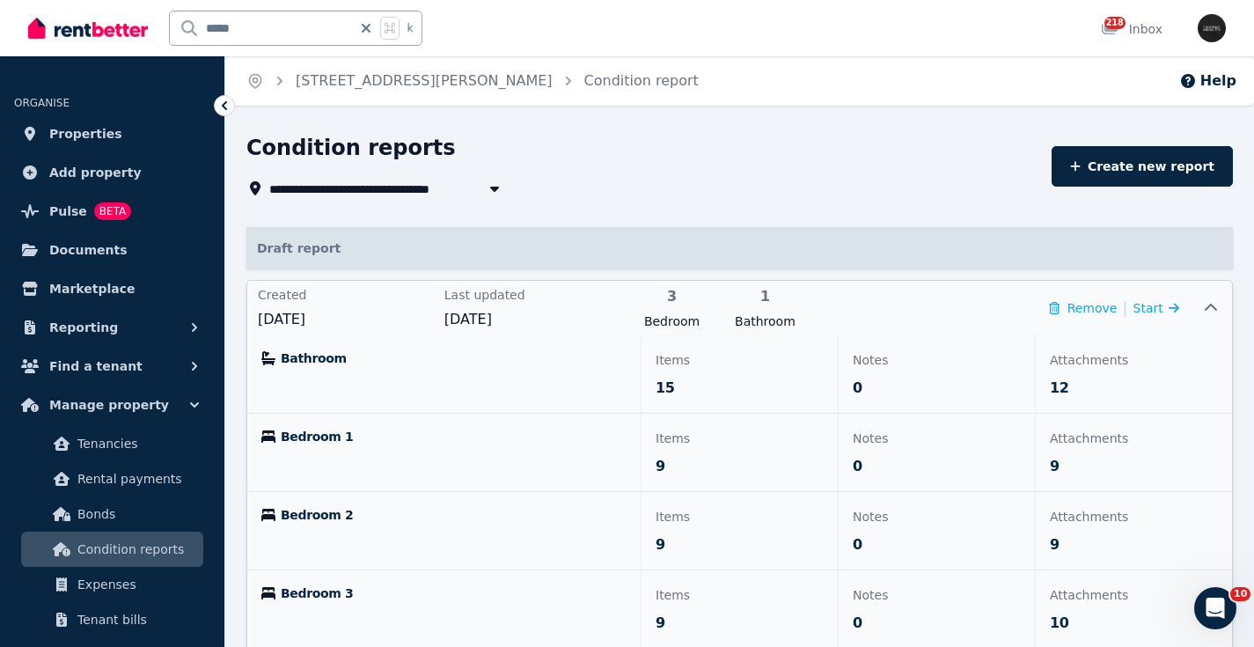
click at [1072, 358] on p "Attachments" at bounding box center [1134, 359] width 168 height 21
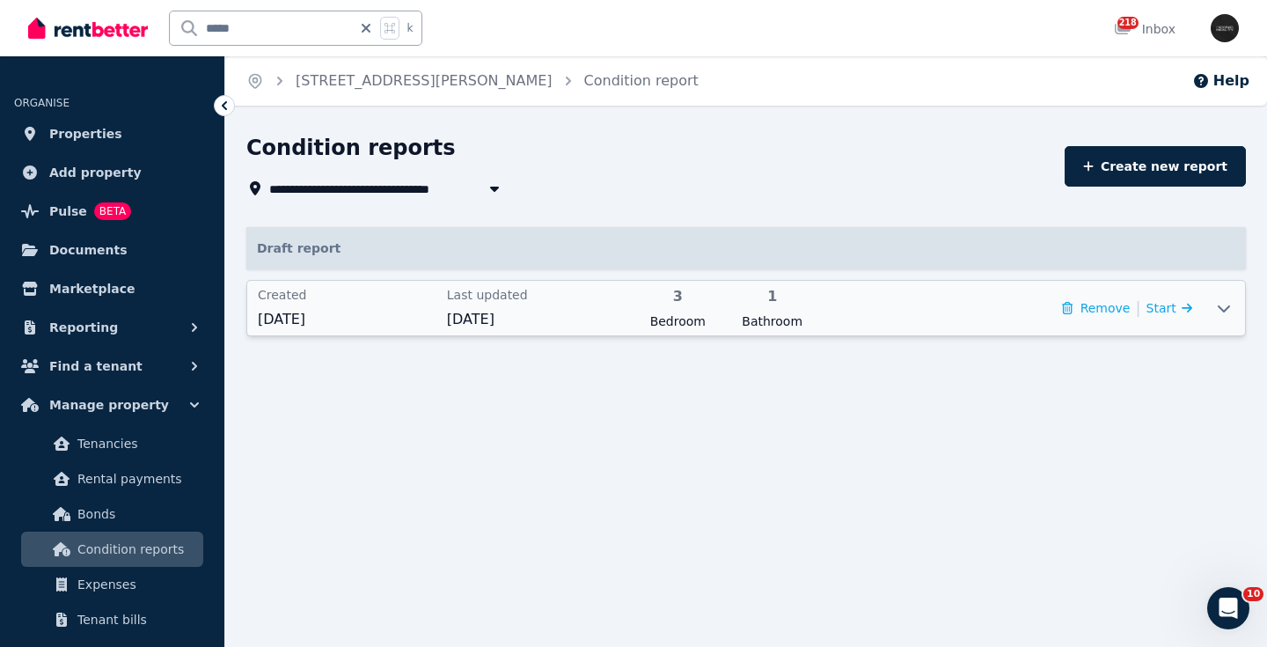
click at [1229, 307] on icon at bounding box center [1224, 308] width 12 height 7
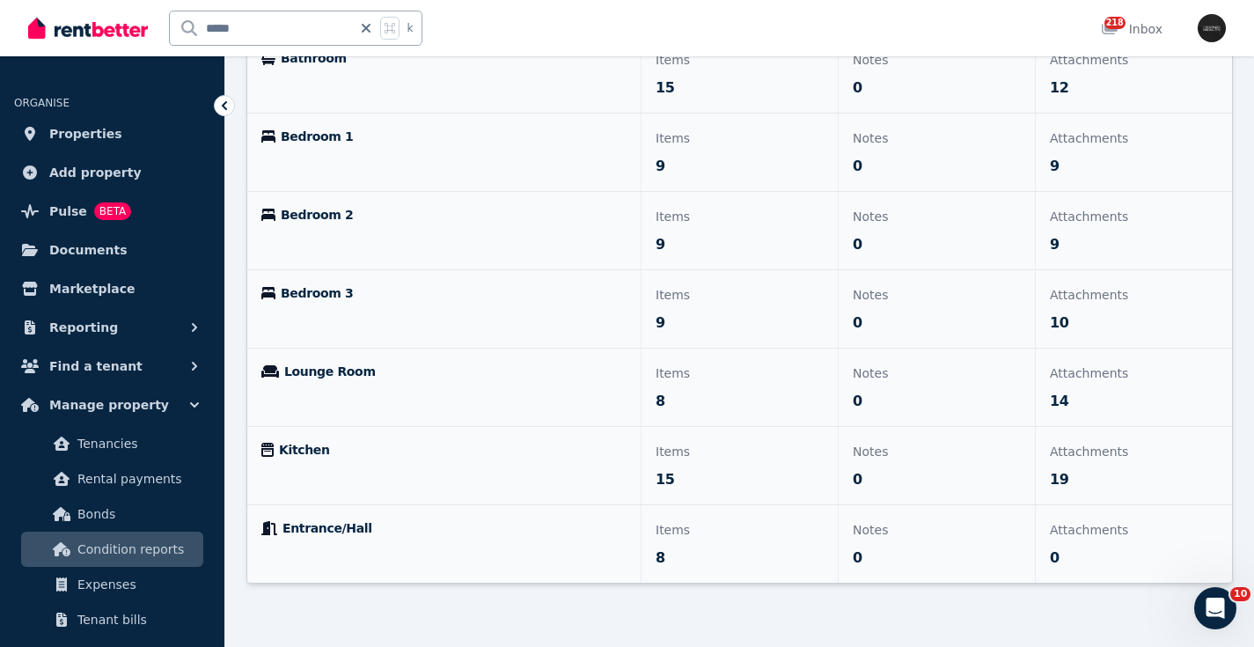
scroll to position [300, 0]
click at [1219, 597] on icon "Open Intercom Messenger" at bounding box center [1212, 605] width 29 height 29
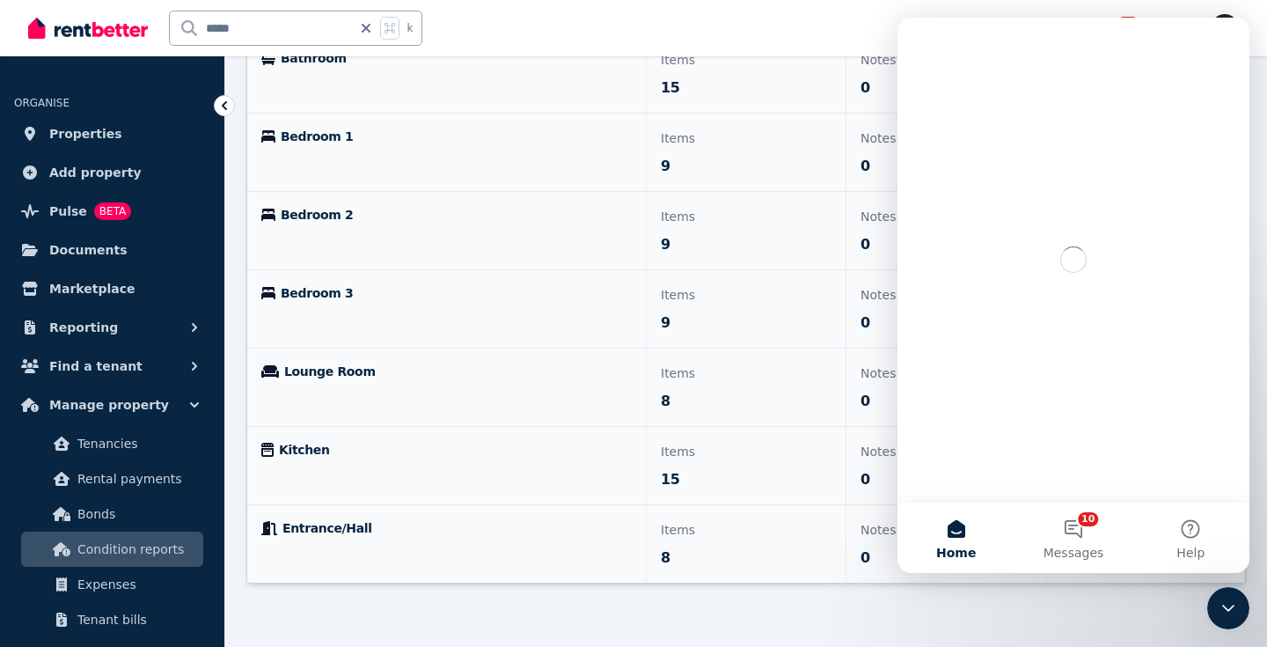
scroll to position [0, 0]
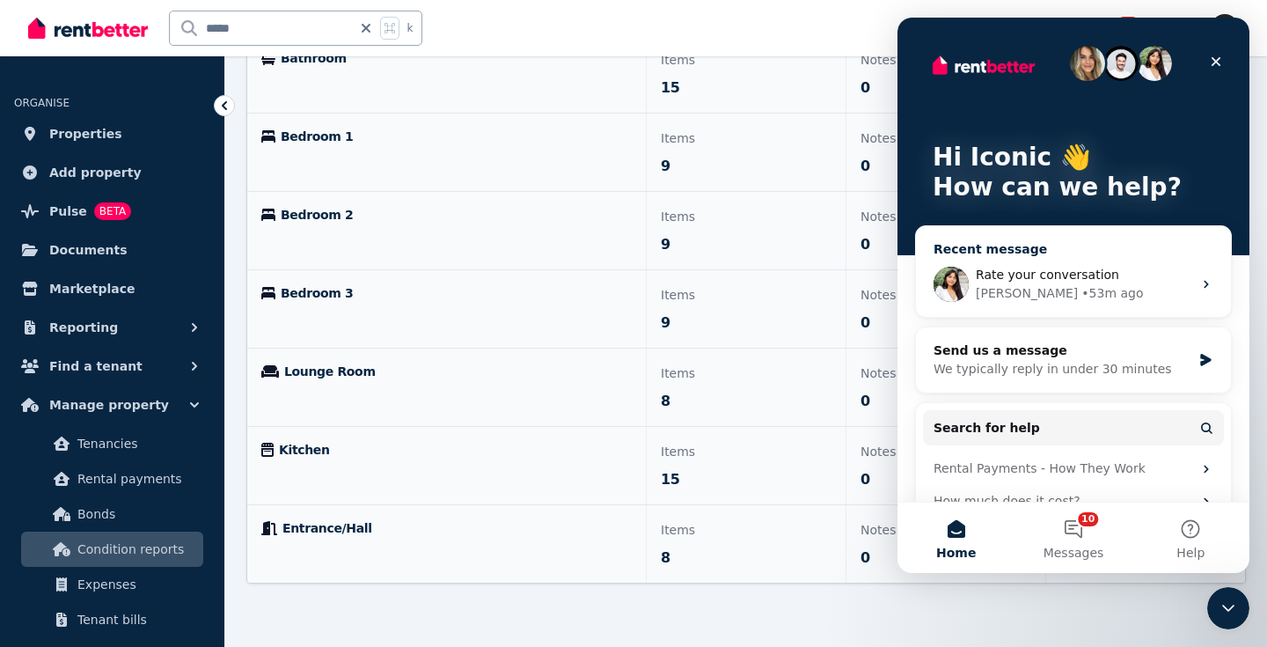
click at [1082, 276] on span "Rate your conversation" at bounding box center [1047, 274] width 143 height 14
click at [1096, 354] on div "Send us a message" at bounding box center [1062, 350] width 258 height 18
drag, startPoint x: 1192, startPoint y: 354, endPoint x: 1201, endPoint y: 343, distance: 13.7
click at [1190, 355] on div "Send us a message We typically reply in under 30 minutes" at bounding box center [1073, 359] width 315 height 65
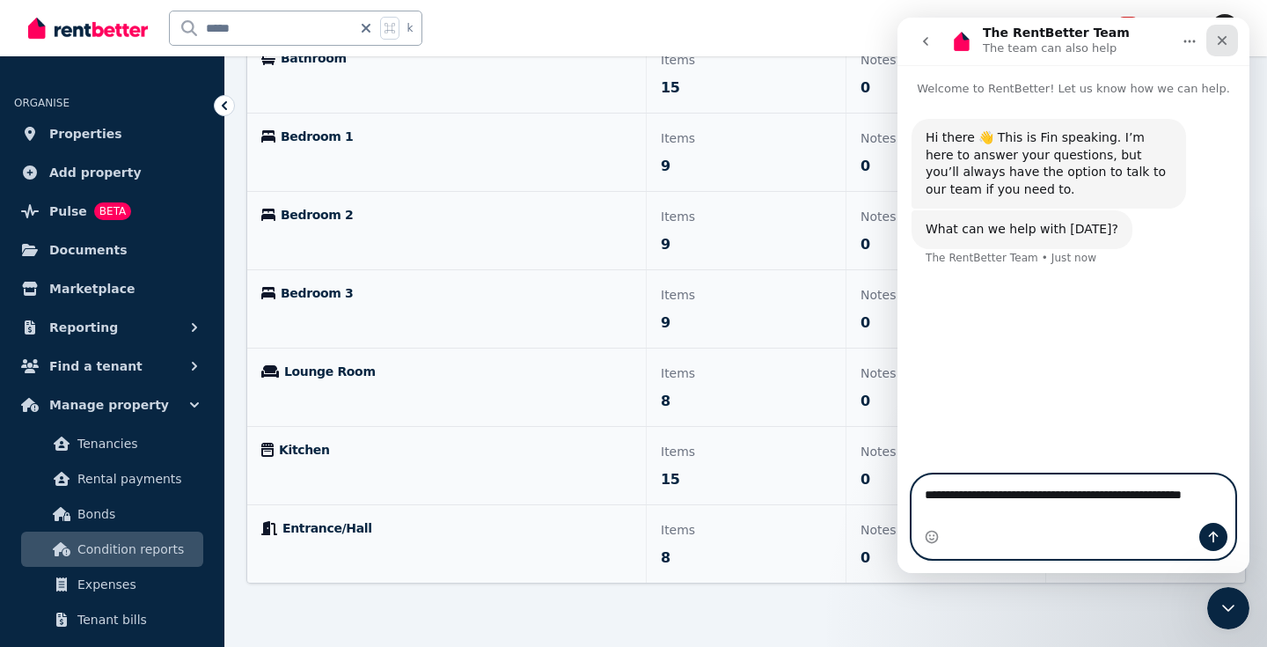
type textarea "**********"
click at [1220, 33] on div "Close" at bounding box center [1222, 41] width 32 height 32
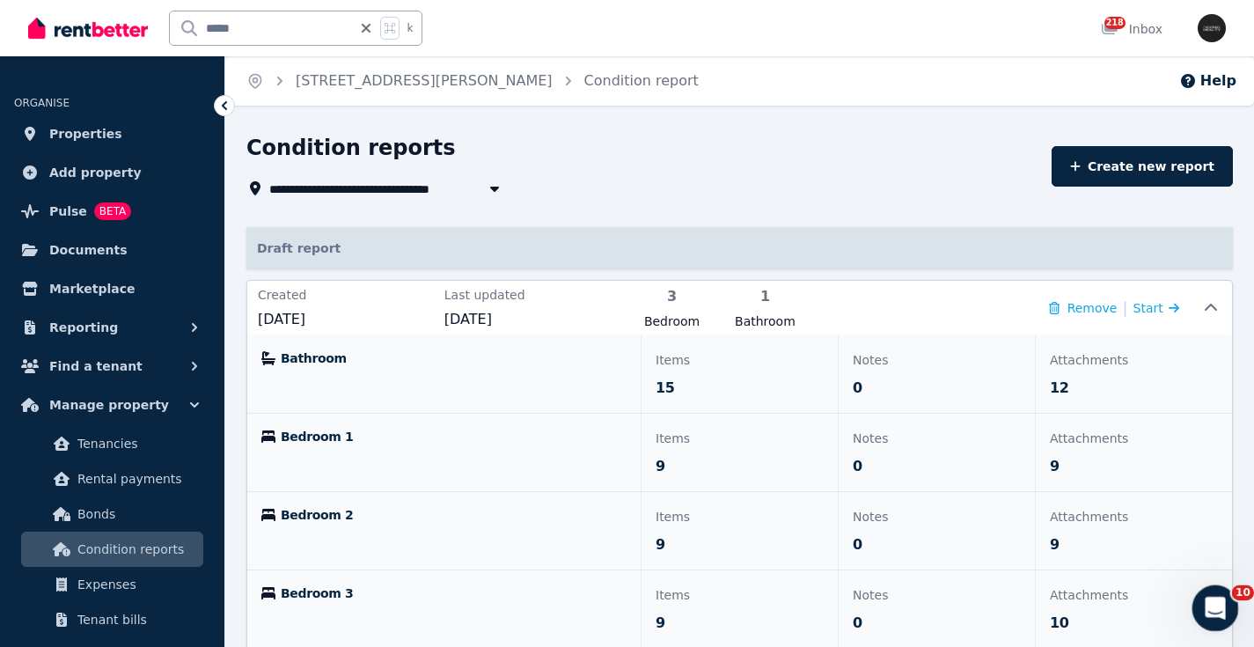
click at [1212, 599] on icon "Open Intercom Messenger" at bounding box center [1212, 605] width 12 height 14
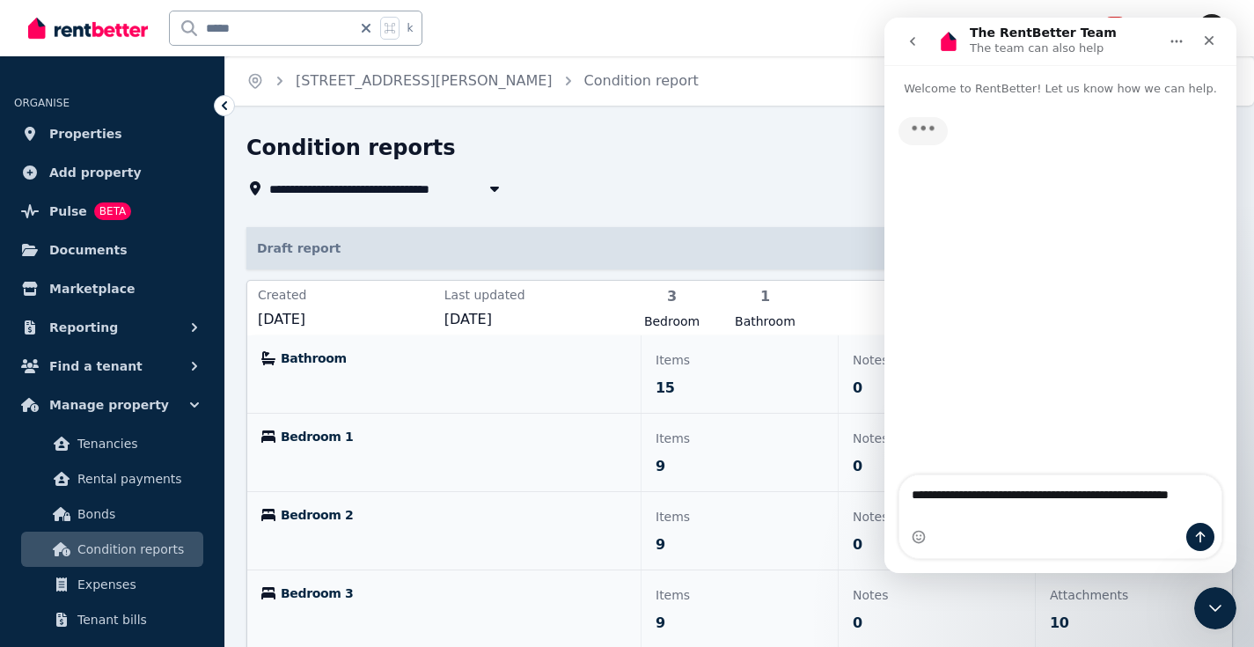
click at [1150, 494] on textarea "**********" at bounding box center [1060, 499] width 322 height 48
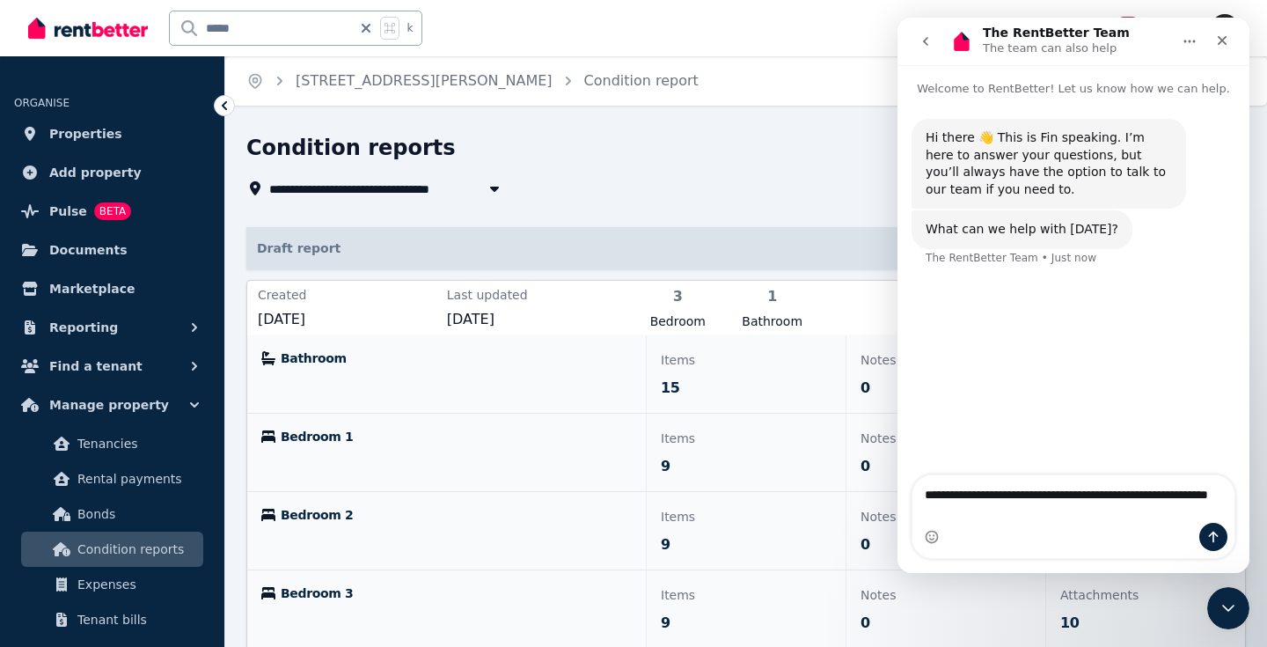
type textarea "**********"
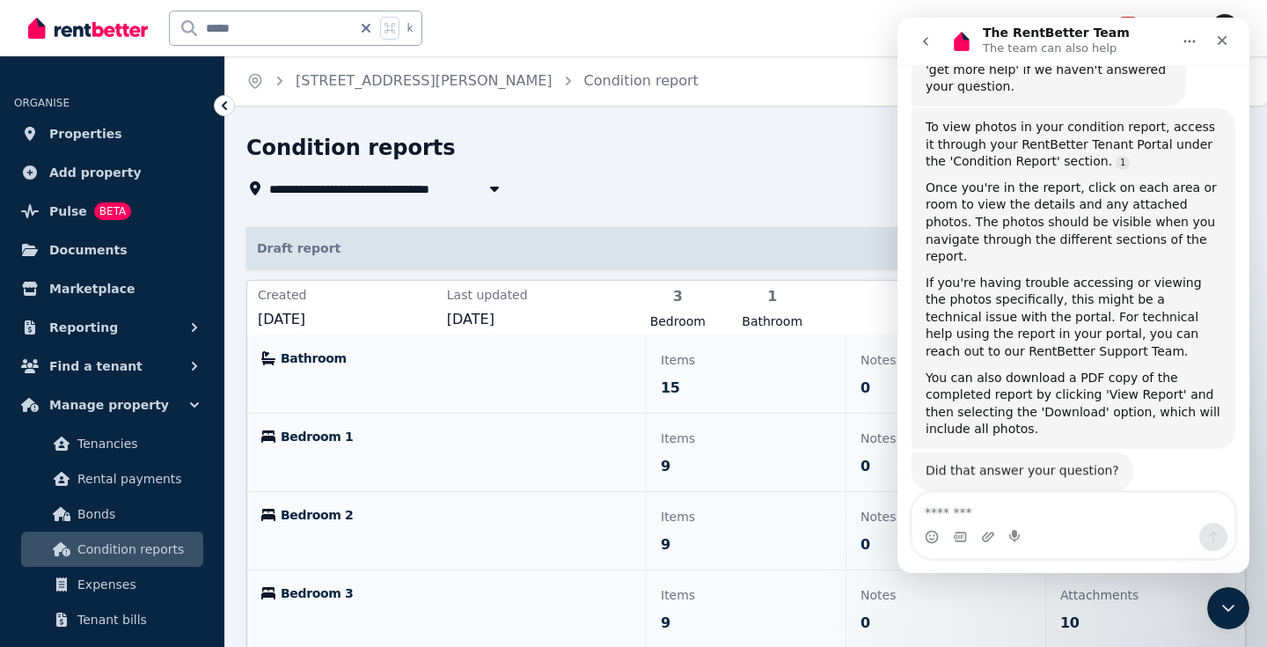
scroll to position [301, 0]
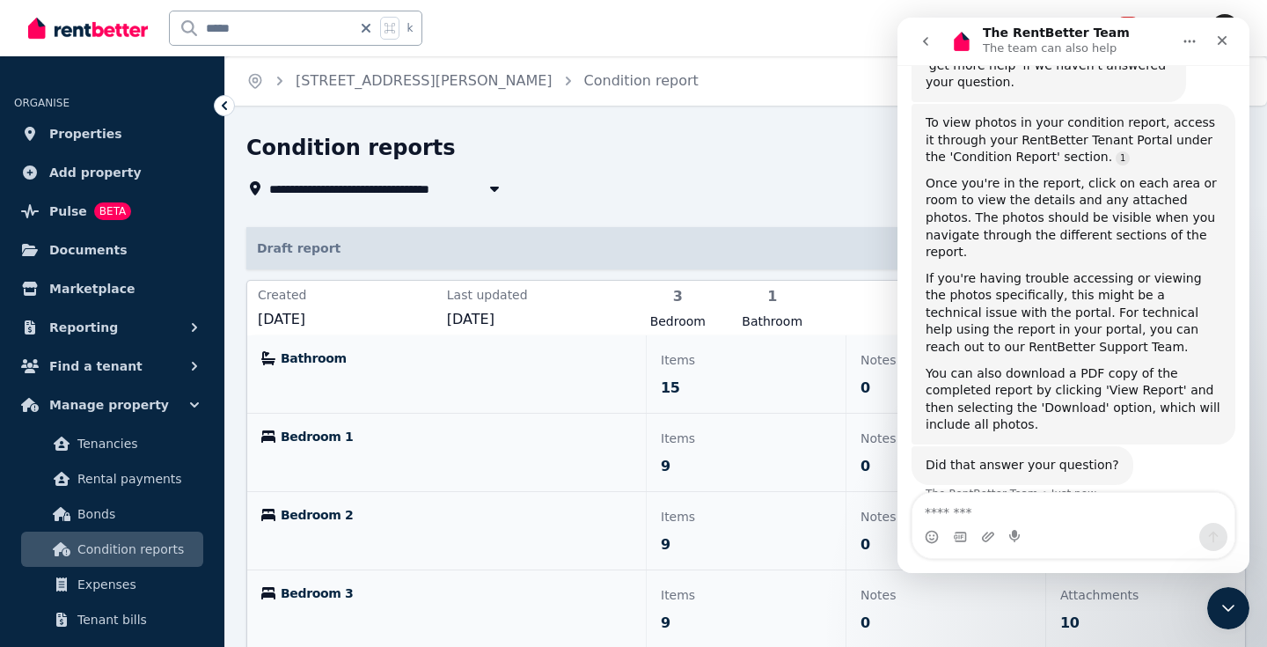
click at [961, 508] on textarea "Message…" at bounding box center [1073, 508] width 322 height 30
type textarea "**"
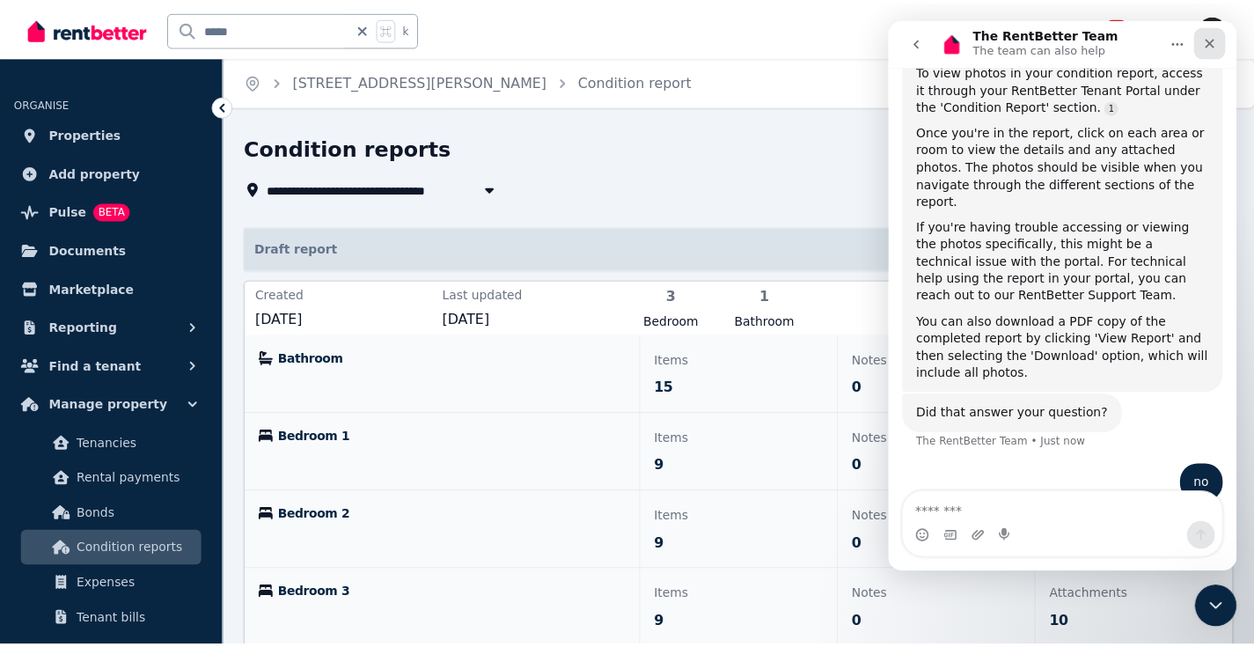
scroll to position [410, 0]
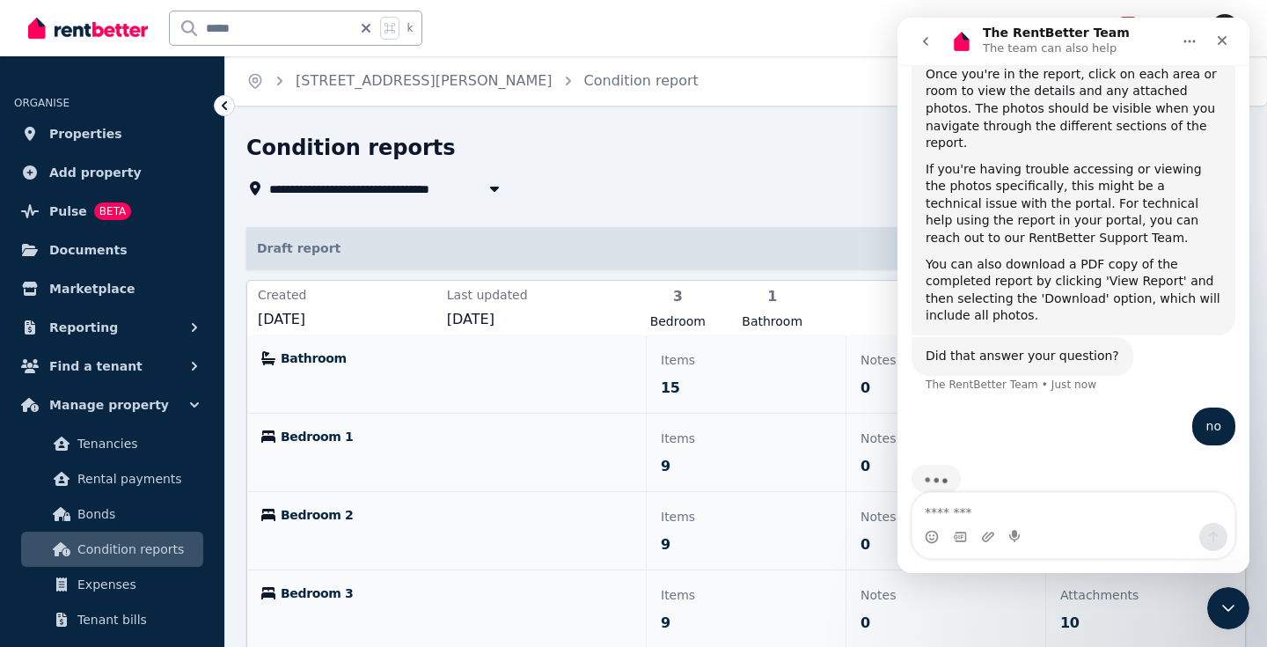
drag, startPoint x: 1222, startPoint y: 41, endPoint x: 900, endPoint y: 121, distance: 331.8
click at [1221, 41] on icon "Close" at bounding box center [1223, 41] width 10 height 10
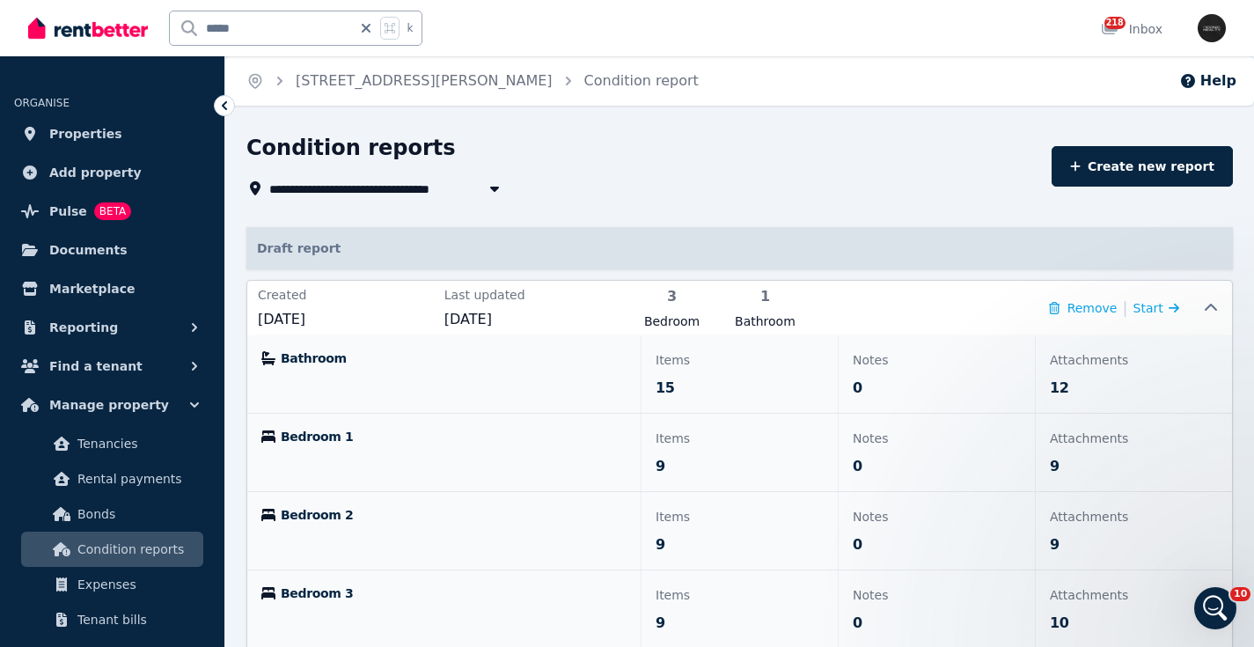
click at [777, 162] on div "Condition reports" at bounding box center [643, 150] width 794 height 33
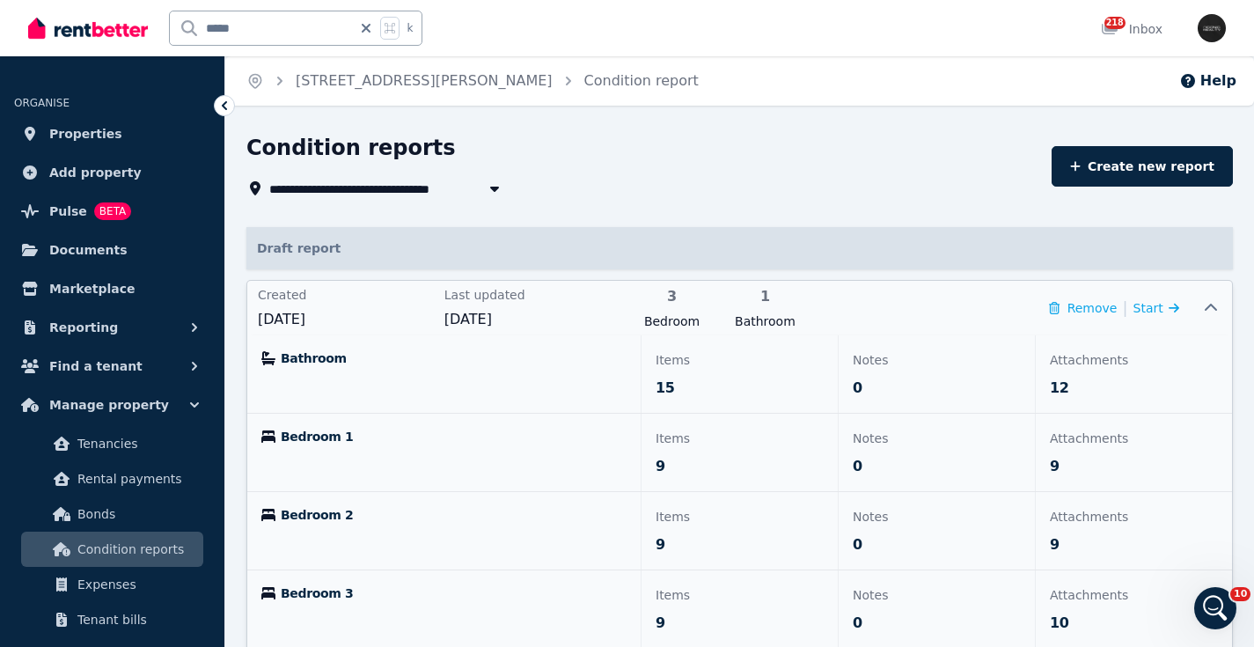
click at [1217, 301] on div at bounding box center [1210, 308] width 42 height 55
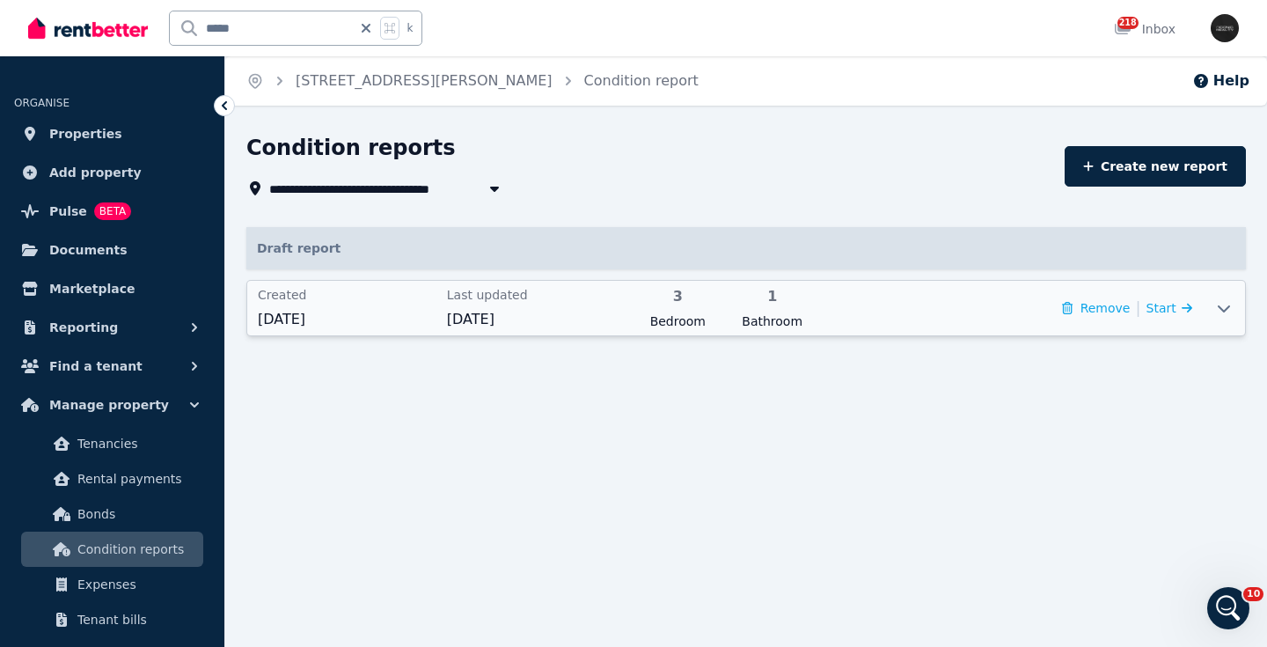
click at [1223, 305] on icon at bounding box center [1223, 308] width 21 height 14
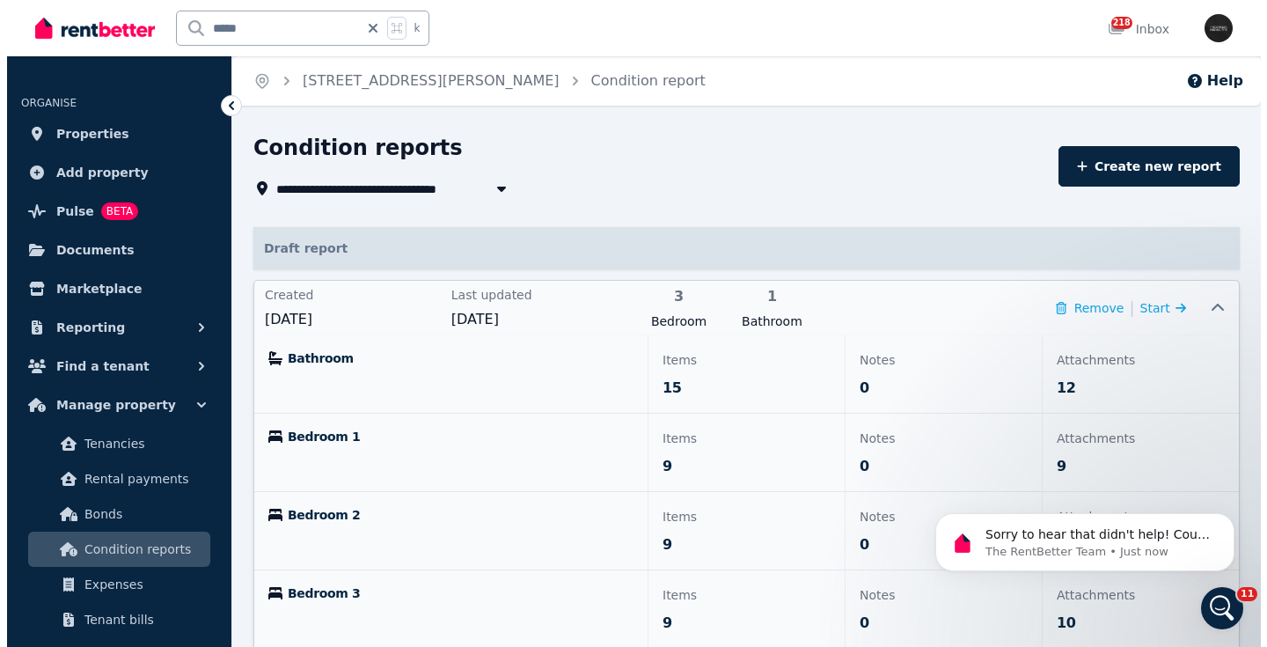
scroll to position [0, 0]
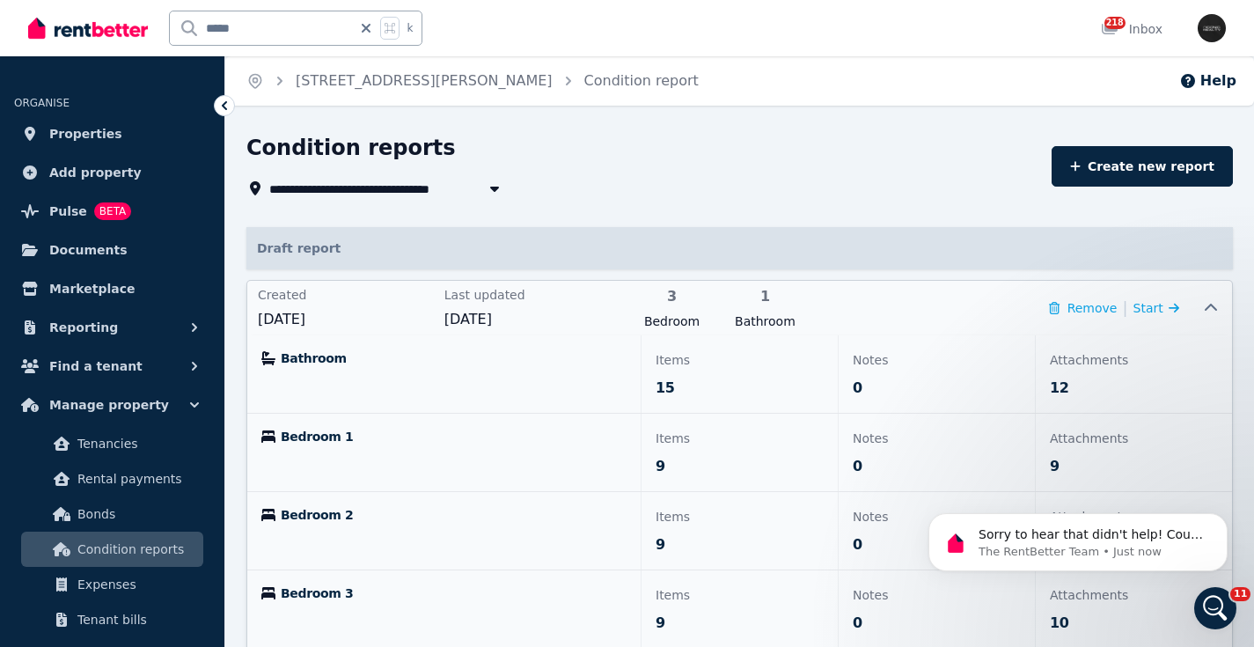
click at [1095, 356] on p "Attachments" at bounding box center [1134, 359] width 168 height 21
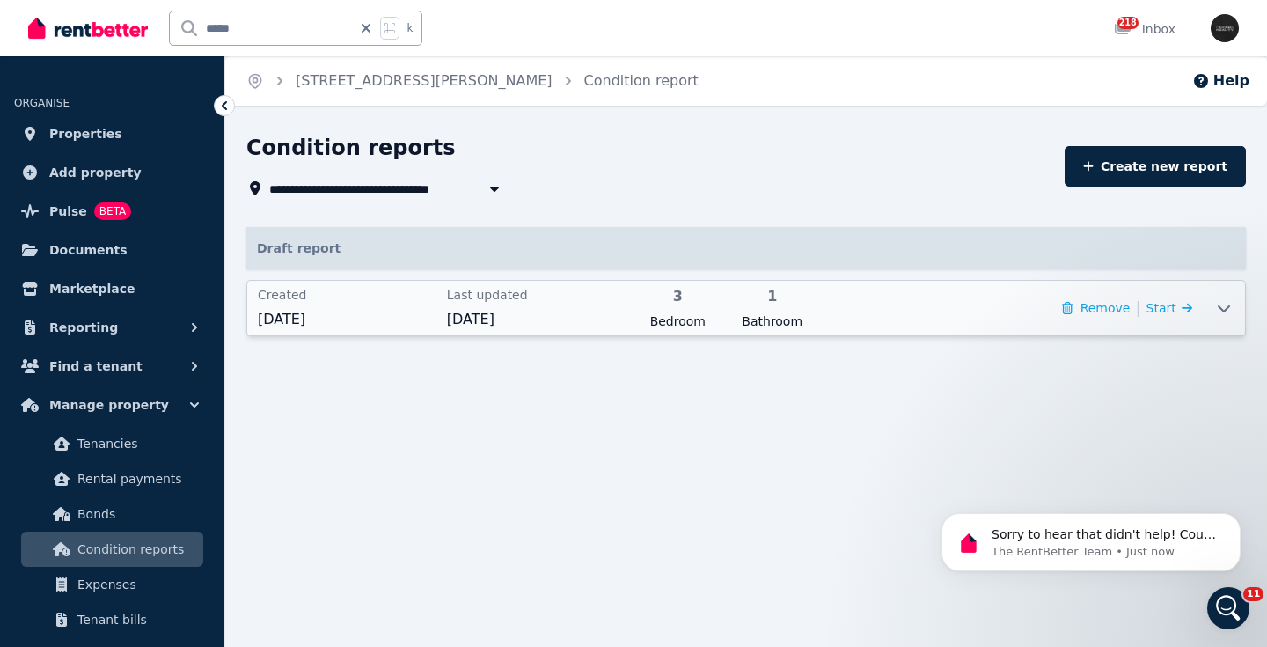
click at [1218, 303] on icon at bounding box center [1223, 308] width 21 height 14
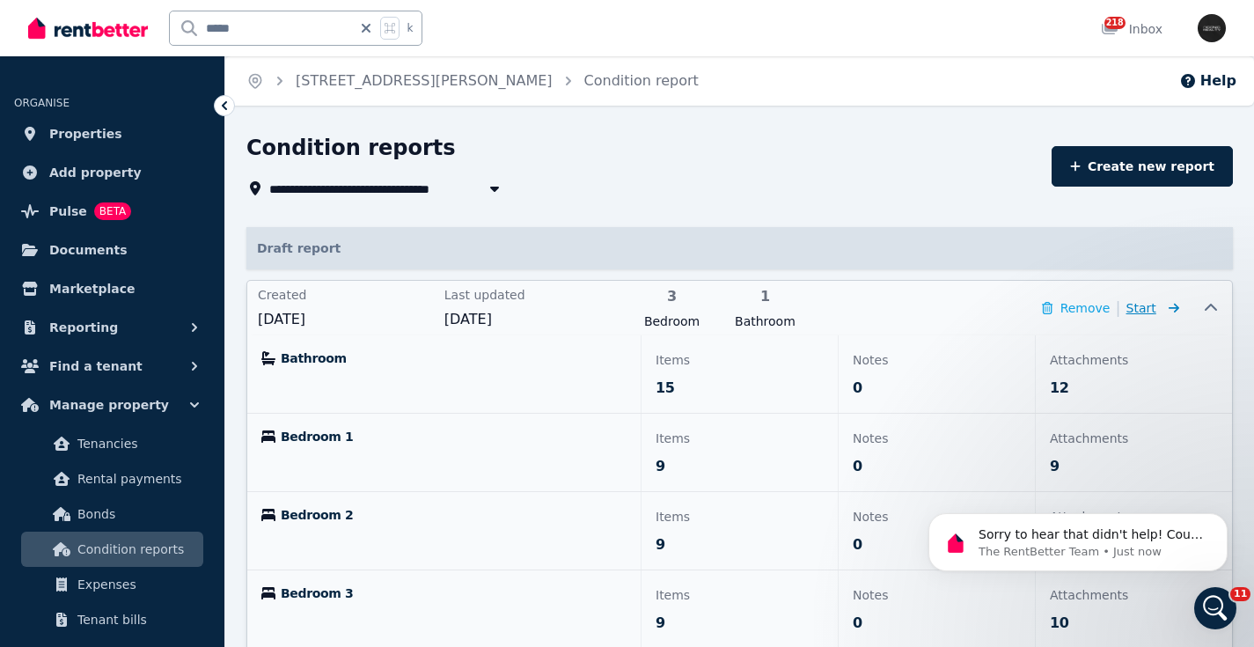
click at [1175, 304] on icon at bounding box center [1170, 308] width 18 height 12
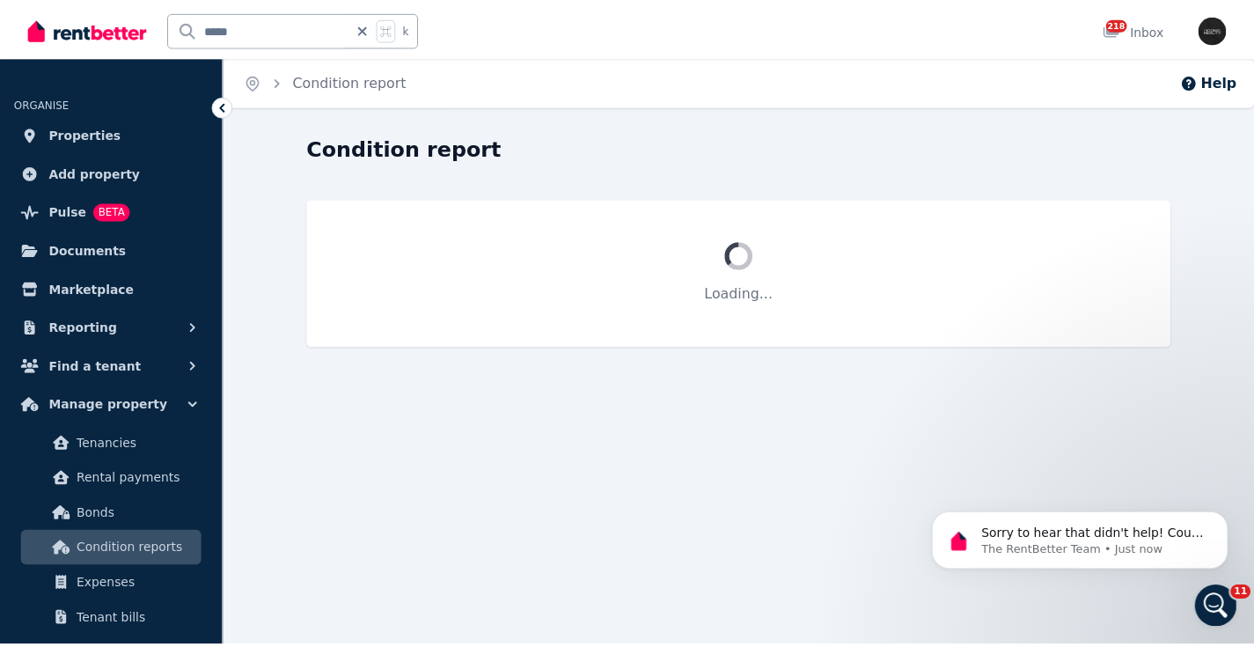
scroll to position [346, 0]
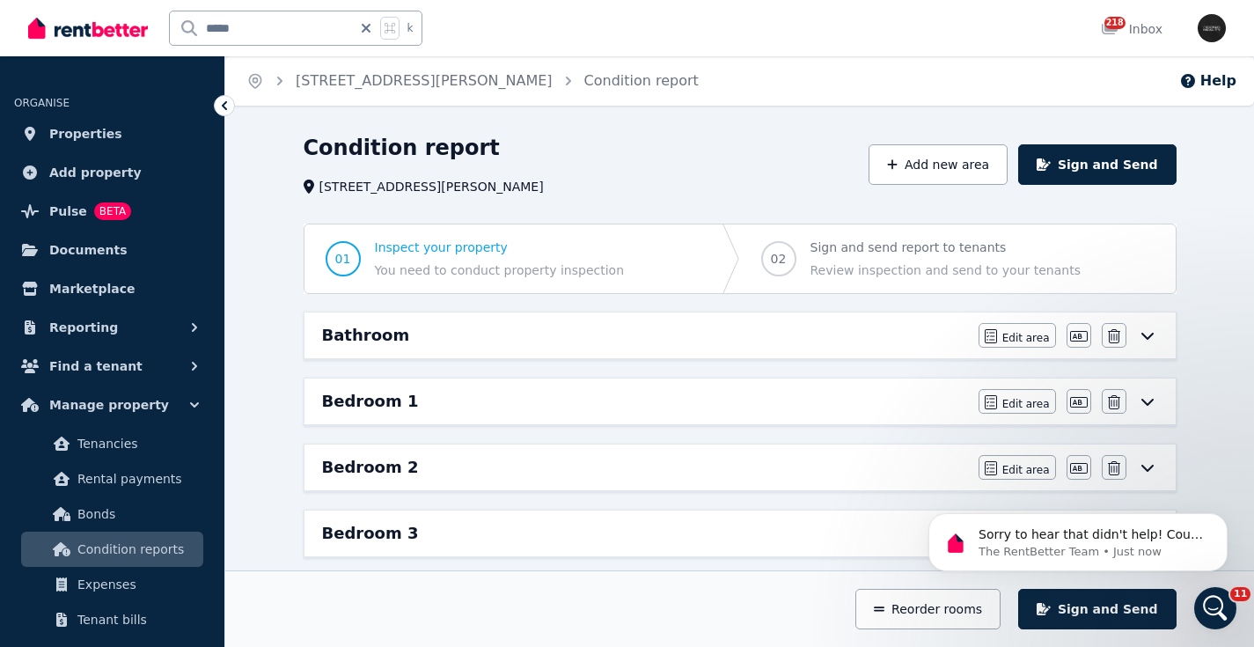
click at [395, 338] on h6 "Bathroom" at bounding box center [366, 335] width 88 height 25
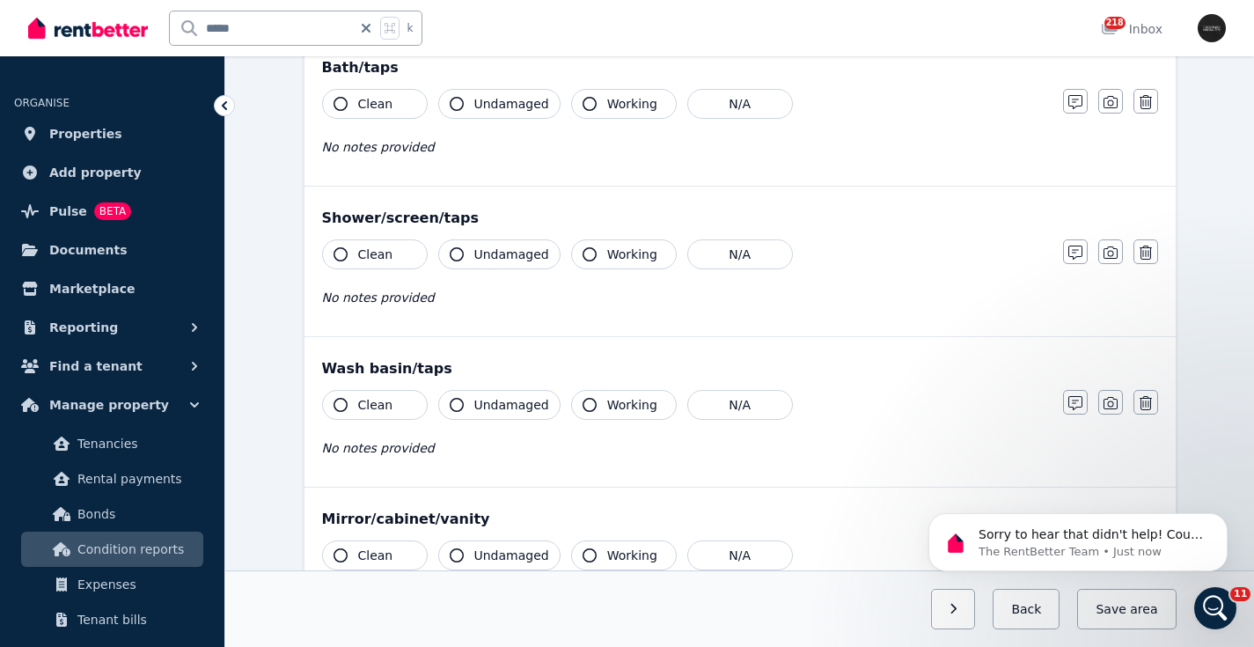
scroll to position [2231, 0]
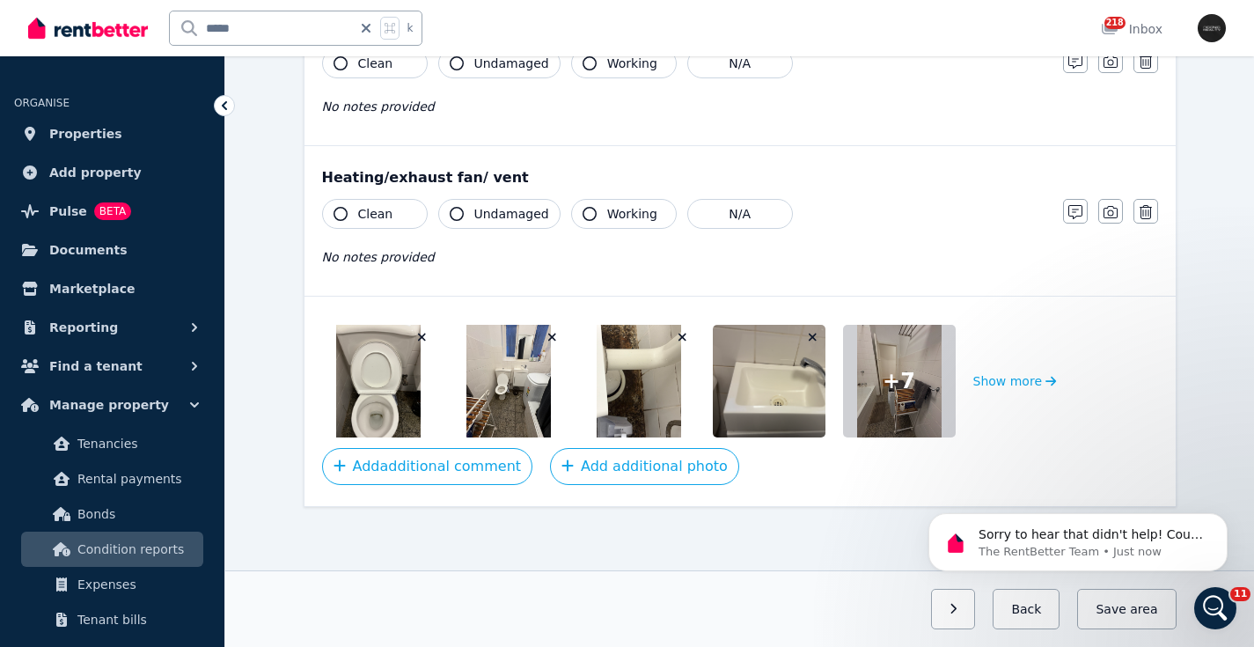
click at [381, 381] on img at bounding box center [378, 381] width 84 height 113
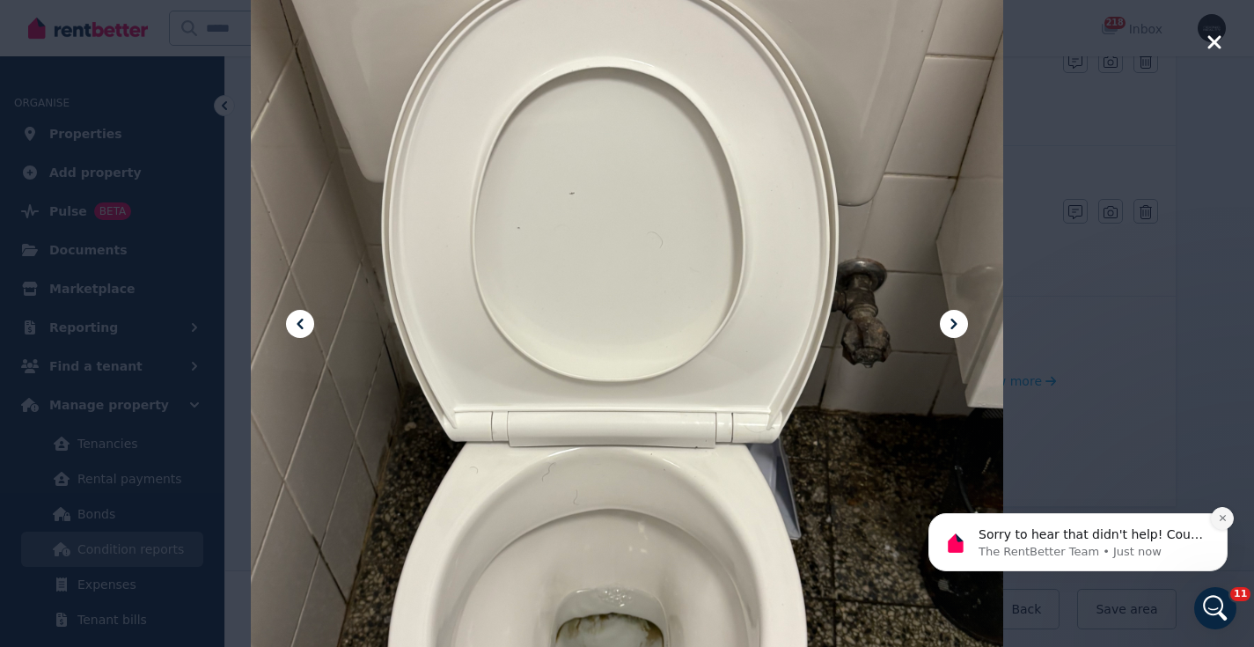
click at [1225, 513] on button "Dismiss notification" at bounding box center [1221, 518] width 23 height 23
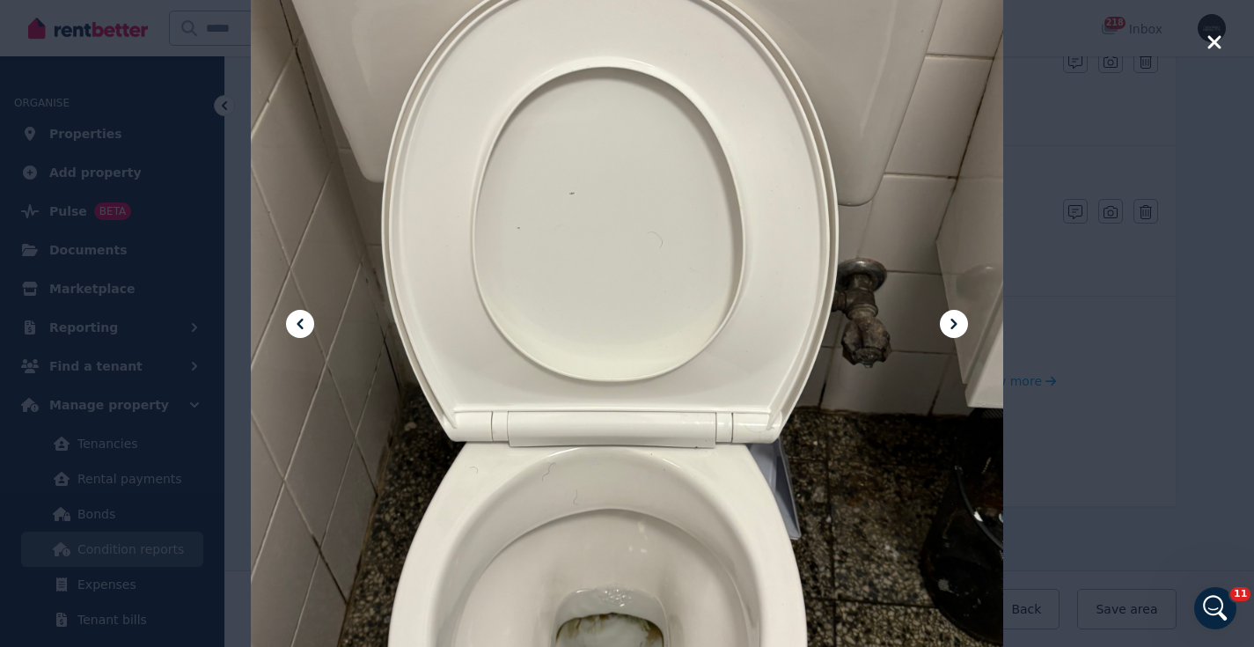
click at [296, 326] on icon at bounding box center [299, 323] width 21 height 21
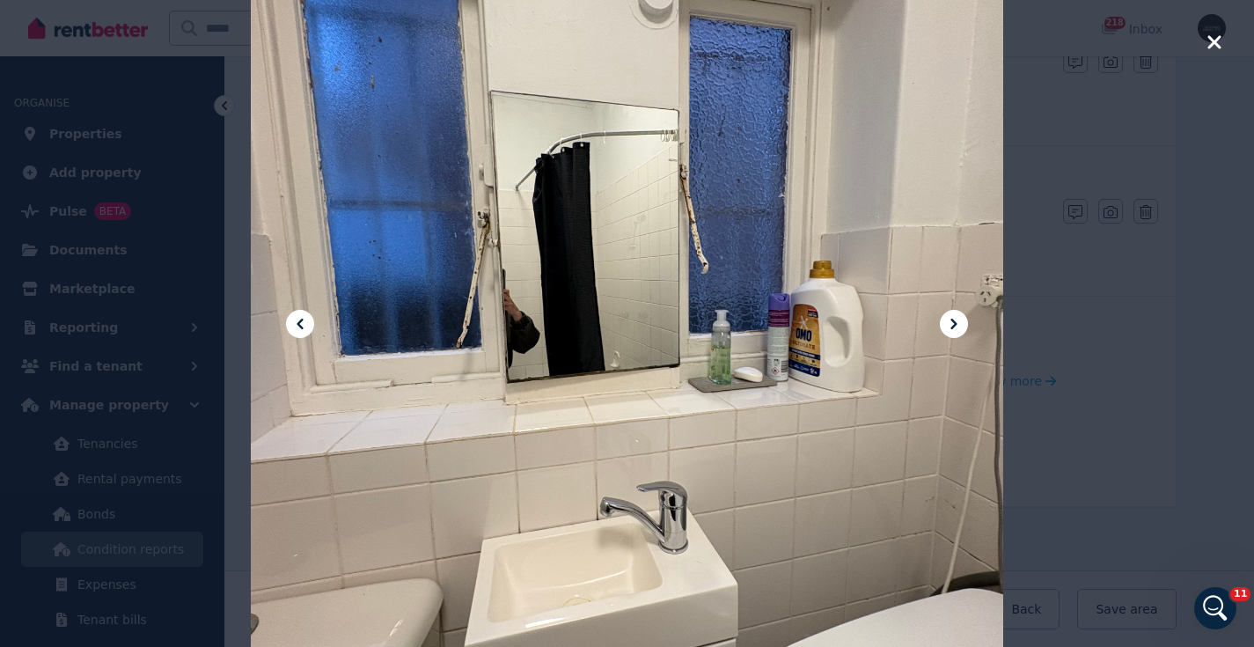
click at [1218, 45] on icon "button" at bounding box center [1213, 41] width 13 height 13
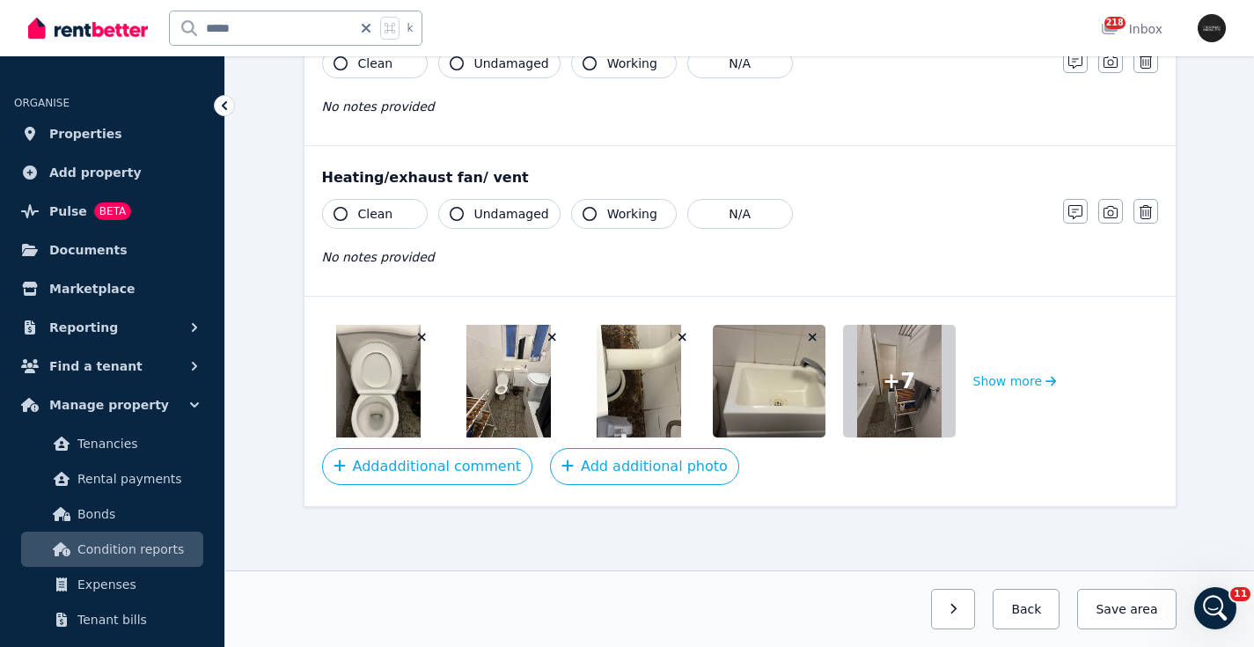
click at [368, 373] on img at bounding box center [378, 381] width 84 height 113
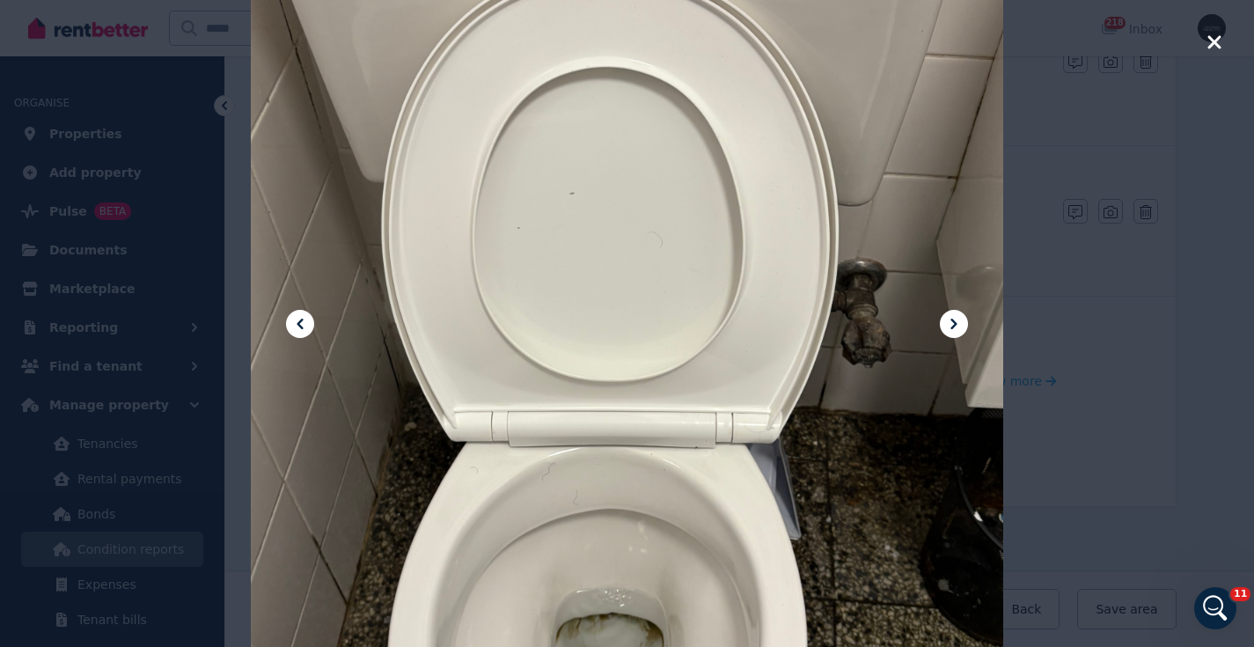
drag, startPoint x: 1131, startPoint y: 447, endPoint x: 1123, endPoint y: 159, distance: 287.8
click at [1123, 159] on div at bounding box center [627, 323] width 1254 height 647
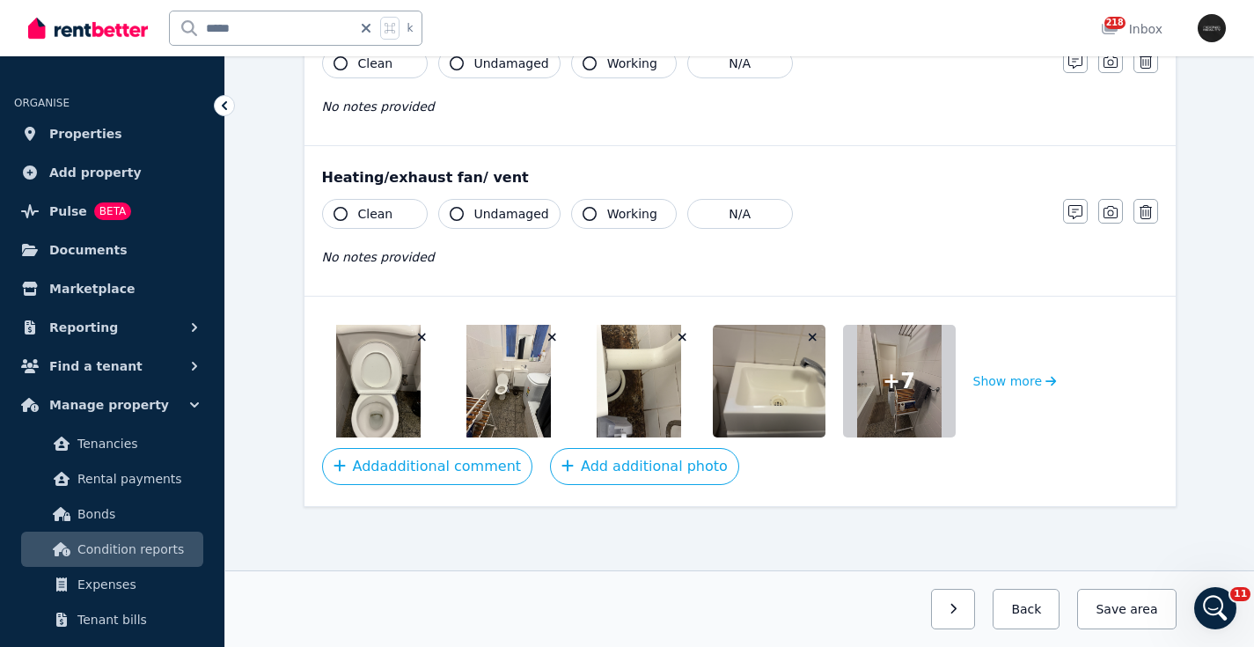
click at [374, 392] on img at bounding box center [378, 381] width 84 height 113
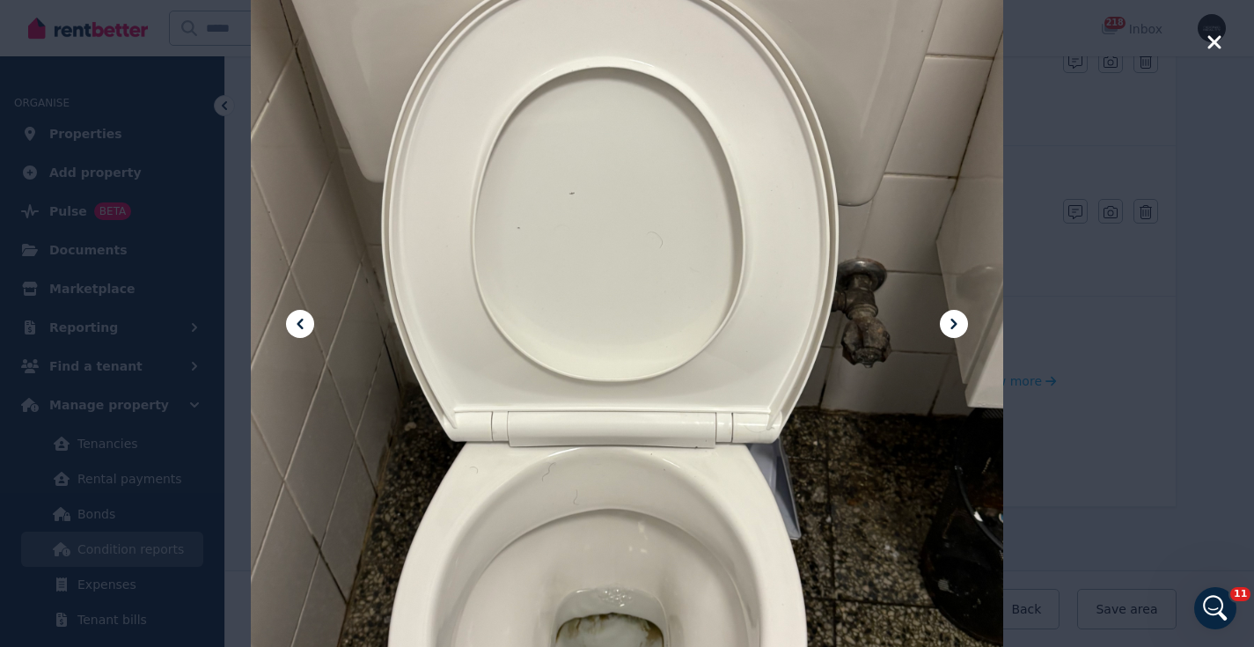
click at [1214, 41] on icon "button" at bounding box center [1213, 41] width 13 height 13
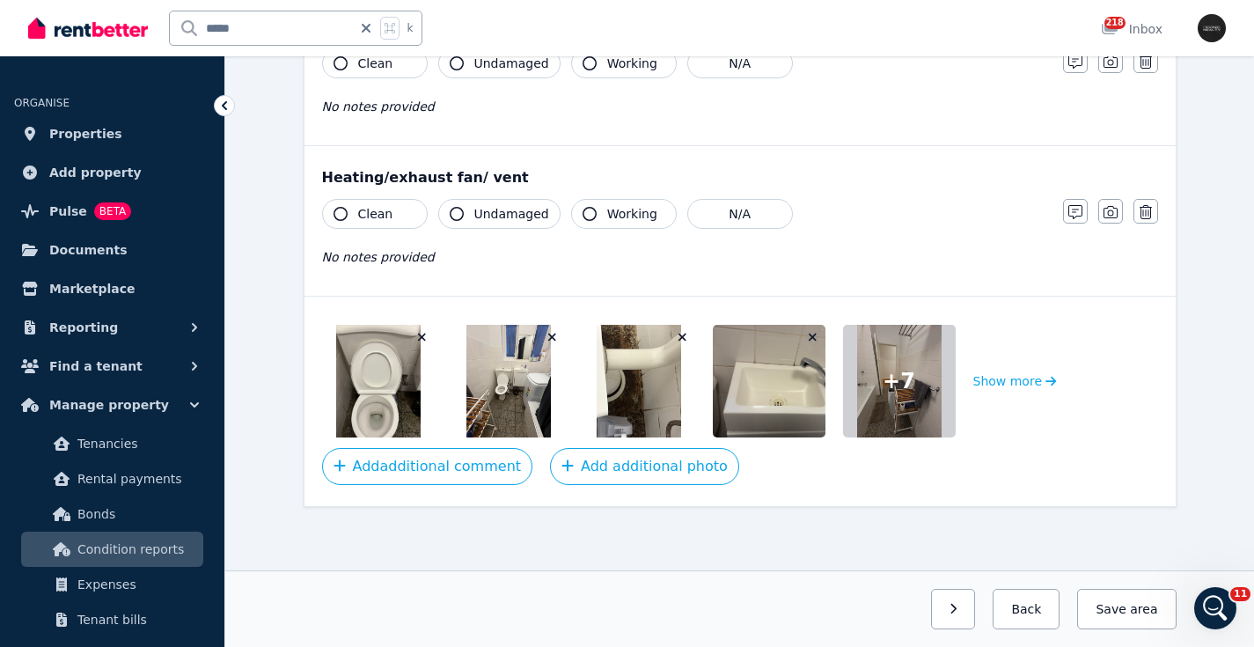
click at [374, 382] on img at bounding box center [378, 381] width 84 height 113
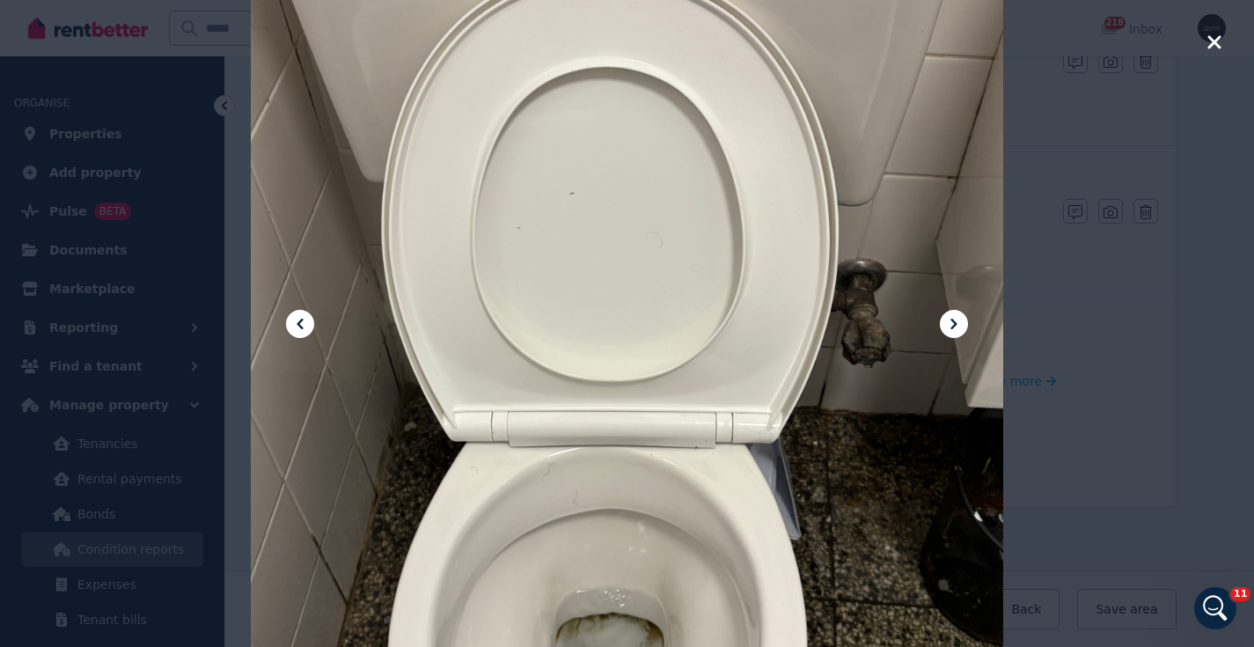
drag, startPoint x: 574, startPoint y: 443, endPoint x: 603, endPoint y: 250, distance: 195.0
click at [603, 241] on div at bounding box center [627, 323] width 752 height 1003
drag, startPoint x: 638, startPoint y: 448, endPoint x: 673, endPoint y: 184, distance: 266.3
click at [670, 164] on div at bounding box center [627, 323] width 752 height 1003
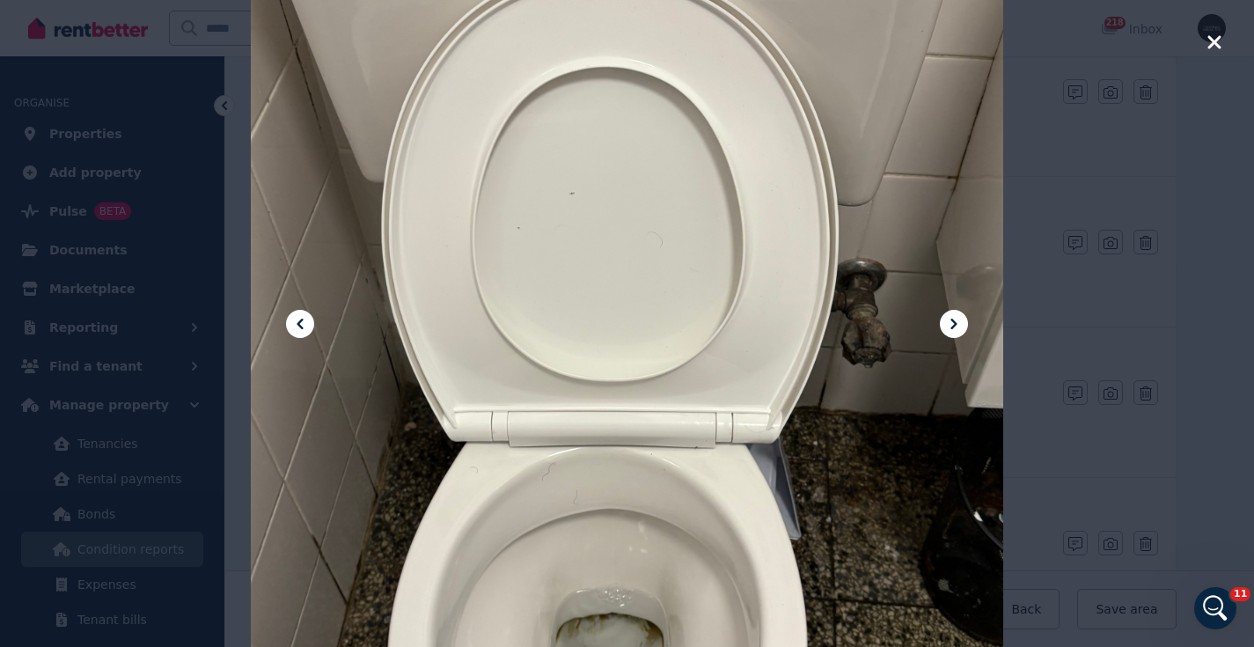
click at [955, 325] on icon at bounding box center [953, 323] width 21 height 21
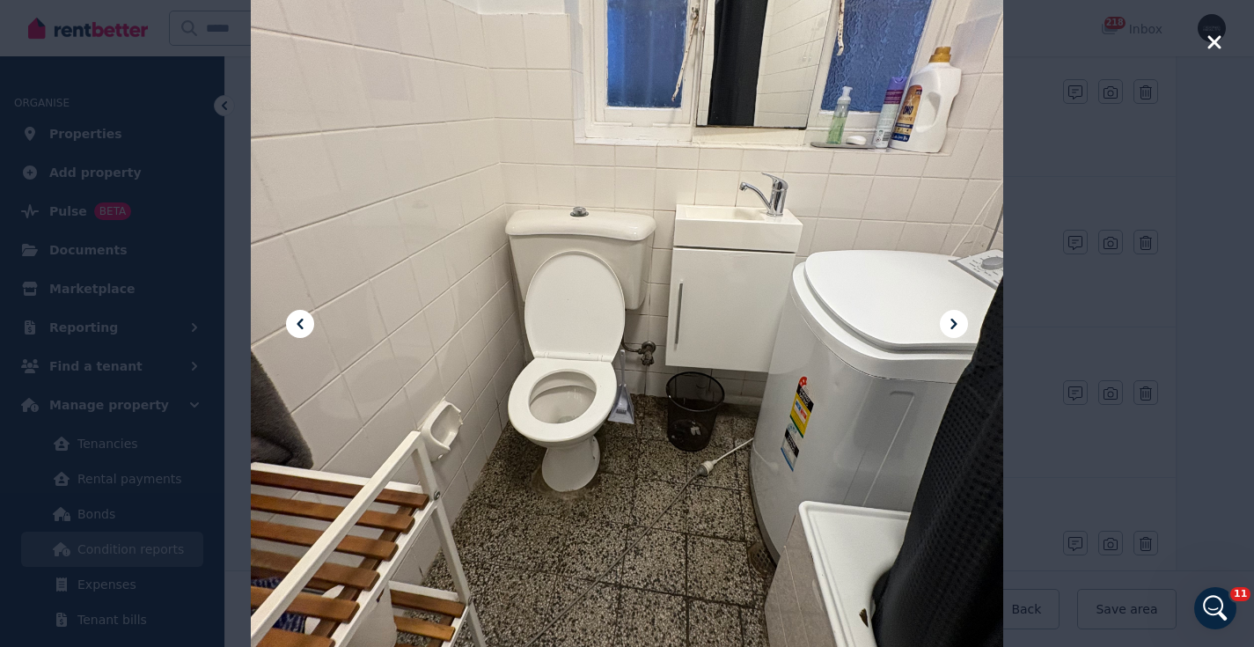
click at [1224, 40] on div at bounding box center [627, 323] width 1254 height 647
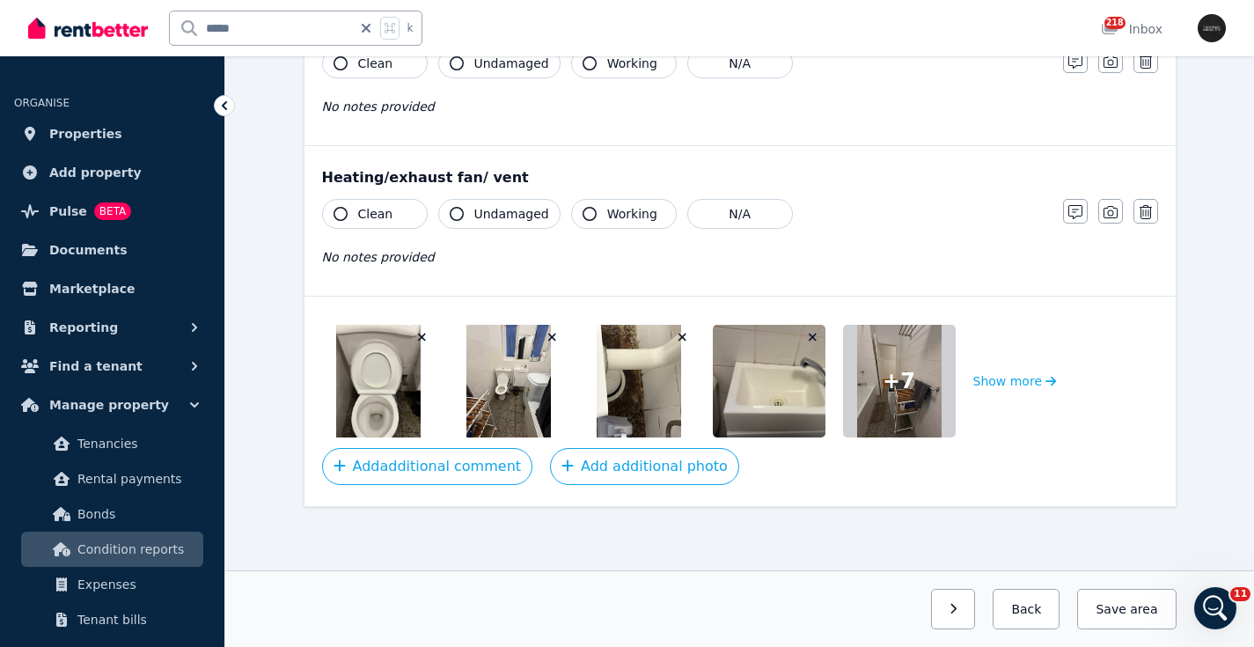
scroll to position [2231, 0]
click at [382, 386] on img at bounding box center [378, 381] width 84 height 113
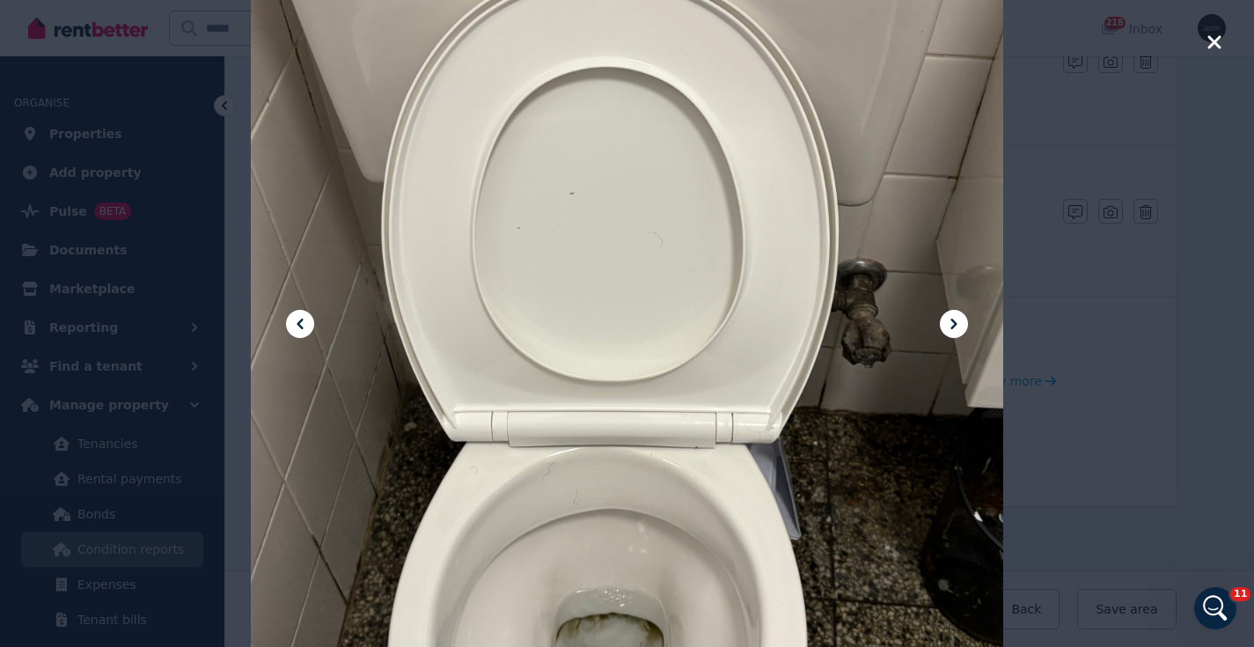
click at [959, 327] on icon at bounding box center [953, 323] width 21 height 21
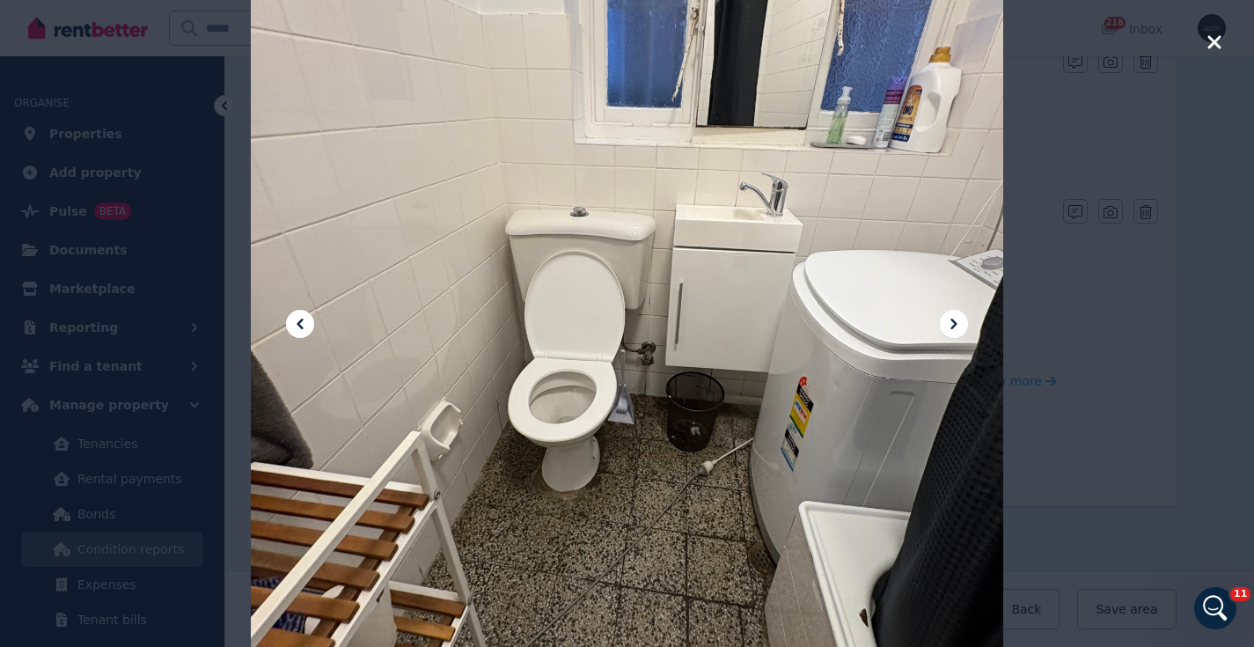
click at [958, 322] on icon at bounding box center [953, 323] width 21 height 21
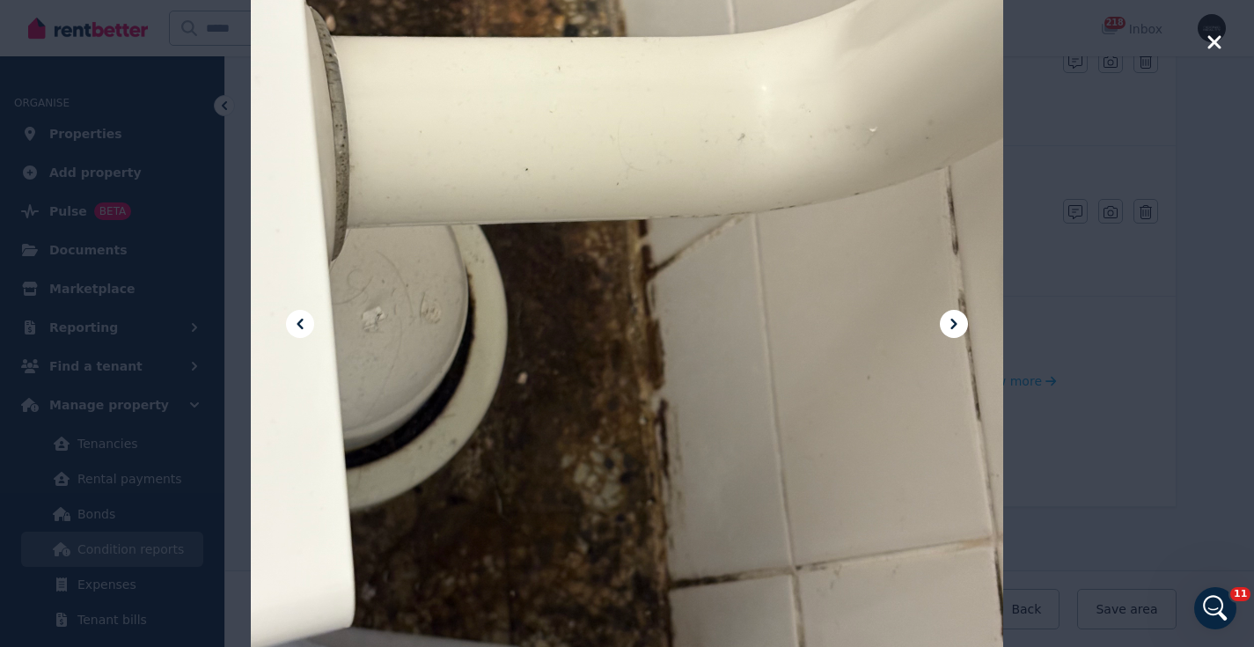
click at [954, 322] on icon at bounding box center [953, 323] width 6 height 11
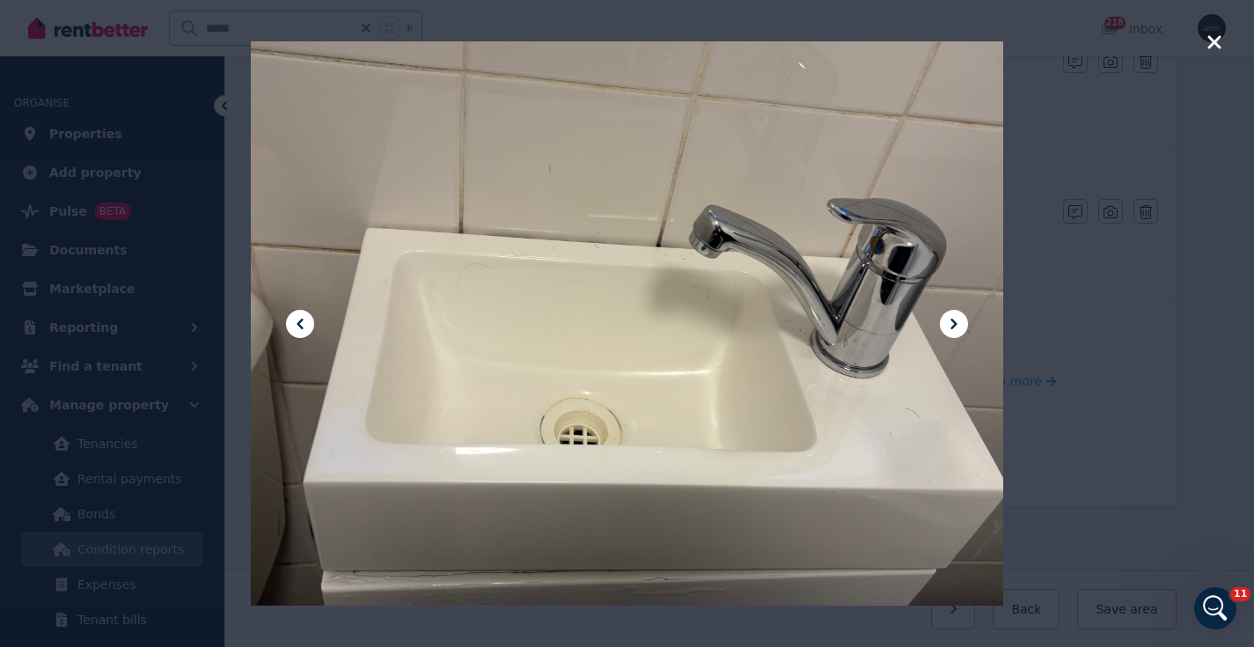
click at [956, 320] on icon at bounding box center [953, 323] width 21 height 21
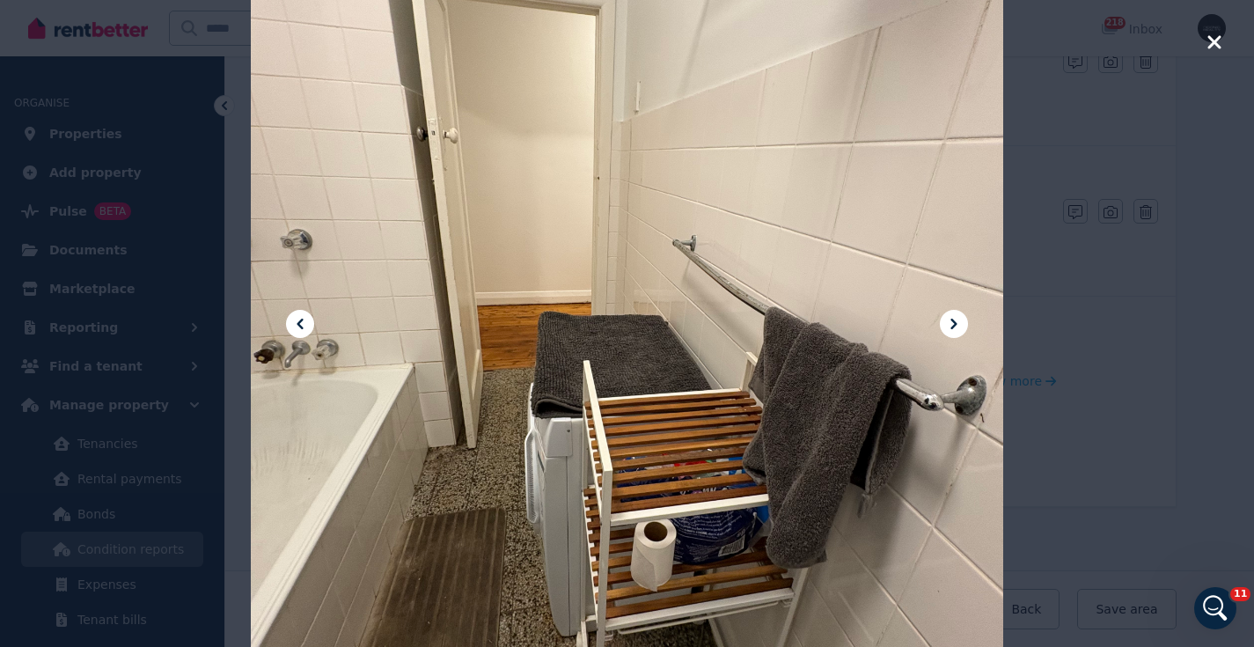
click at [953, 323] on icon at bounding box center [953, 323] width 21 height 21
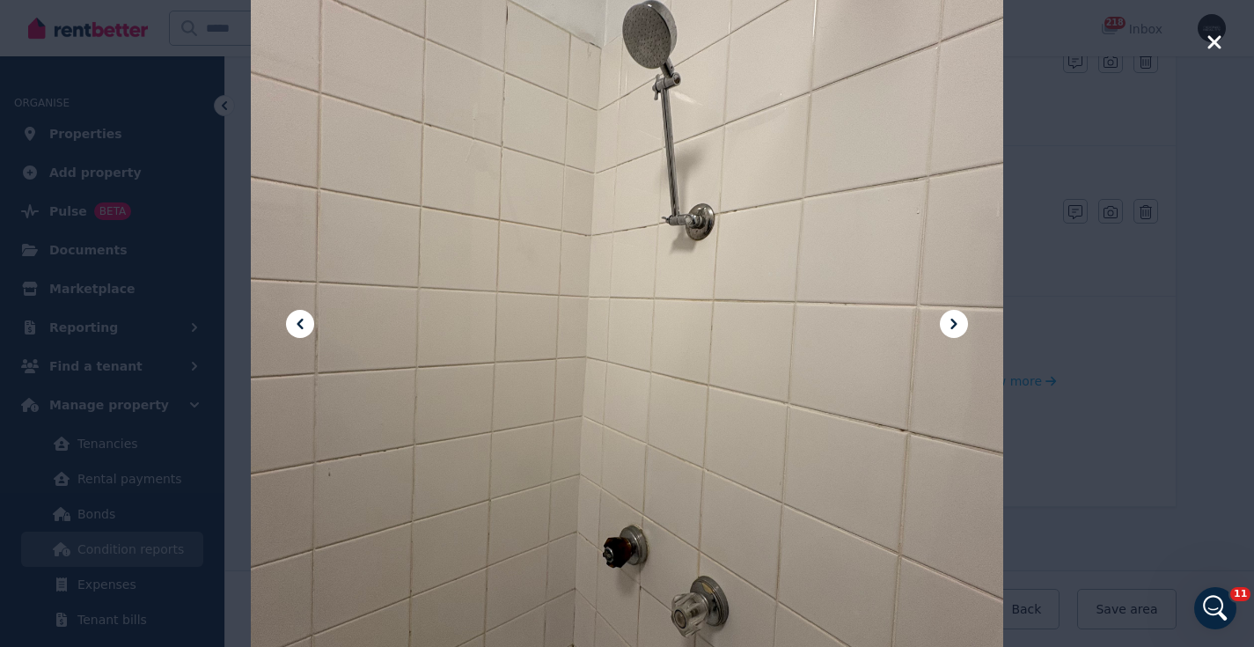
click at [961, 325] on icon at bounding box center [953, 323] width 21 height 21
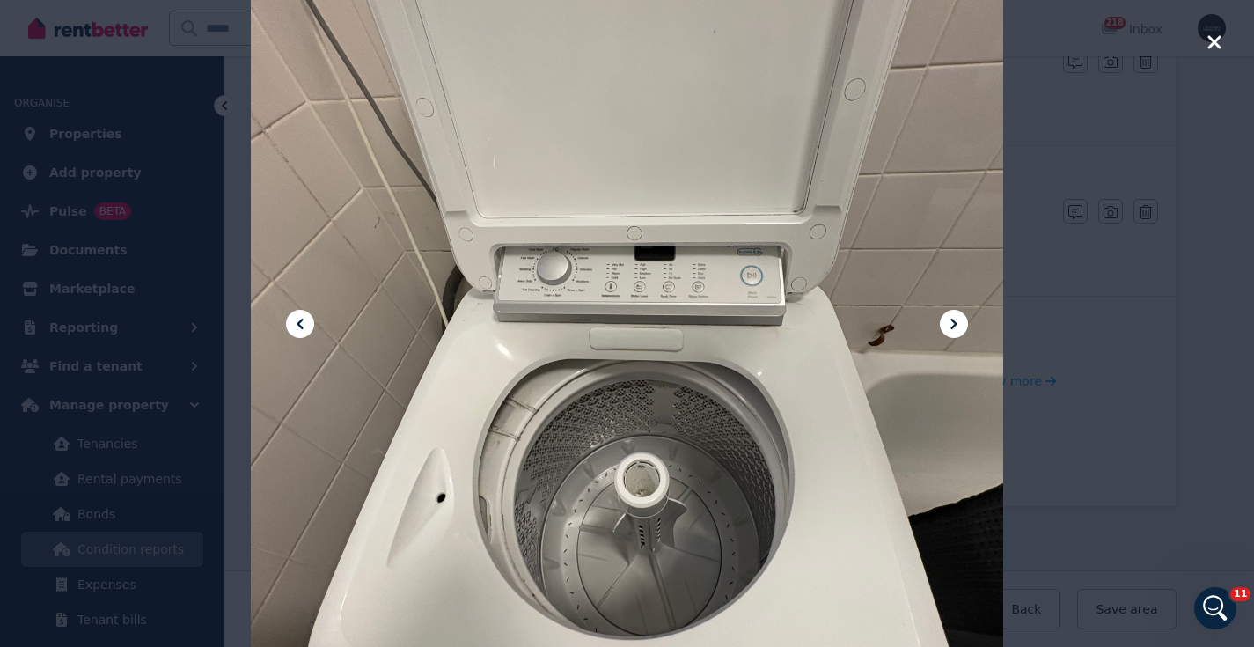
click at [954, 329] on icon at bounding box center [953, 323] width 21 height 21
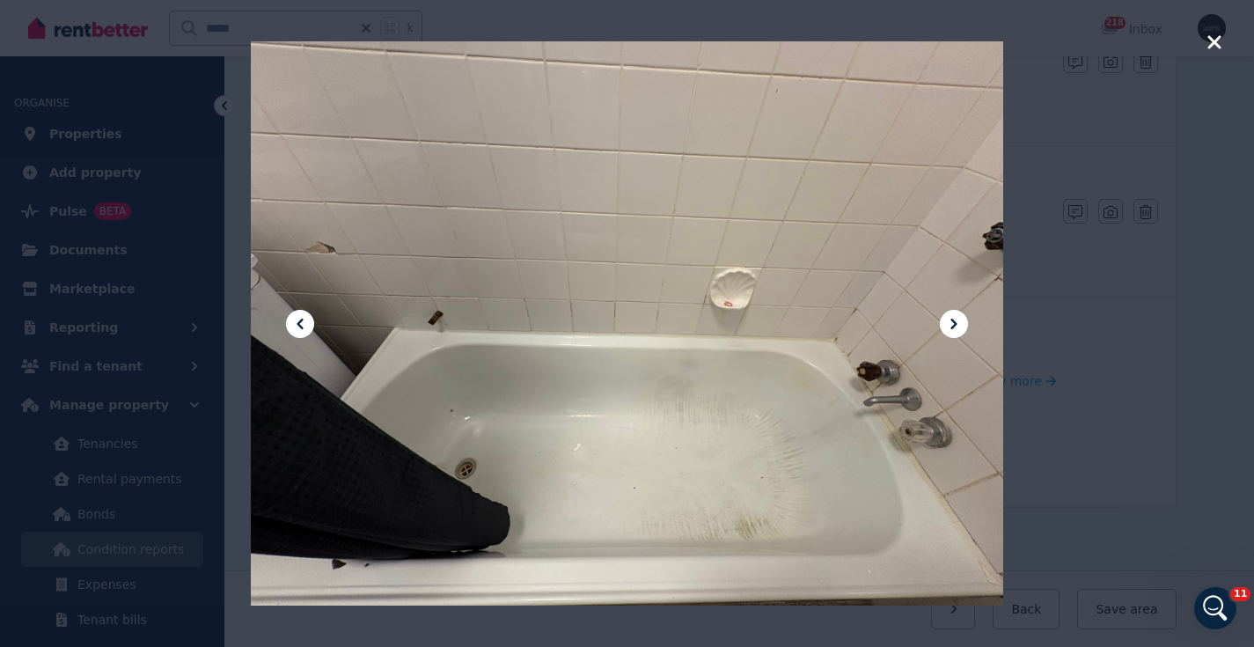
click at [956, 322] on icon at bounding box center [953, 323] width 21 height 21
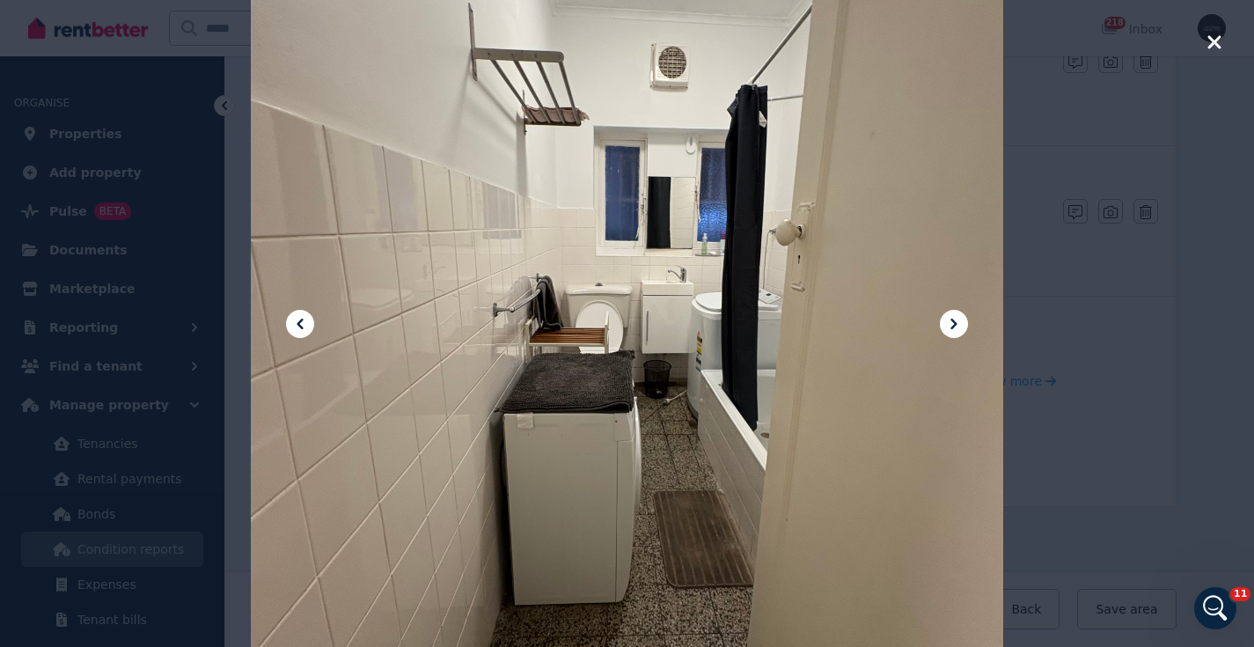
click at [954, 321] on icon at bounding box center [953, 323] width 6 height 11
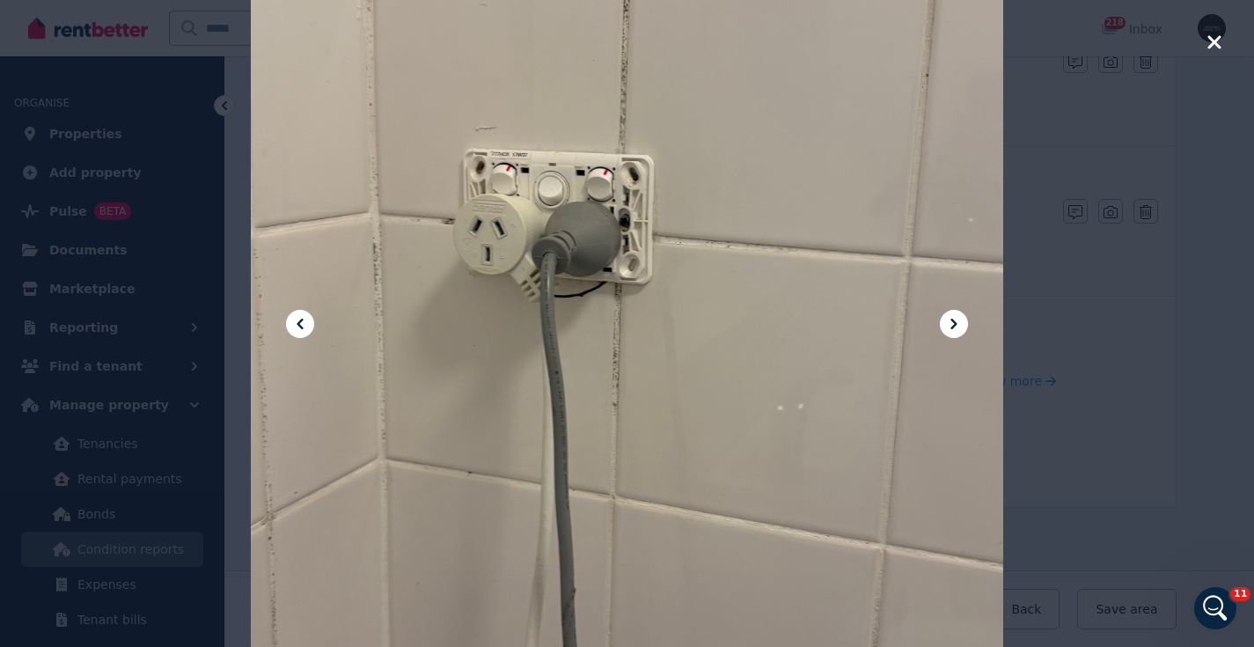
click at [953, 316] on icon at bounding box center [953, 323] width 21 height 21
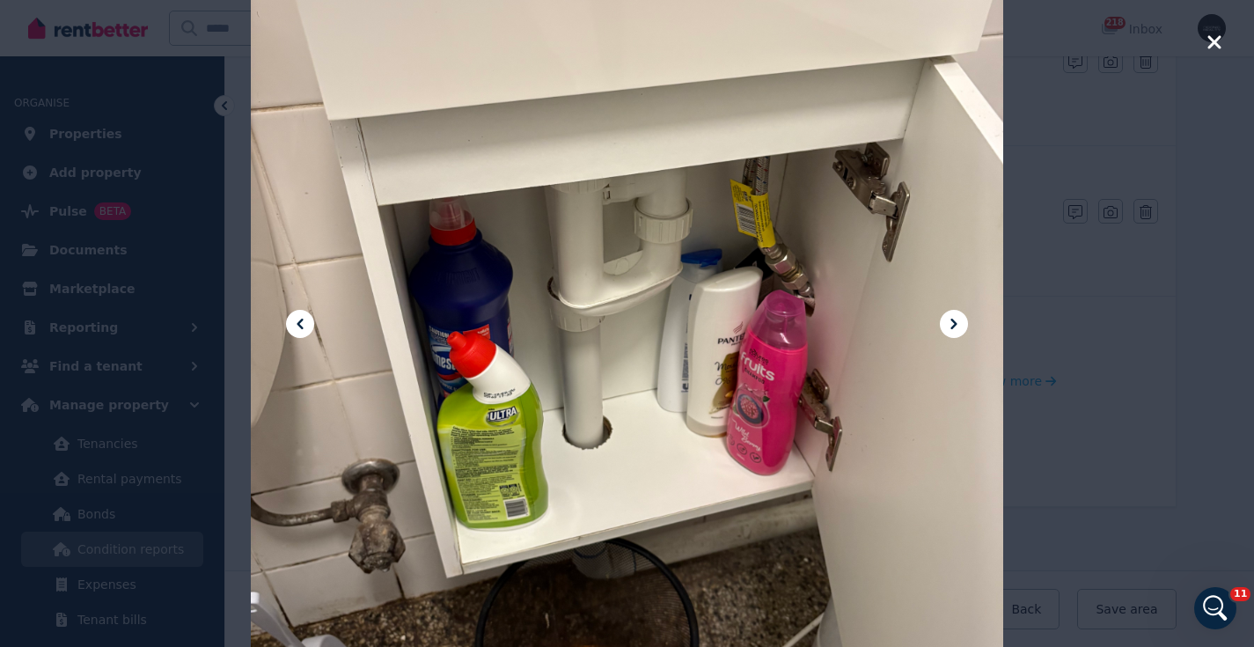
click at [954, 325] on icon at bounding box center [953, 323] width 6 height 11
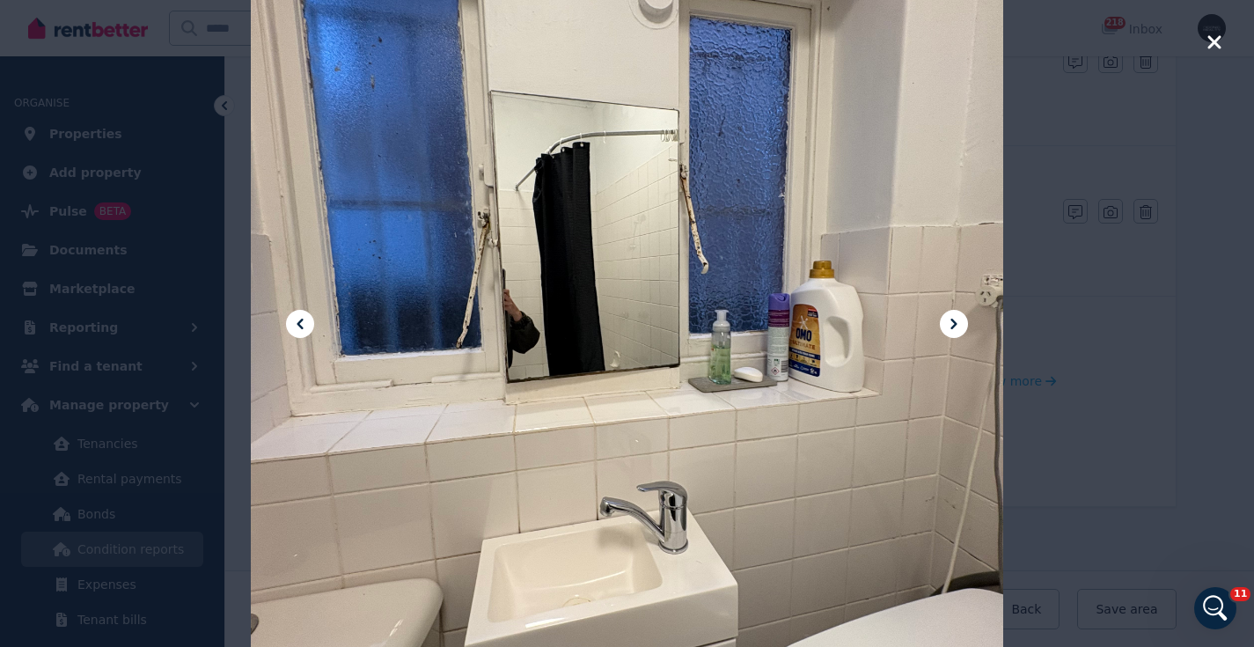
click at [961, 321] on icon at bounding box center [953, 323] width 21 height 21
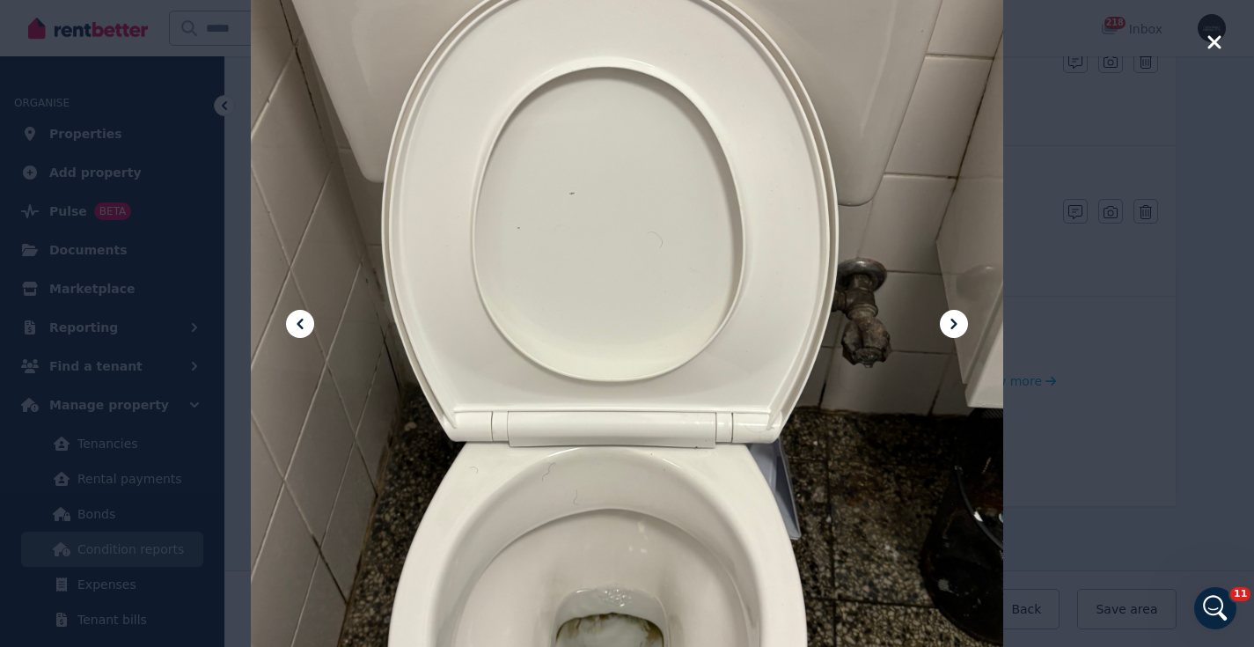
click at [957, 326] on icon at bounding box center [953, 323] width 21 height 21
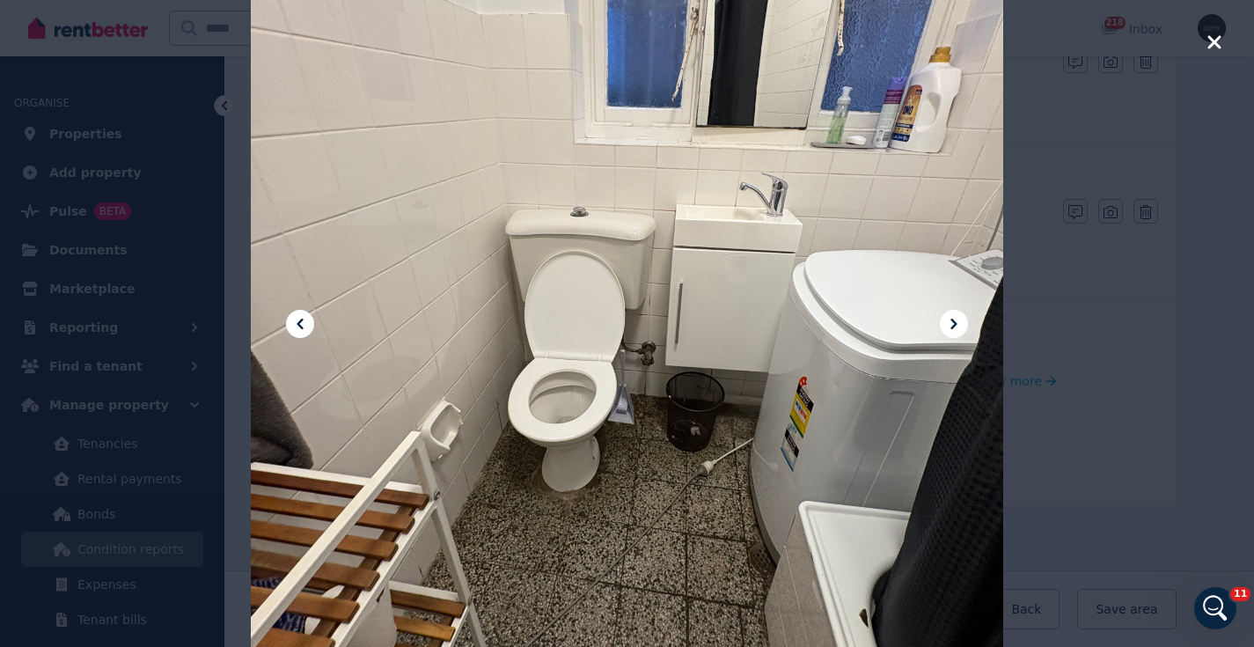
click at [297, 321] on icon at bounding box center [299, 323] width 21 height 21
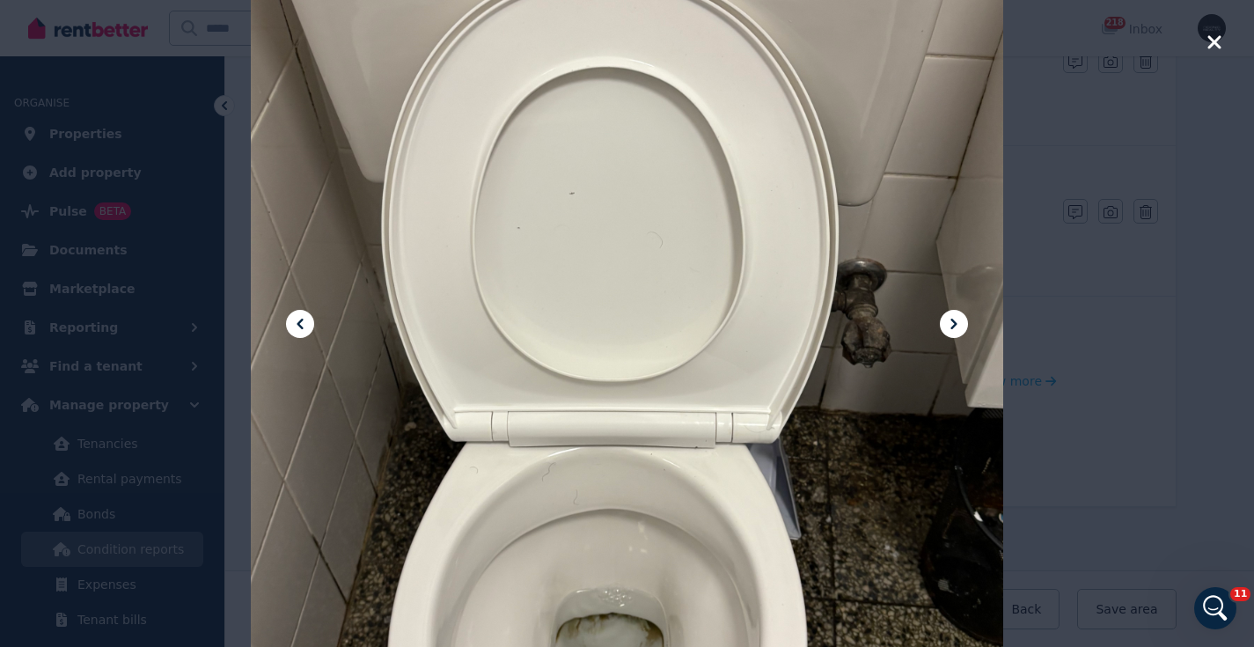
click at [297, 321] on icon at bounding box center [299, 323] width 21 height 21
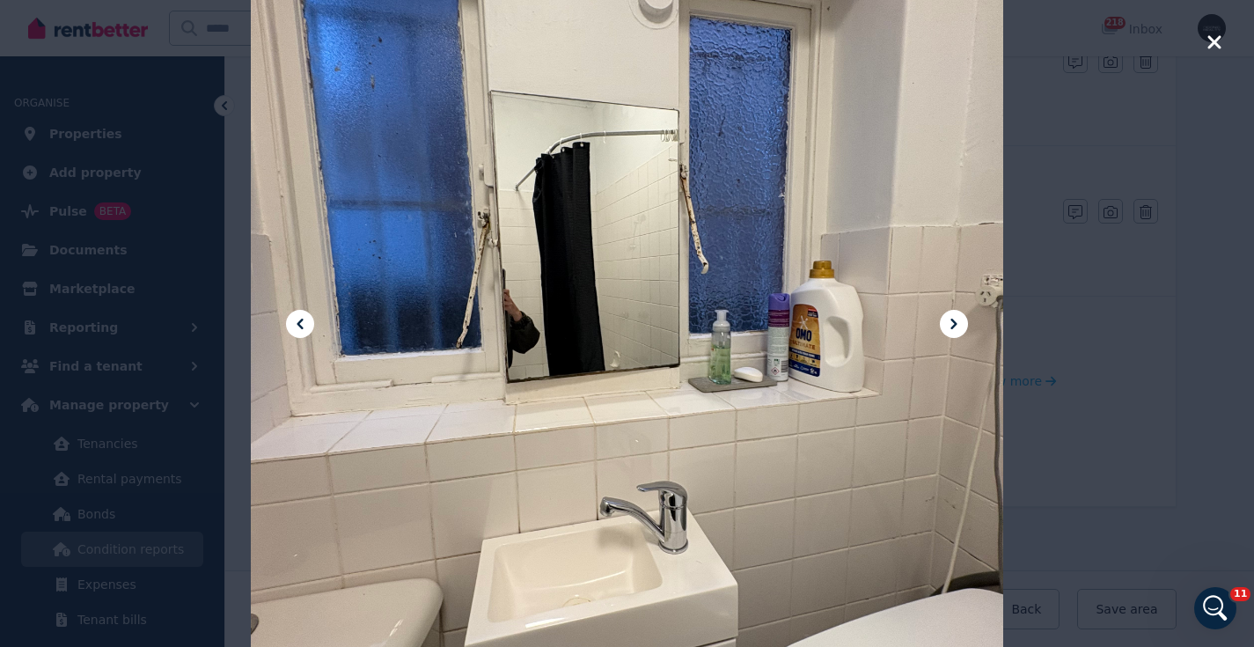
click at [961, 315] on icon at bounding box center [953, 323] width 21 height 21
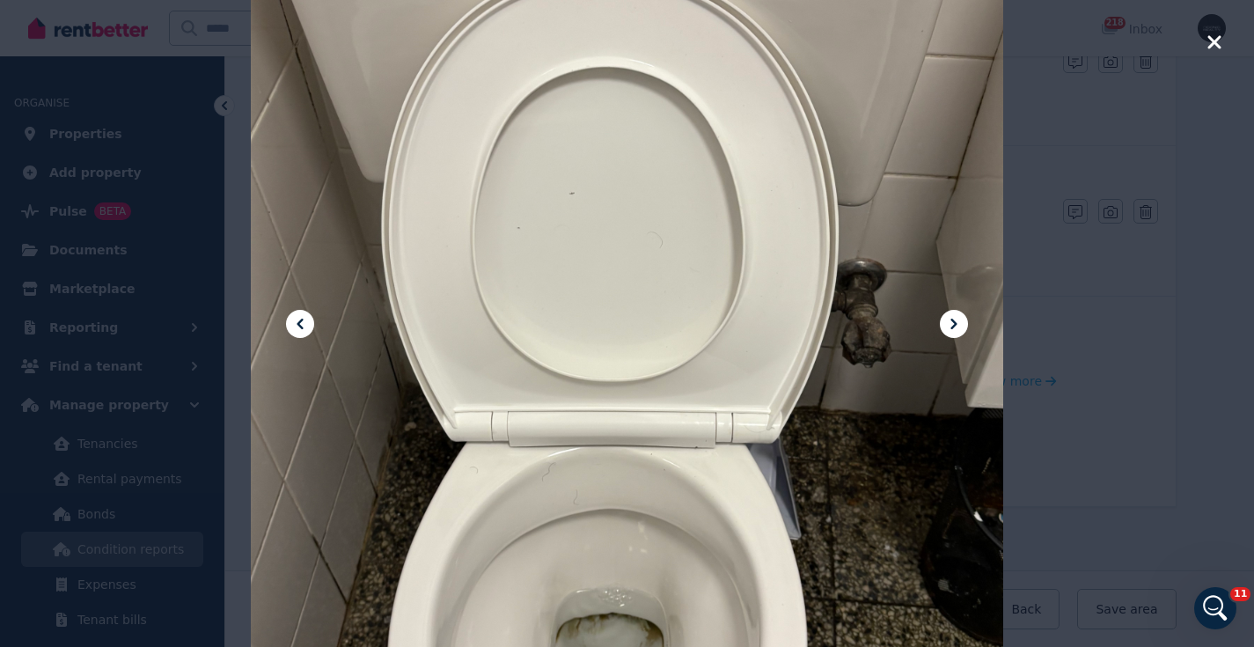
click at [296, 326] on icon at bounding box center [299, 323] width 21 height 21
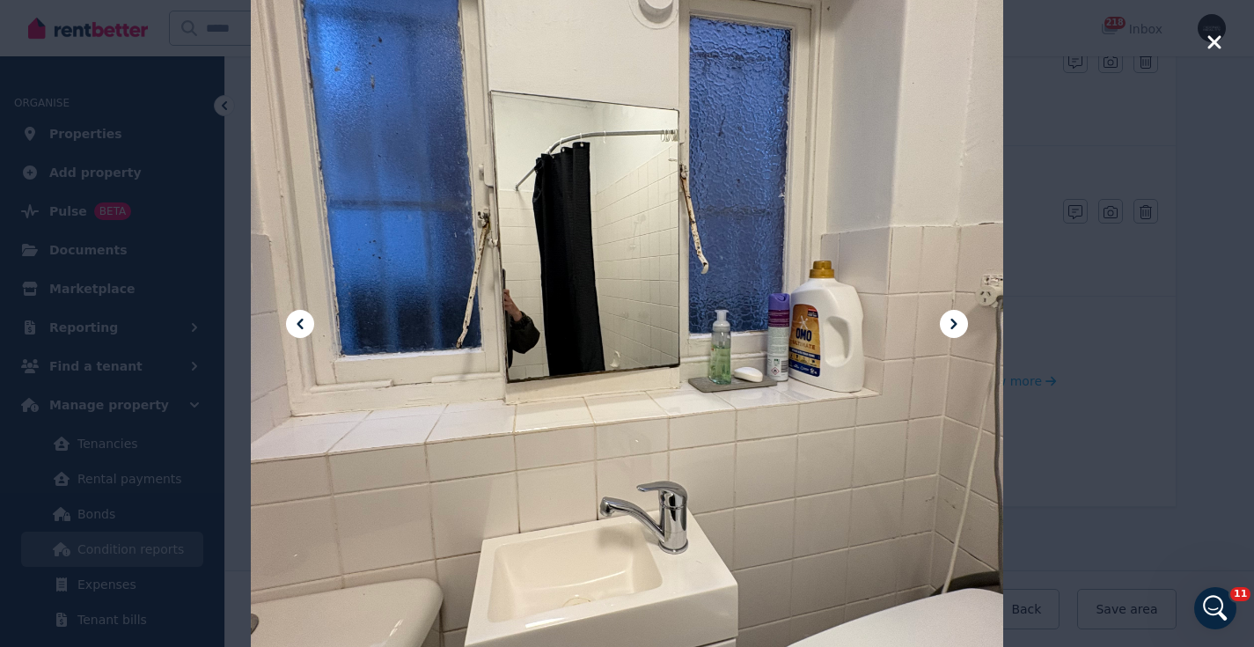
click at [302, 324] on icon at bounding box center [299, 323] width 21 height 21
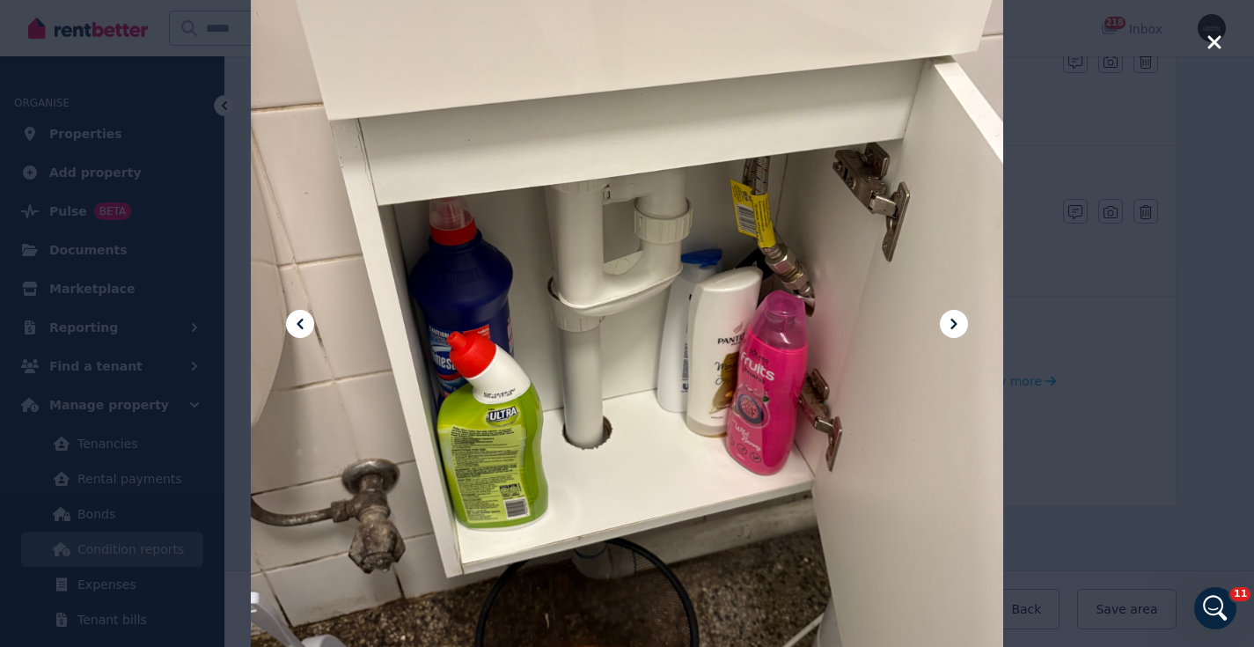
click at [1219, 40] on icon "button" at bounding box center [1214, 42] width 16 height 21
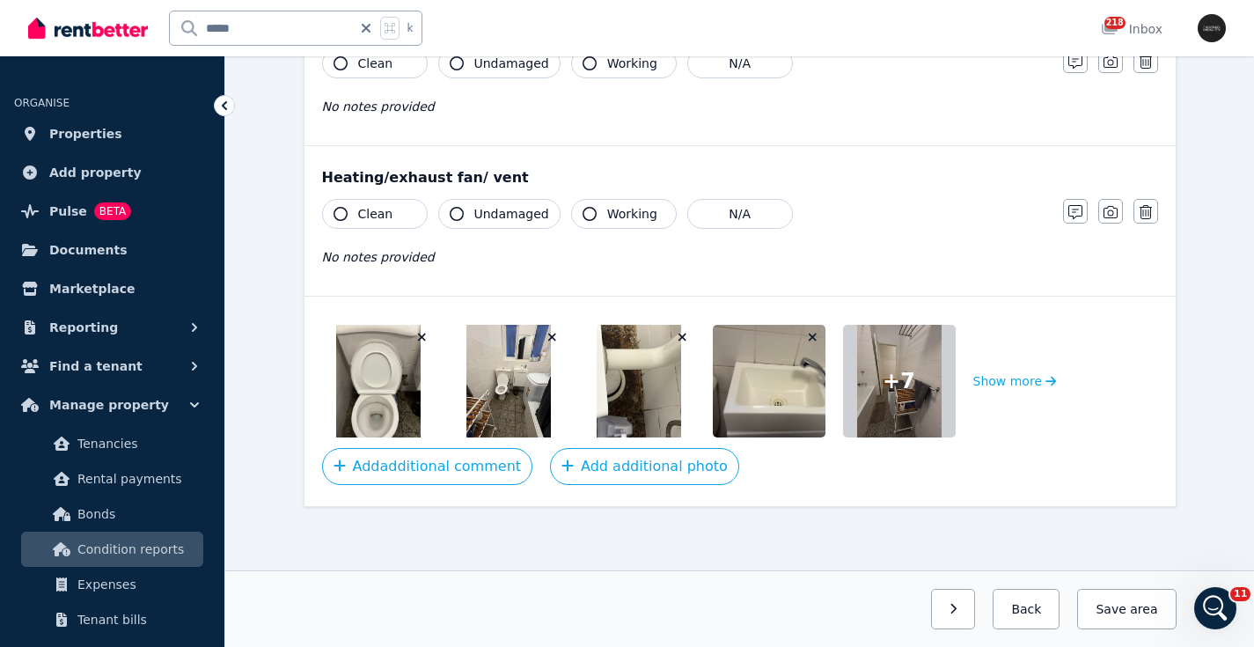
click at [350, 405] on img at bounding box center [378, 381] width 84 height 113
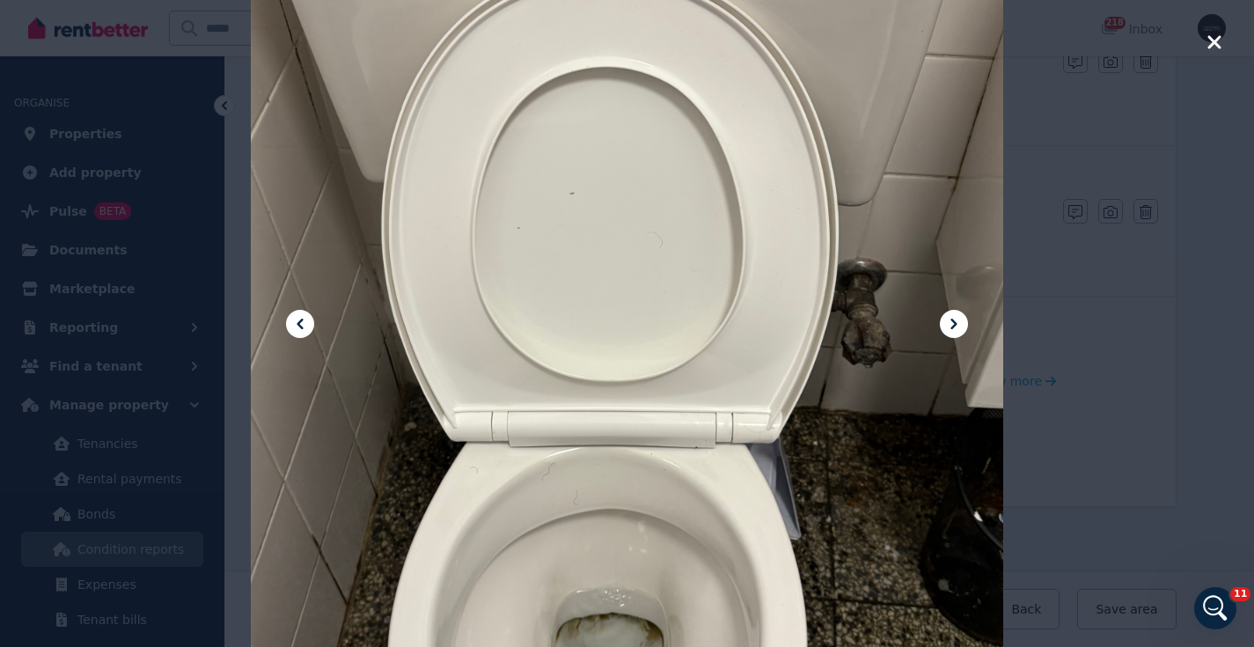
click at [1217, 38] on icon "button" at bounding box center [1213, 41] width 13 height 13
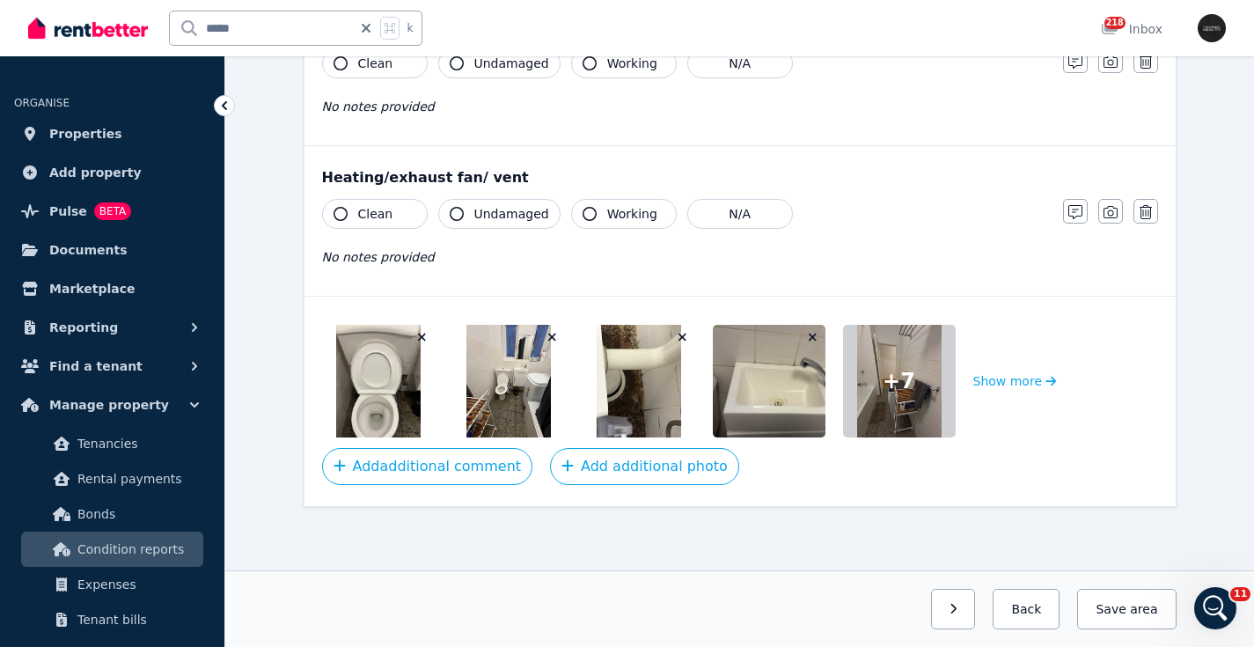
click at [389, 406] on img at bounding box center [378, 381] width 84 height 113
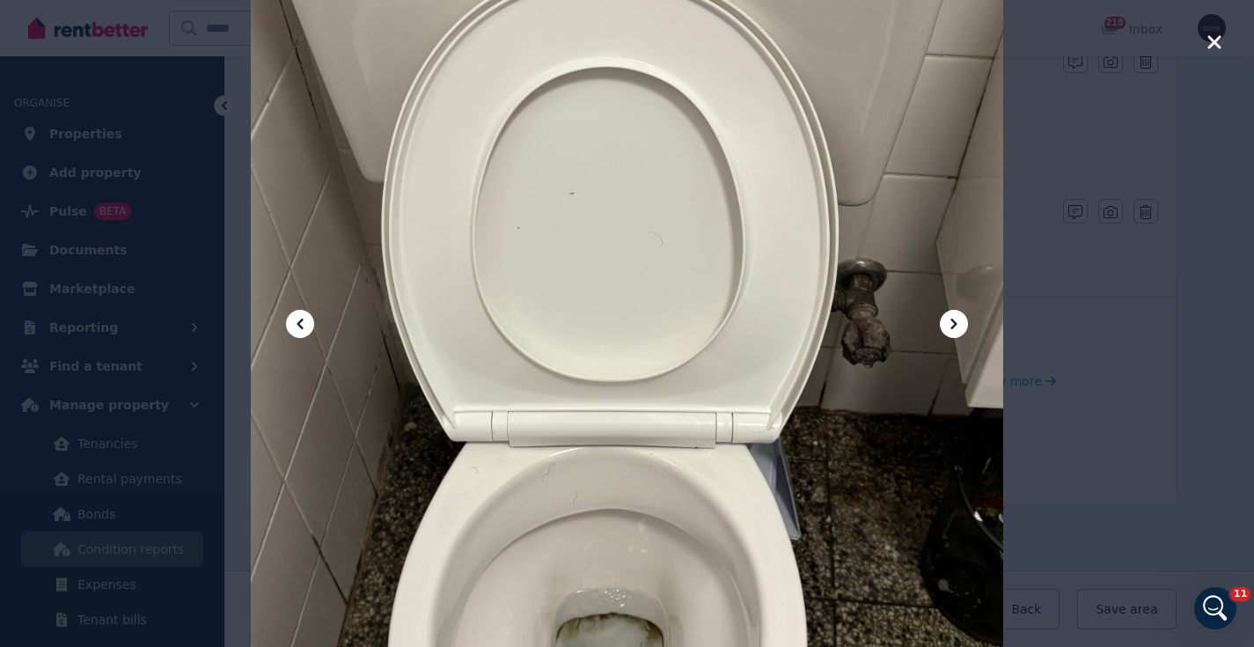
click at [946, 332] on icon at bounding box center [953, 323] width 21 height 21
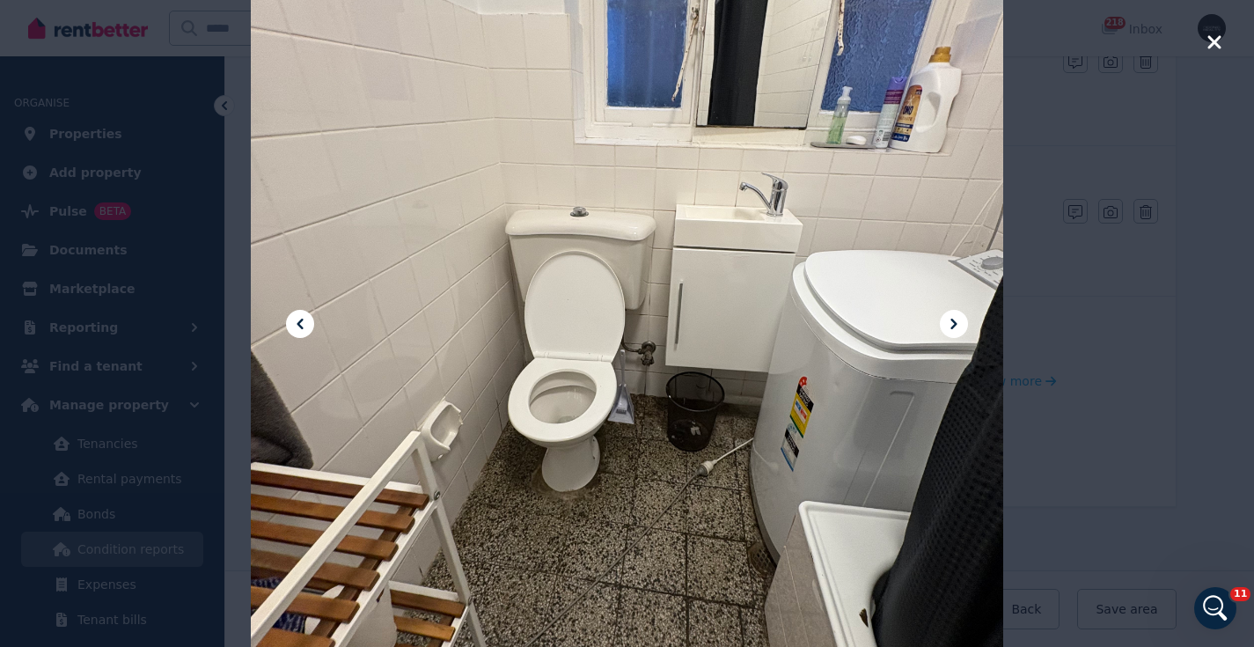
click at [947, 328] on icon at bounding box center [953, 323] width 21 height 21
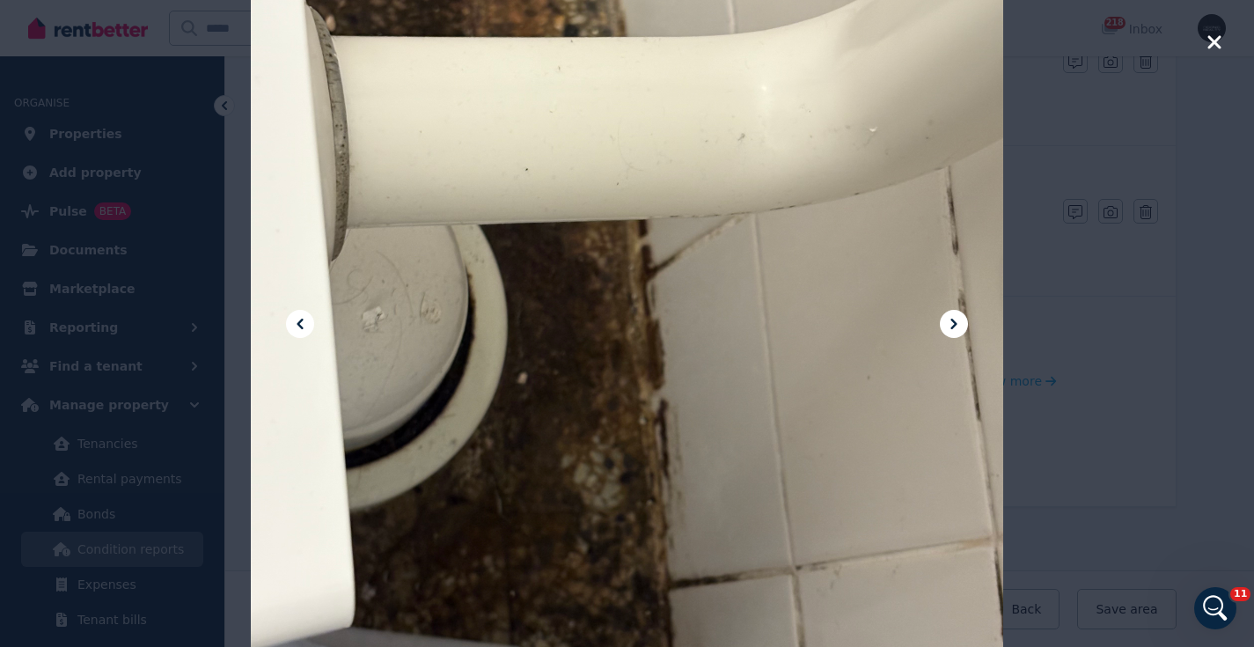
click at [947, 328] on icon at bounding box center [953, 323] width 21 height 21
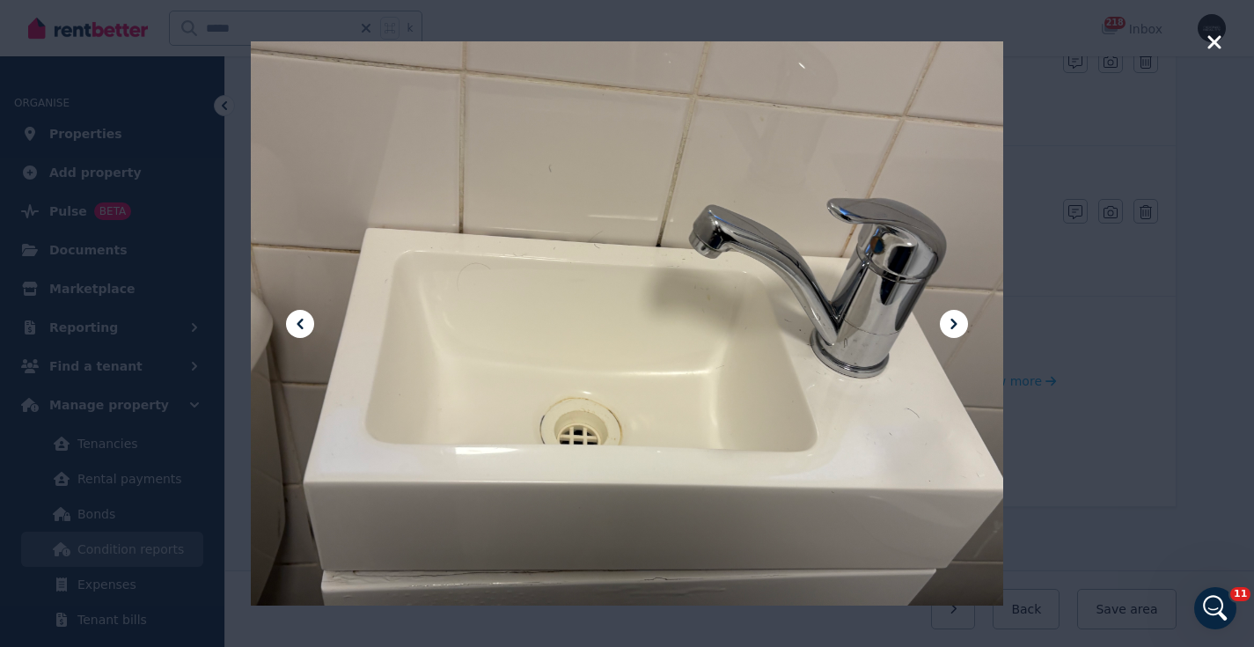
click at [947, 328] on icon at bounding box center [953, 323] width 21 height 21
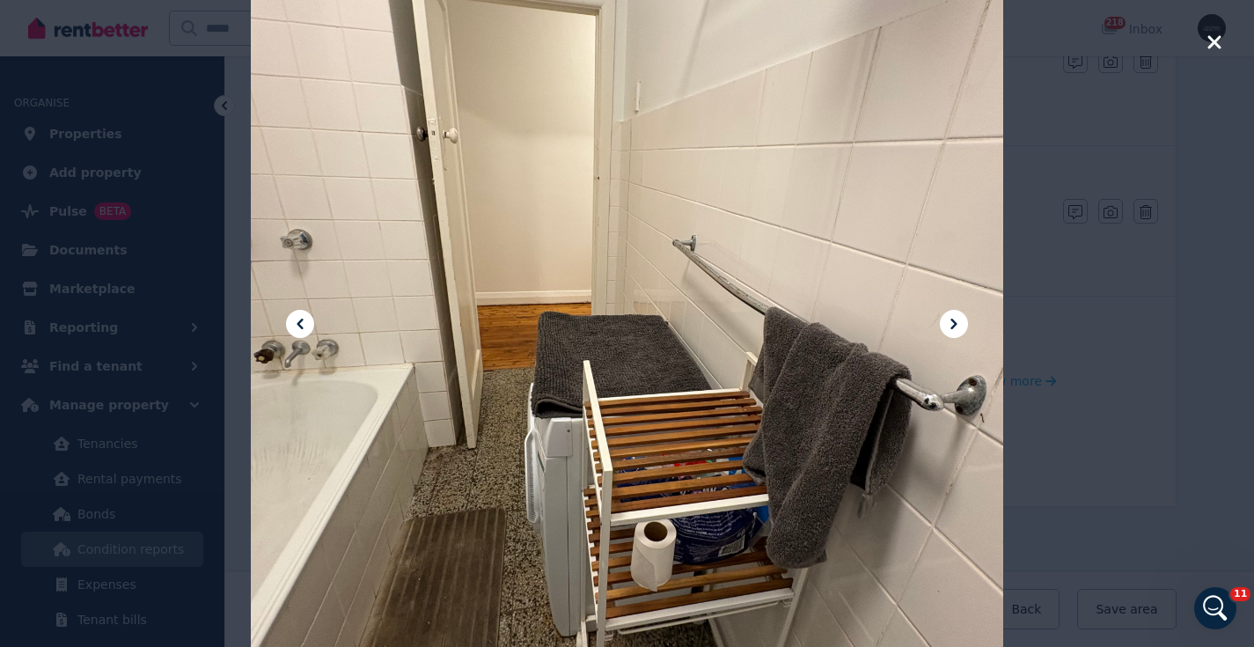
click at [947, 328] on icon at bounding box center [953, 323] width 21 height 21
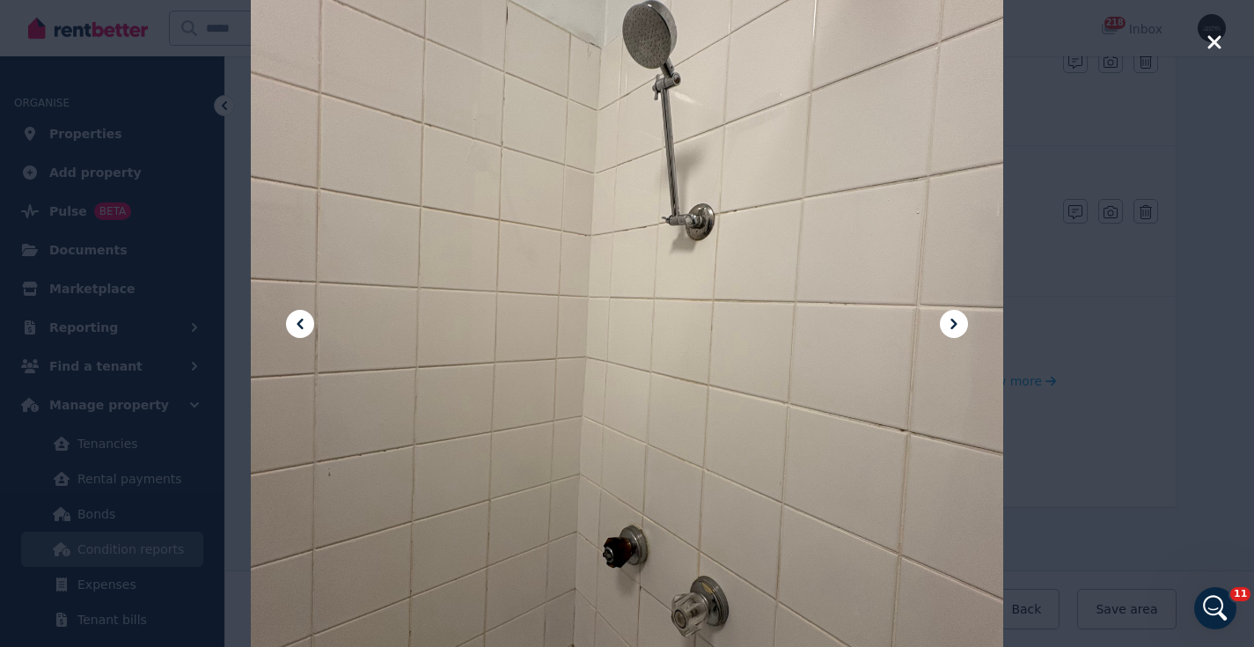
click at [947, 328] on icon at bounding box center [953, 323] width 21 height 21
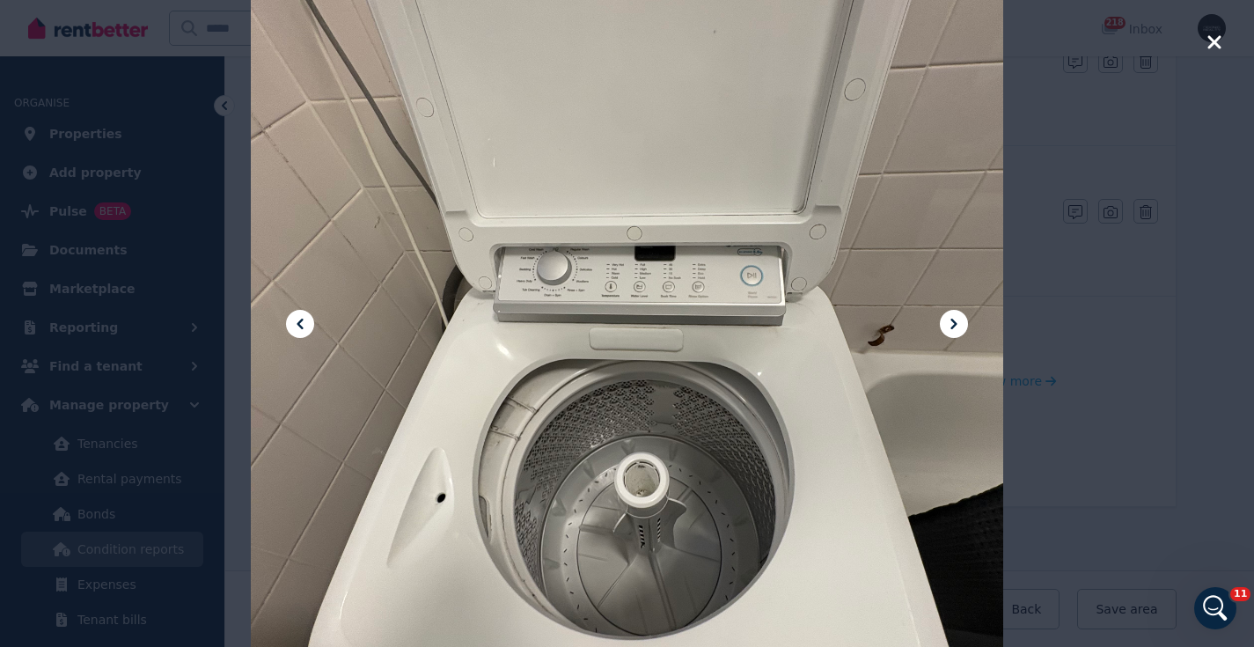
click at [947, 328] on icon at bounding box center [953, 323] width 21 height 21
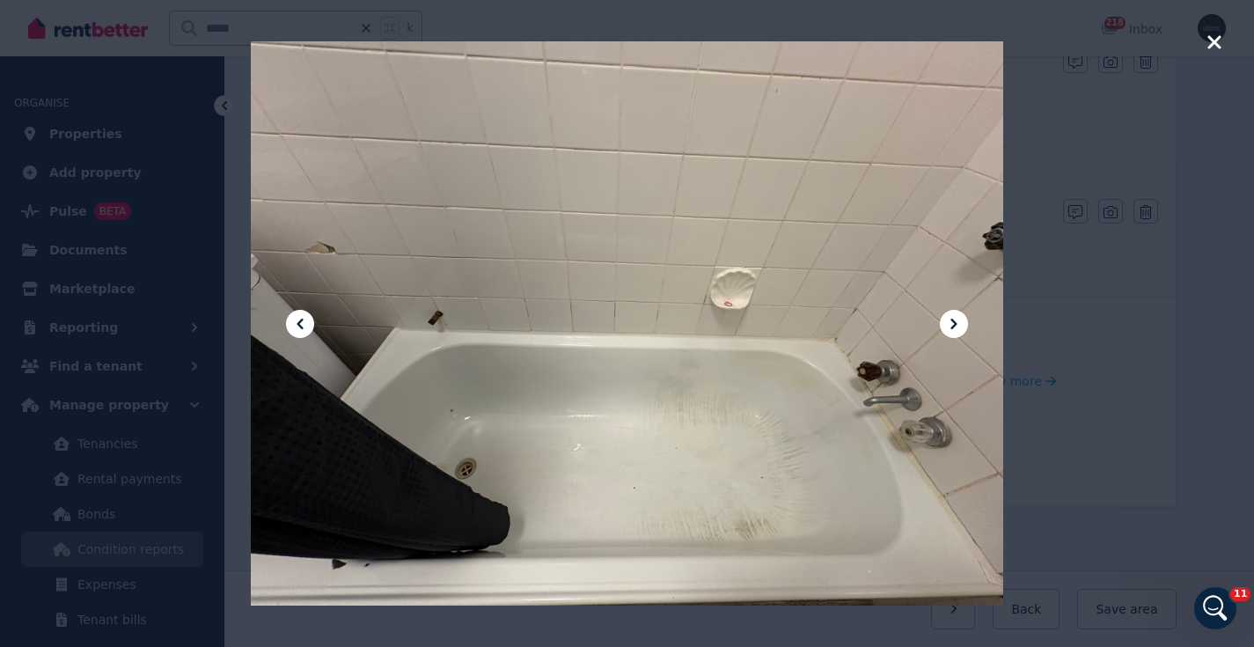
click at [947, 328] on icon at bounding box center [953, 323] width 21 height 21
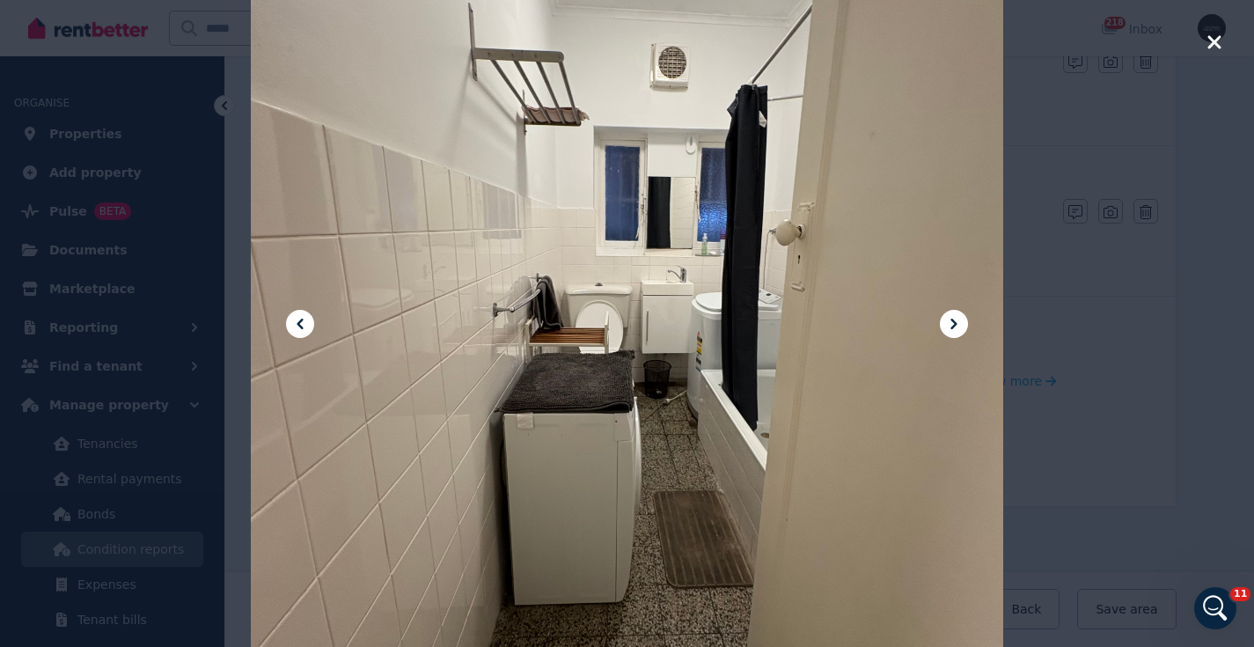
click at [947, 328] on icon at bounding box center [953, 323] width 21 height 21
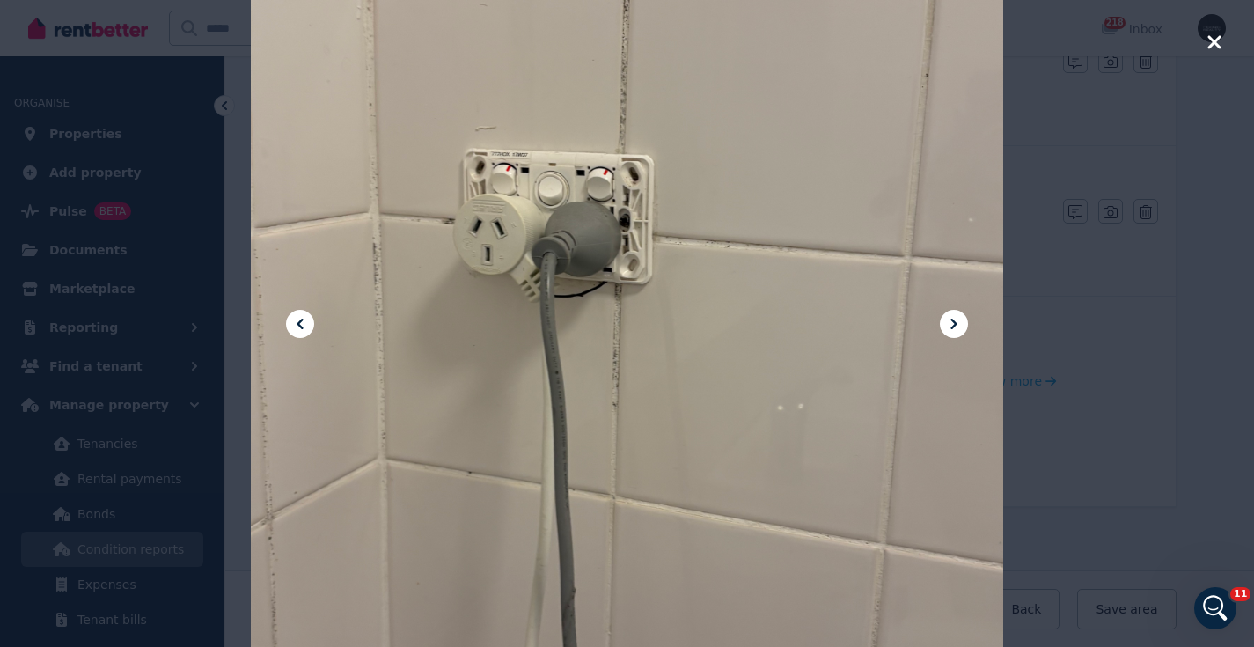
click at [948, 327] on icon at bounding box center [953, 323] width 21 height 21
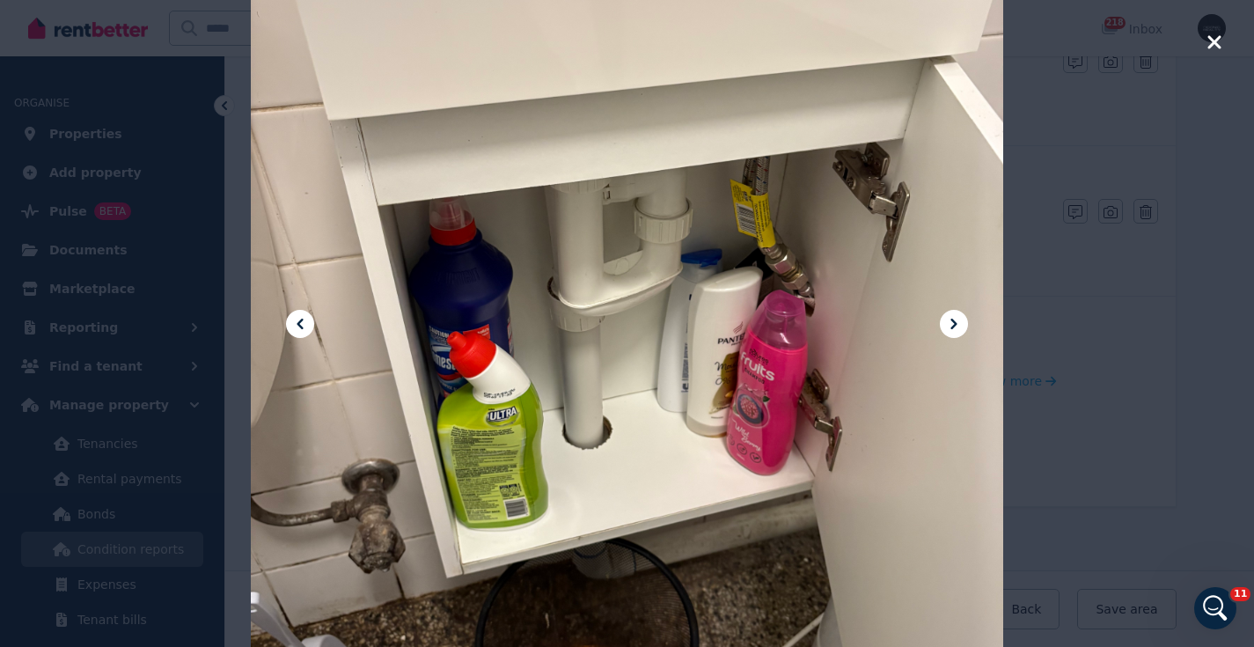
click at [948, 327] on icon at bounding box center [953, 323] width 21 height 21
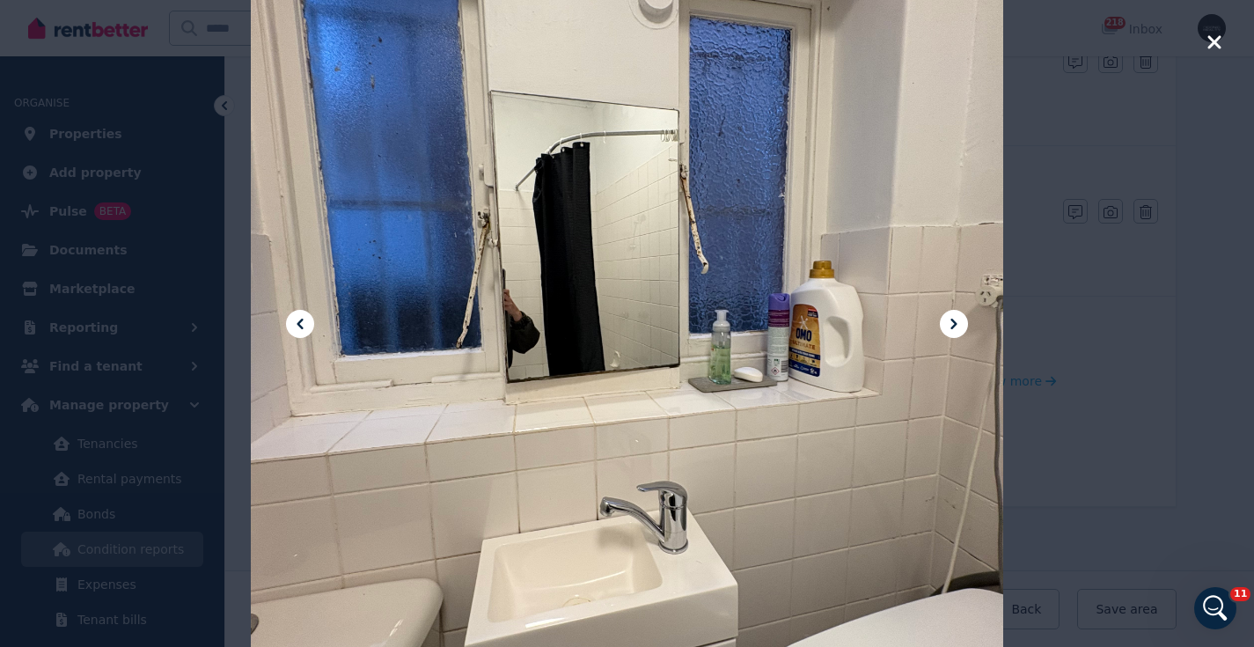
click at [948, 327] on icon at bounding box center [953, 323] width 21 height 21
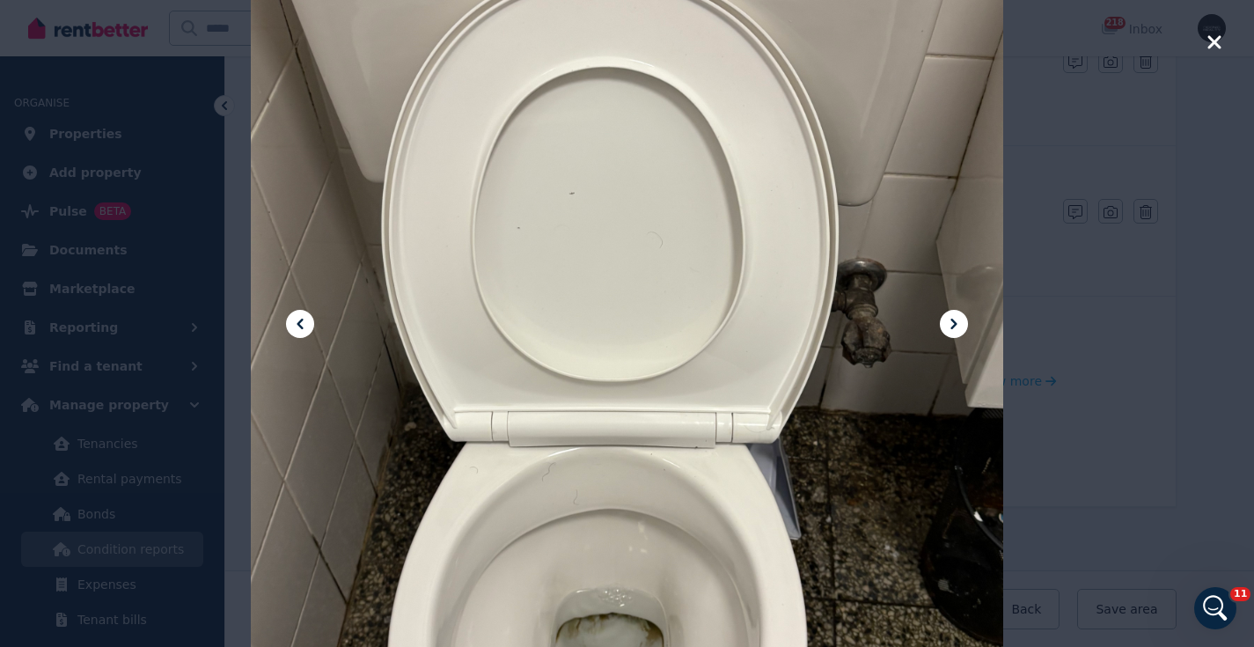
click at [294, 327] on icon at bounding box center [299, 323] width 21 height 21
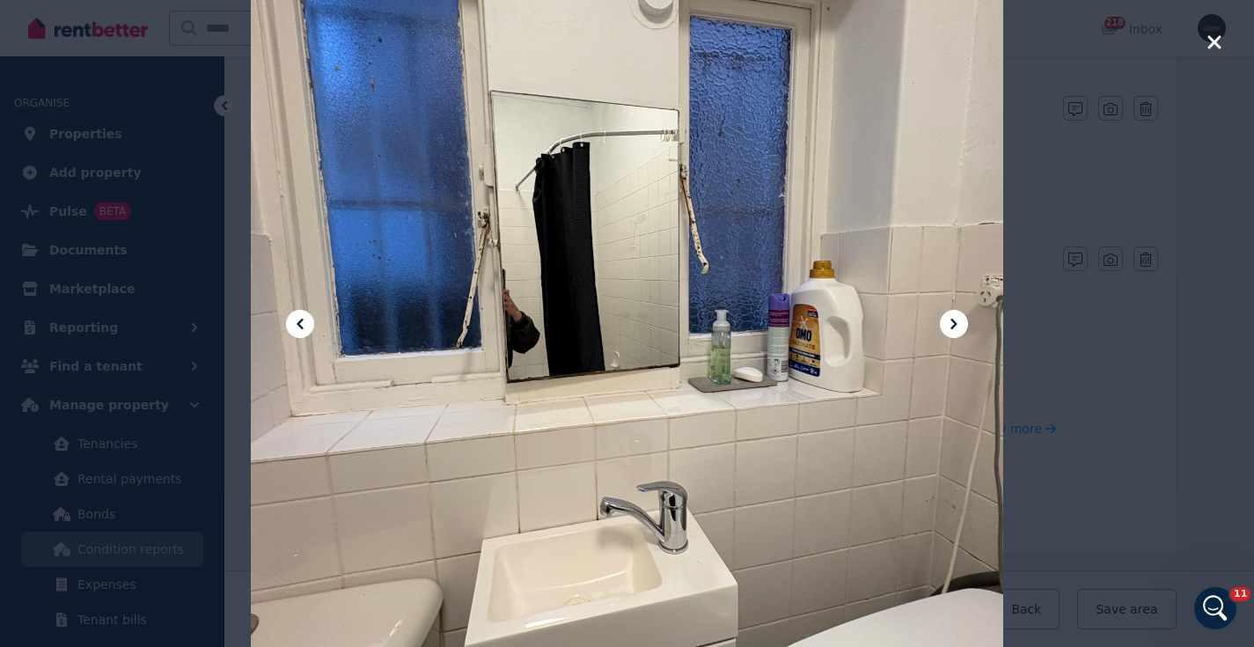
scroll to position [2183, 0]
click at [1217, 45] on icon "button" at bounding box center [1213, 41] width 13 height 13
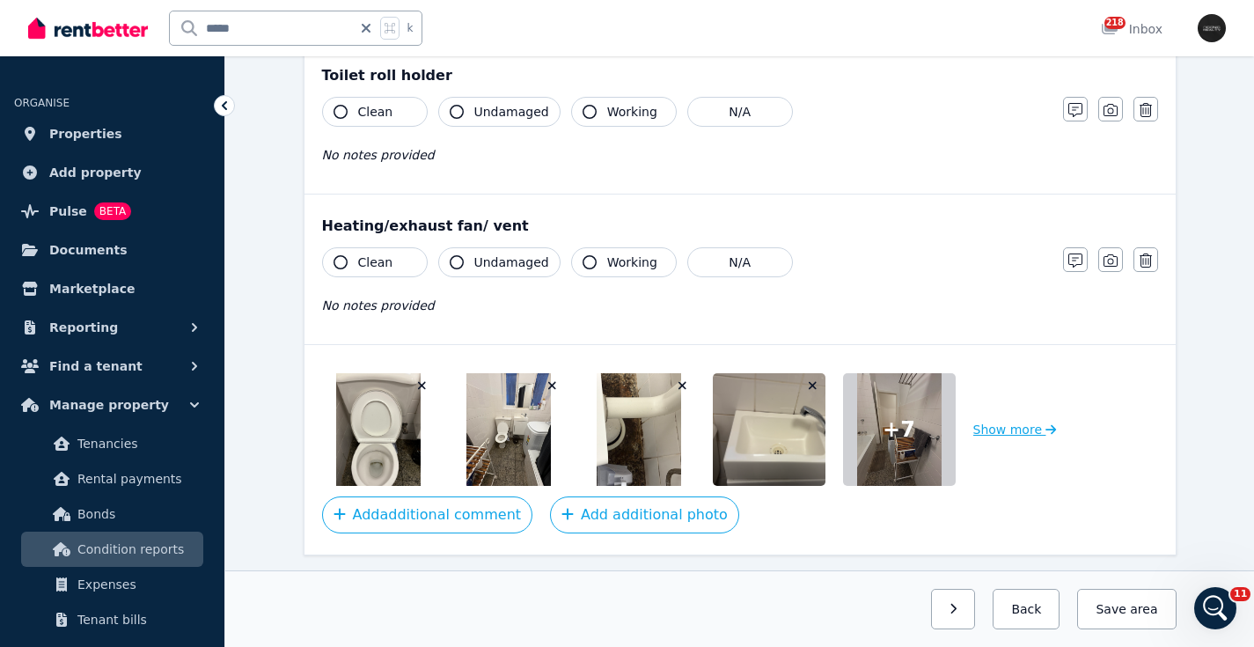
click at [1021, 431] on button "Show more" at bounding box center [1015, 429] width 84 height 113
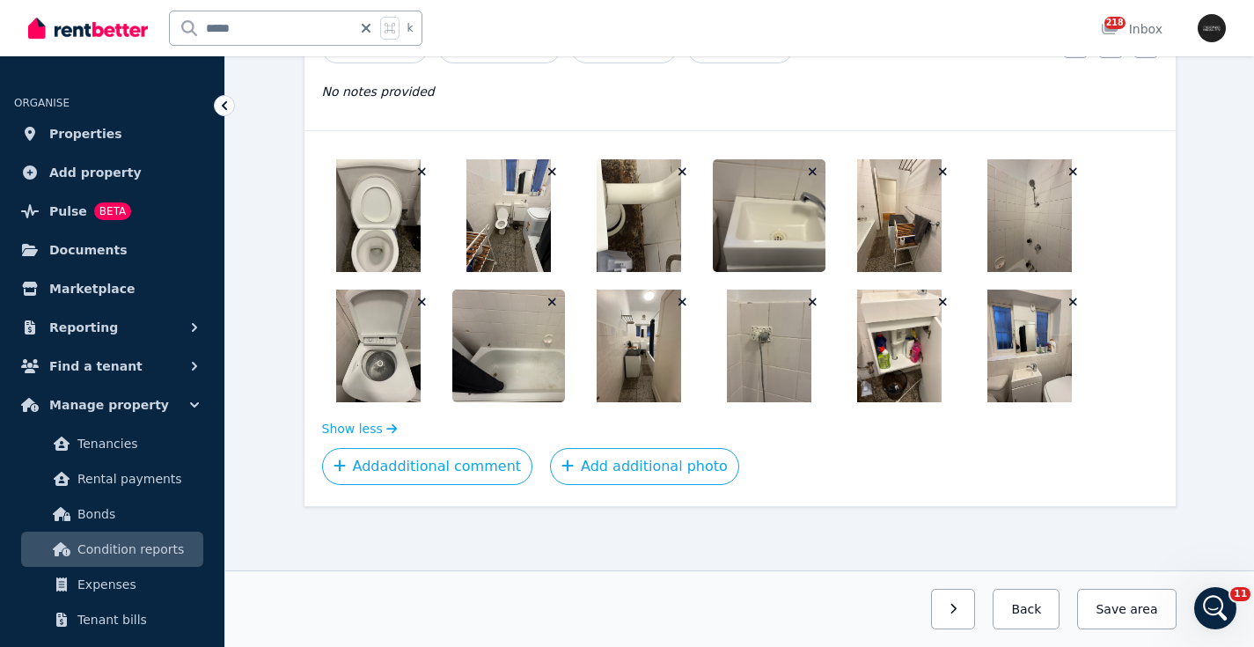
scroll to position [2396, 0]
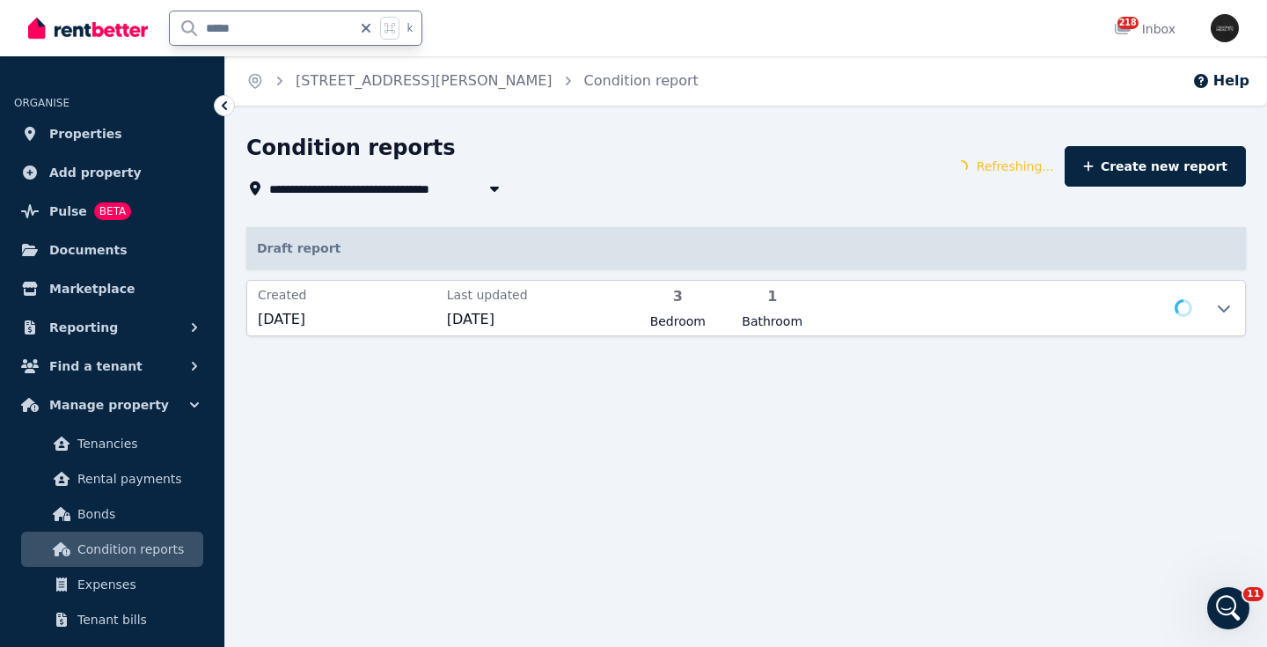
drag, startPoint x: 284, startPoint y: 29, endPoint x: 141, endPoint y: 26, distance: 143.4
click at [141, 26] on div "***** k" at bounding box center [229, 28] width 403 height 56
type input "*"
type input "******"
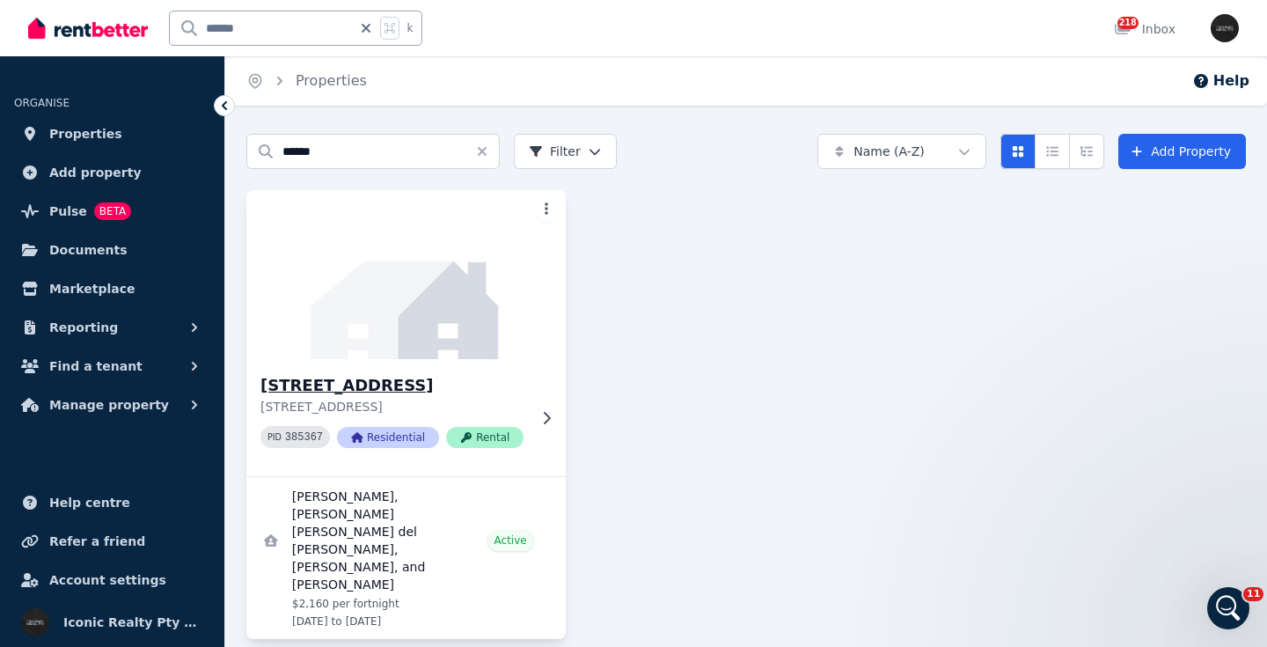
click at [429, 321] on img at bounding box center [405, 275] width 335 height 178
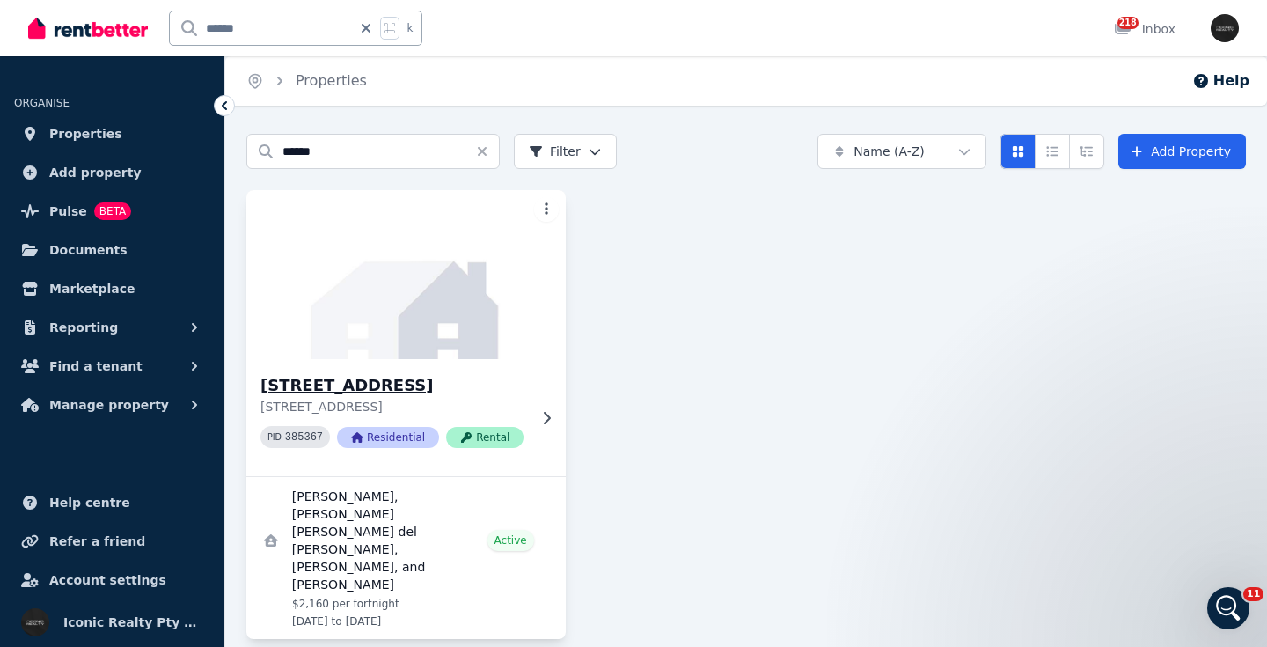
drag, startPoint x: 443, startPoint y: 369, endPoint x: 449, endPoint y: 387, distance: 18.4
click at [443, 370] on div "22/204 Jersey Rd, Paddington - 33 22/204 Jersey Rd, Paddington NSW 2021 PID 385…" at bounding box center [405, 417] width 319 height 117
click at [449, 387] on h3 "22/204 Jersey Rd, Paddington - 33" at bounding box center [393, 385] width 267 height 25
click at [464, 345] on img at bounding box center [405, 275] width 335 height 178
click at [462, 384] on h3 "22/204 Jersey Rd, Paddington - 33" at bounding box center [393, 385] width 267 height 25
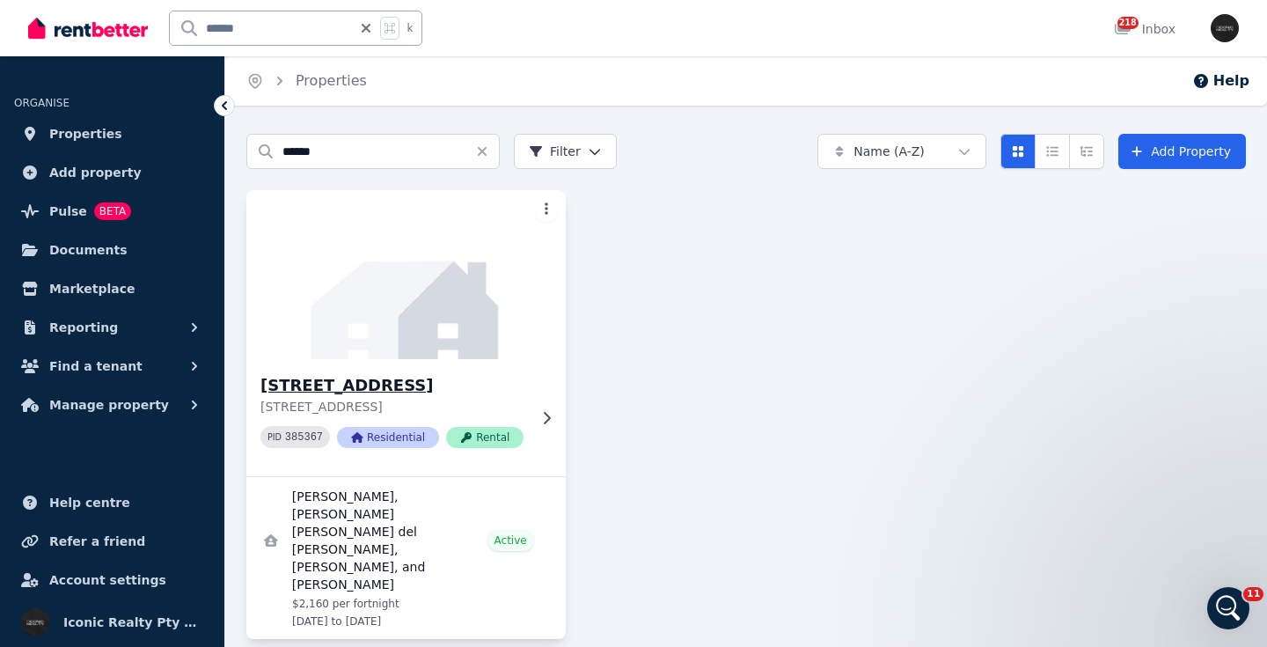
click at [491, 379] on h3 "22/204 Jersey Rd, Paddington - 33" at bounding box center [393, 385] width 267 height 25
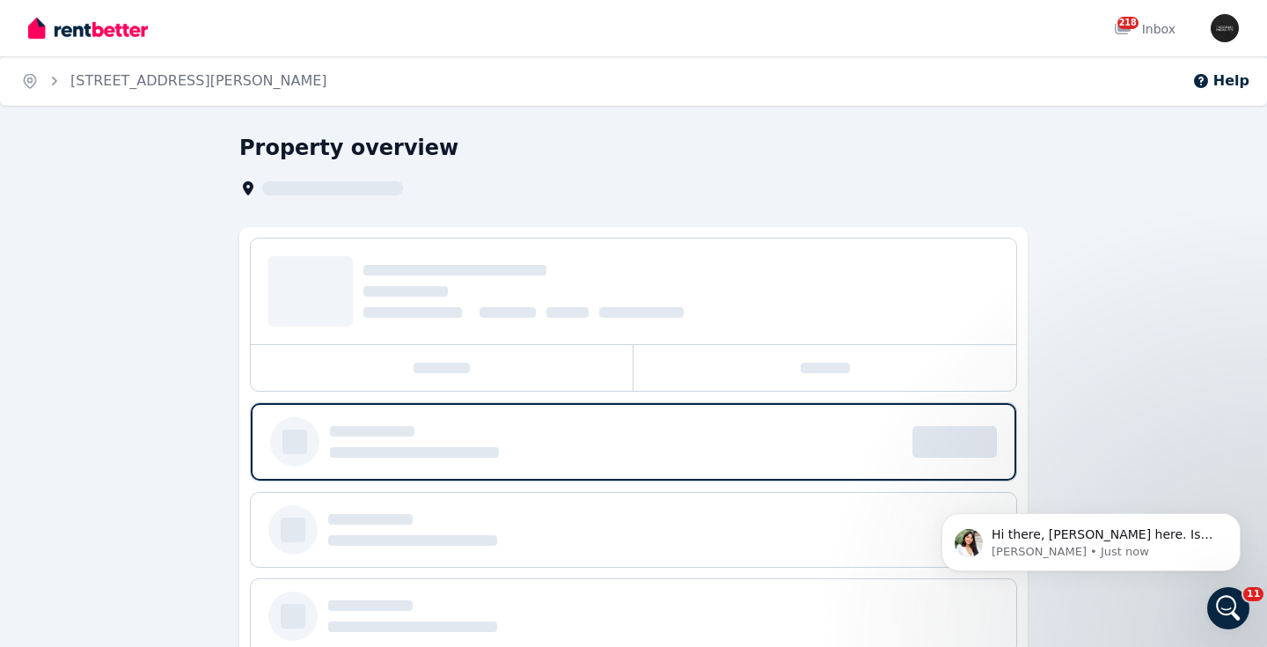
click at [472, 382] on div at bounding box center [442, 368] width 383 height 46
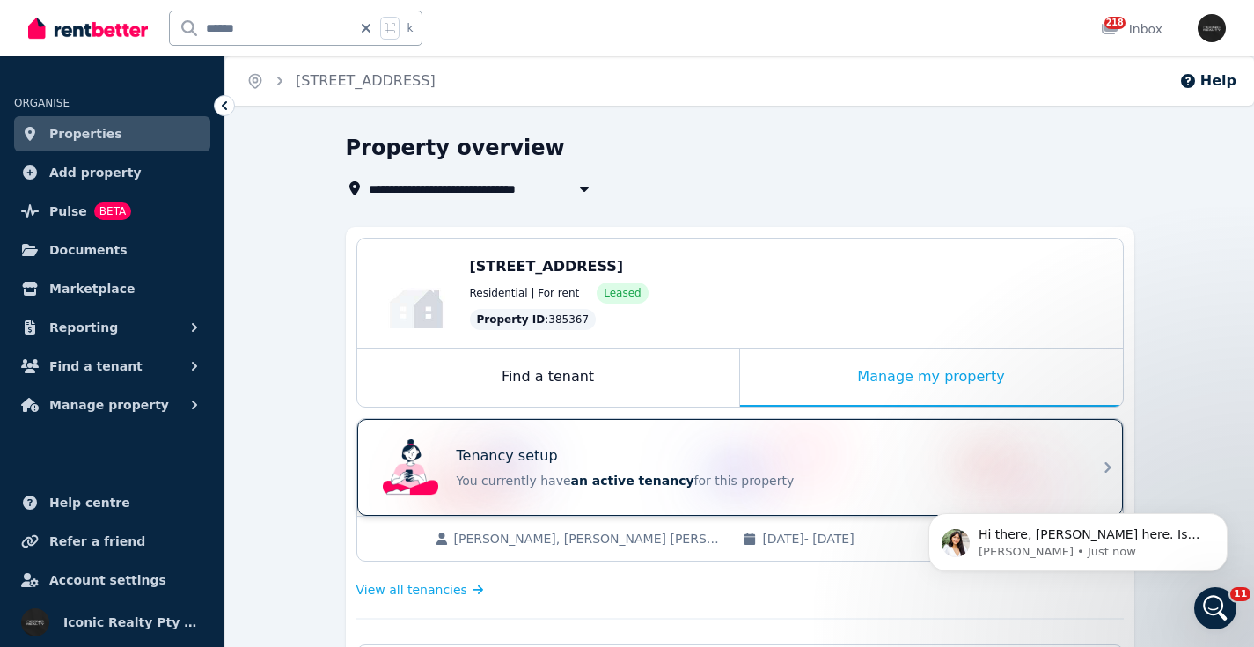
click at [715, 443] on div "Tenancy setup You currently have an active tenancy for this property" at bounding box center [724, 467] width 697 height 70
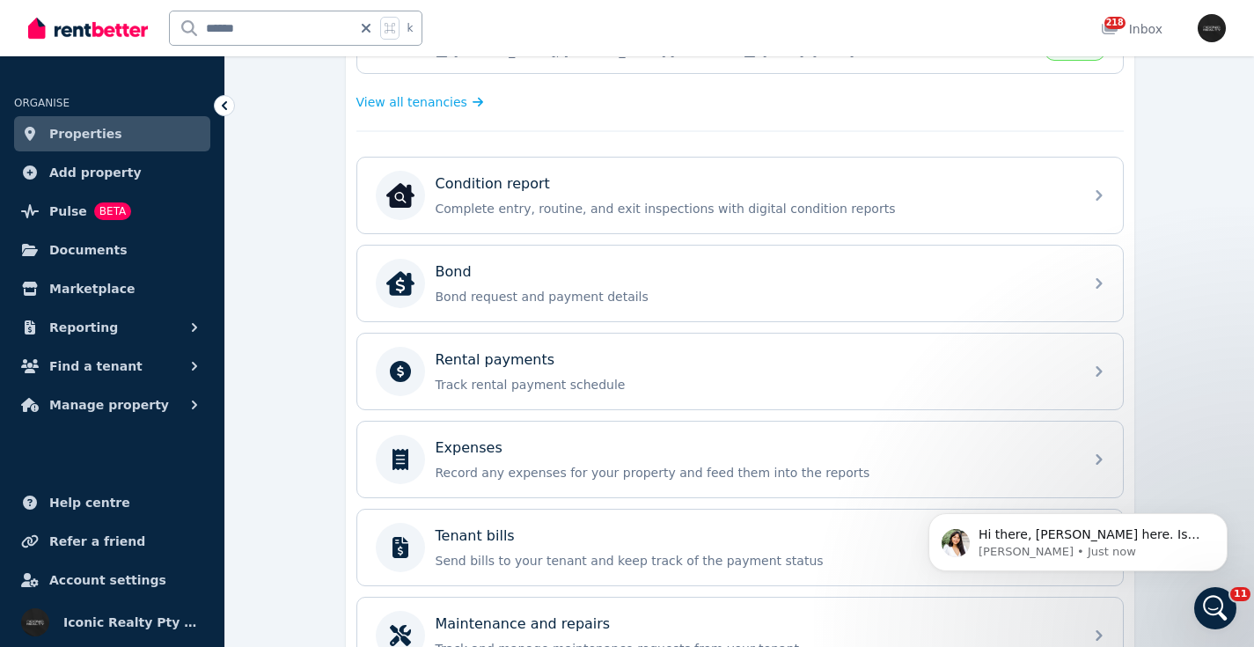
scroll to position [494, 0]
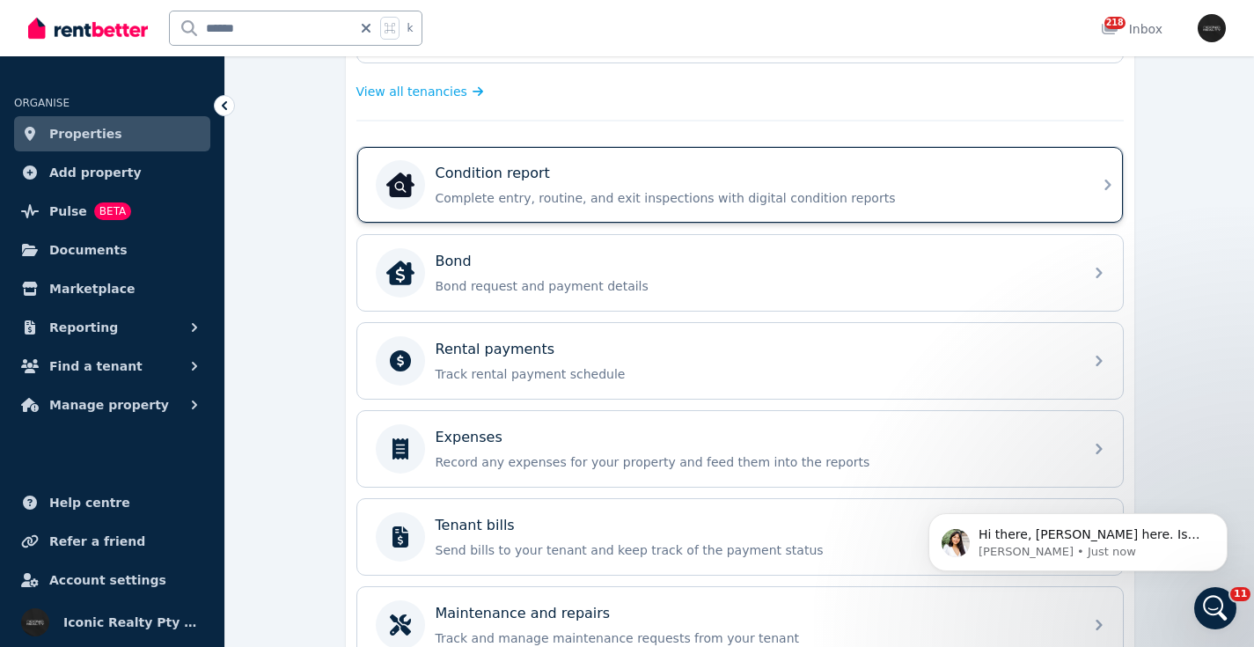
click at [599, 188] on div "Condition report Complete entry, routine, and exit inspections with digital con…" at bounding box center [753, 185] width 637 height 44
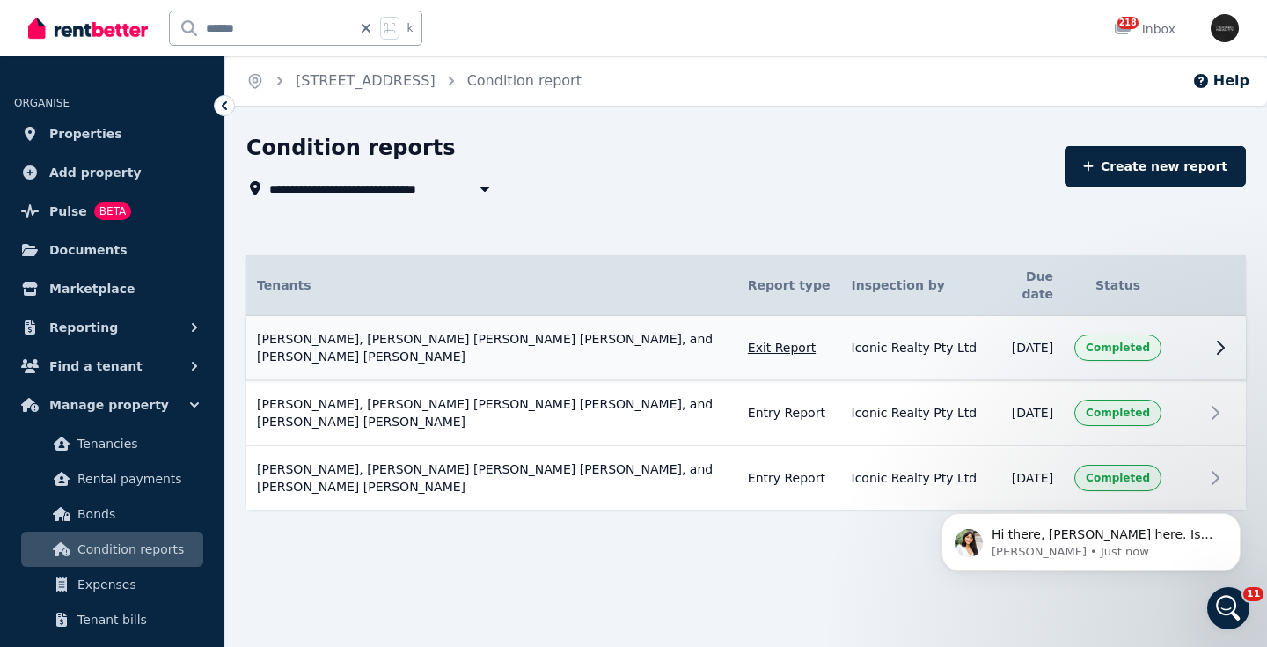
click at [1220, 341] on icon at bounding box center [1221, 347] width 6 height 12
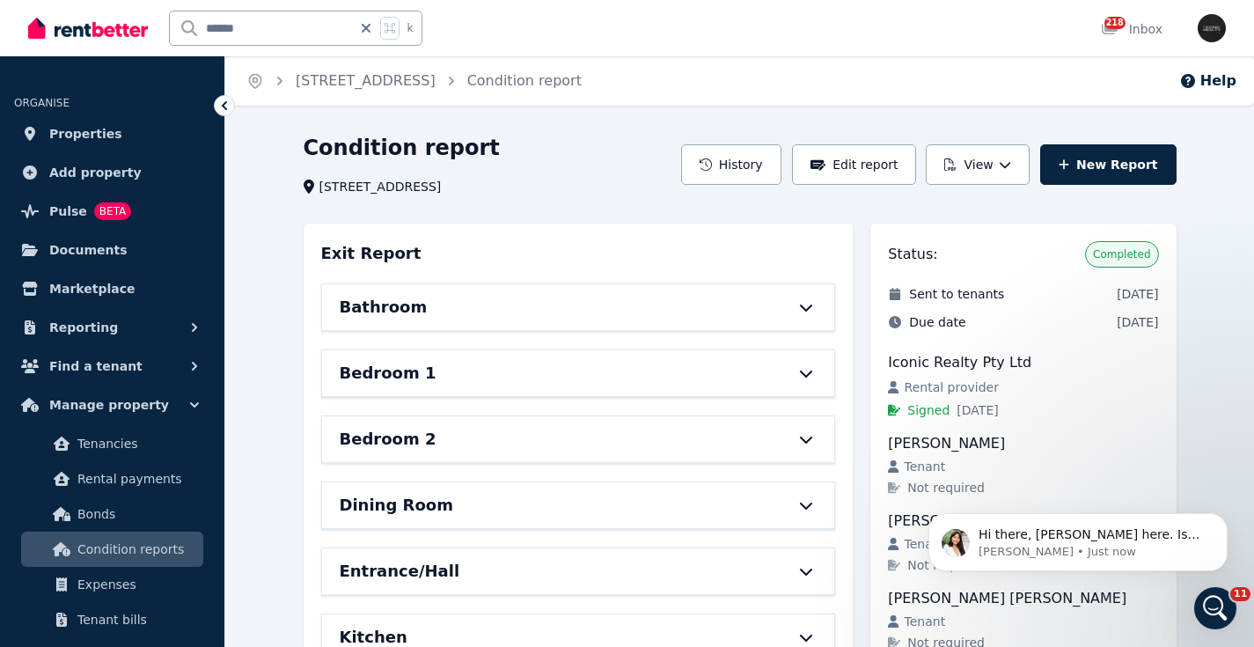
click at [809, 309] on icon at bounding box center [805, 307] width 21 height 14
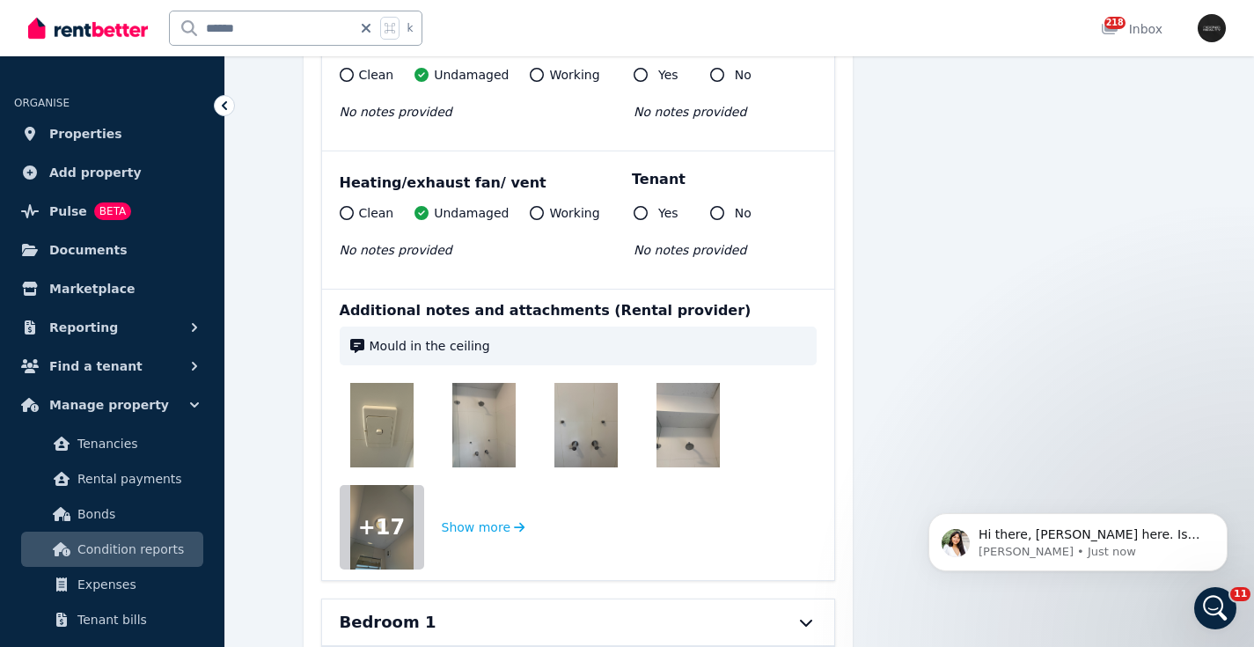
scroll to position [2206, 0]
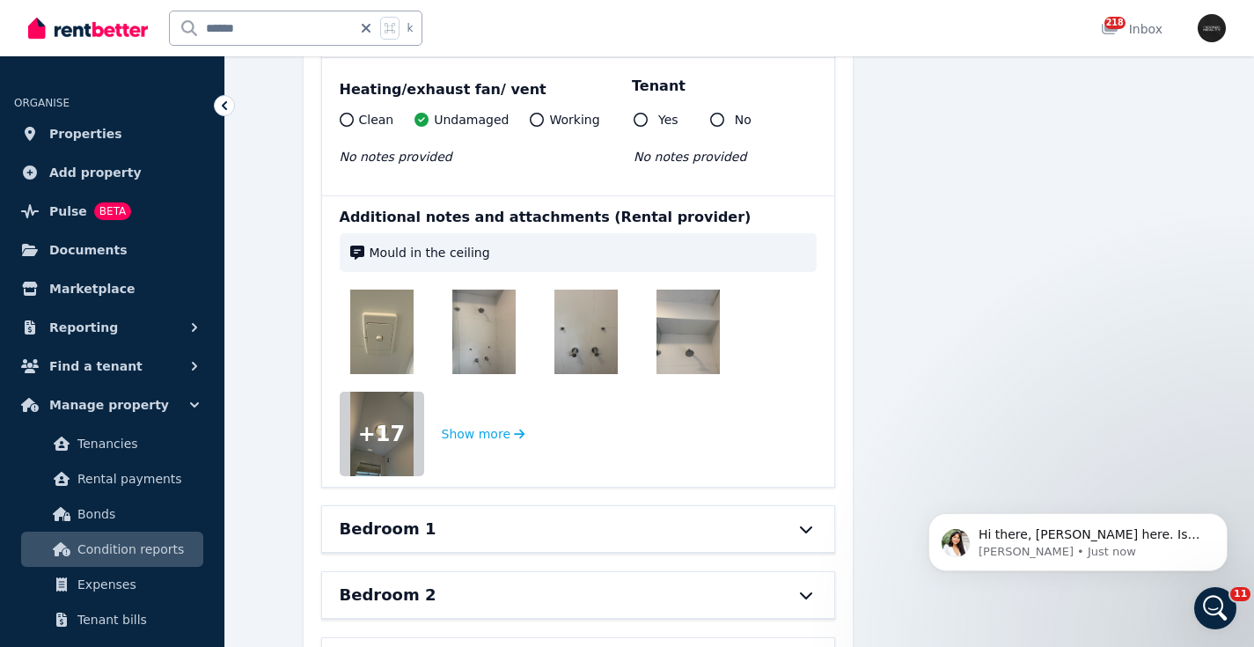
click at [375, 334] on img at bounding box center [381, 331] width 63 height 84
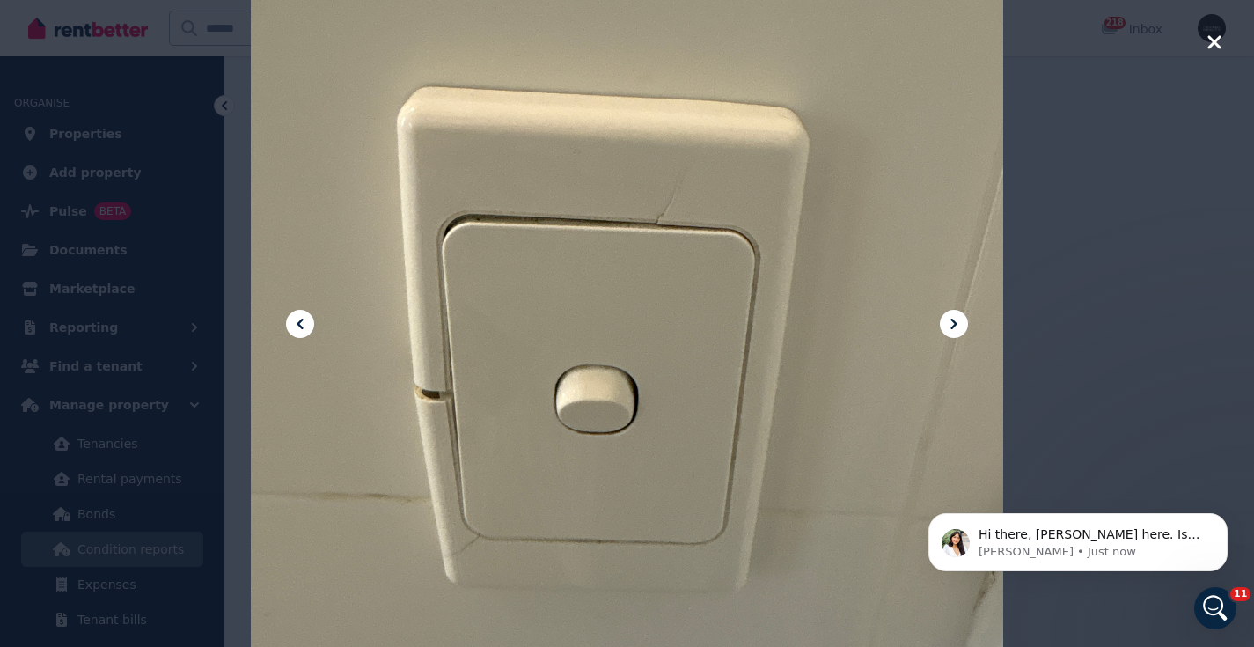
click at [954, 319] on icon at bounding box center [953, 323] width 21 height 21
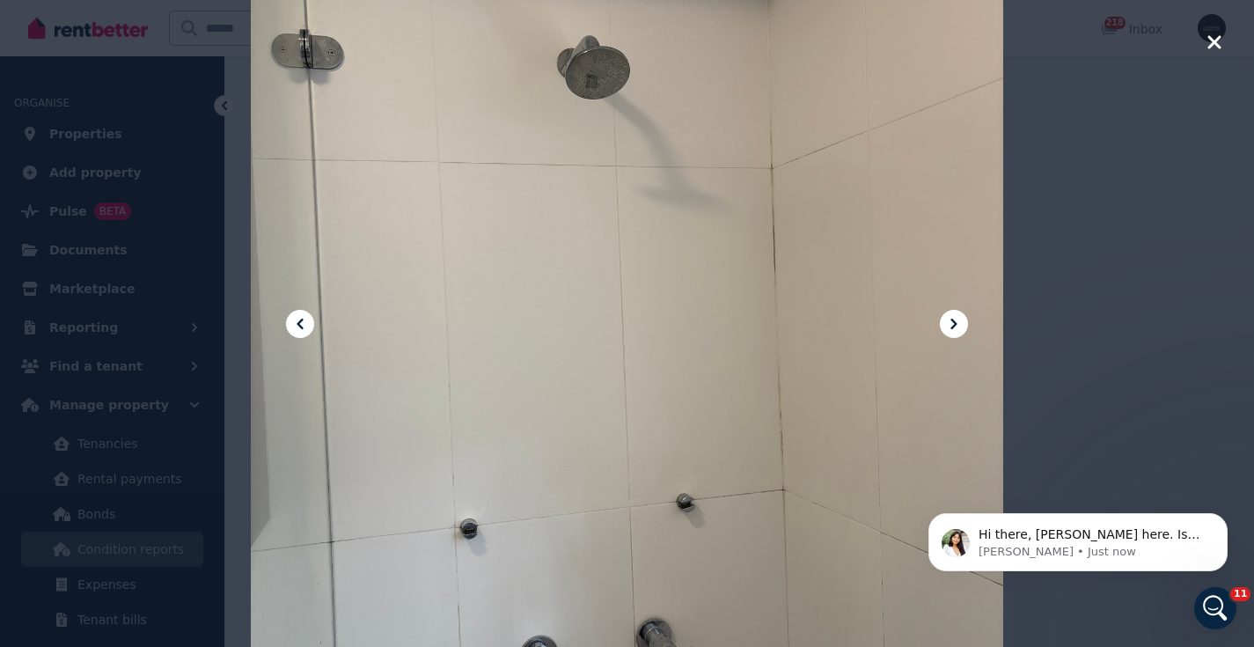
click at [969, 325] on div at bounding box center [627, 323] width 752 height 1003
click at [962, 324] on icon at bounding box center [953, 323] width 21 height 21
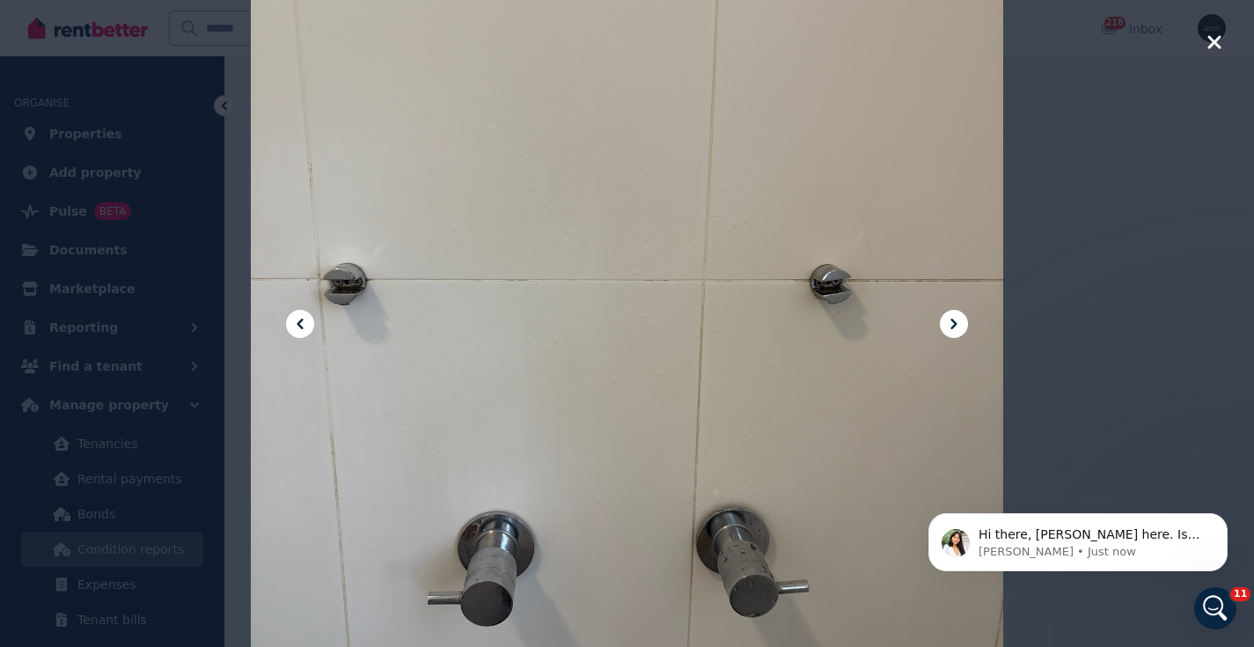
click at [962, 324] on icon at bounding box center [953, 323] width 21 height 21
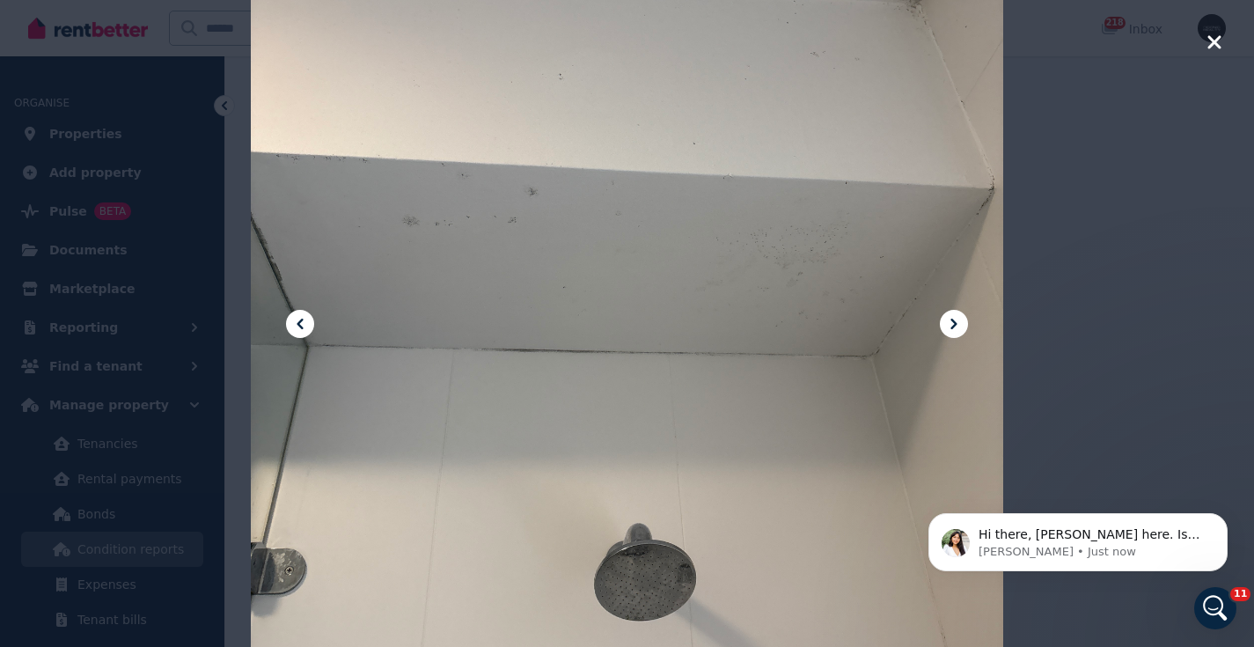
click at [962, 324] on icon at bounding box center [953, 323] width 21 height 21
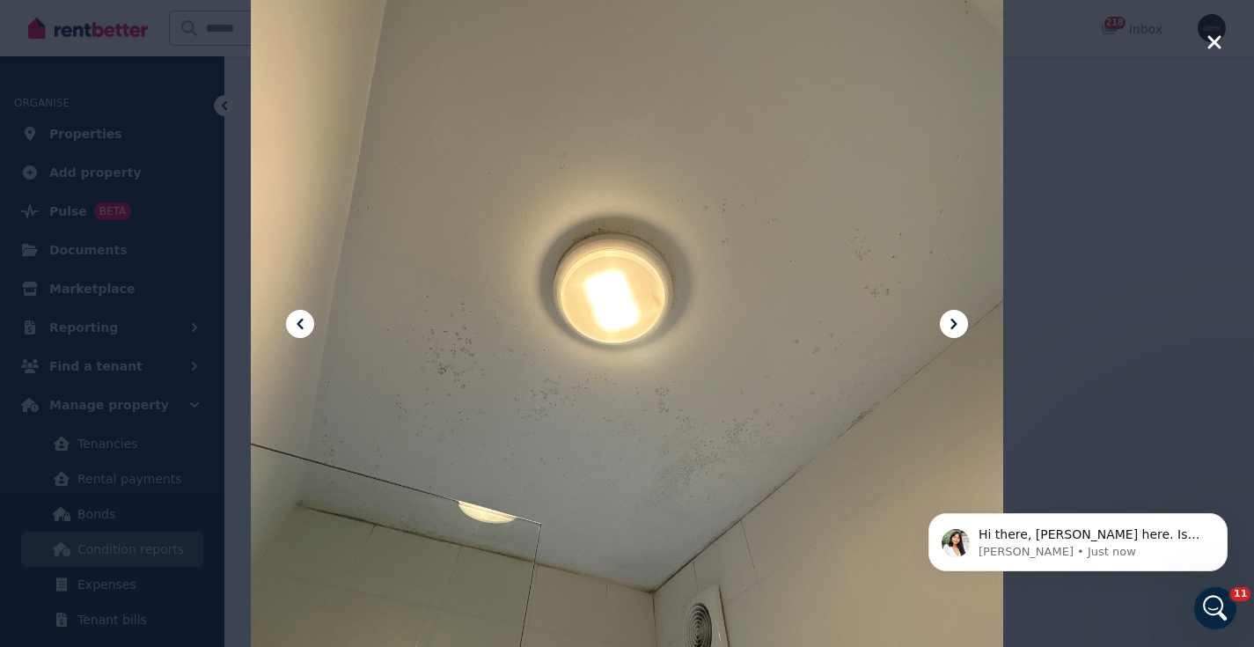
click at [962, 324] on icon at bounding box center [953, 323] width 21 height 21
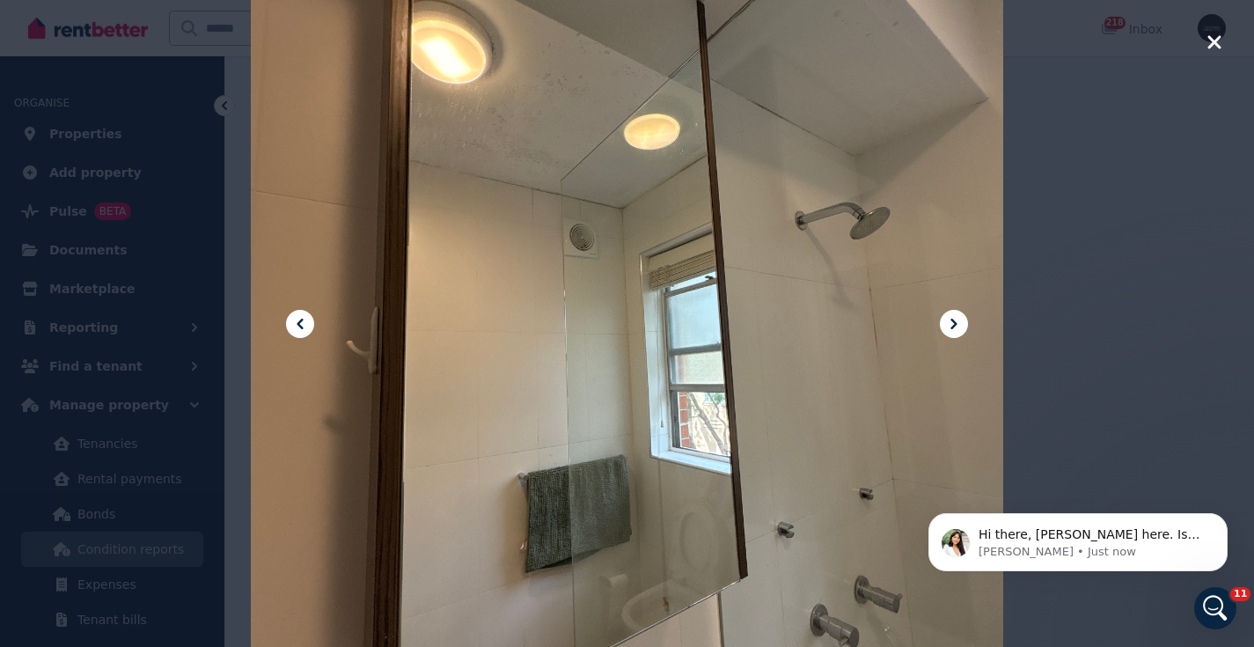
click at [944, 326] on icon at bounding box center [953, 323] width 21 height 21
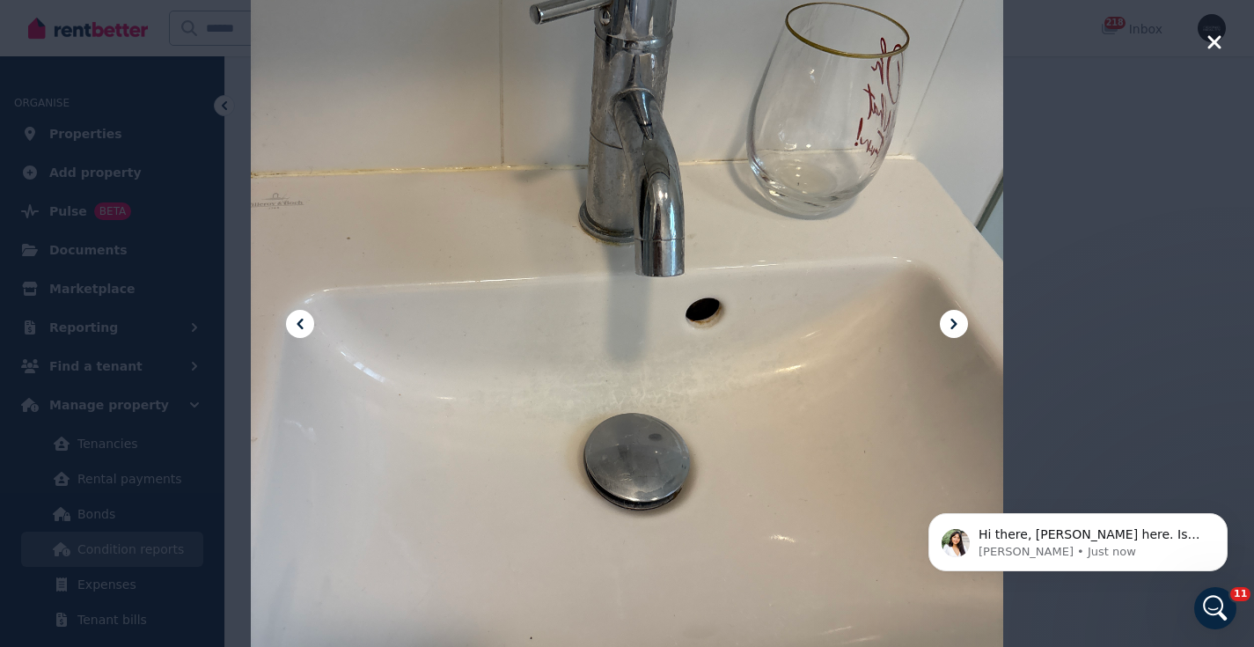
click at [946, 325] on icon at bounding box center [953, 323] width 21 height 21
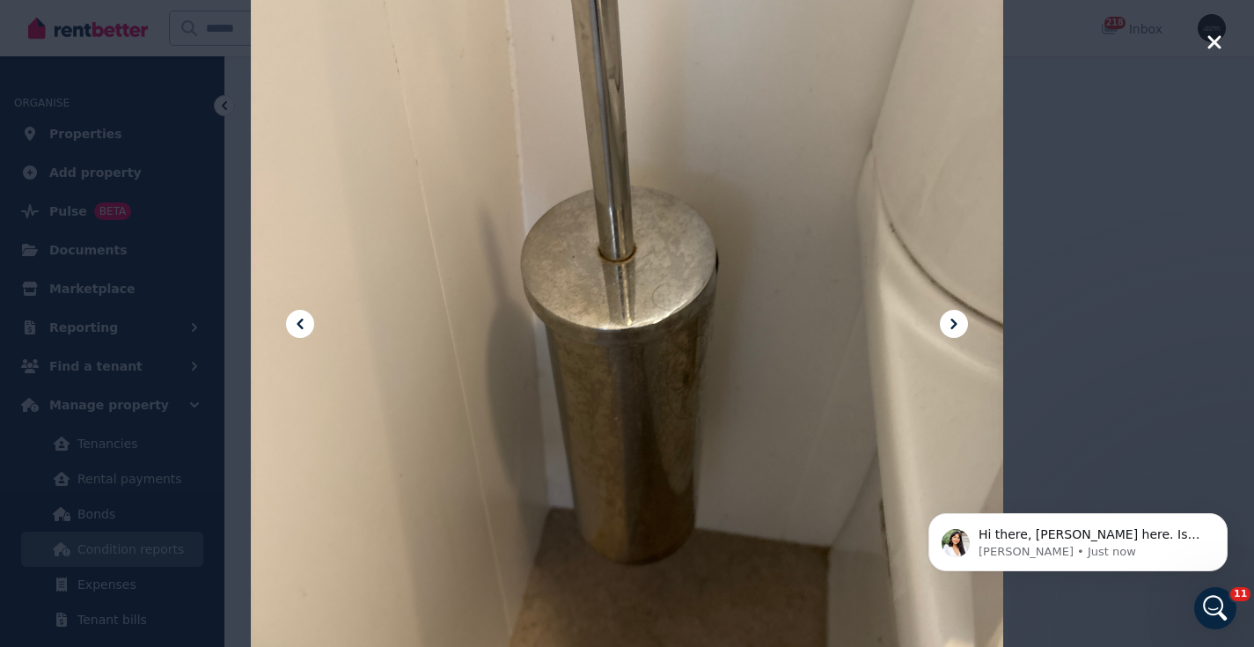
click at [1218, 33] on icon "button" at bounding box center [1214, 42] width 16 height 21
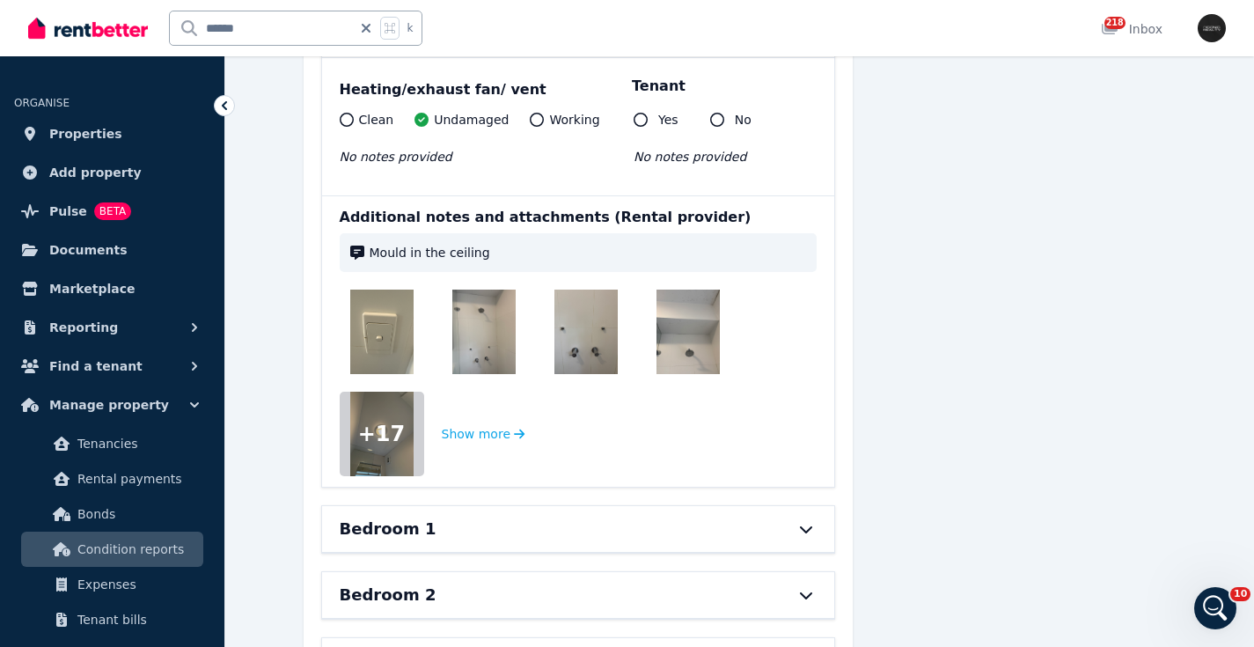
click at [378, 323] on img at bounding box center [381, 331] width 63 height 84
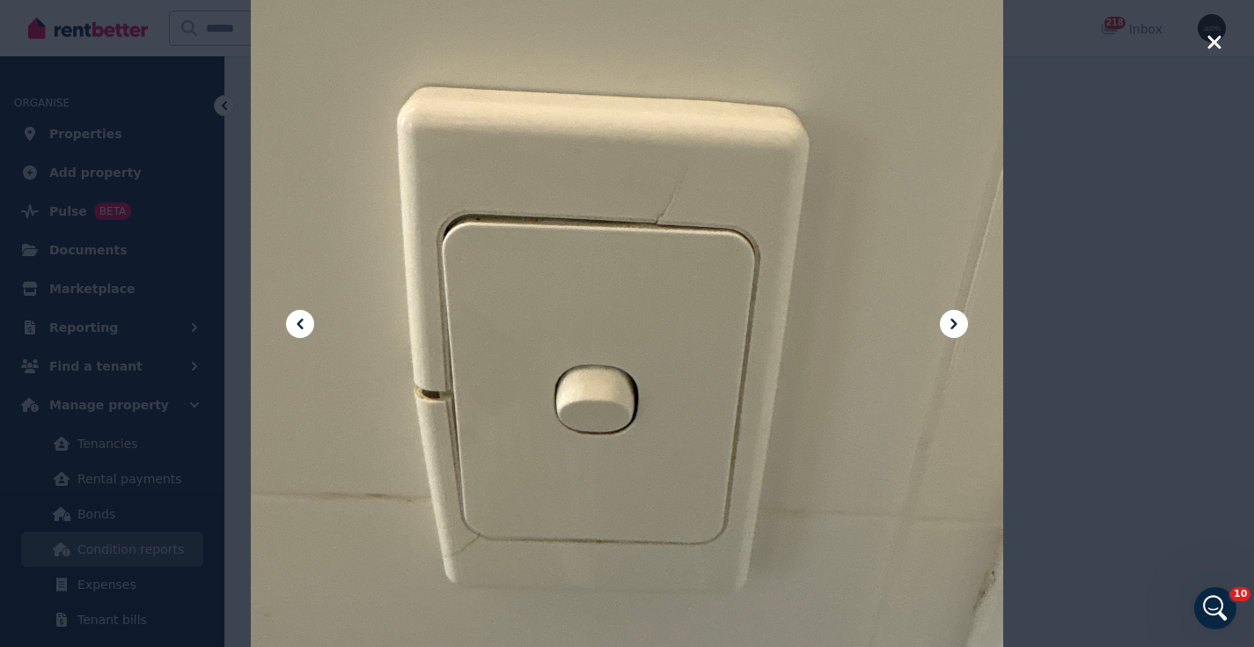
click at [1216, 40] on icon "button" at bounding box center [1213, 41] width 13 height 13
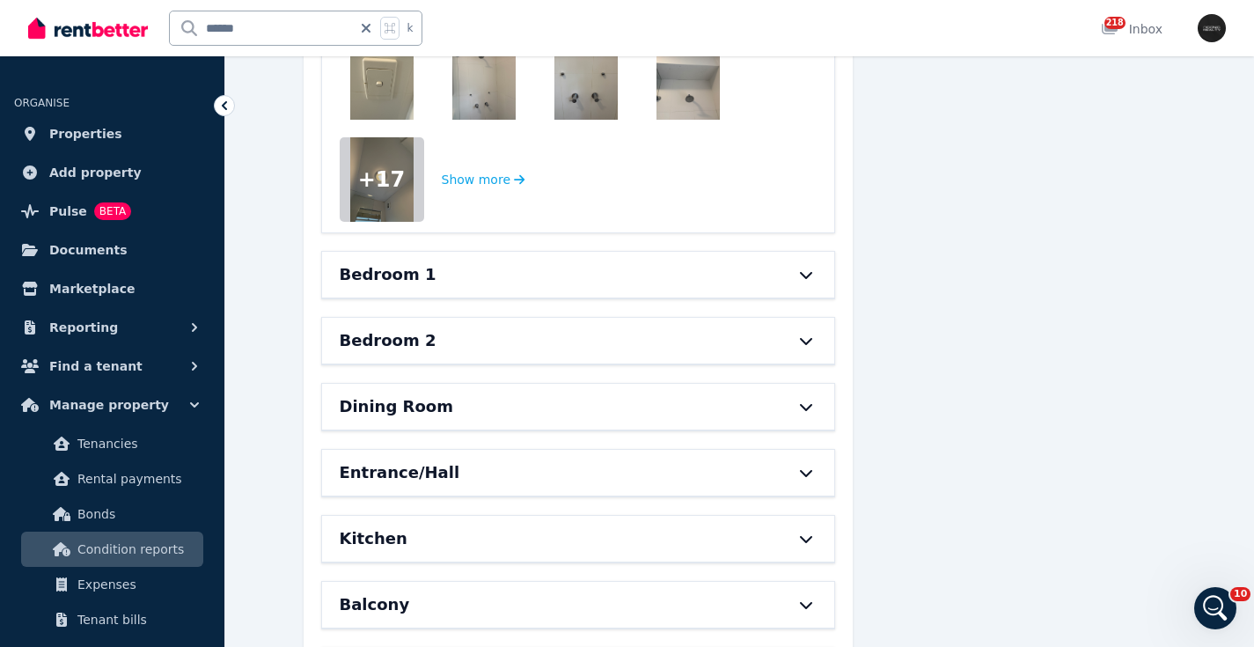
scroll to position [2465, 0]
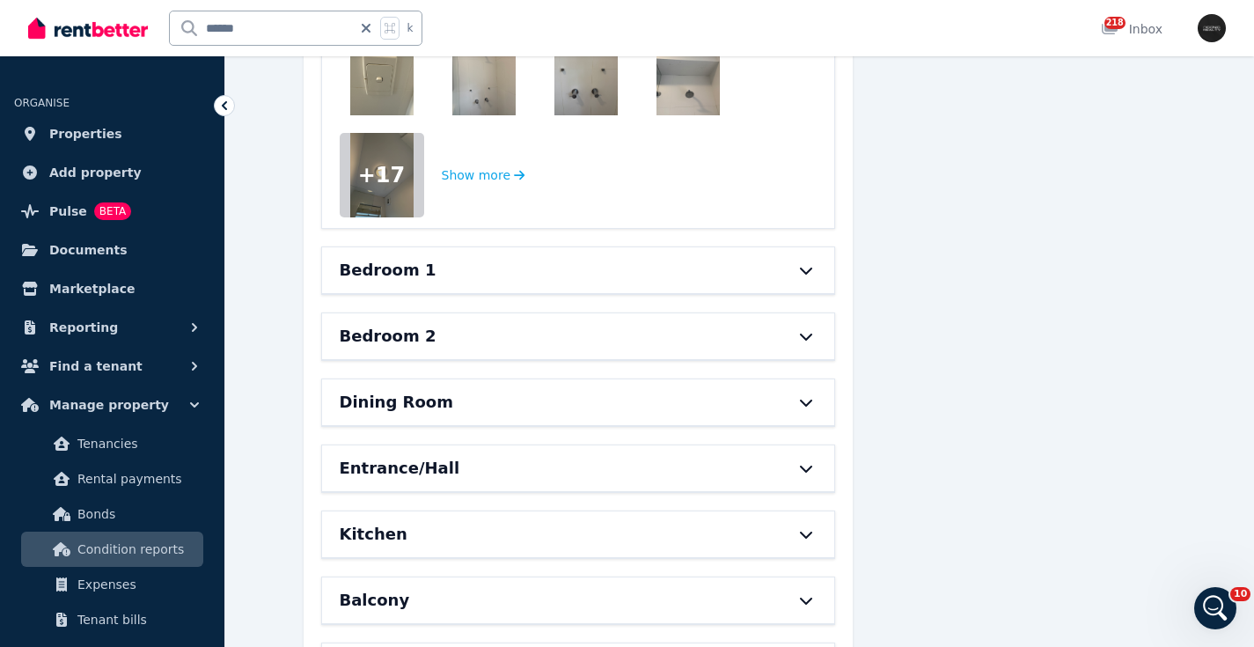
click at [393, 75] on img at bounding box center [381, 73] width 63 height 84
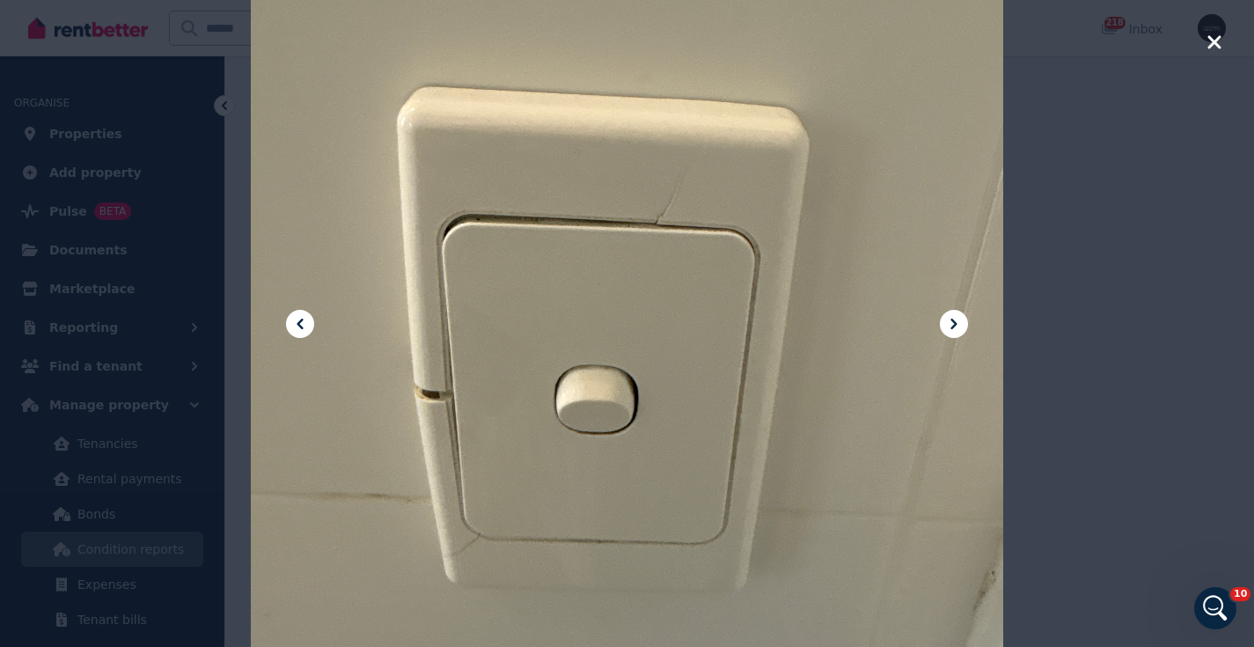
click at [1212, 43] on icon "button" at bounding box center [1213, 41] width 13 height 13
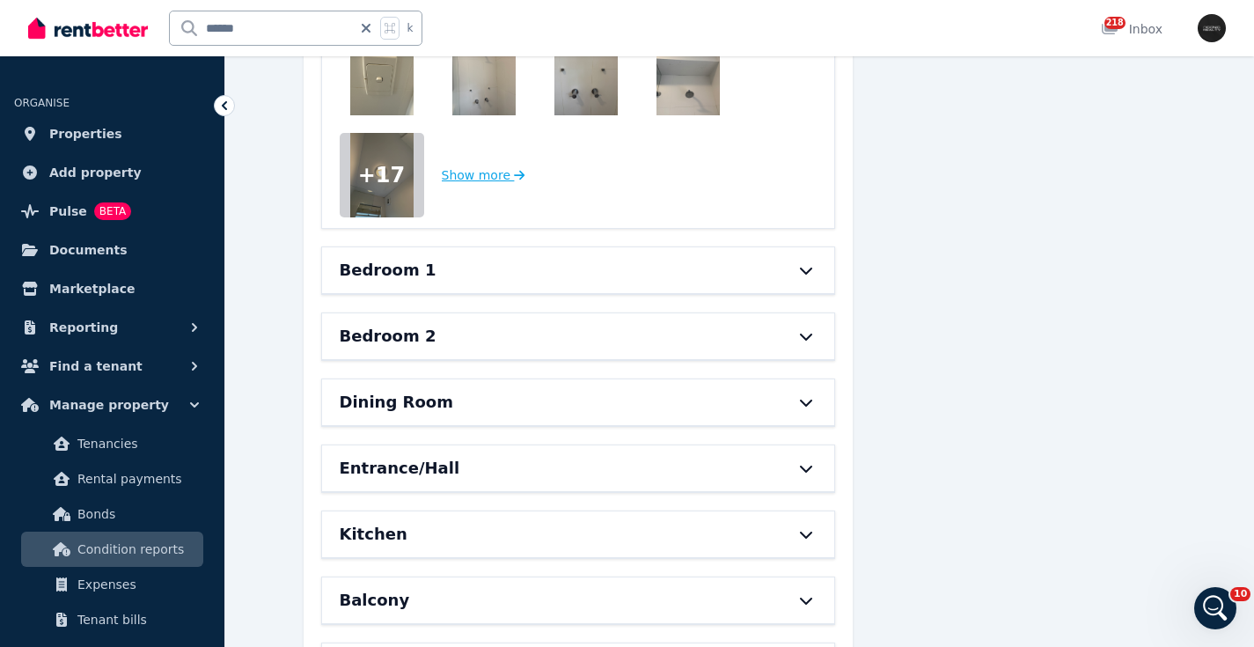
click at [499, 174] on button "Show more" at bounding box center [484, 175] width 84 height 84
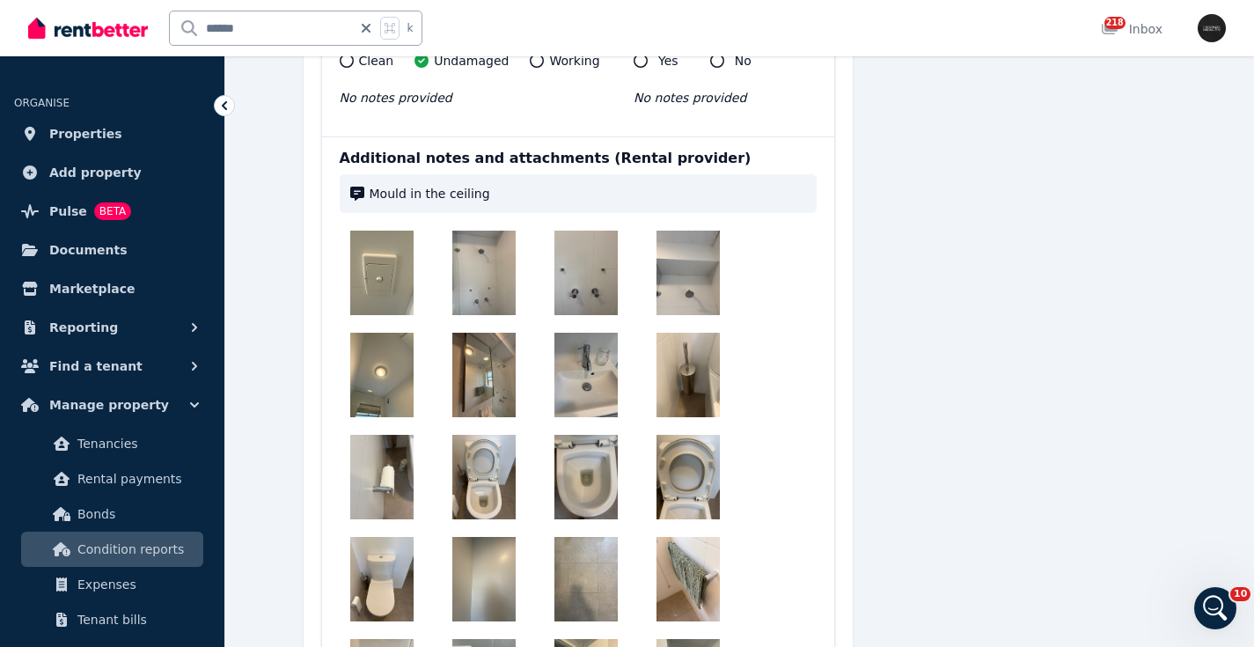
scroll to position [2271, 0]
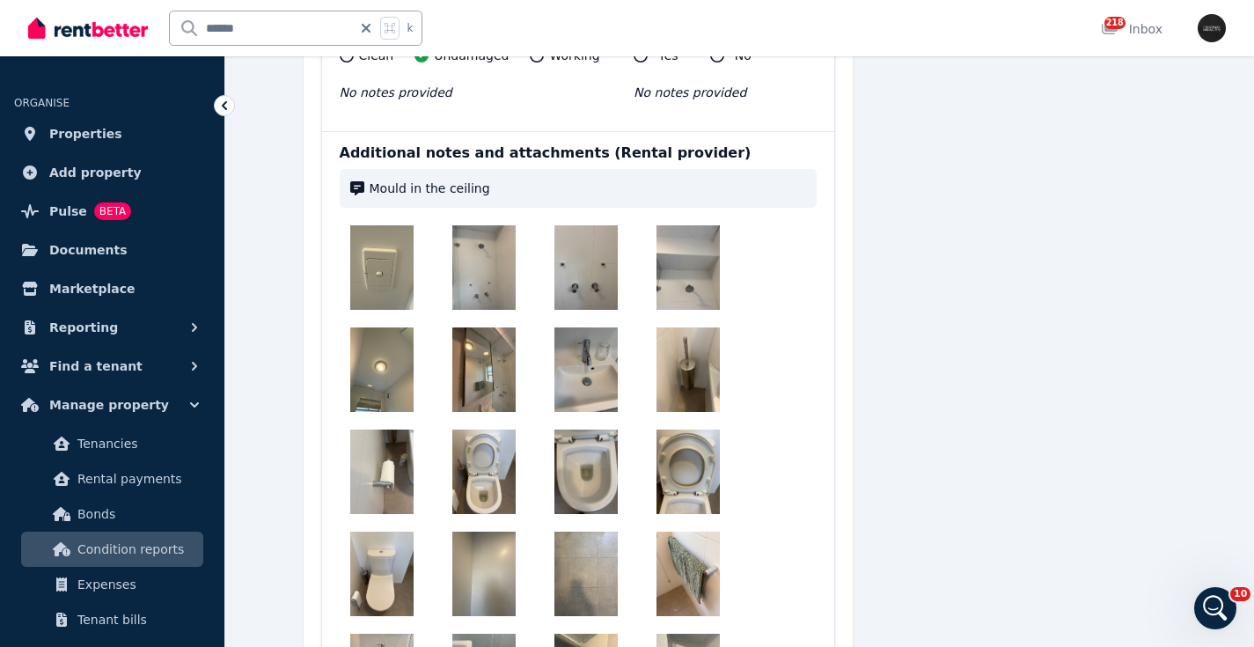
click at [371, 274] on img at bounding box center [381, 267] width 63 height 84
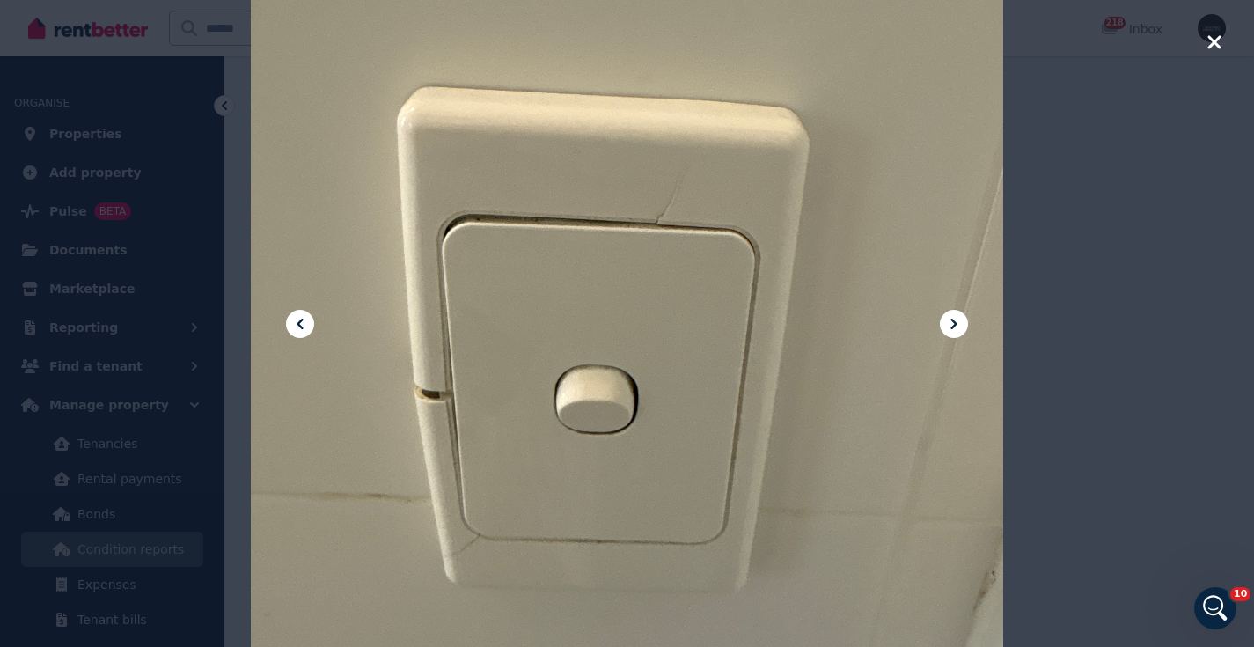
click at [1217, 44] on icon "button" at bounding box center [1213, 41] width 13 height 13
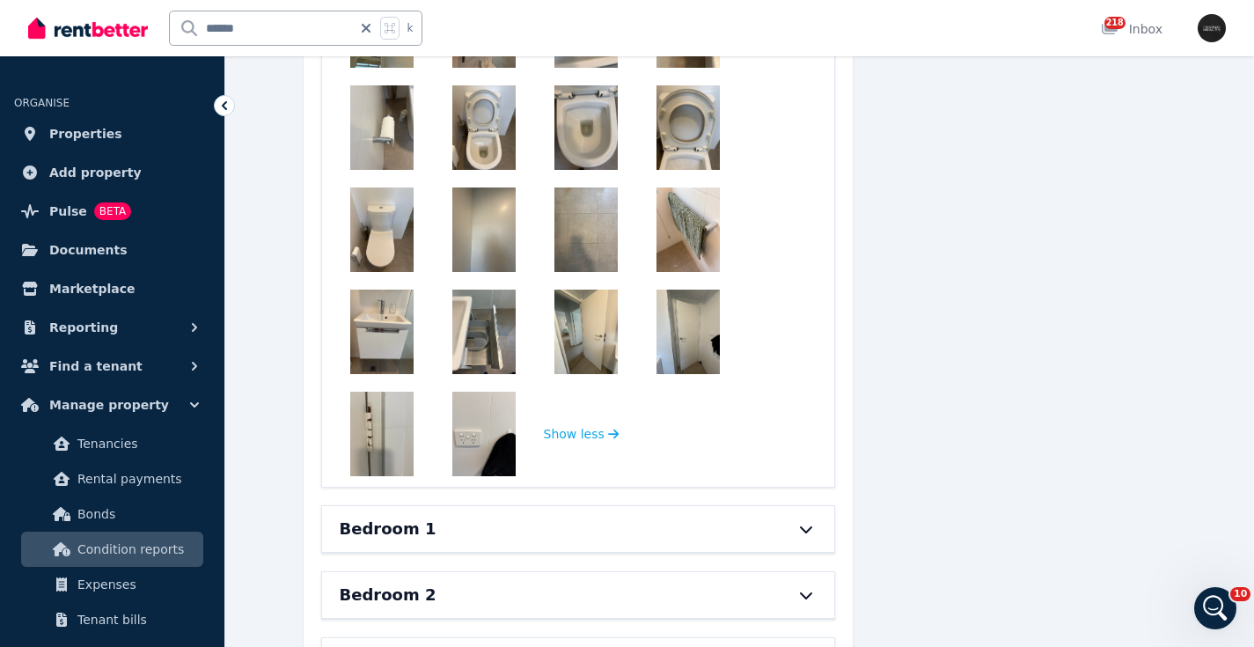
scroll to position [2656, 0]
